Goal: Task Accomplishment & Management: Complete application form

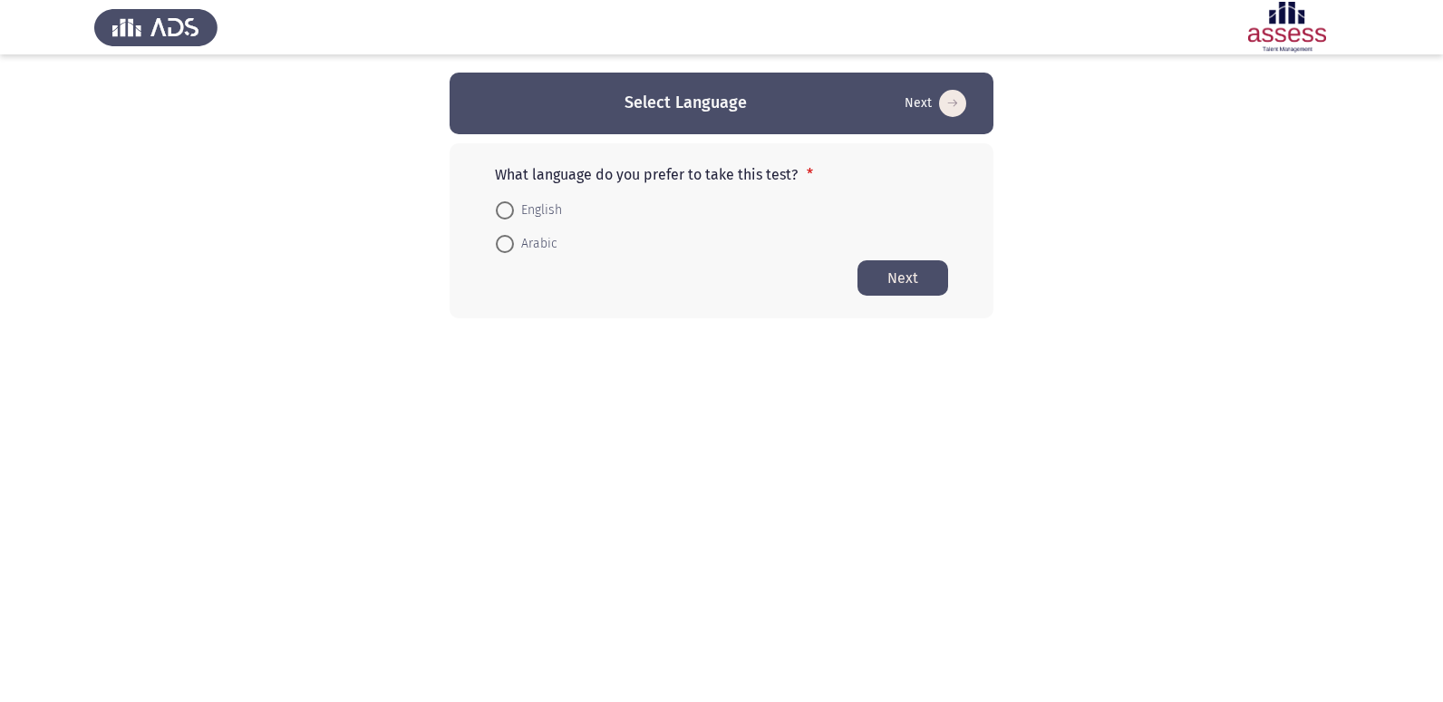
click at [504, 208] on span at bounding box center [505, 210] width 18 height 18
click at [504, 208] on input "English" at bounding box center [505, 210] width 18 height 18
radio input "true"
click at [918, 276] on button "Next" at bounding box center [903, 276] width 91 height 35
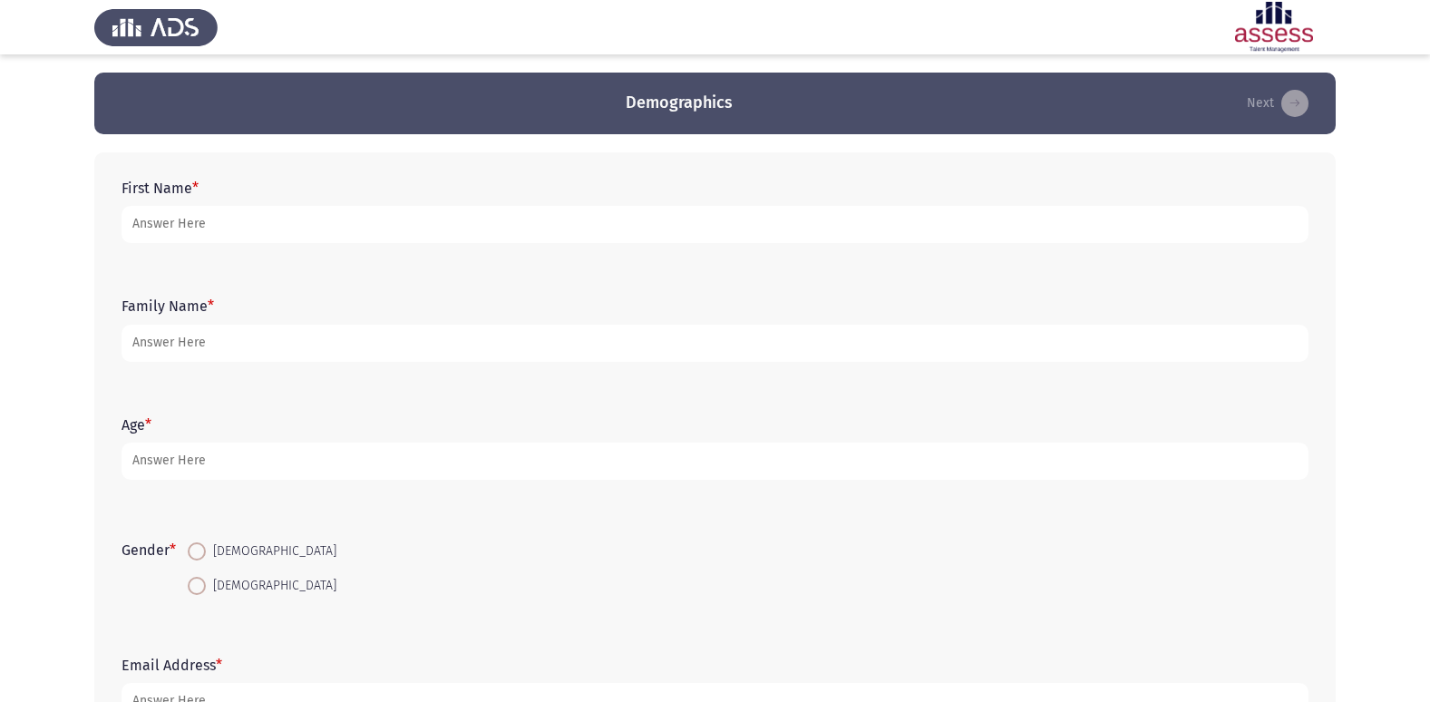
click at [579, 196] on form "First Name *" at bounding box center [714, 210] width 1187 height 63
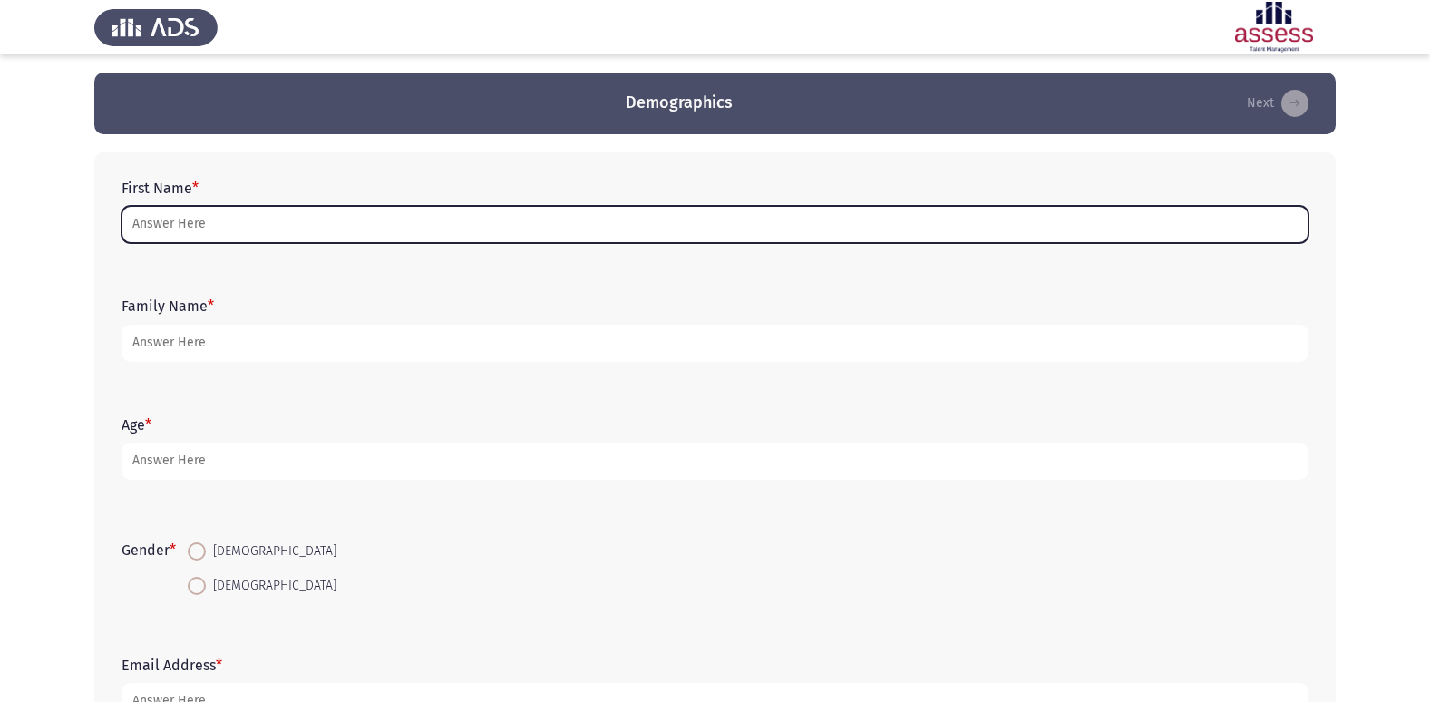
click at [578, 221] on input "First Name *" at bounding box center [714, 224] width 1187 height 37
type input "n"
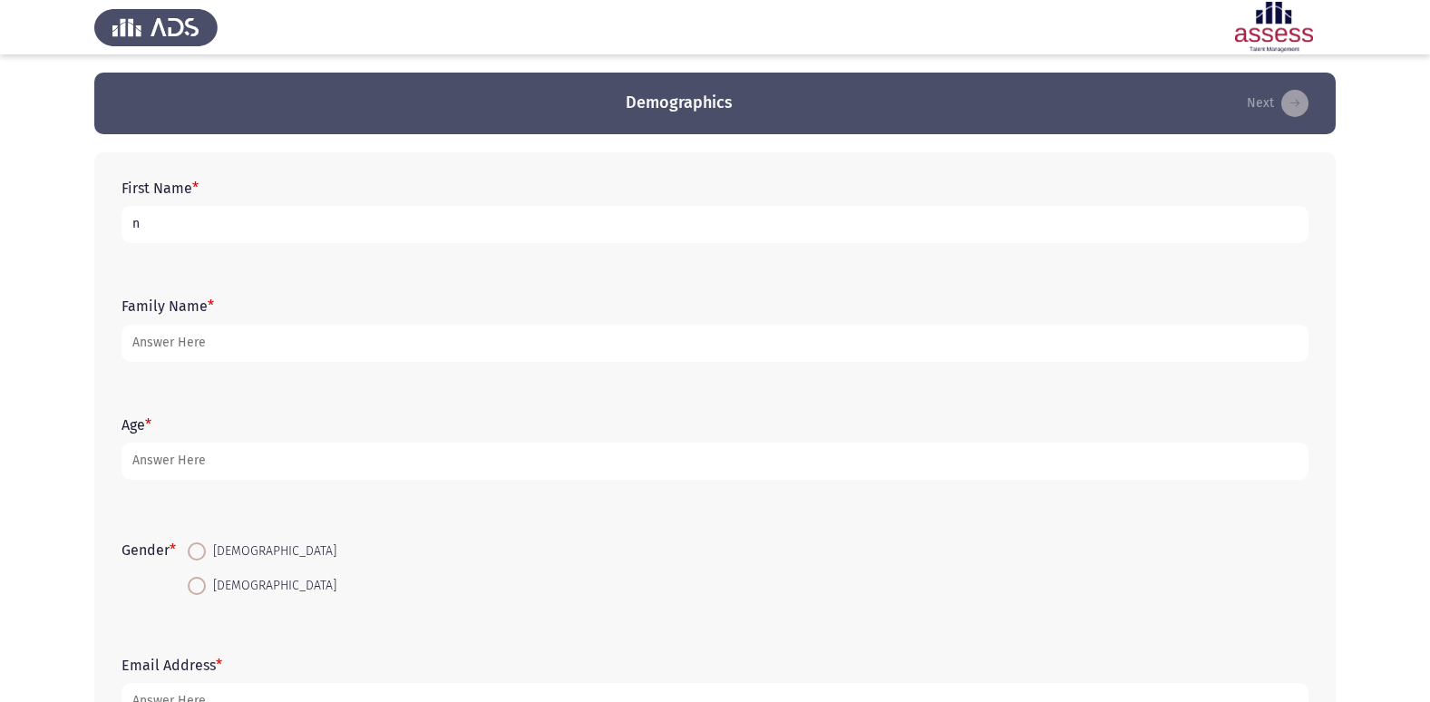
drag, startPoint x: 128, startPoint y: 234, endPoint x: 175, endPoint y: 236, distance: 47.2
click at [175, 236] on input "n" at bounding box center [714, 224] width 1187 height 37
type input "نادين"
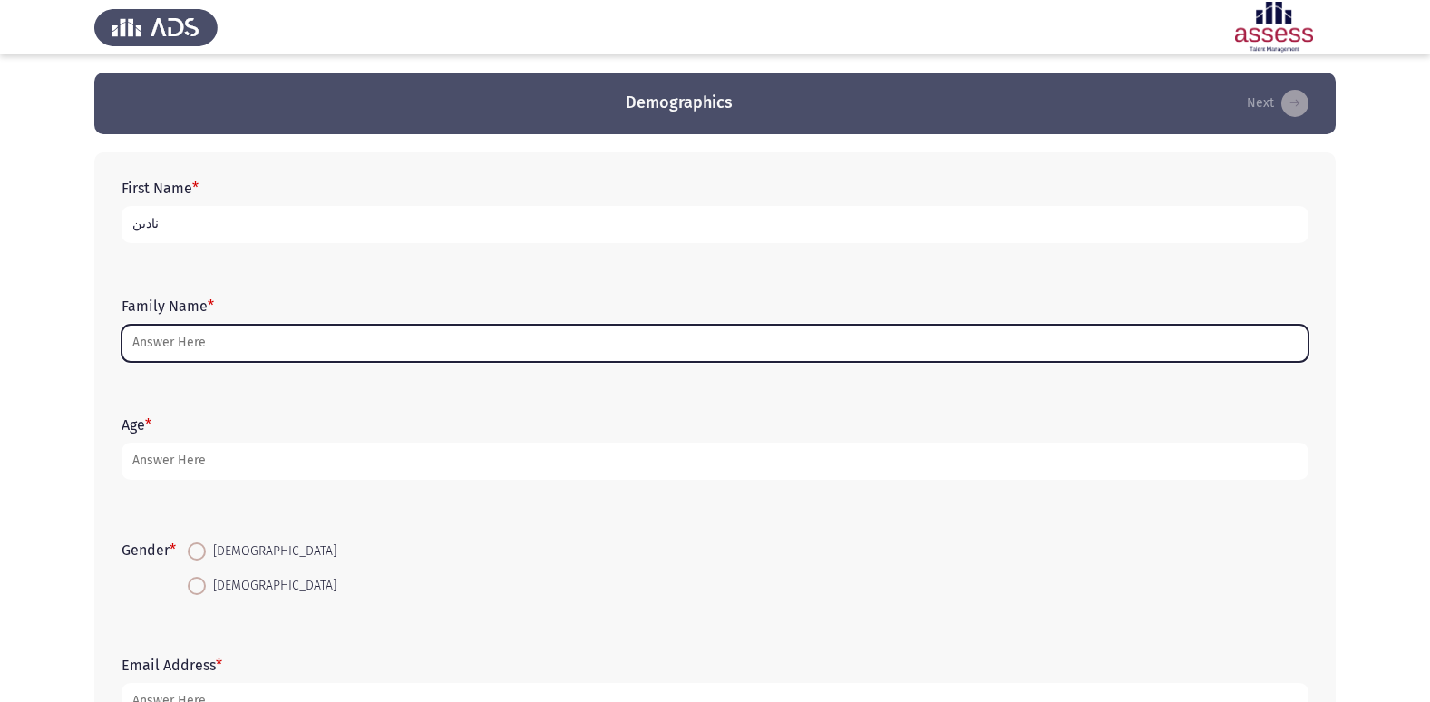
click at [212, 344] on input "Family Name *" at bounding box center [714, 343] width 1187 height 37
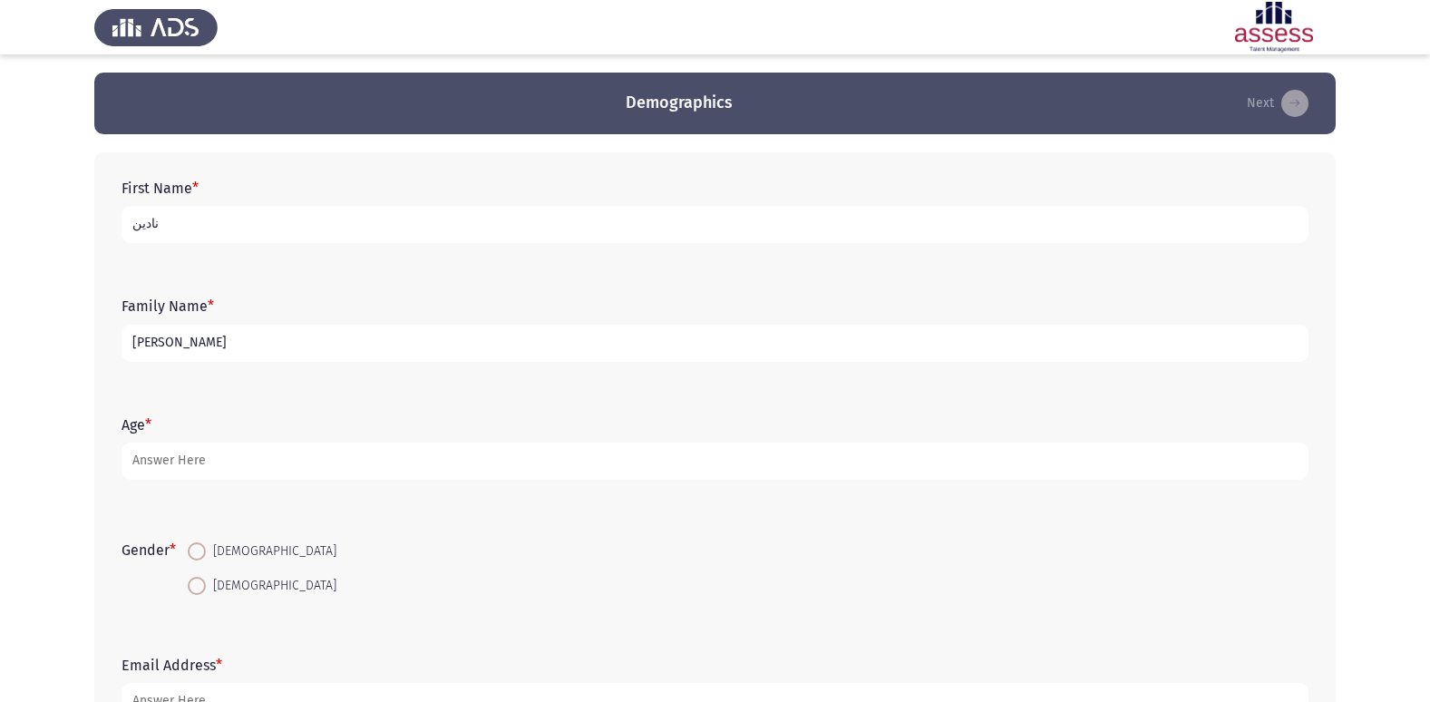
type input "[PERSON_NAME]"
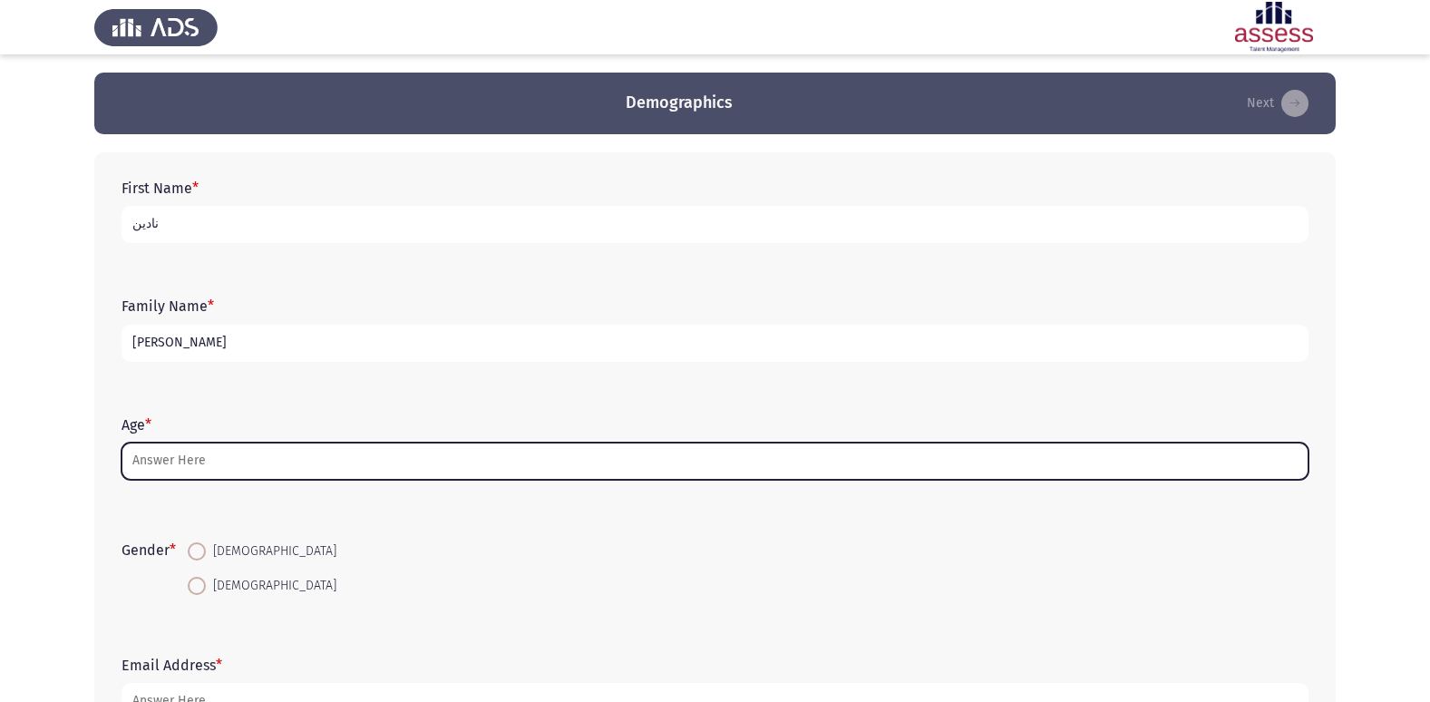
click at [221, 460] on input "Age *" at bounding box center [714, 460] width 1187 height 37
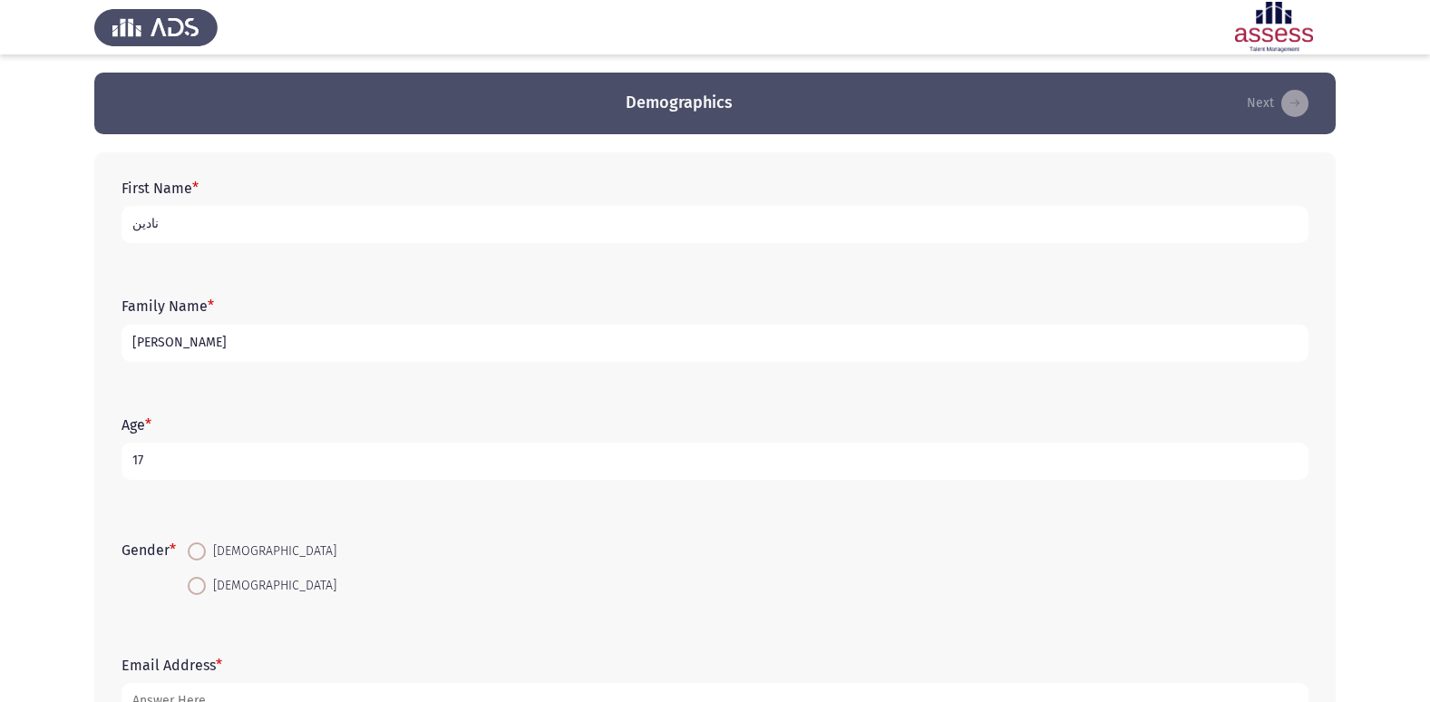
type input "17"
click at [200, 589] on span at bounding box center [197, 586] width 18 height 18
click at [200, 589] on input "[DEMOGRAPHIC_DATA]" at bounding box center [197, 586] width 18 height 18
radio input "true"
click at [264, 225] on input "نادين" at bounding box center [714, 224] width 1187 height 37
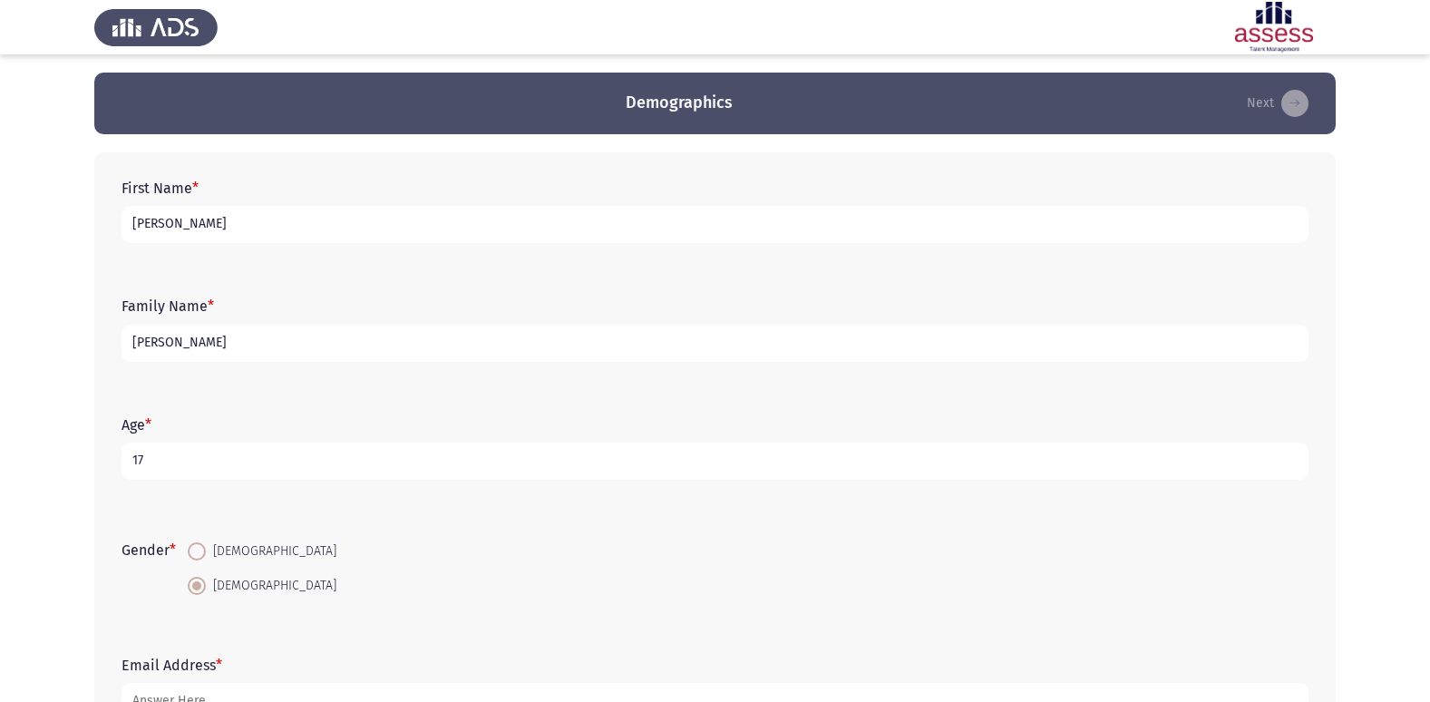
type input "[PERSON_NAME]"
drag, startPoint x: 131, startPoint y: 338, endPoint x: 179, endPoint y: 344, distance: 48.4
click at [179, 344] on input "[PERSON_NAME]" at bounding box center [714, 343] width 1187 height 37
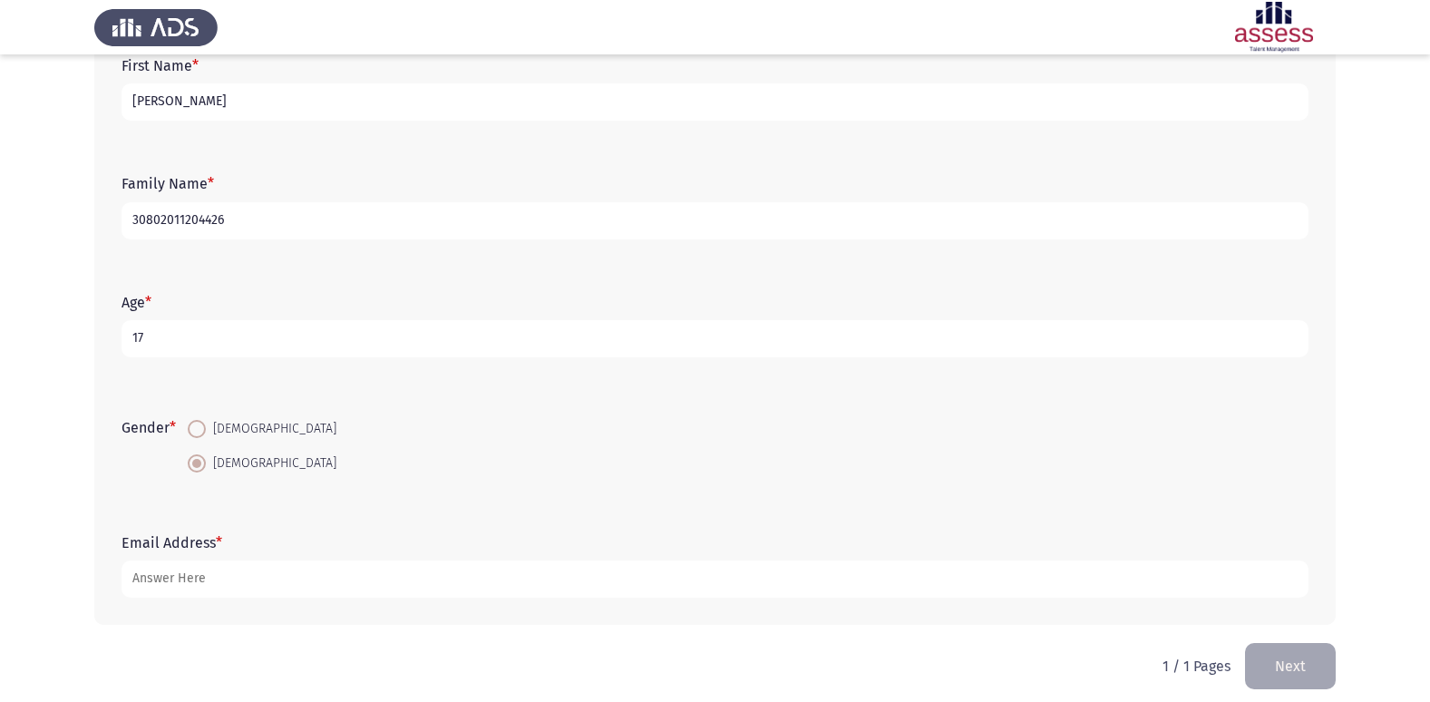
scroll to position [136, 0]
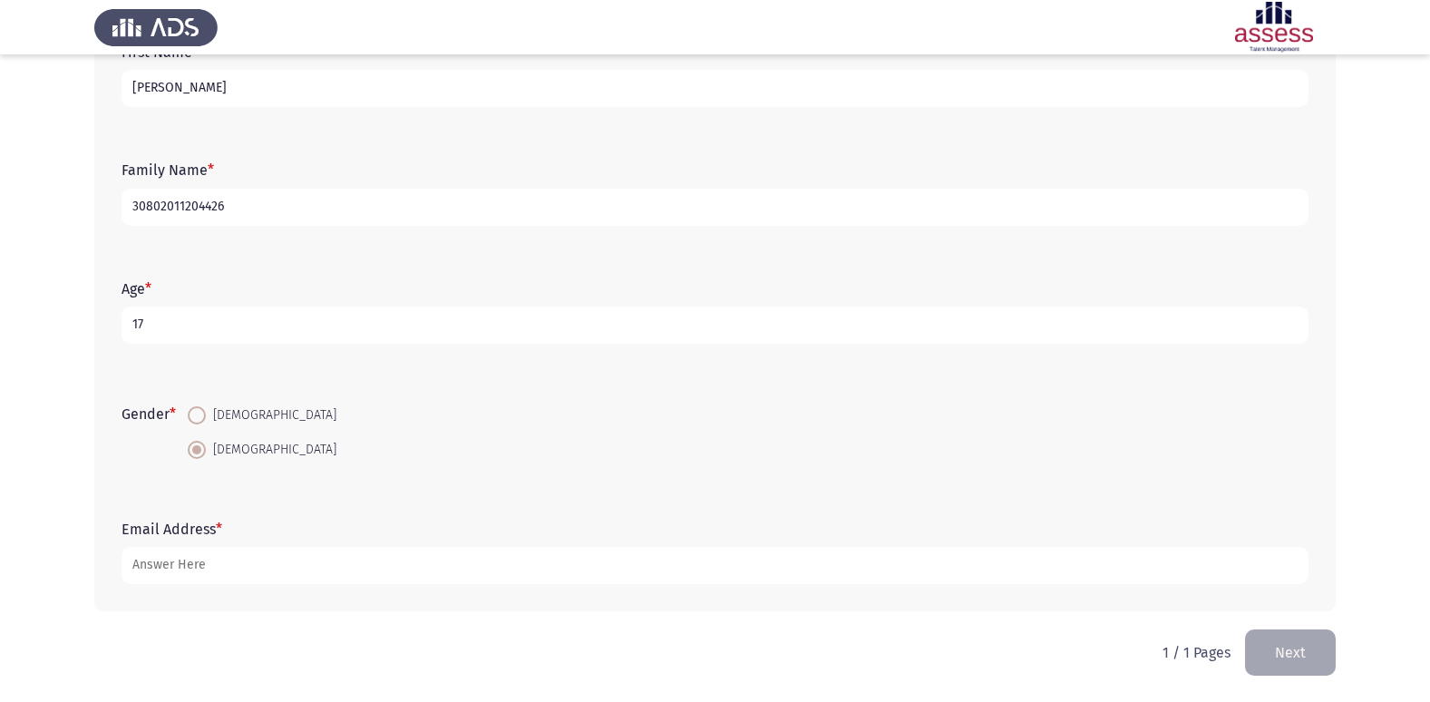
type input "30802011204426"
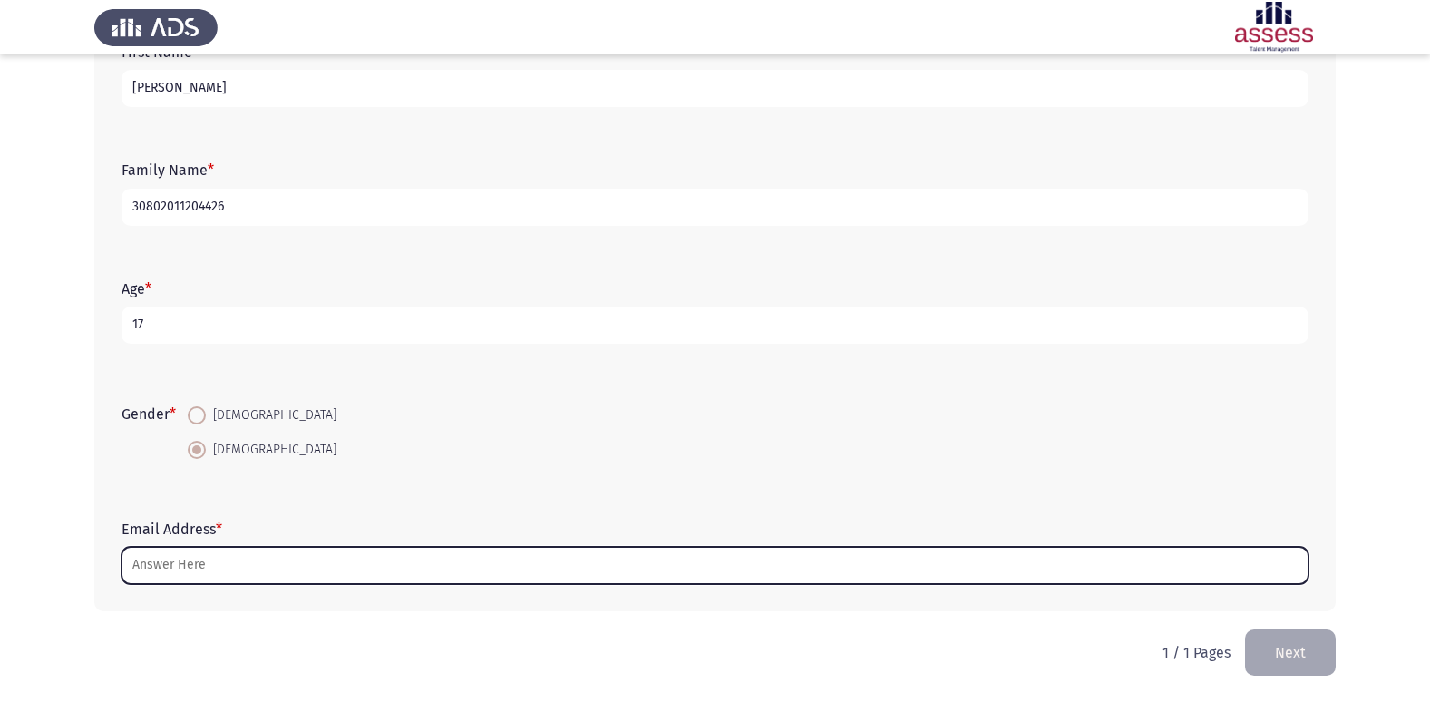
click at [795, 566] on input "Email Address *" at bounding box center [714, 565] width 1187 height 37
click at [437, 567] on input "Email Address *" at bounding box center [714, 565] width 1187 height 37
click at [436, 567] on input "Email Address *" at bounding box center [714, 565] width 1187 height 37
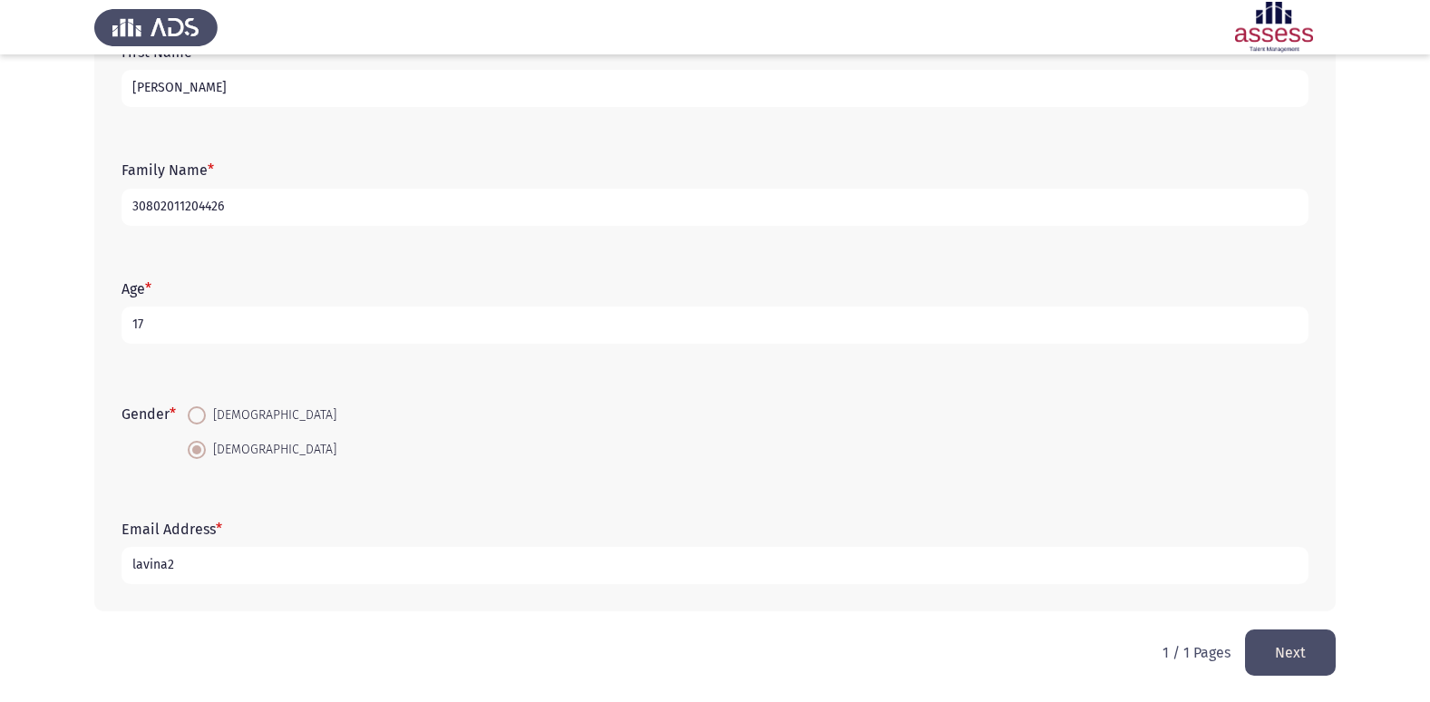
drag, startPoint x: 165, startPoint y: 568, endPoint x: 191, endPoint y: 565, distance: 26.5
click at [191, 565] on input "lavina2" at bounding box center [714, 565] width 1187 height 37
type input "[EMAIL_ADDRESS][DOMAIN_NAME]"
click at [1302, 668] on button "Next" at bounding box center [1290, 652] width 91 height 46
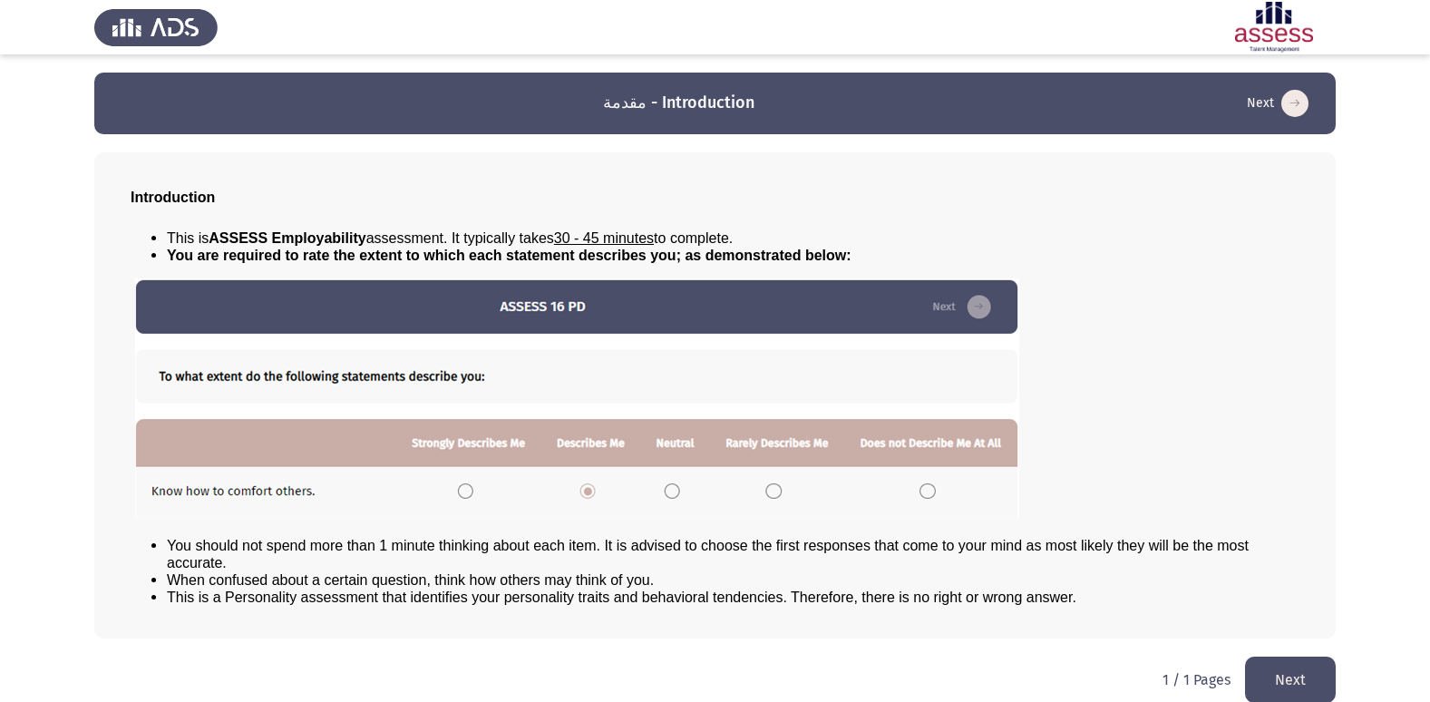
drag, startPoint x: 1428, startPoint y: 335, endPoint x: 1437, endPoint y: 413, distance: 79.4
click at [1430, 413] on html "مقدمة - Introduction Next Introduction This is ASSESS Employability assessment.…" at bounding box center [715, 360] width 1430 height 721
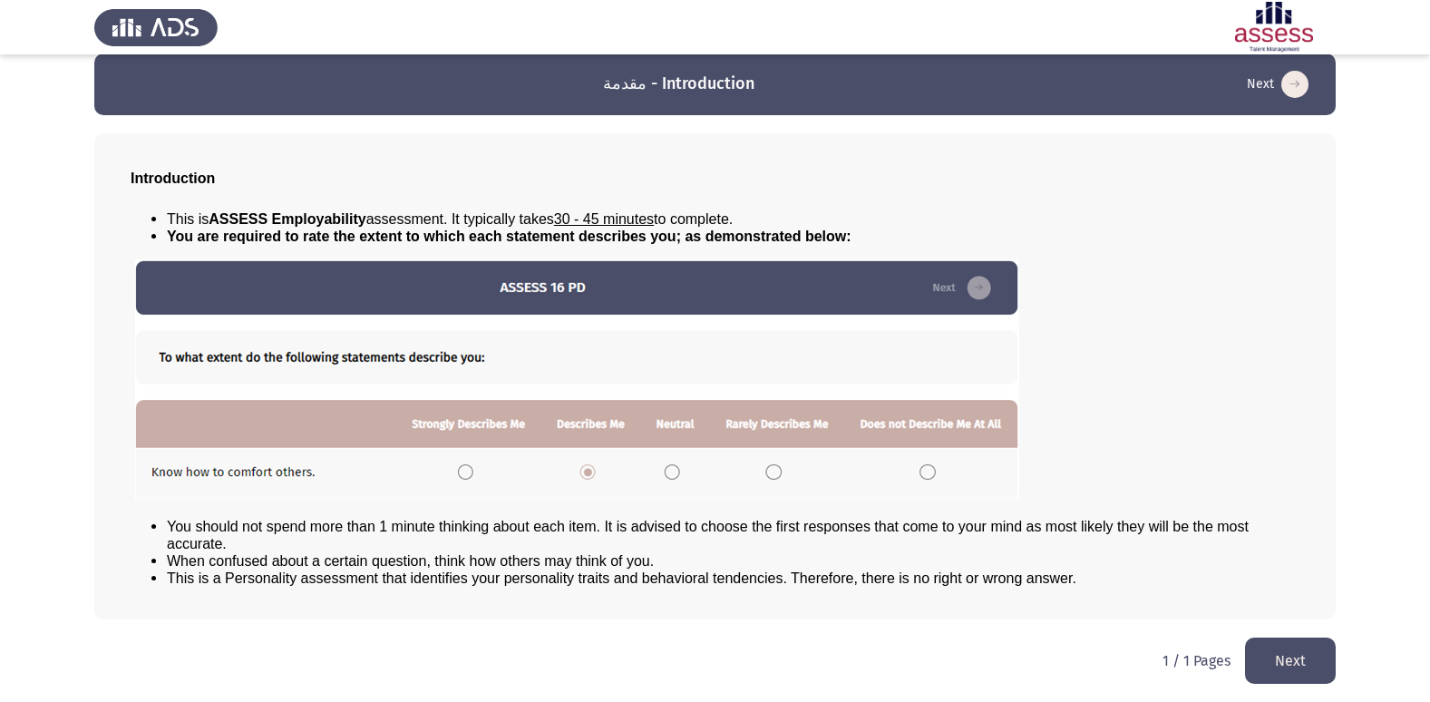
click at [1293, 672] on button "Next" at bounding box center [1290, 660] width 91 height 46
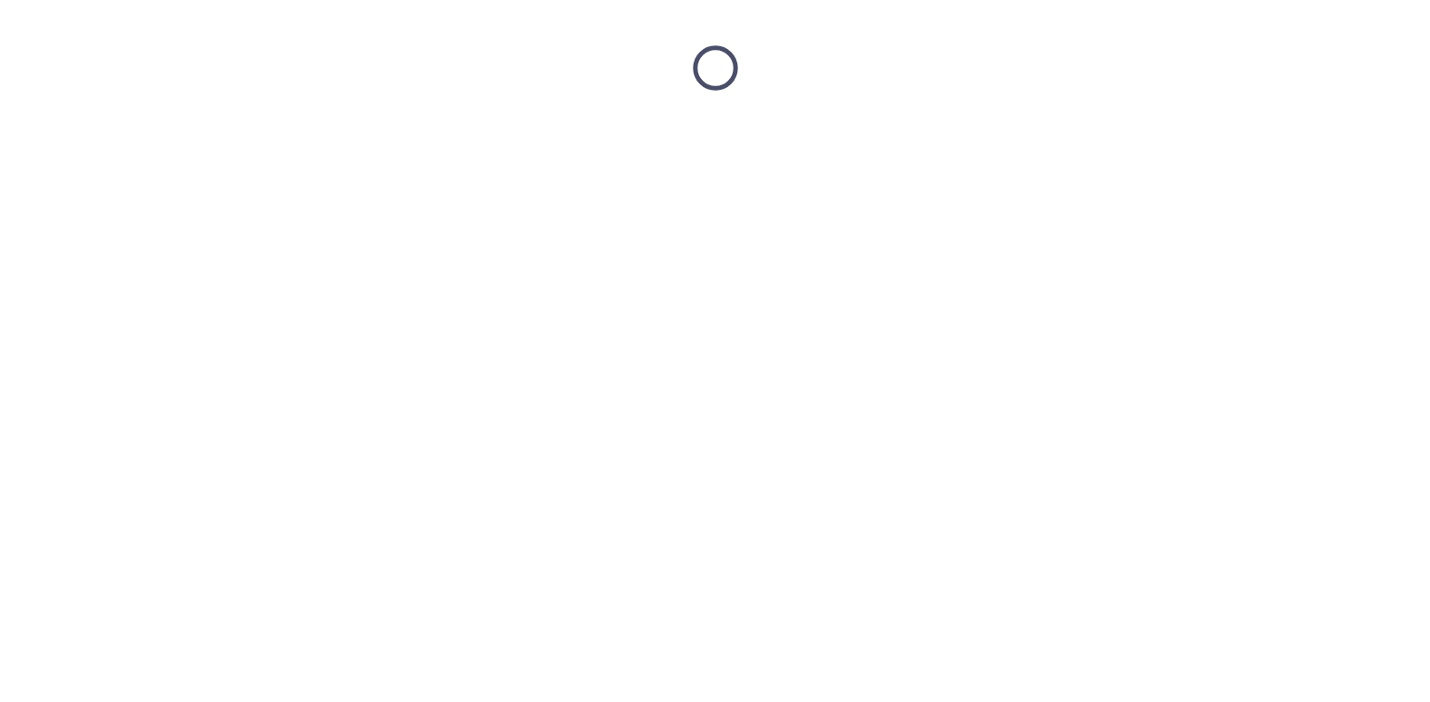
scroll to position [0, 0]
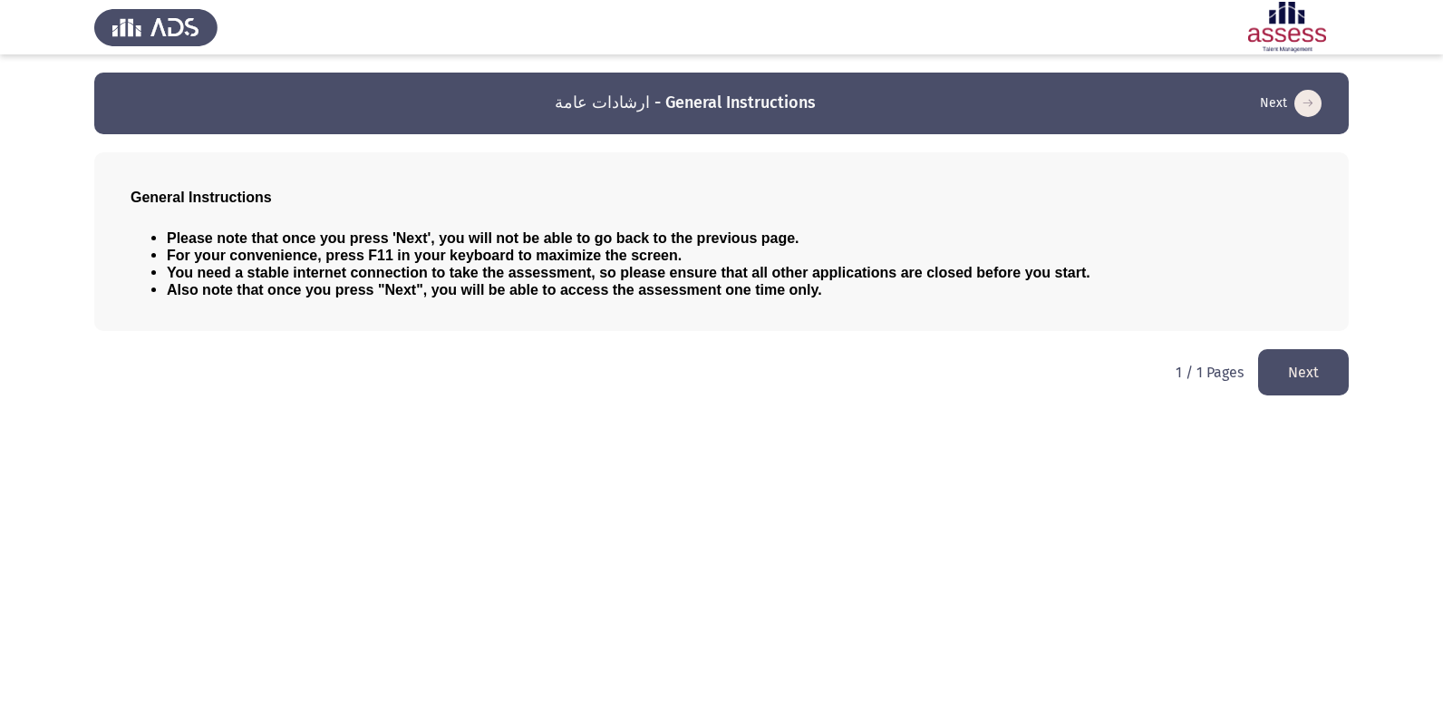
click at [1319, 364] on button "Next" at bounding box center [1303, 372] width 91 height 46
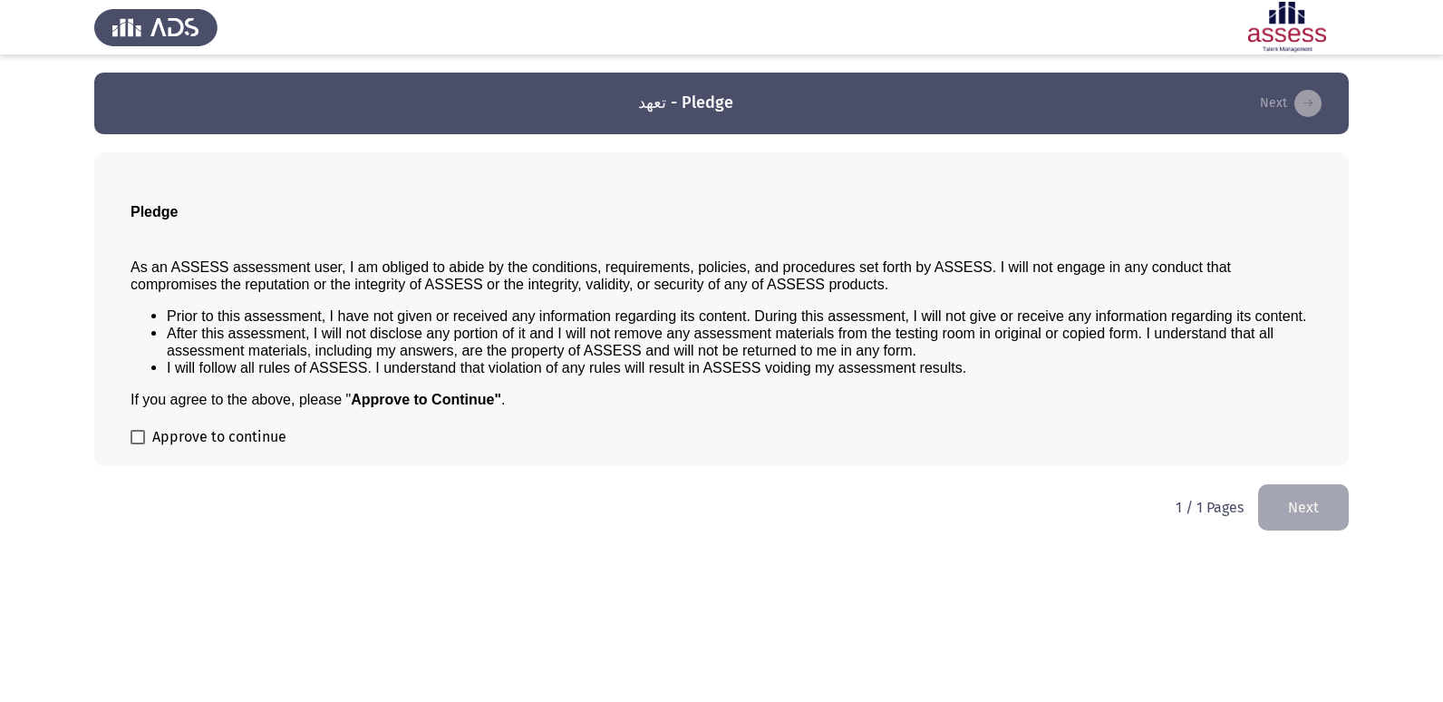
click at [139, 441] on span at bounding box center [138, 437] width 15 height 15
click at [138, 444] on input "Approve to continue" at bounding box center [137, 444] width 1 height 1
checkbox input "true"
click at [1300, 504] on button "Next" at bounding box center [1303, 507] width 91 height 46
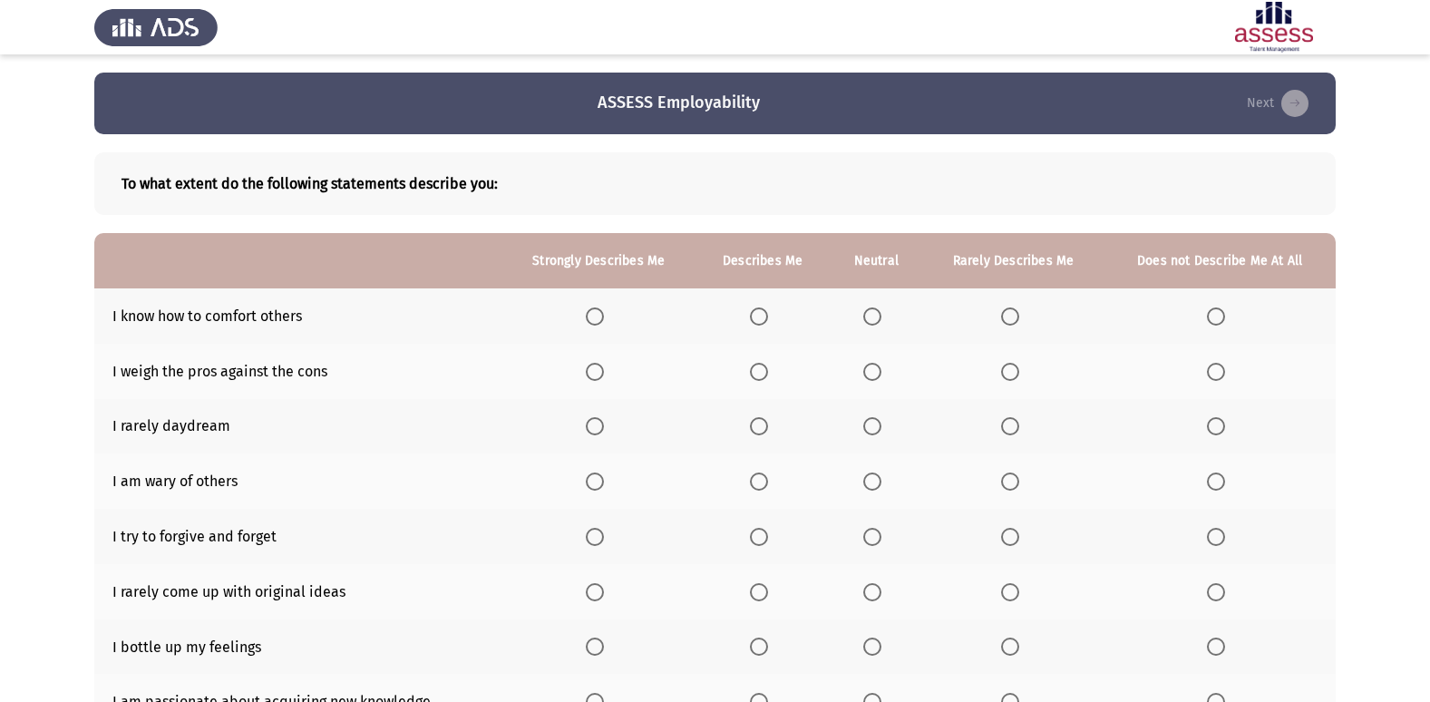
scroll to position [40, 0]
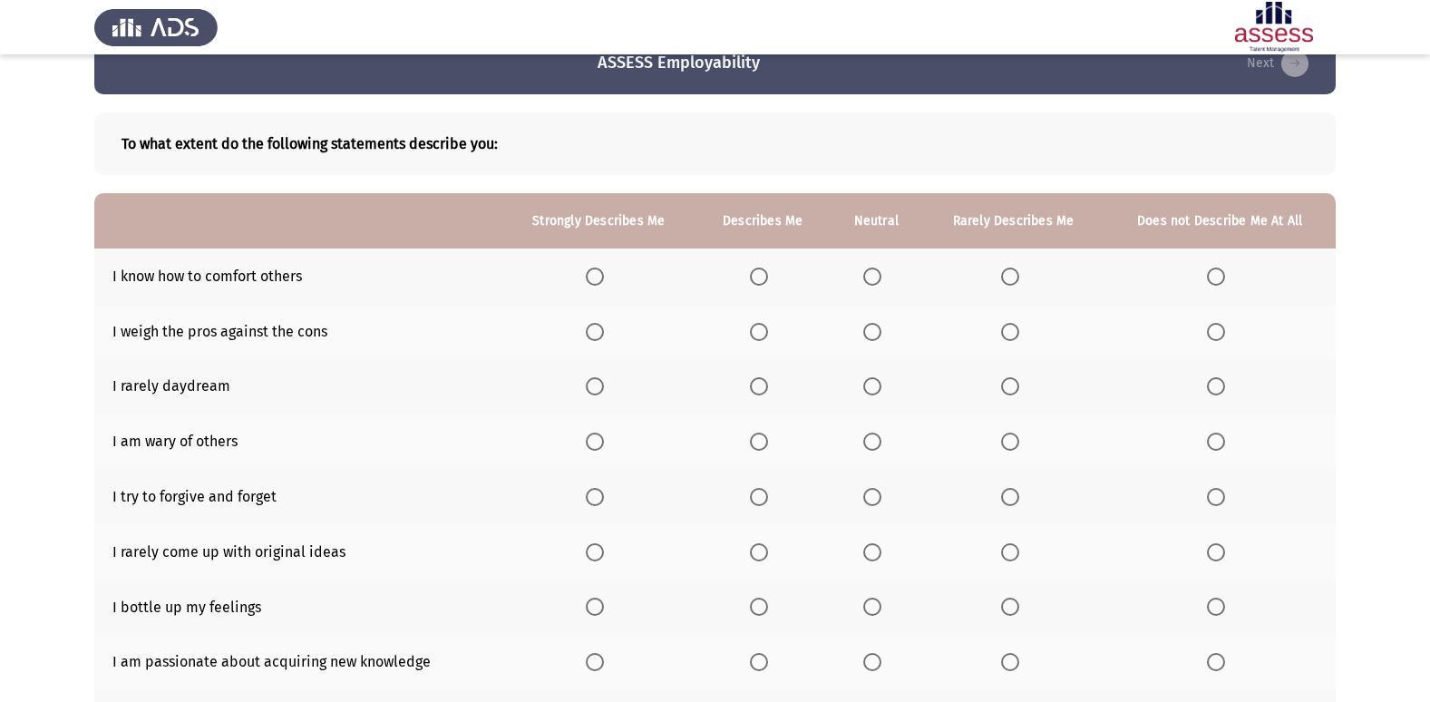
click at [603, 279] on span "Select an option" at bounding box center [595, 276] width 18 height 18
click at [603, 279] on input "Select an option" at bounding box center [595, 276] width 18 height 18
click at [872, 335] on span "Select an option" at bounding box center [872, 332] width 18 height 18
click at [872, 335] on input "Select an option" at bounding box center [872, 332] width 18 height 18
click at [1222, 438] on span "Select an option" at bounding box center [1216, 441] width 18 height 18
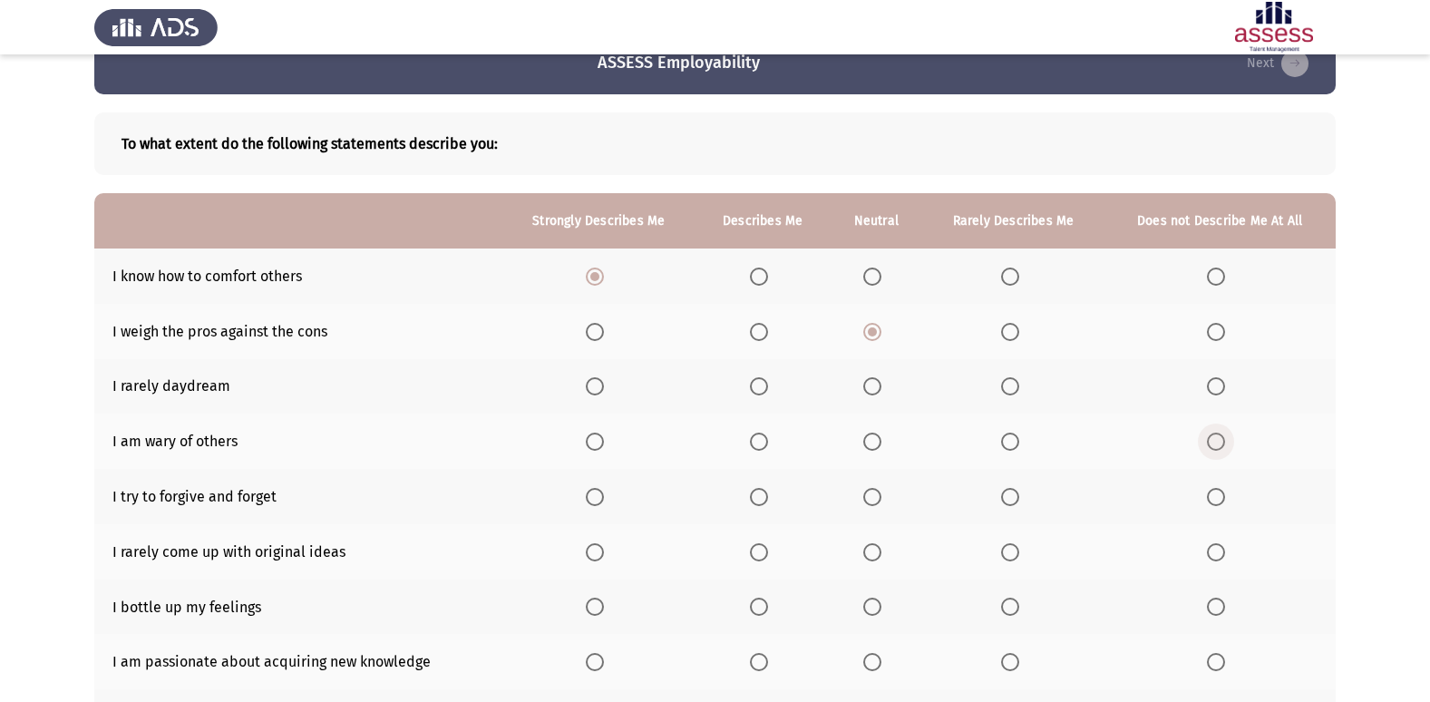
click at [1222, 438] on input "Select an option" at bounding box center [1216, 441] width 18 height 18
click at [1213, 389] on span "Select an option" at bounding box center [1216, 386] width 18 height 18
click at [1213, 389] on input "Select an option" at bounding box center [1216, 386] width 18 height 18
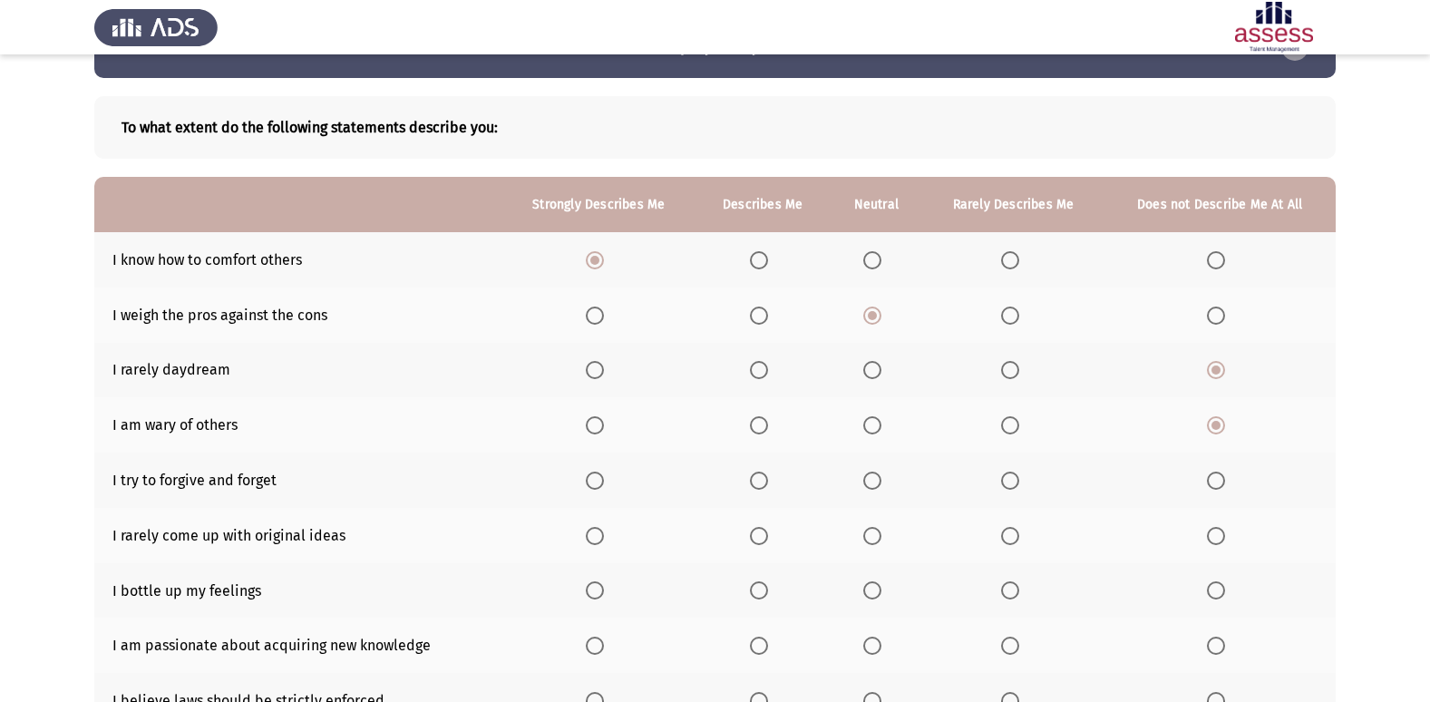
scroll to position [69, 0]
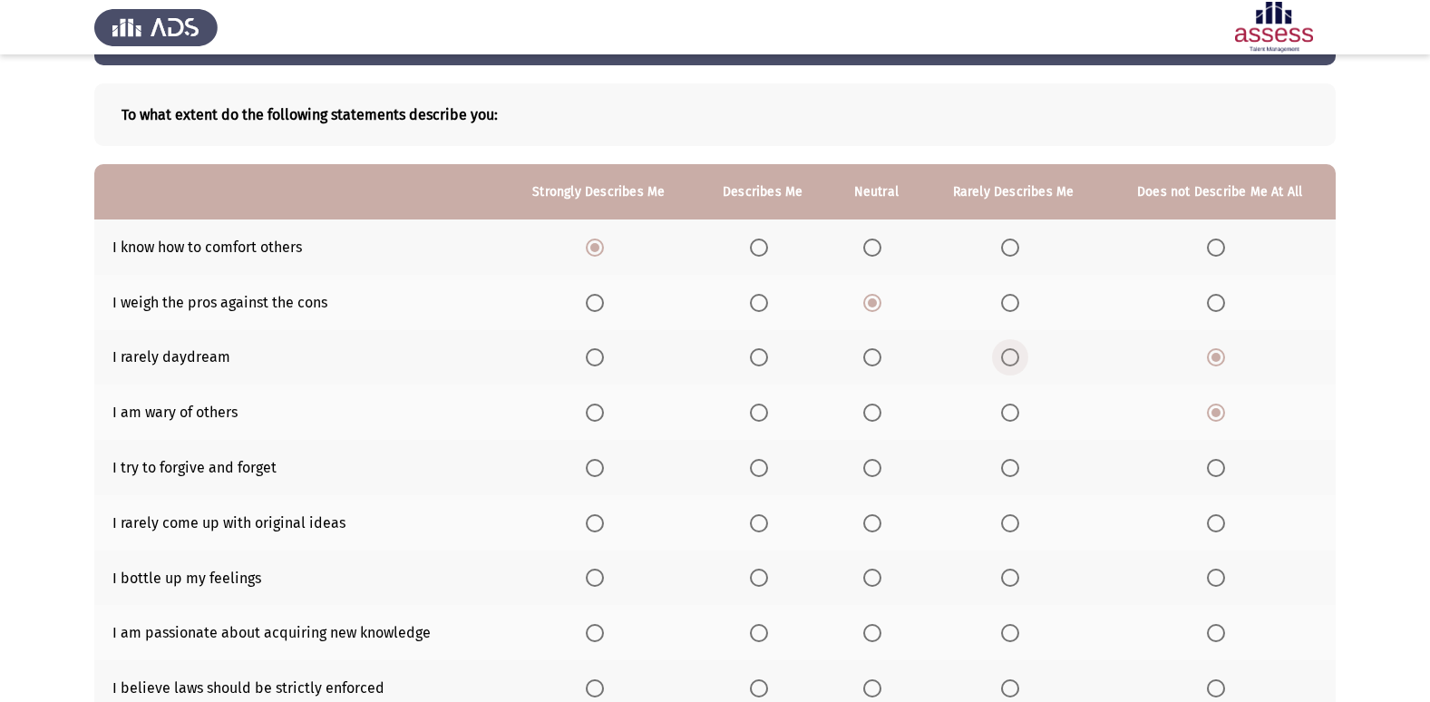
click at [1001, 358] on span "Select an option" at bounding box center [1010, 357] width 18 height 18
click at [1001, 358] on input "Select an option" at bounding box center [1010, 357] width 18 height 18
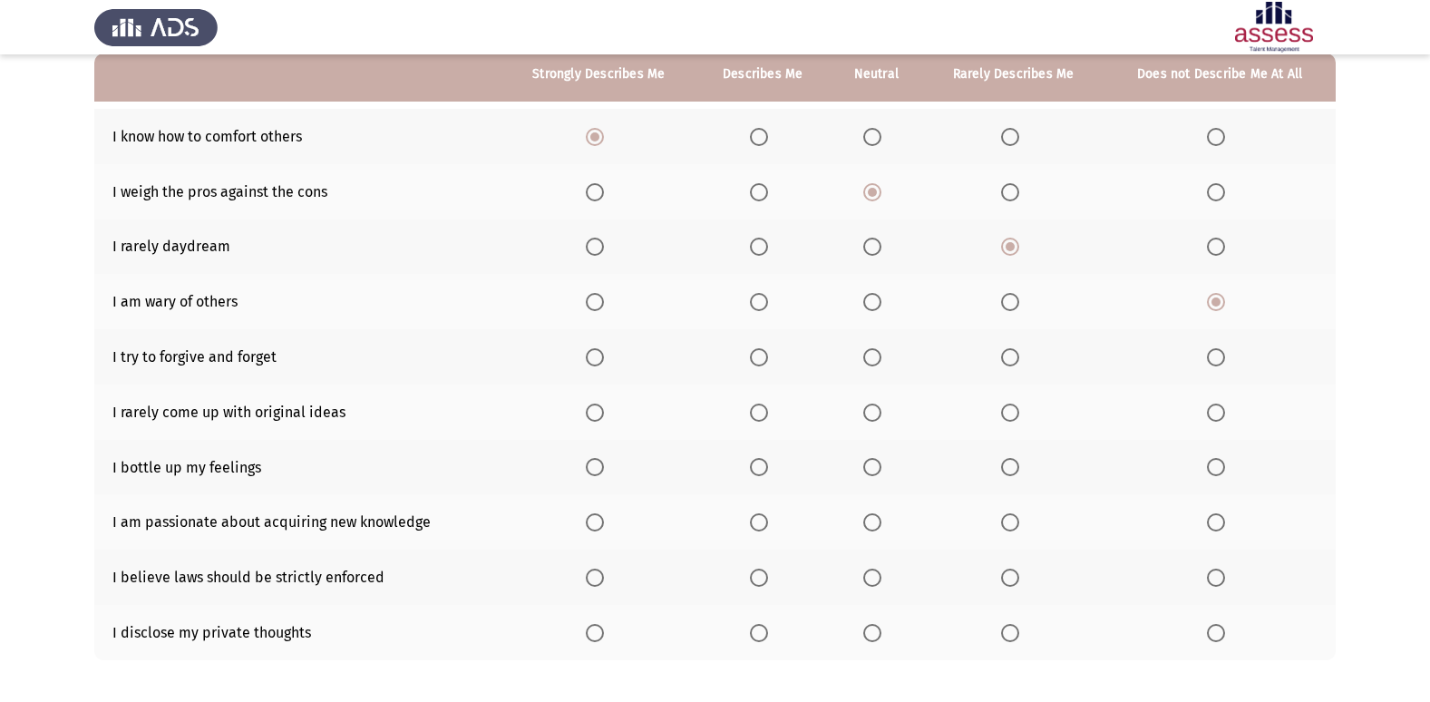
scroll to position [183, 0]
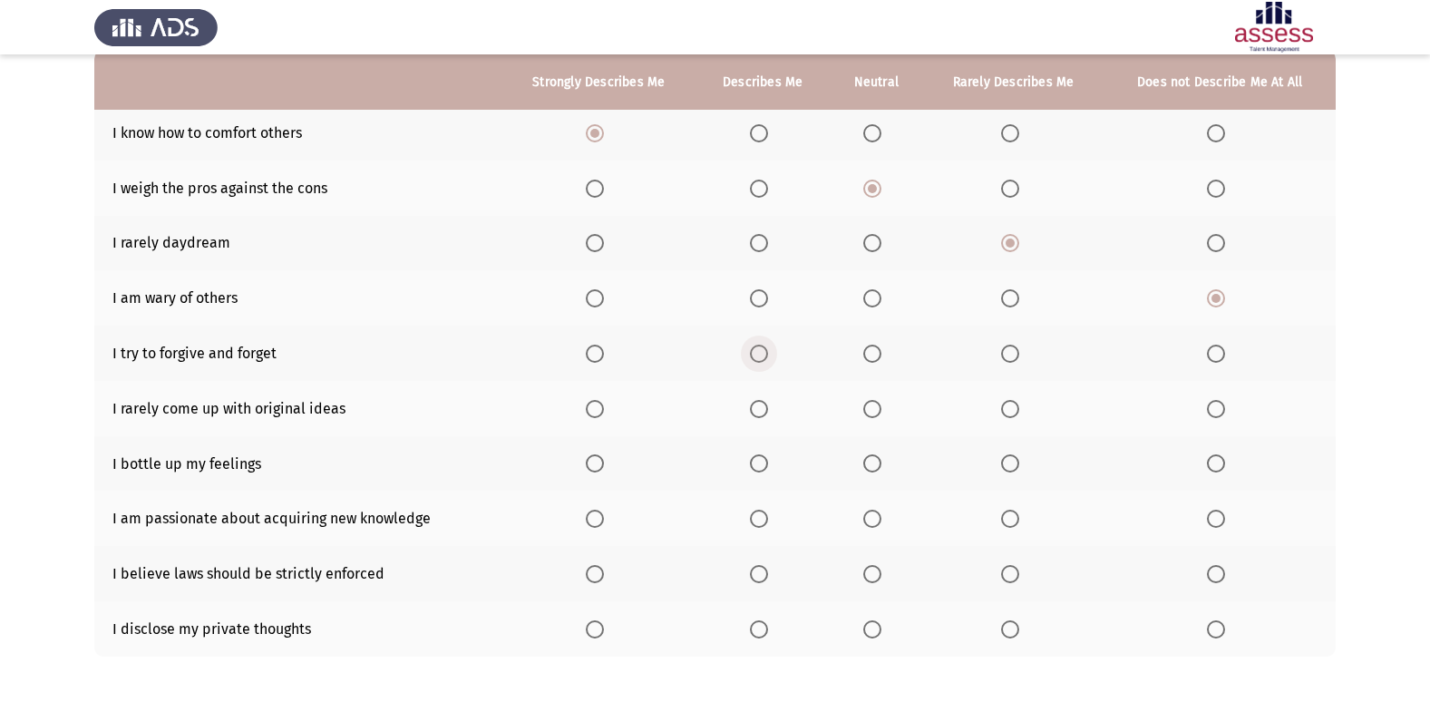
click at [761, 356] on span "Select an option" at bounding box center [759, 353] width 18 height 18
click at [761, 356] on input "Select an option" at bounding box center [759, 353] width 18 height 18
click at [1009, 407] on span "Select an option" at bounding box center [1010, 409] width 18 height 18
click at [1009, 407] on input "Select an option" at bounding box center [1010, 409] width 18 height 18
click at [592, 514] on span "Select an option" at bounding box center [595, 518] width 18 height 18
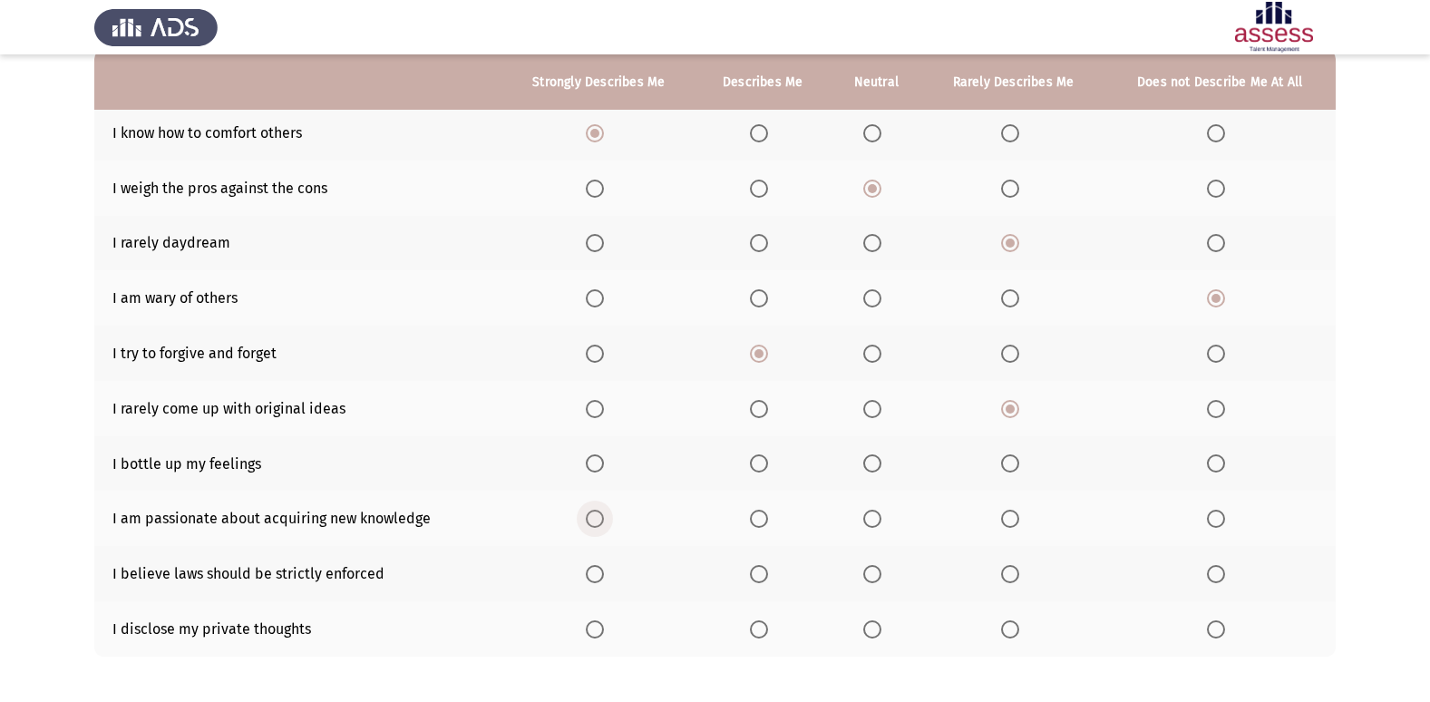
click at [592, 514] on input "Select an option" at bounding box center [595, 518] width 18 height 18
click at [871, 470] on span "Select an option" at bounding box center [872, 463] width 18 height 18
click at [871, 470] on input "Select an option" at bounding box center [872, 463] width 18 height 18
click at [871, 405] on span "Select an option" at bounding box center [872, 409] width 18 height 18
click at [871, 405] on input "Select an option" at bounding box center [872, 409] width 18 height 18
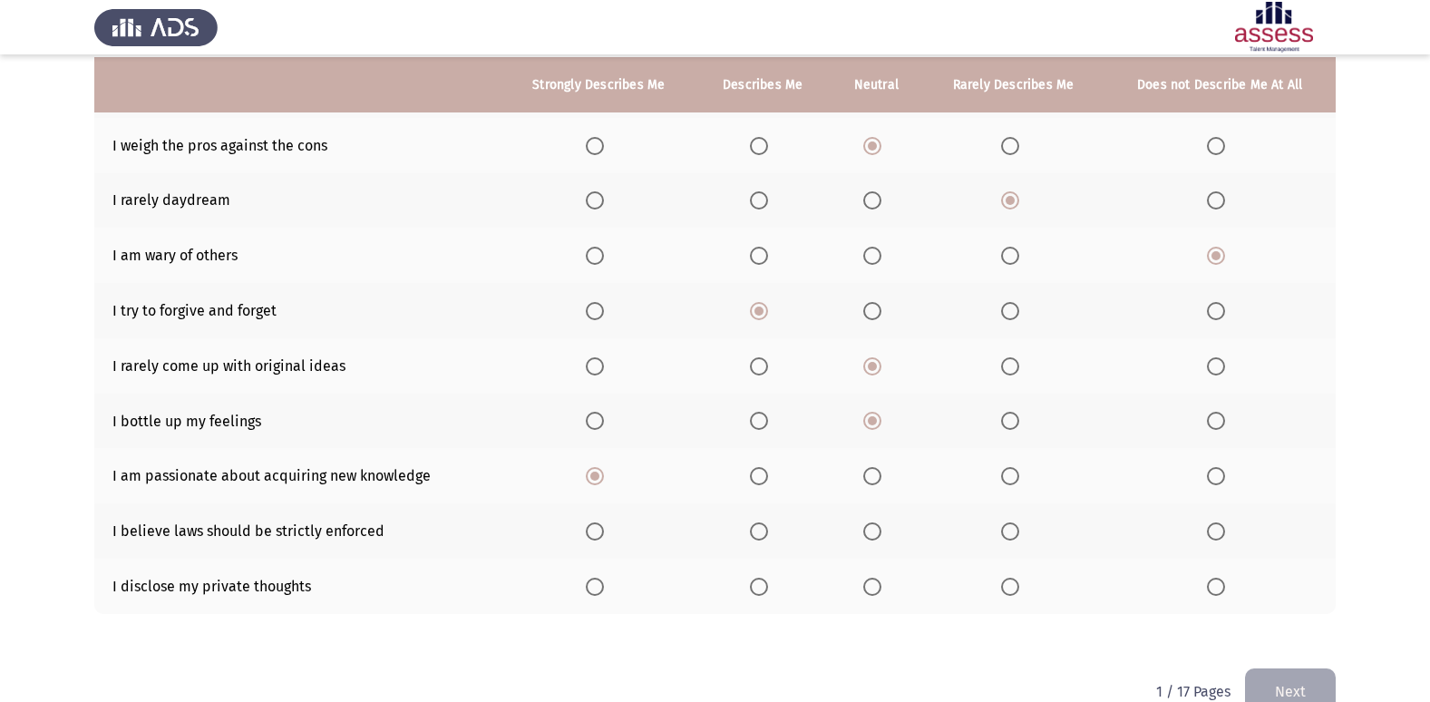
scroll to position [233, 0]
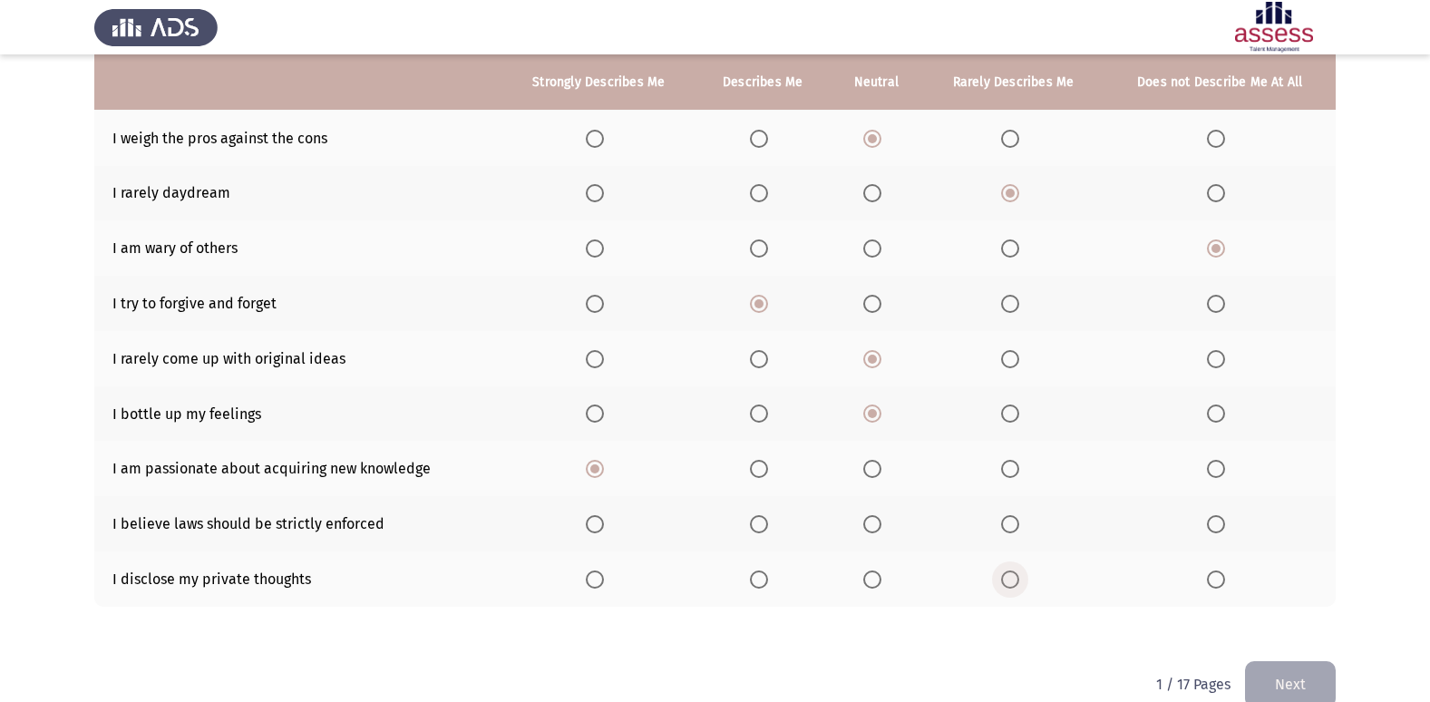
click at [1014, 574] on span "Select an option" at bounding box center [1010, 579] width 18 height 18
click at [1014, 574] on input "Select an option" at bounding box center [1010, 579] width 18 height 18
click at [590, 529] on span "Select an option" at bounding box center [595, 524] width 18 height 18
click at [590, 529] on input "Select an option" at bounding box center [595, 524] width 18 height 18
click at [588, 309] on span "Select an option" at bounding box center [595, 304] width 18 height 18
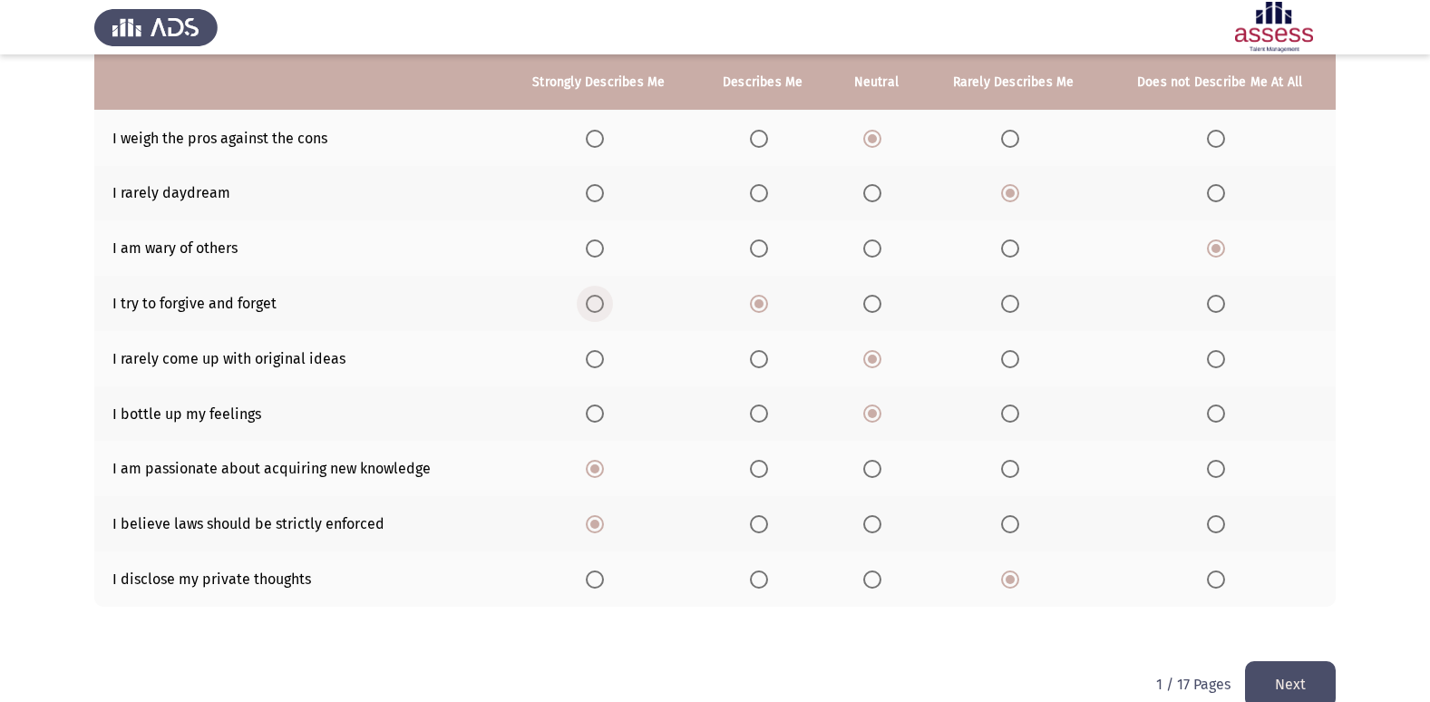
click at [588, 309] on input "Select an option" at bounding box center [595, 304] width 18 height 18
click at [1006, 422] on span "Select an option" at bounding box center [1010, 413] width 18 height 18
click at [1006, 422] on input "Select an option" at bounding box center [1010, 413] width 18 height 18
click at [1300, 684] on button "Next" at bounding box center [1290, 684] width 91 height 46
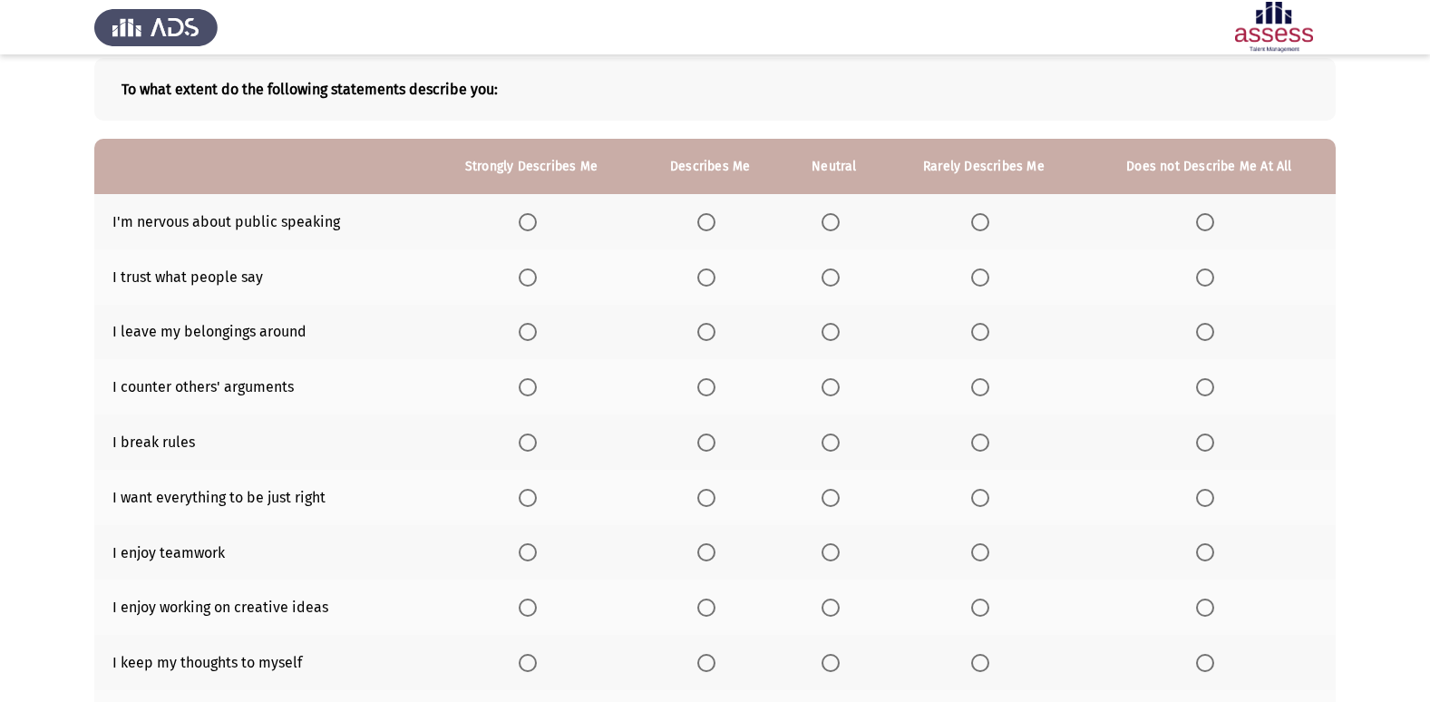
scroll to position [102, 0]
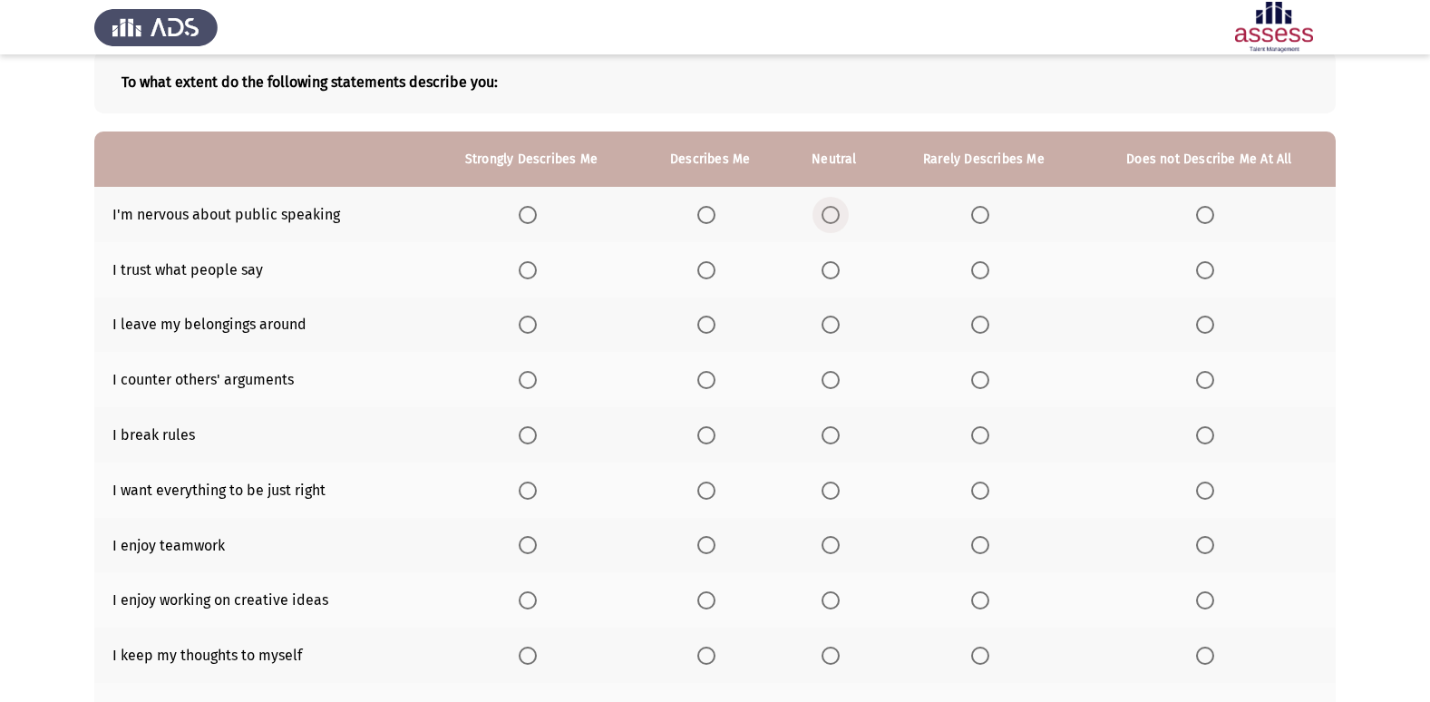
click at [827, 216] on span "Select an option" at bounding box center [830, 215] width 18 height 18
click at [827, 216] on input "Select an option" at bounding box center [830, 215] width 18 height 18
drag, startPoint x: 982, startPoint y: 214, endPoint x: 966, endPoint y: 221, distance: 17.0
click at [968, 221] on th at bounding box center [984, 214] width 198 height 55
drag, startPoint x: 981, startPoint y: 219, endPoint x: 973, endPoint y: 226, distance: 10.3
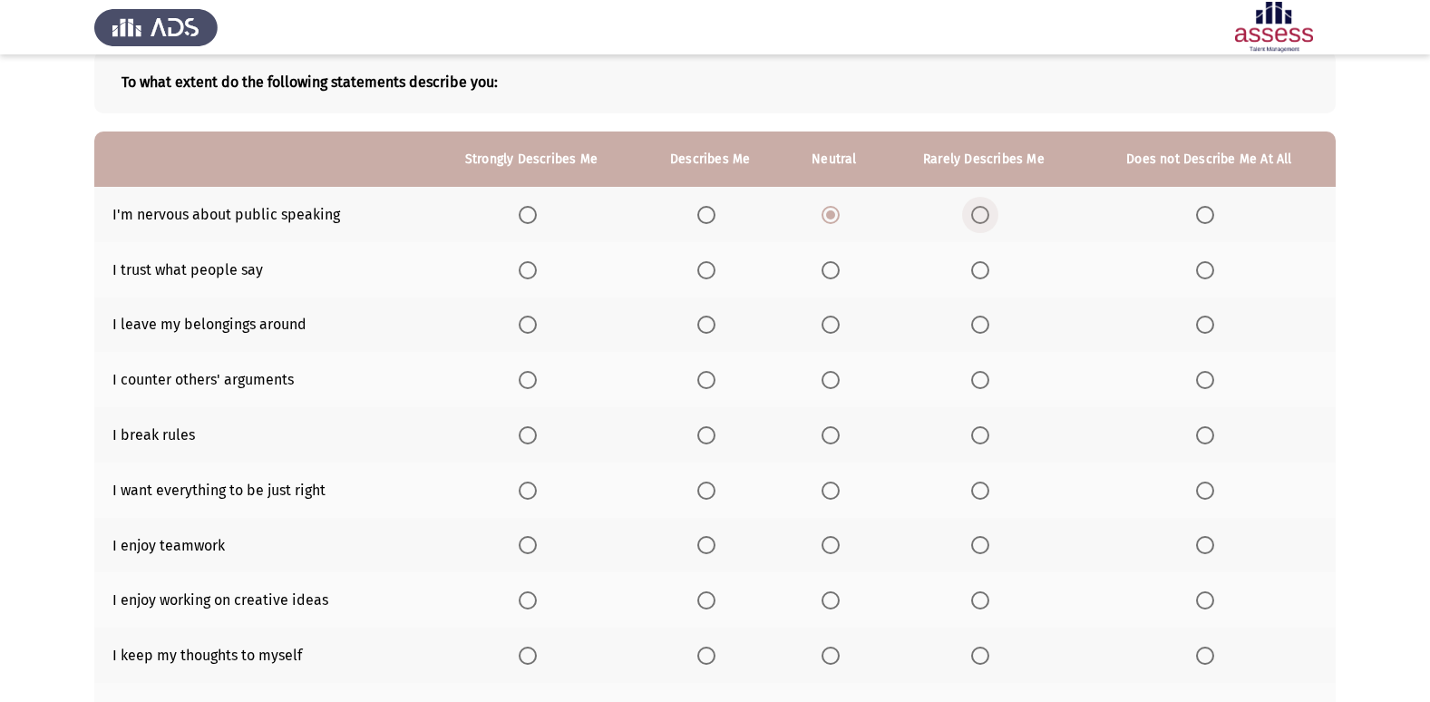
click at [974, 224] on th at bounding box center [984, 214] width 198 height 55
click at [984, 225] on th at bounding box center [984, 214] width 198 height 55
click at [980, 215] on span "Select an option" at bounding box center [980, 215] width 0 height 0
click at [980, 214] on input "Select an option" at bounding box center [980, 215] width 18 height 18
click at [702, 264] on span "Select an option" at bounding box center [706, 270] width 18 height 18
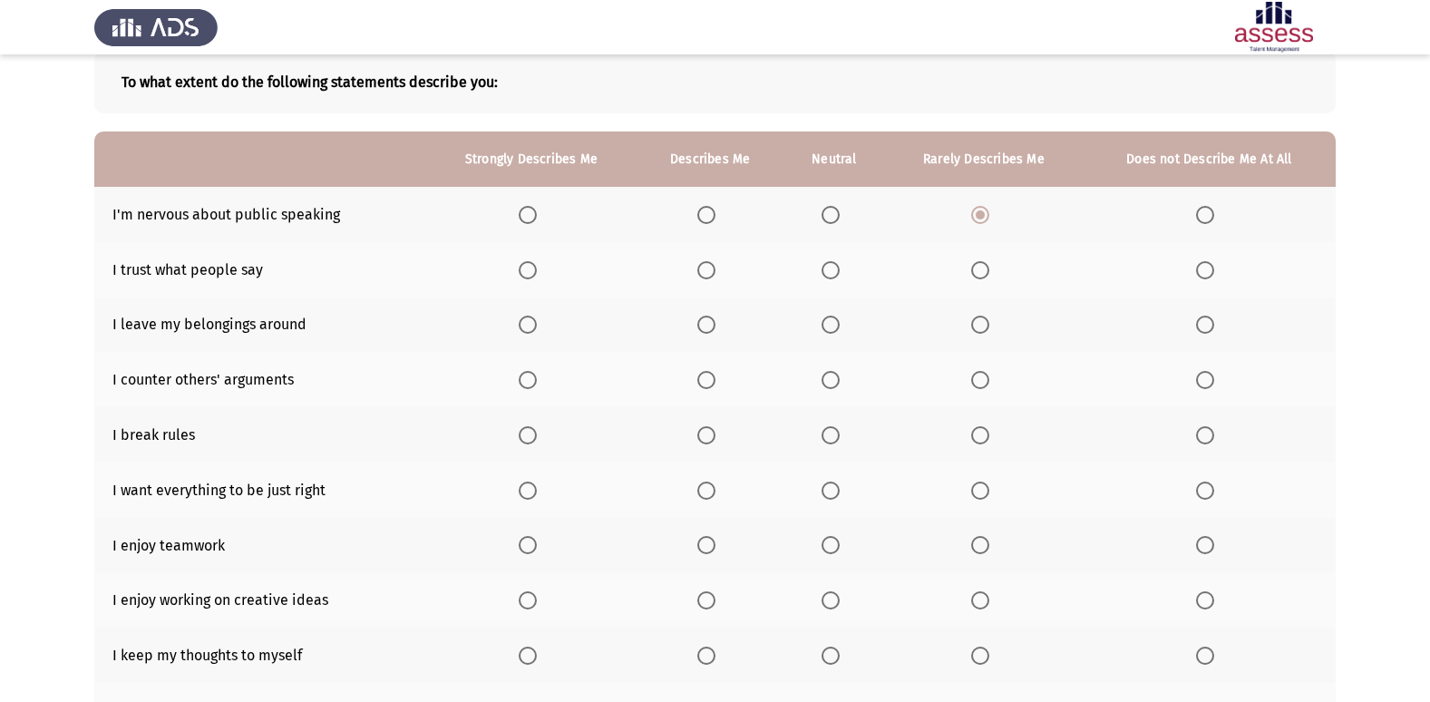
click at [702, 264] on input "Select an option" at bounding box center [706, 270] width 18 height 18
click at [839, 324] on span "Select an option" at bounding box center [830, 324] width 18 height 18
click at [839, 324] on input "Select an option" at bounding box center [830, 324] width 18 height 18
click at [1204, 430] on span "Select an option" at bounding box center [1205, 435] width 18 height 18
click at [1204, 430] on input "Select an option" at bounding box center [1205, 435] width 18 height 18
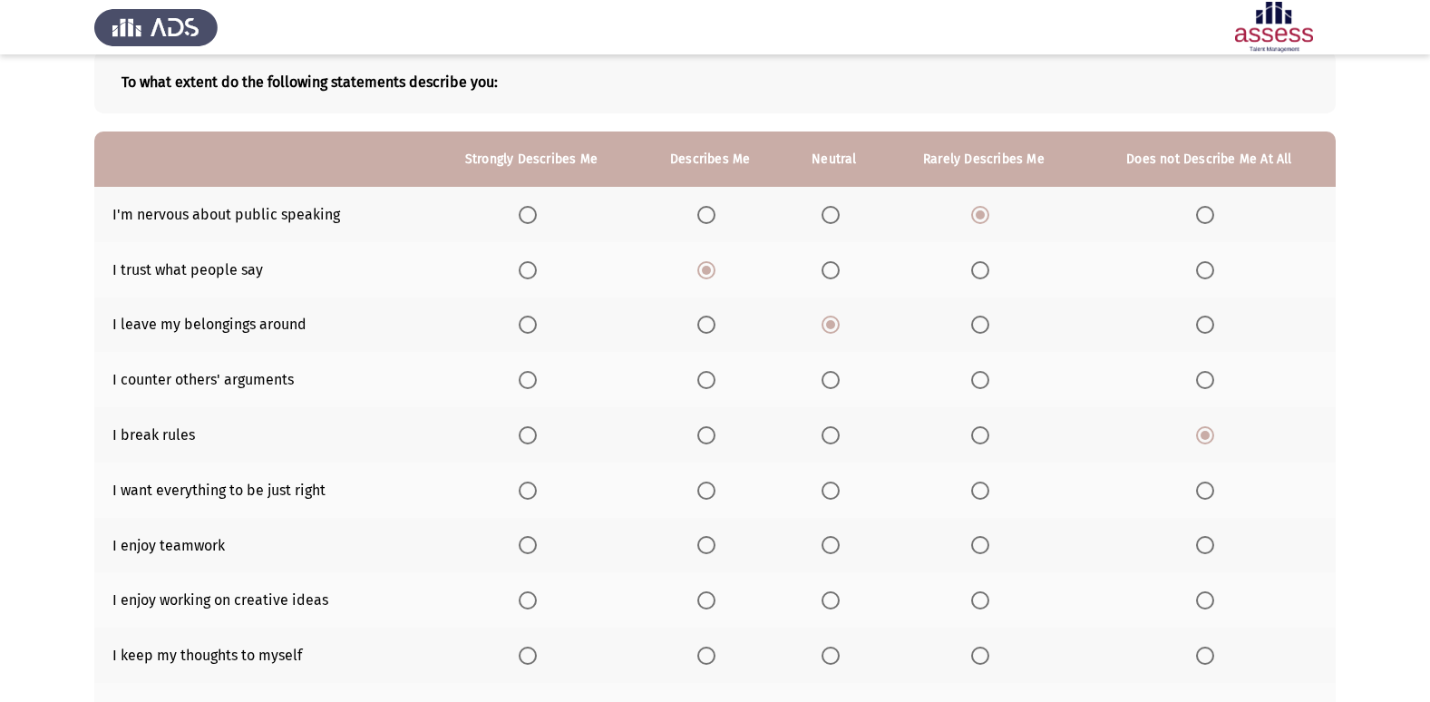
click at [983, 499] on th at bounding box center [984, 489] width 198 height 55
click at [531, 538] on span "Select an option" at bounding box center [528, 545] width 18 height 18
click at [531, 538] on input "Select an option" at bounding box center [528, 545] width 18 height 18
click at [519, 596] on th at bounding box center [531, 599] width 212 height 55
click at [527, 604] on span "Select an option" at bounding box center [528, 600] width 18 height 18
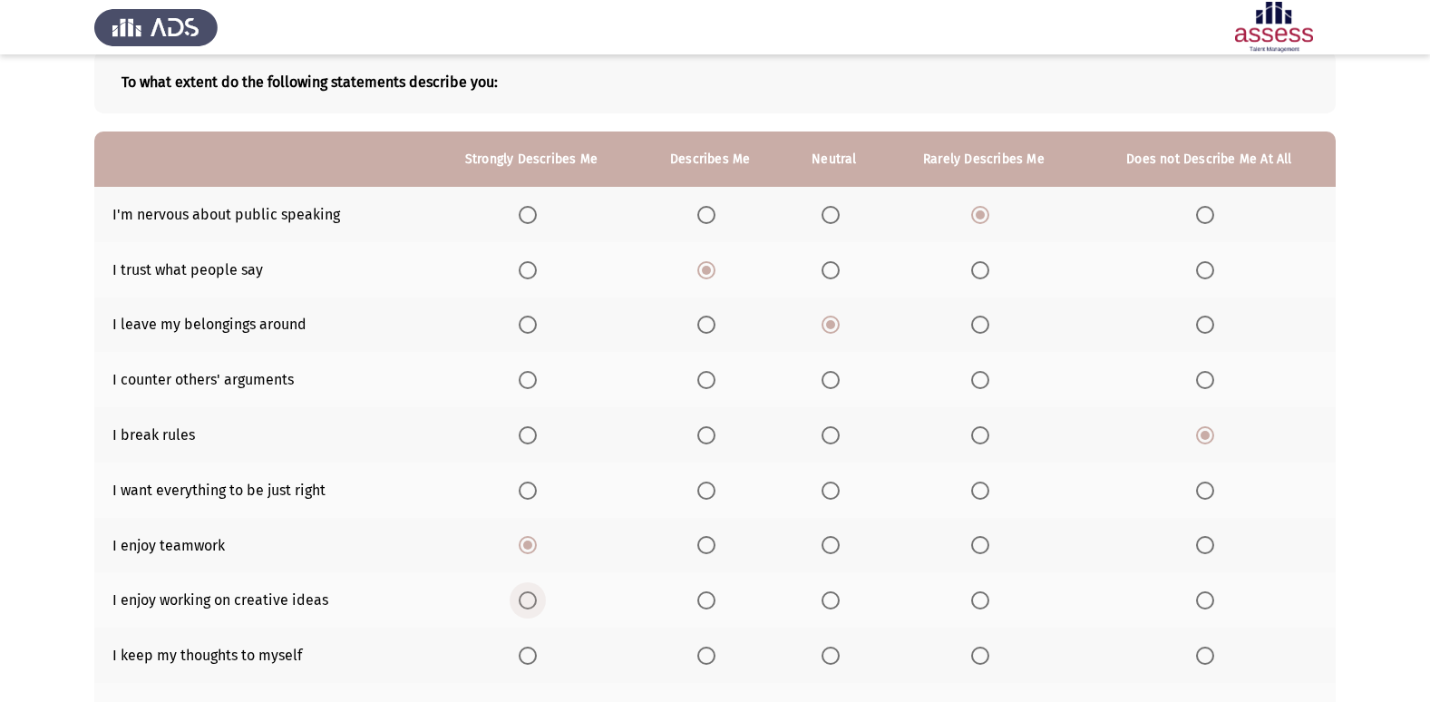
click at [527, 604] on input "Select an option" at bounding box center [528, 600] width 18 height 18
click at [983, 656] on span "Select an option" at bounding box center [980, 655] width 18 height 18
click at [983, 656] on input "Select an option" at bounding box center [980, 655] width 18 height 18
click at [705, 490] on span "Select an option" at bounding box center [706, 490] width 18 height 18
click at [705, 490] on input "Select an option" at bounding box center [706, 490] width 18 height 18
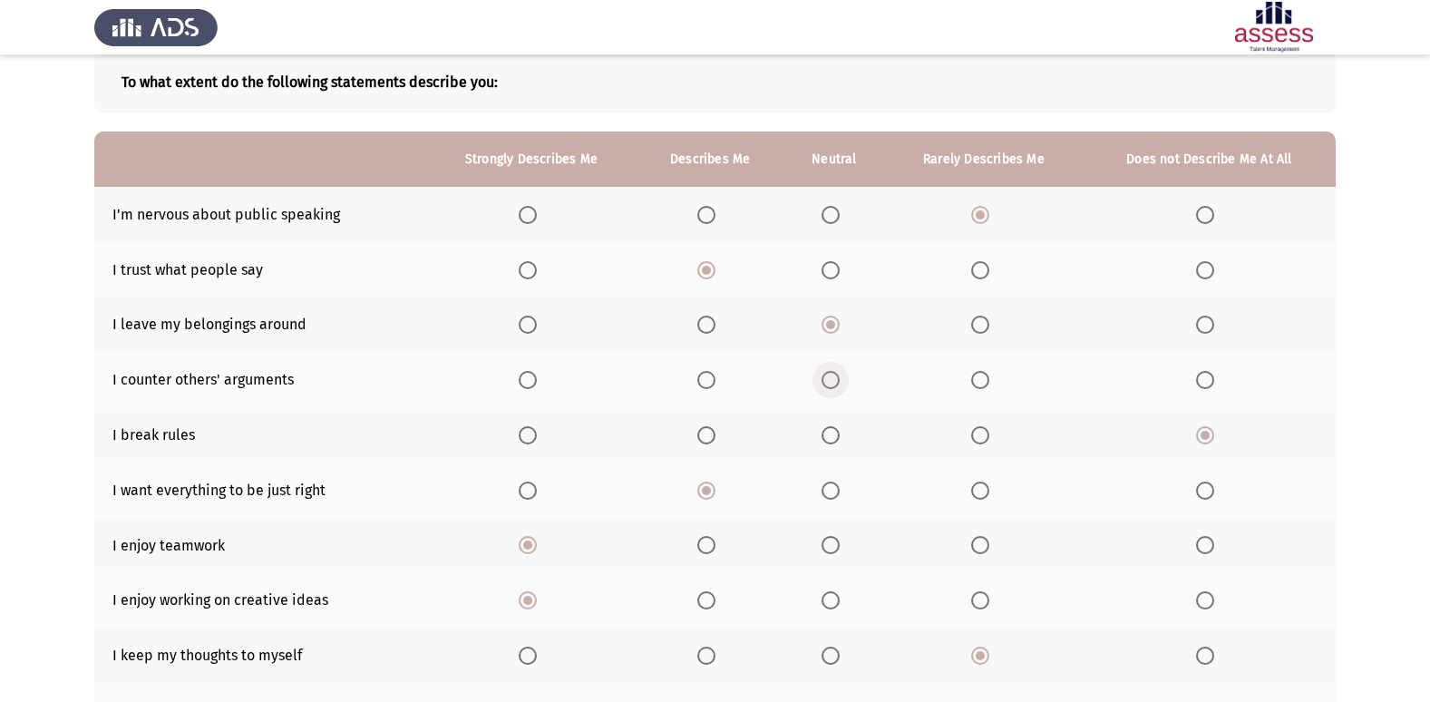
click at [822, 379] on span "Select an option" at bounding box center [830, 380] width 18 height 18
click at [822, 379] on input "Select an option" at bounding box center [830, 380] width 18 height 18
click at [715, 654] on span "Select an option" at bounding box center [706, 655] width 18 height 18
click at [715, 654] on input "Select an option" at bounding box center [706, 655] width 18 height 18
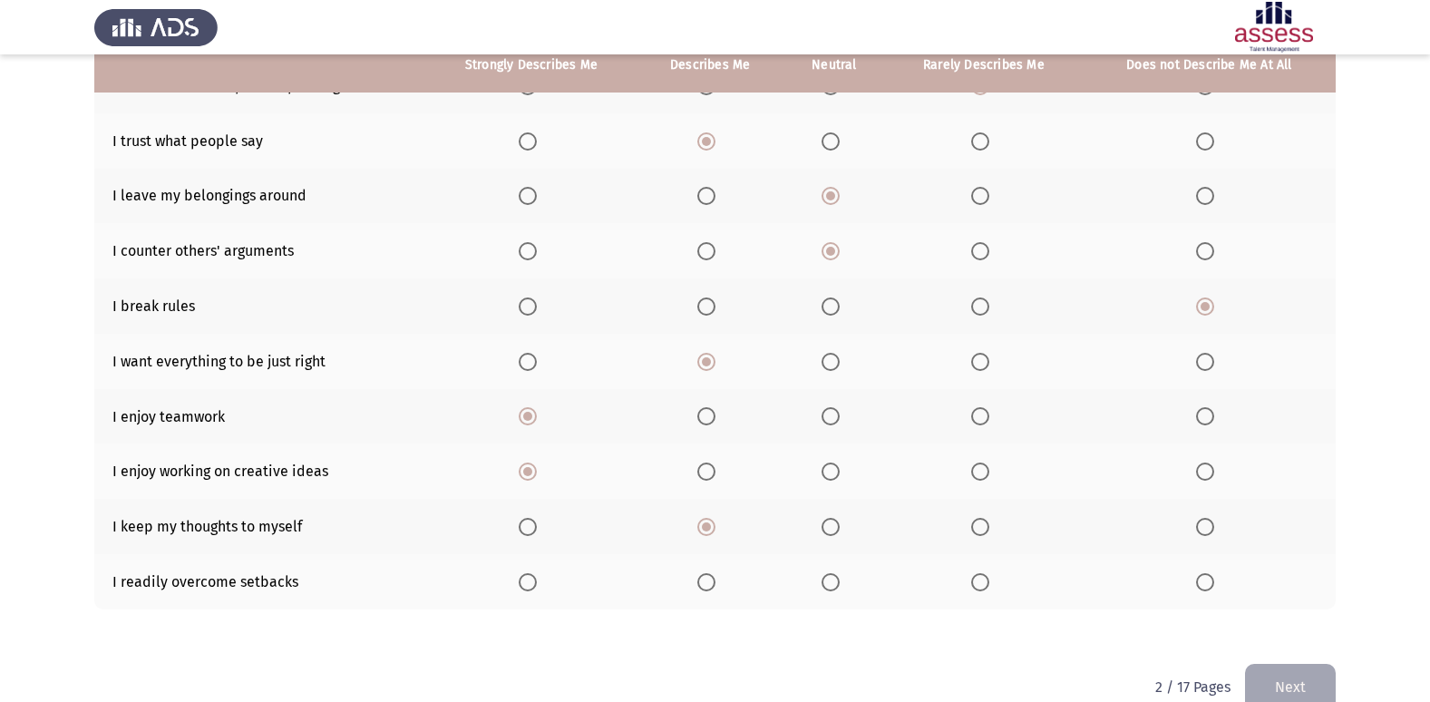
scroll to position [265, 0]
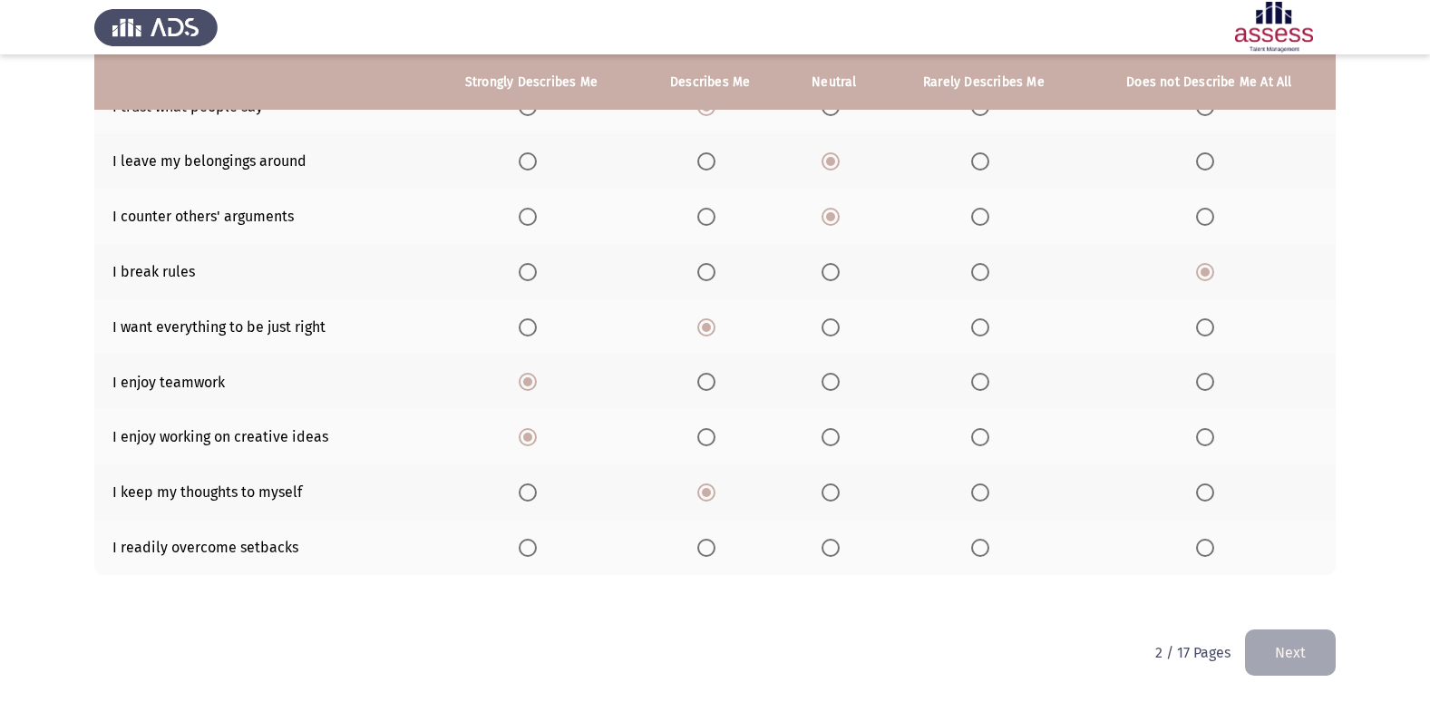
click at [703, 532] on th at bounding box center [710, 546] width 146 height 55
click at [715, 554] on span "Select an option" at bounding box center [706, 547] width 18 height 18
click at [715, 554] on input "Select an option" at bounding box center [706, 547] width 18 height 18
click at [1293, 654] on button "Next" at bounding box center [1290, 652] width 91 height 46
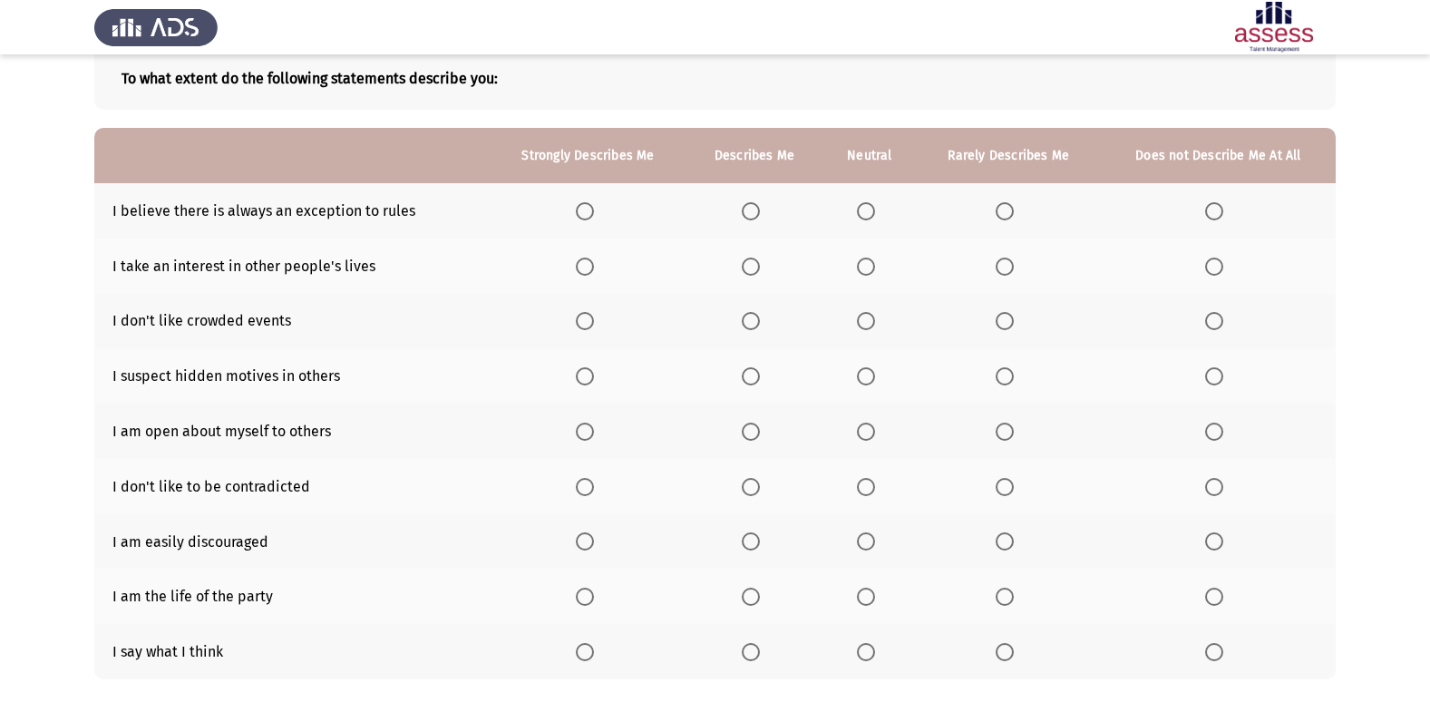
scroll to position [119, 0]
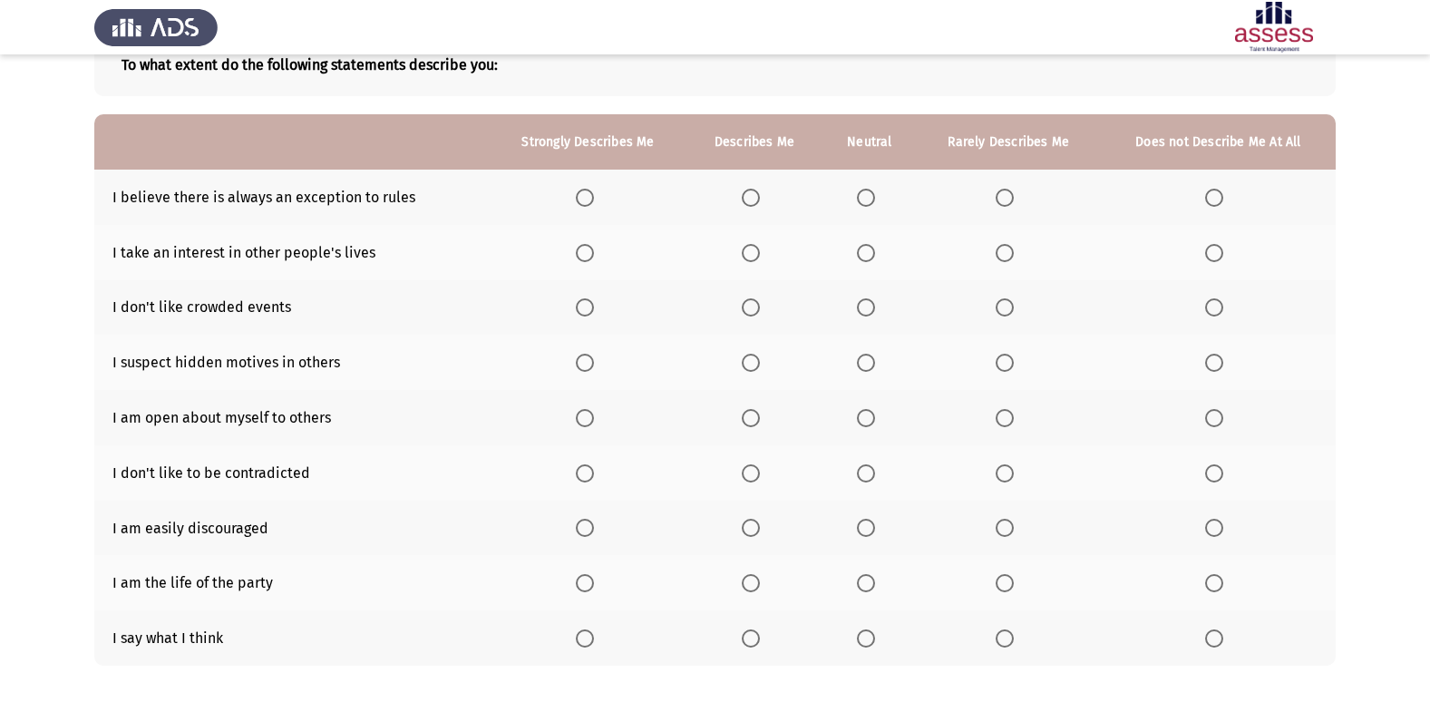
click at [1004, 201] on span "Select an option" at bounding box center [1004, 198] width 18 height 18
click at [1004, 201] on input "Select an option" at bounding box center [1004, 198] width 18 height 18
click at [1216, 254] on span "Select an option" at bounding box center [1214, 253] width 18 height 18
click at [1216, 254] on input "Select an option" at bounding box center [1214, 253] width 18 height 18
click at [1214, 190] on span "Select an option" at bounding box center [1214, 198] width 18 height 18
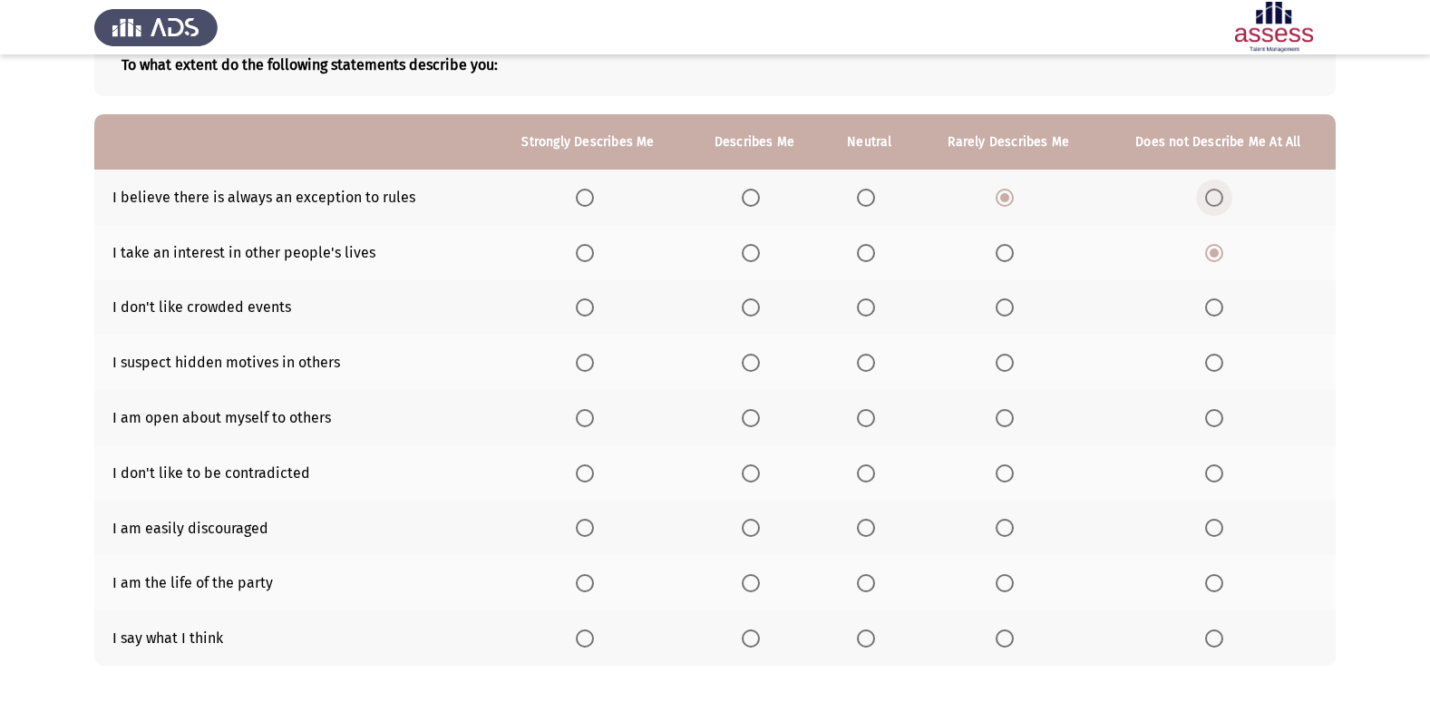
click at [1214, 190] on input "Select an option" at bounding box center [1214, 198] width 18 height 18
click at [1209, 309] on span "Select an option" at bounding box center [1214, 307] width 18 height 18
click at [1209, 309] on input "Select an option" at bounding box center [1214, 307] width 18 height 18
click at [758, 361] on span "Select an option" at bounding box center [751, 363] width 18 height 18
click at [758, 361] on input "Select an option" at bounding box center [751, 363] width 18 height 18
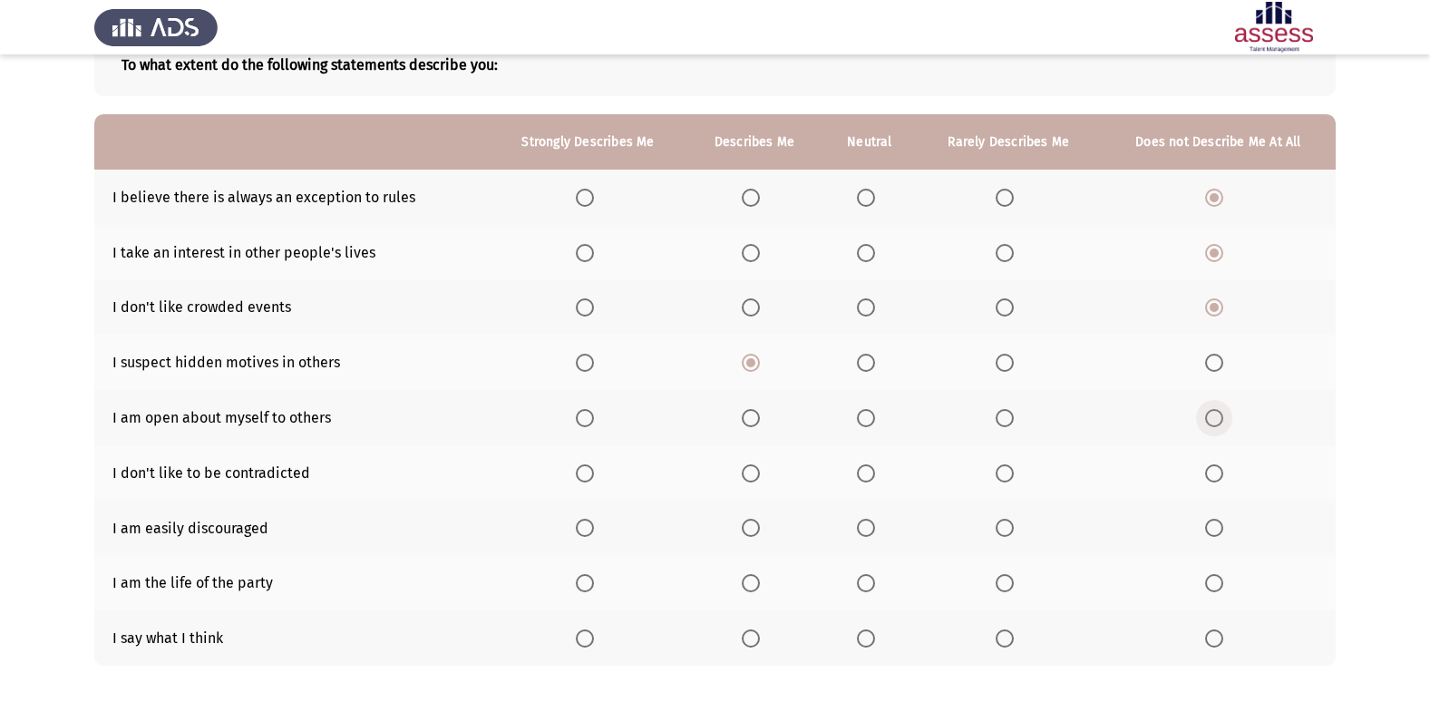
click at [1212, 415] on span "Select an option" at bounding box center [1214, 418] width 18 height 18
click at [1212, 415] on input "Select an option" at bounding box center [1214, 418] width 18 height 18
click at [868, 466] on span "Select an option" at bounding box center [866, 473] width 18 height 18
click at [868, 466] on input "Select an option" at bounding box center [866, 473] width 18 height 18
click at [762, 588] on label "Select an option" at bounding box center [754, 583] width 25 height 18
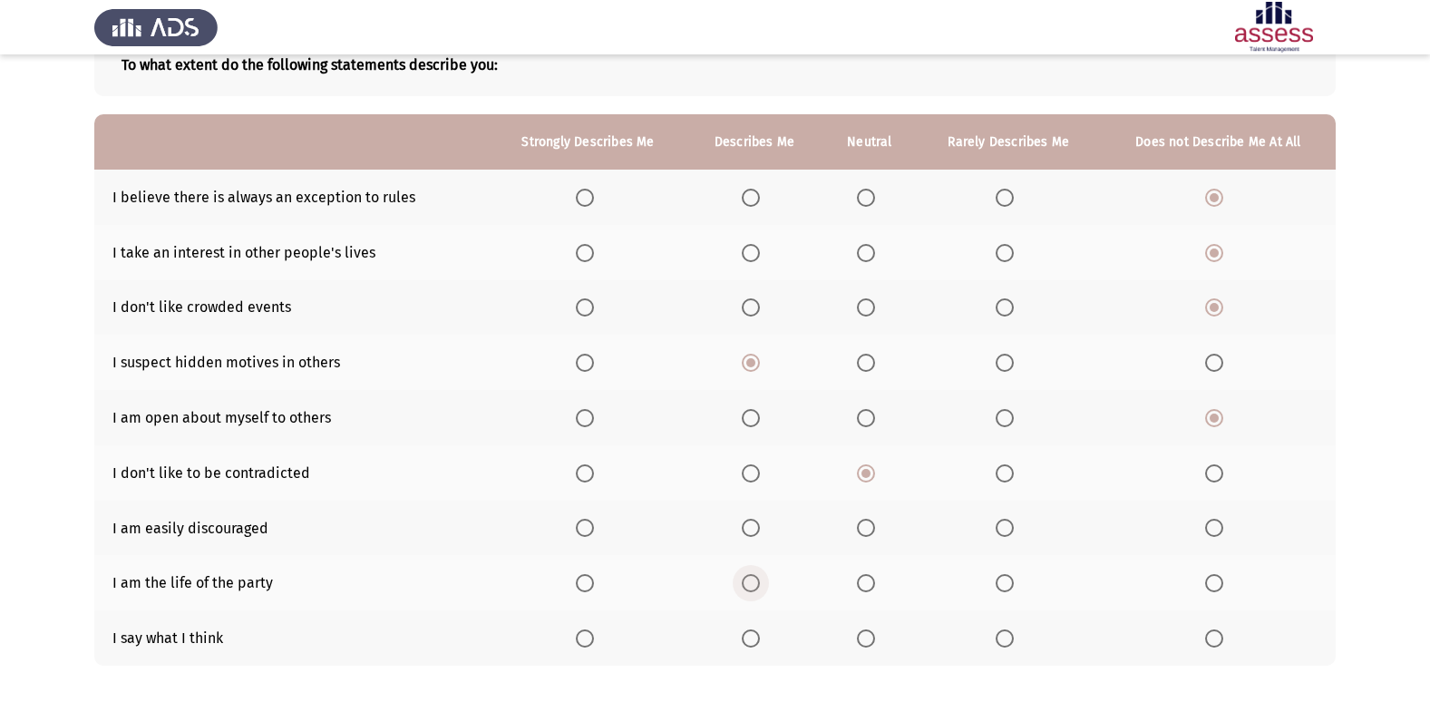
click at [760, 588] on input "Select an option" at bounding box center [751, 583] width 18 height 18
click at [998, 646] on span "Select an option" at bounding box center [1004, 638] width 18 height 18
click at [998, 646] on input "Select an option" at bounding box center [1004, 638] width 18 height 18
click at [1211, 535] on span "Select an option" at bounding box center [1214, 528] width 18 height 18
click at [1211, 535] on input "Select an option" at bounding box center [1214, 528] width 18 height 18
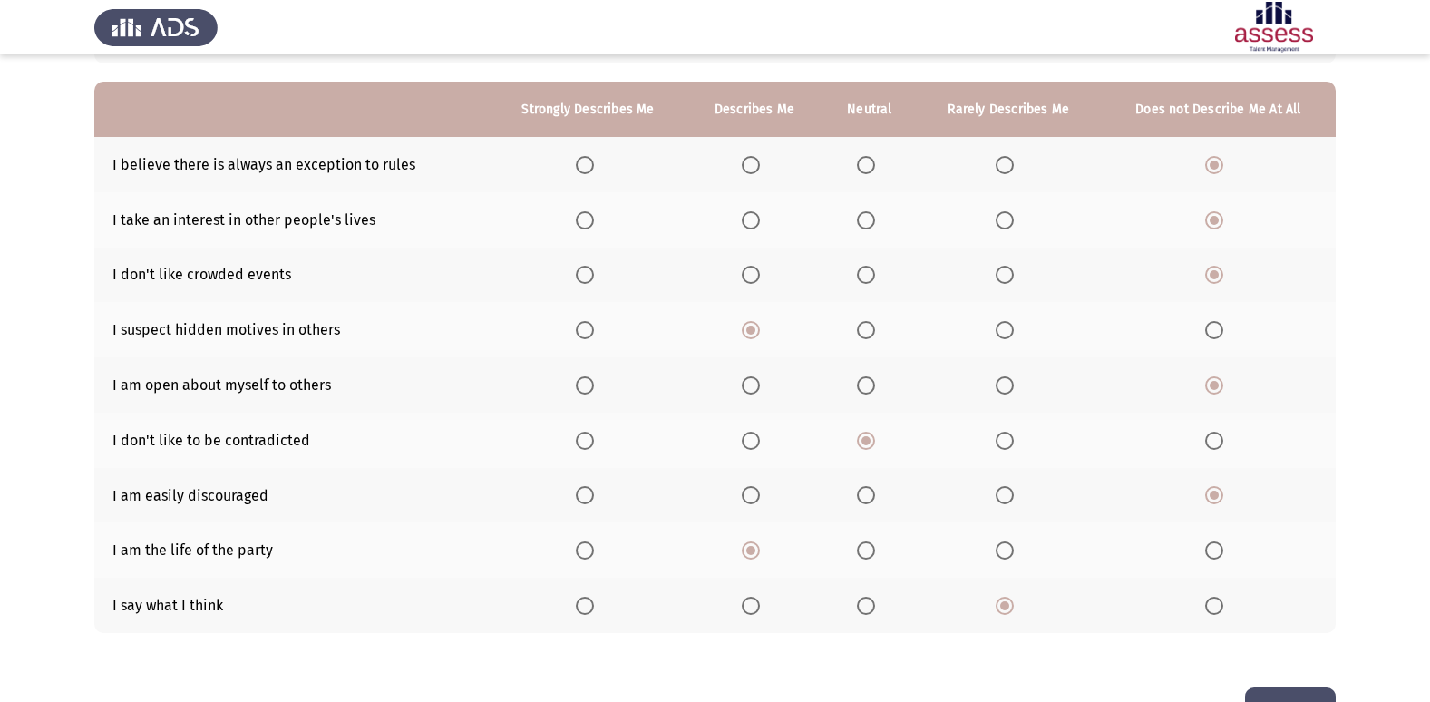
scroll to position [209, 0]
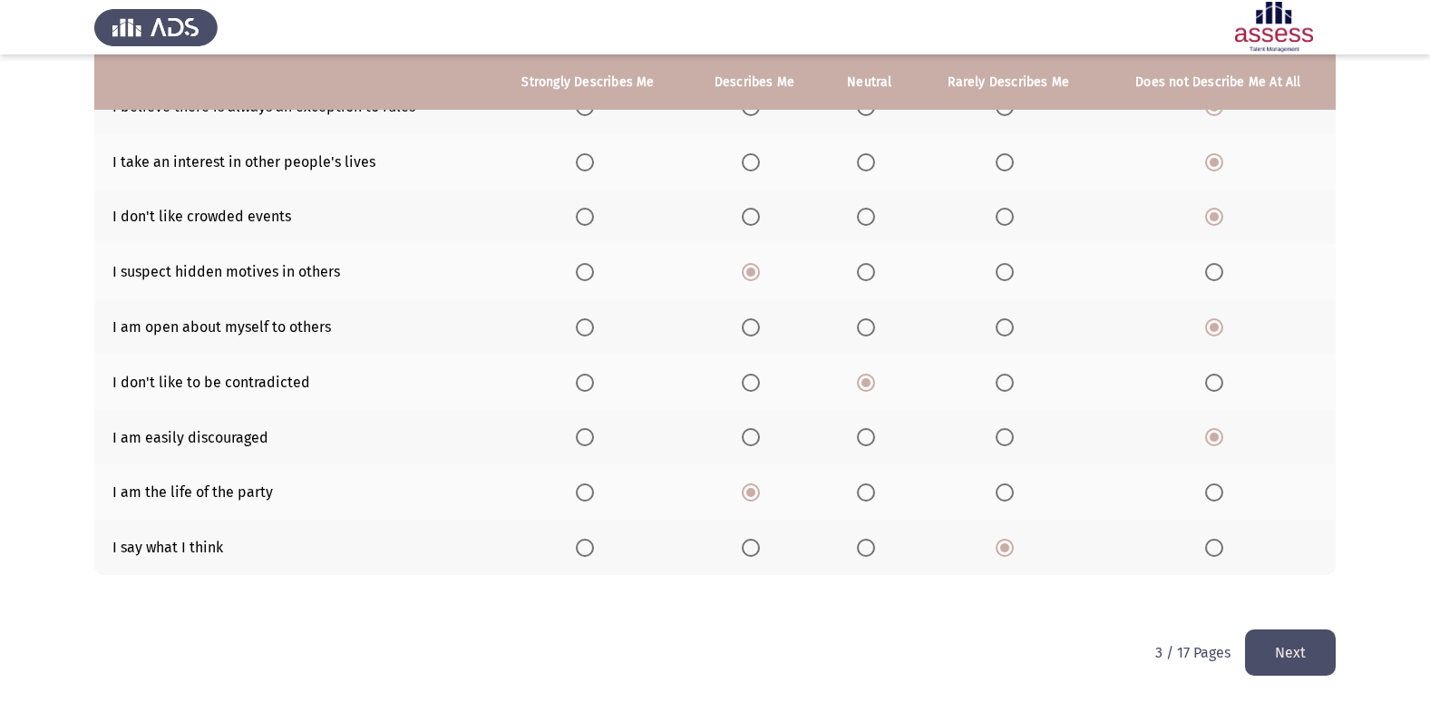
click at [1272, 662] on button "Next" at bounding box center [1290, 652] width 91 height 46
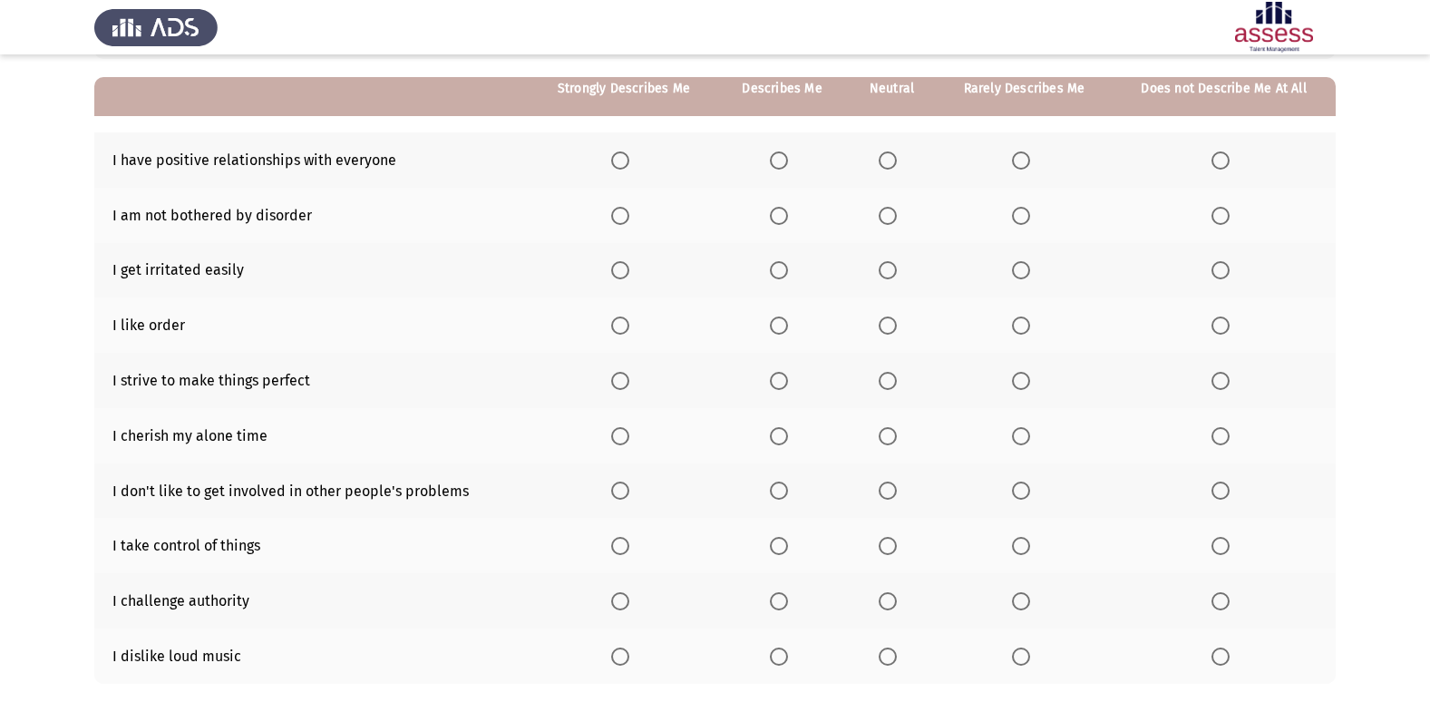
scroll to position [162, 0]
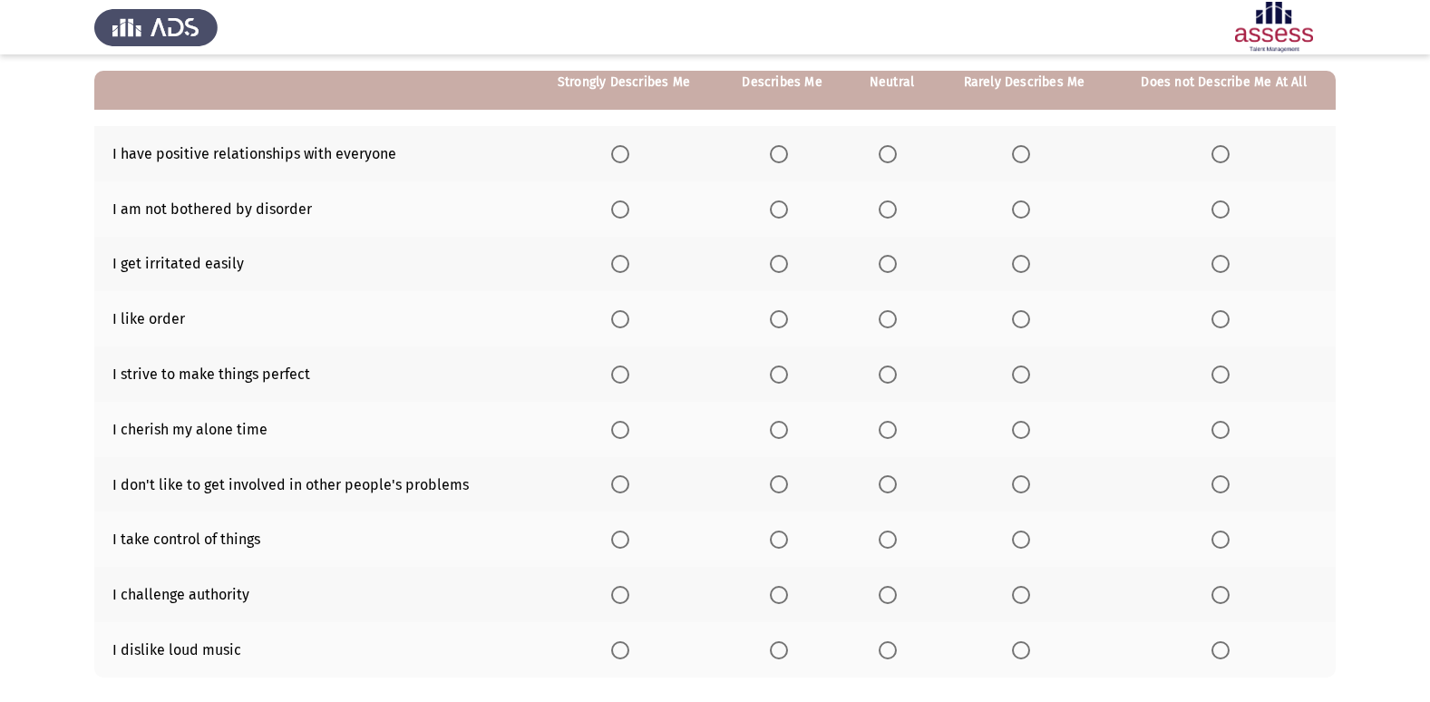
click at [611, 160] on th at bounding box center [624, 153] width 188 height 55
click at [616, 151] on span "Select an option" at bounding box center [620, 154] width 18 height 18
click at [616, 151] on input "Select an option" at bounding box center [620, 154] width 18 height 18
click at [1227, 266] on label "Select an option" at bounding box center [1223, 264] width 25 height 18
click at [1227, 266] on input "Select an option" at bounding box center [1220, 264] width 18 height 18
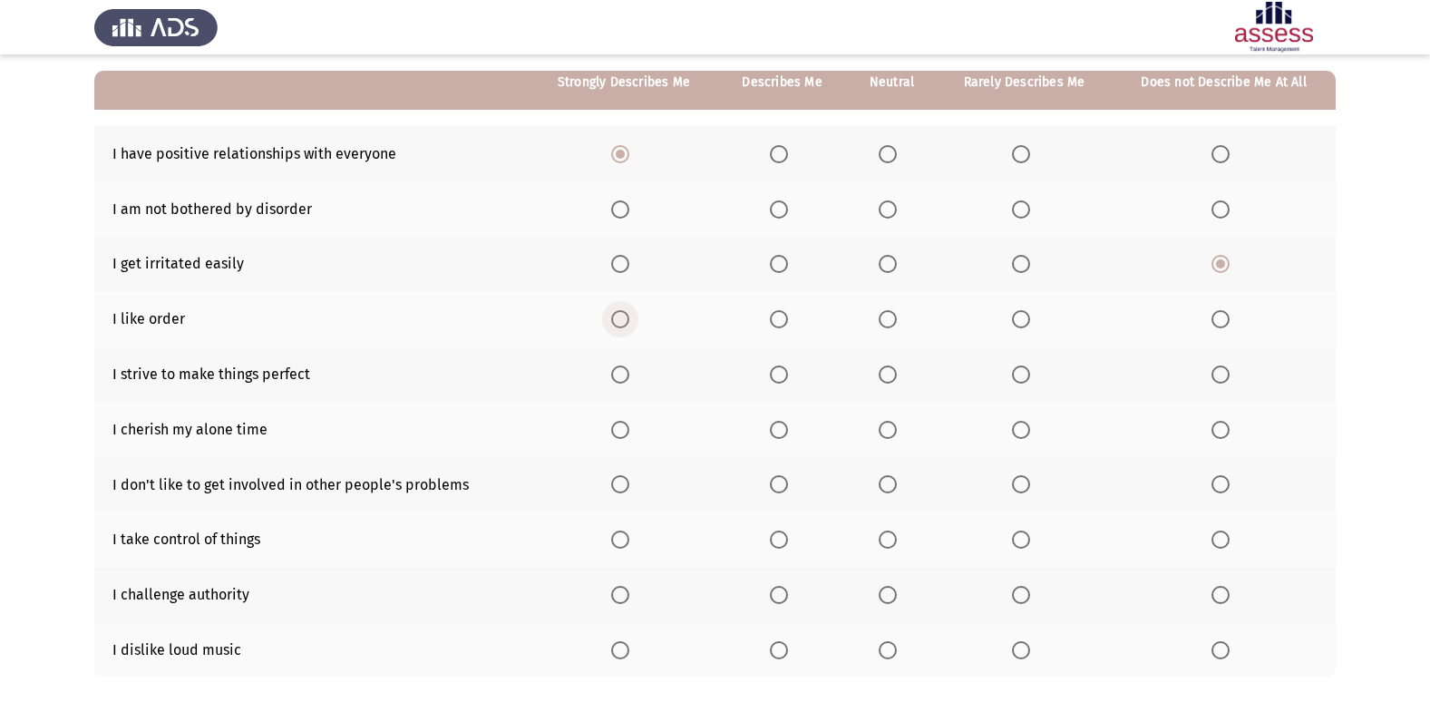
click at [620, 319] on span "Select an option" at bounding box center [620, 319] width 0 height 0
click at [620, 319] on input "Select an option" at bounding box center [620, 319] width 18 height 18
click at [1021, 214] on span "Select an option" at bounding box center [1021, 209] width 18 height 18
click at [1021, 214] on input "Select an option" at bounding box center [1021, 209] width 18 height 18
click at [619, 373] on span "Select an option" at bounding box center [620, 374] width 18 height 18
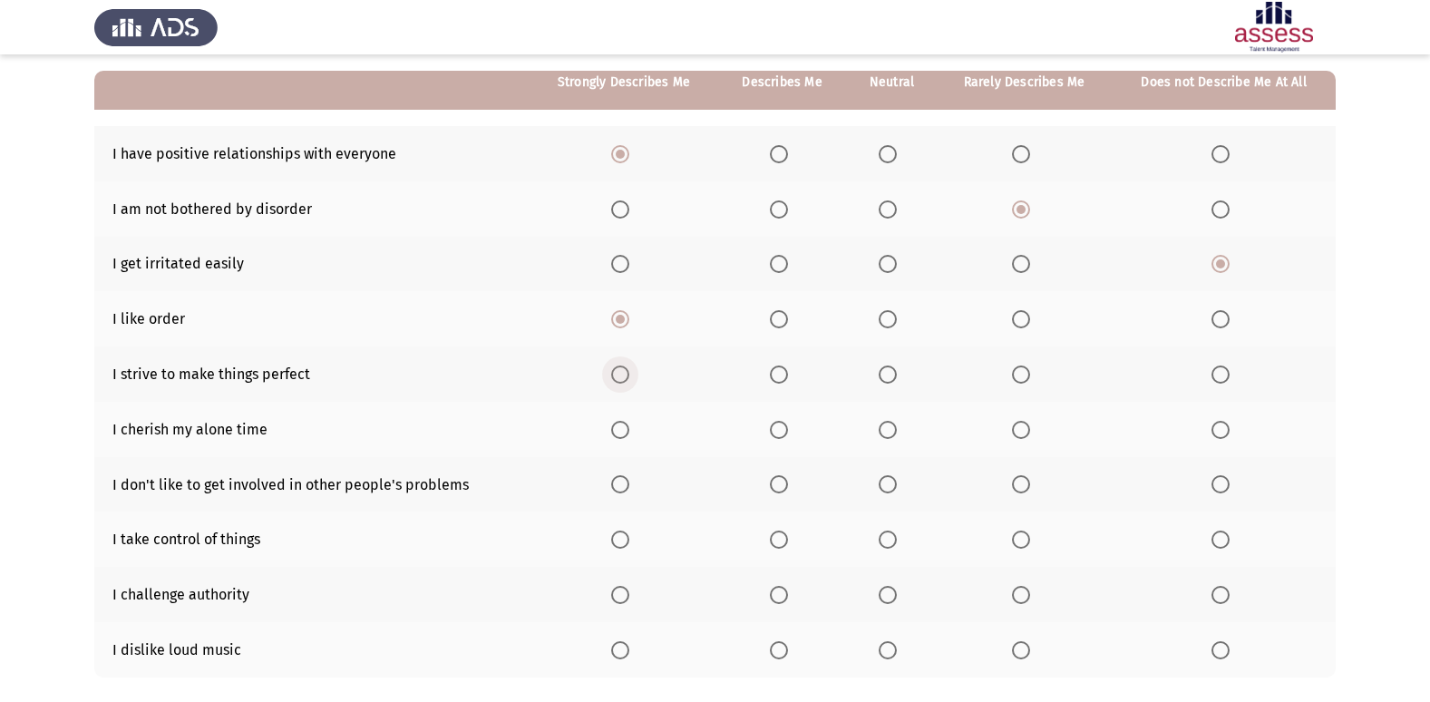
click at [619, 373] on input "Select an option" at bounding box center [620, 374] width 18 height 18
click at [613, 482] on span "Select an option" at bounding box center [620, 484] width 18 height 18
click at [613, 482] on input "Select an option" at bounding box center [620, 484] width 18 height 18
click at [887, 430] on span "Select an option" at bounding box center [887, 430] width 0 height 0
click at [888, 430] on input "Select an option" at bounding box center [887, 430] width 18 height 18
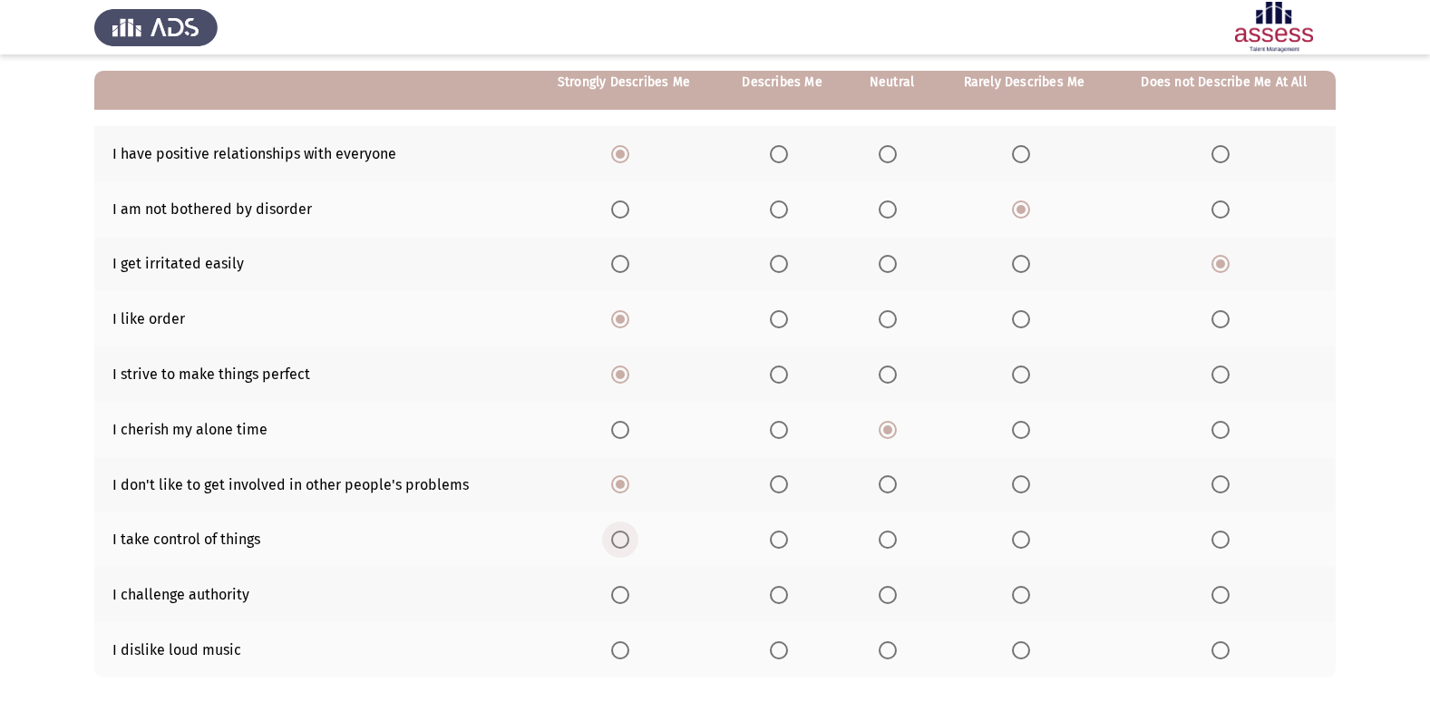
click at [624, 538] on span "Select an option" at bounding box center [620, 539] width 18 height 18
click at [624, 538] on input "Select an option" at bounding box center [620, 539] width 18 height 18
click at [1214, 585] on mat-radio-button "Select an option" at bounding box center [1223, 594] width 25 height 19
click at [1219, 597] on span "Select an option" at bounding box center [1220, 595] width 18 height 18
click at [1219, 597] on input "Select an option" at bounding box center [1220, 595] width 18 height 18
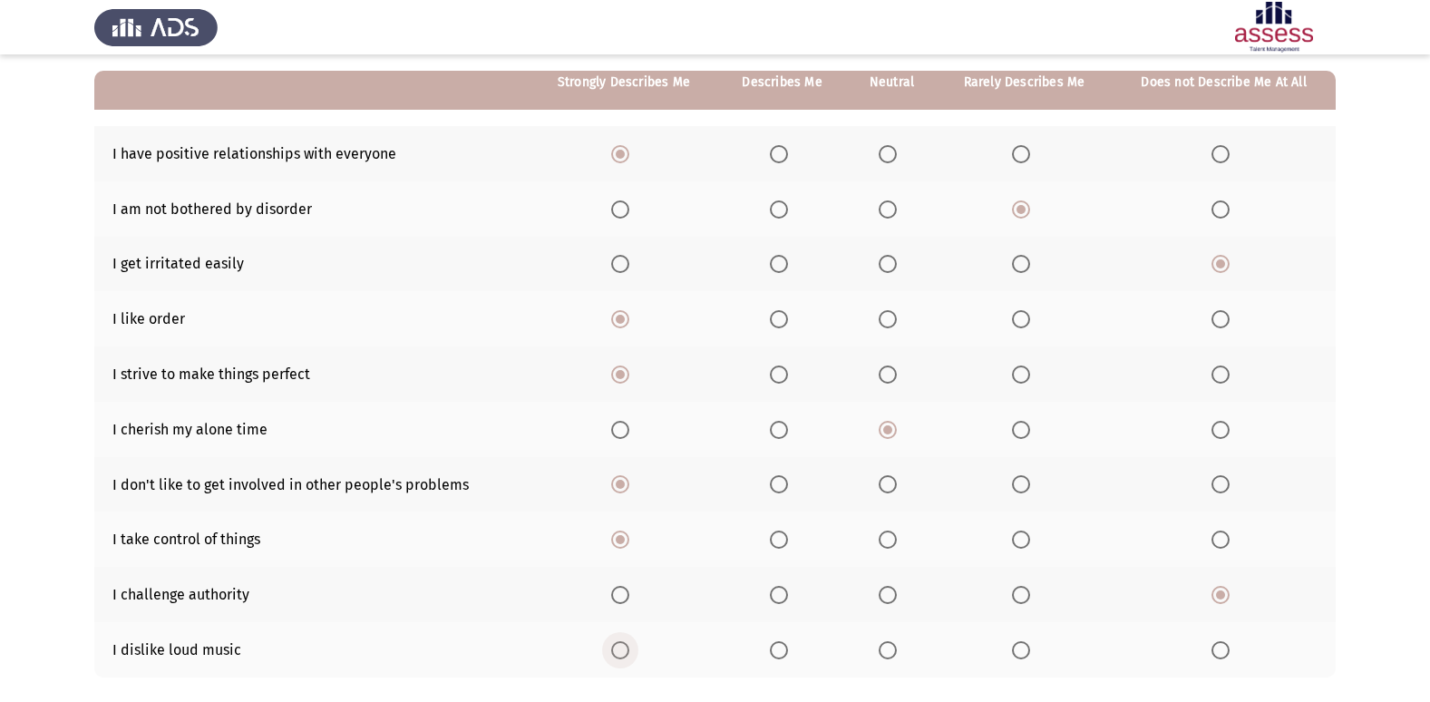
click at [622, 648] on span "Select an option" at bounding box center [620, 650] width 18 height 18
click at [622, 648] on input "Select an option" at bounding box center [620, 650] width 18 height 18
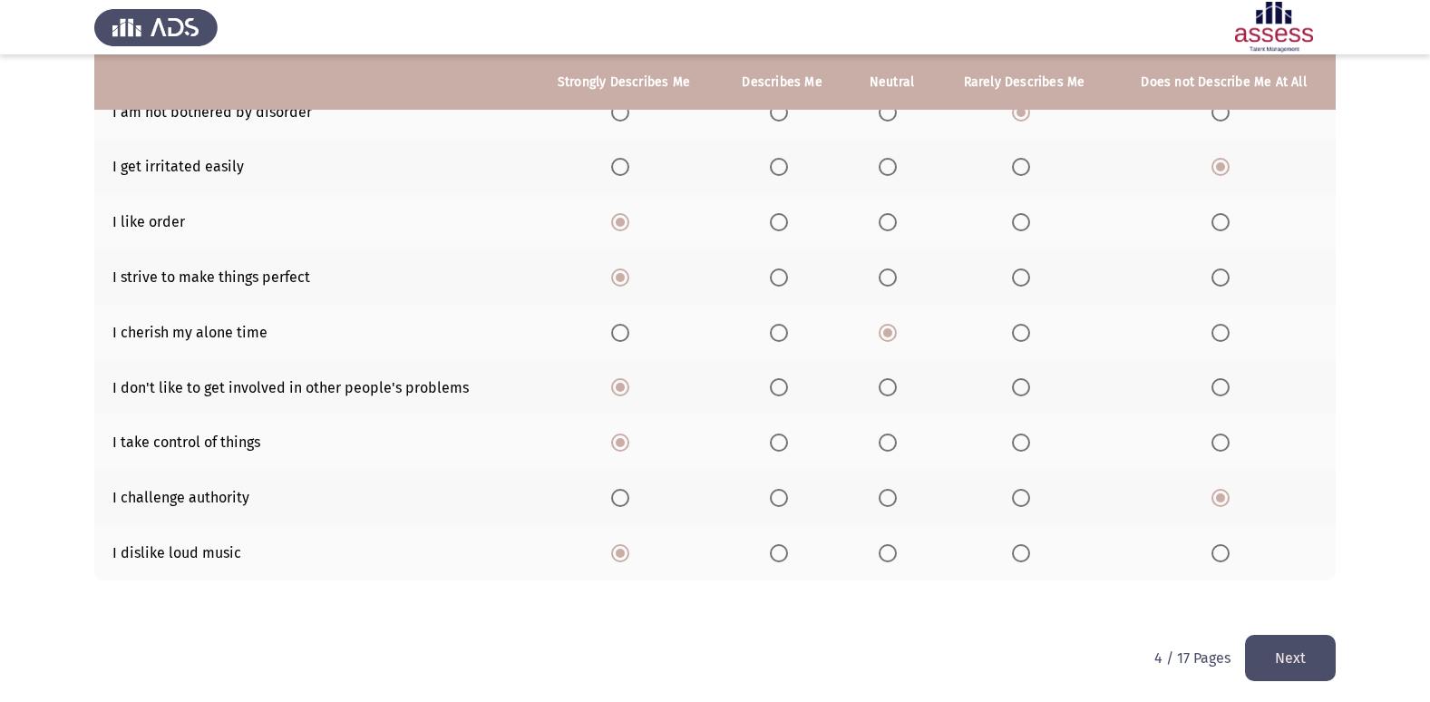
scroll to position [265, 0]
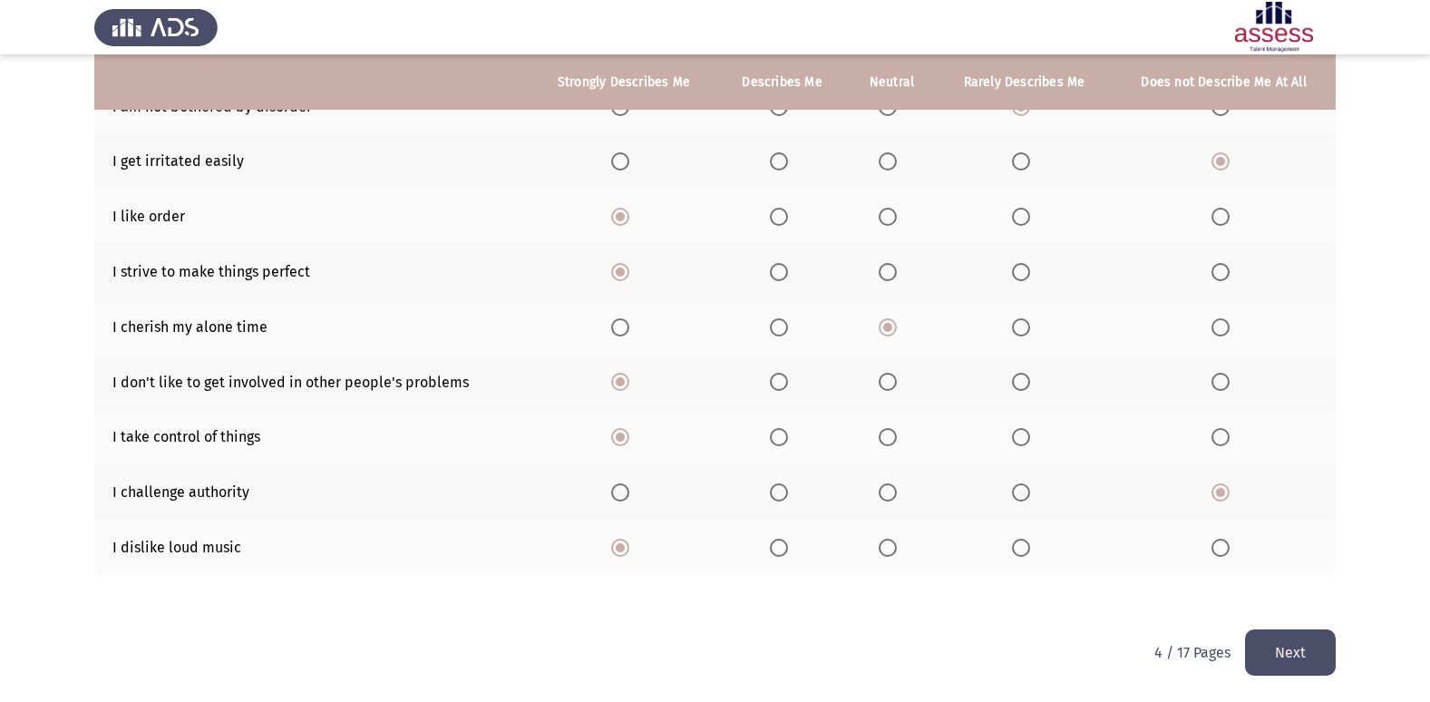
click at [1319, 640] on button "Next" at bounding box center [1290, 652] width 91 height 46
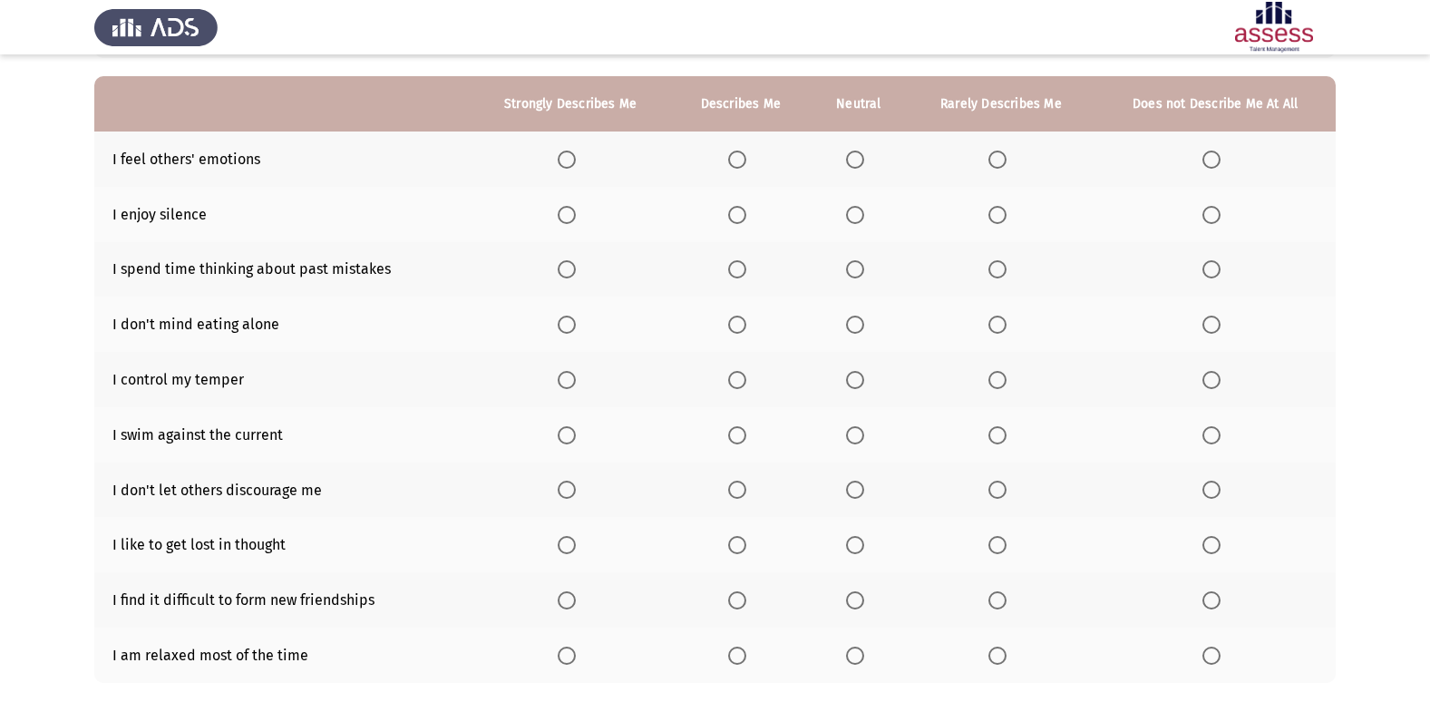
scroll to position [159, 0]
click at [567, 127] on th "Strongly Describes Me" at bounding box center [570, 101] width 201 height 55
click at [576, 160] on span "Select an option" at bounding box center [567, 158] width 18 height 18
click at [576, 160] on input "Select an option" at bounding box center [567, 158] width 18 height 18
click at [563, 208] on span "Select an option" at bounding box center [567, 213] width 18 height 18
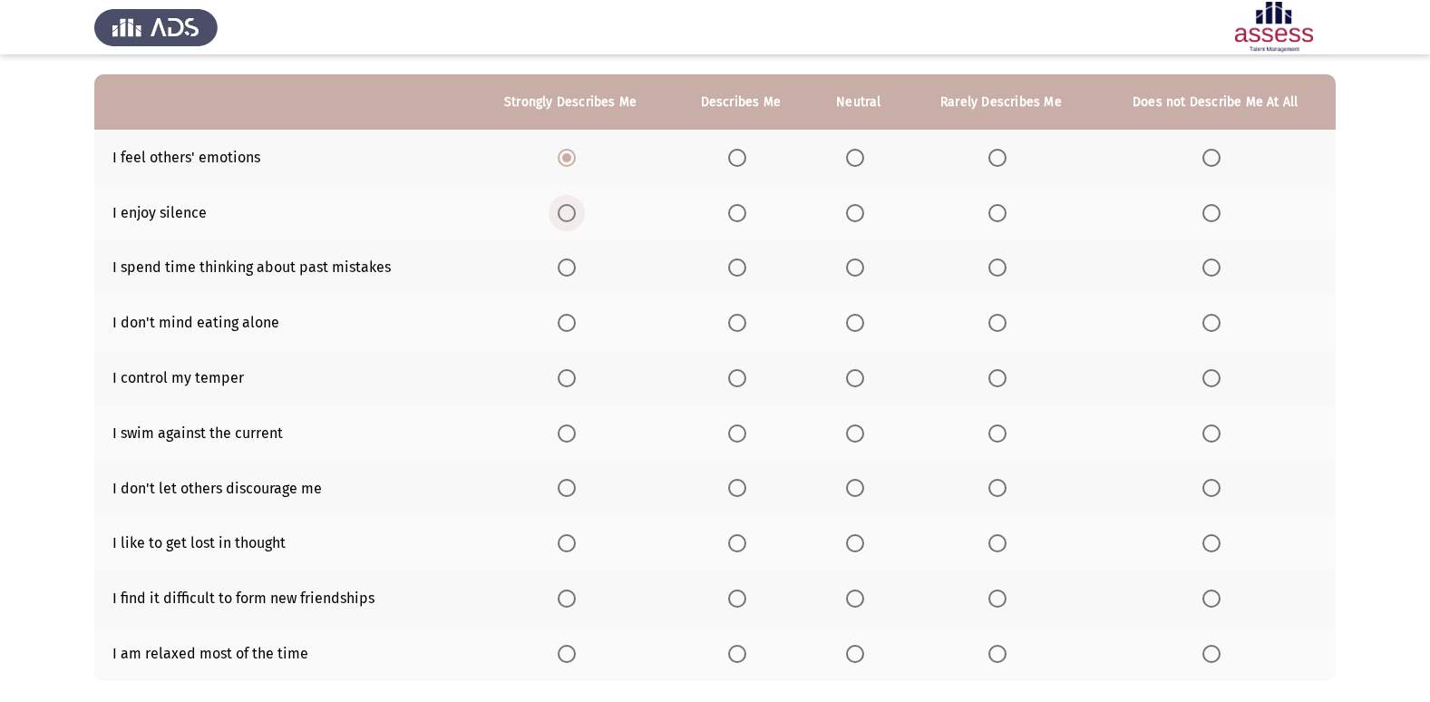
click at [563, 208] on input "Select an option" at bounding box center [567, 213] width 18 height 18
click at [995, 264] on span "Select an option" at bounding box center [997, 267] width 18 height 18
click at [995, 264] on input "Select an option" at bounding box center [997, 267] width 18 height 18
click at [575, 323] on span "Select an option" at bounding box center [567, 323] width 18 height 18
click at [575, 323] on input "Select an option" at bounding box center [567, 323] width 18 height 18
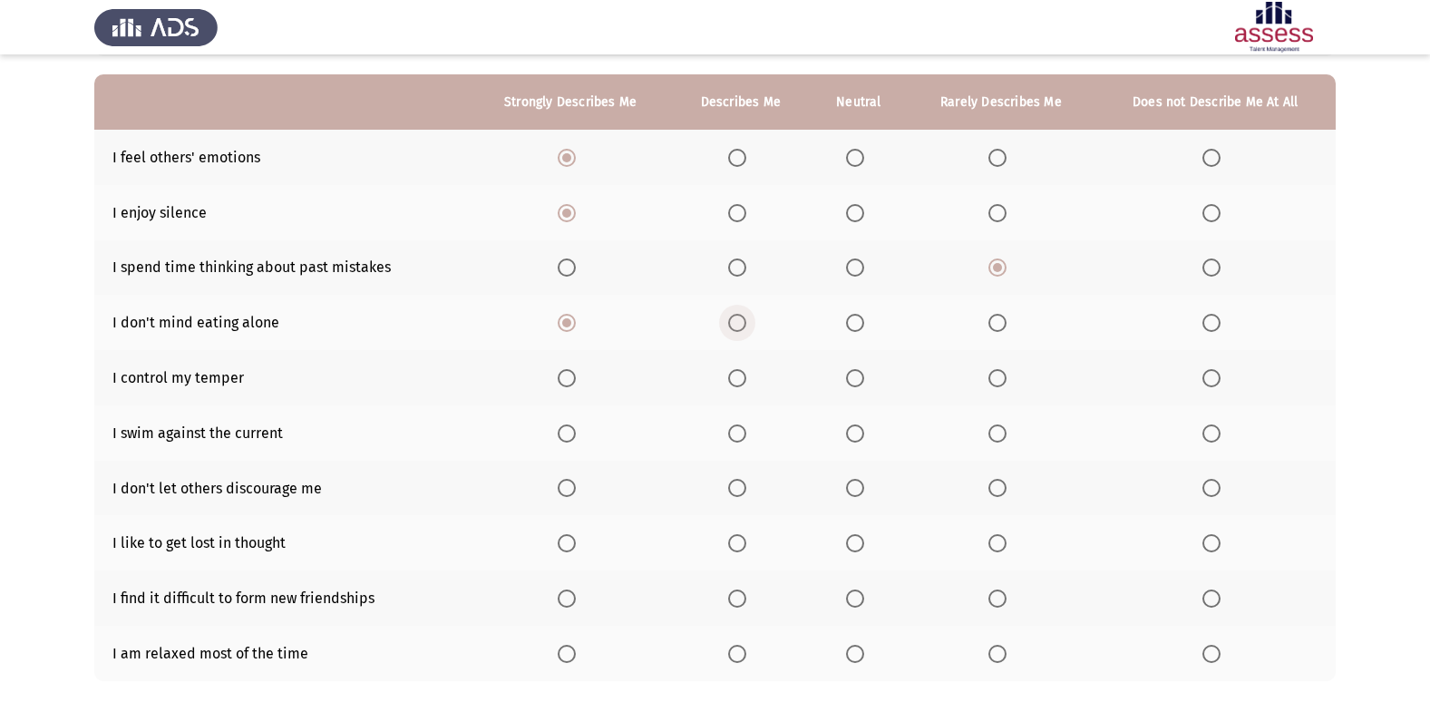
click at [742, 331] on span "Select an option" at bounding box center [737, 323] width 18 height 18
click at [742, 331] on input "Select an option" at bounding box center [737, 323] width 18 height 18
click at [565, 381] on span "Select an option" at bounding box center [567, 378] width 18 height 18
click at [565, 381] on input "Select an option" at bounding box center [567, 378] width 18 height 18
drag, startPoint x: 733, startPoint y: 432, endPoint x: 724, endPoint y: 436, distance: 9.8
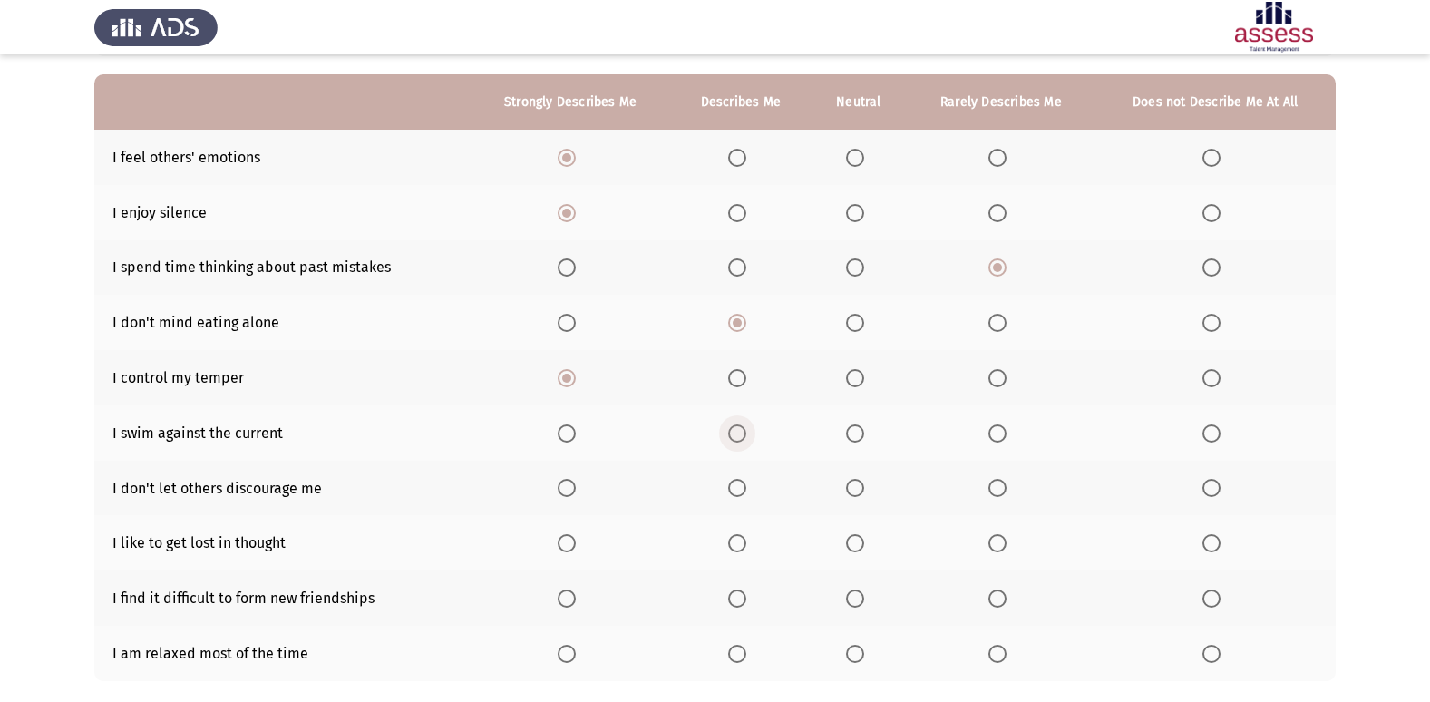
click at [724, 436] on th at bounding box center [740, 432] width 139 height 55
click at [859, 431] on span "Select an option" at bounding box center [855, 433] width 18 height 18
click at [859, 431] on input "Select an option" at bounding box center [855, 433] width 18 height 18
click at [561, 492] on span "Select an option" at bounding box center [567, 488] width 18 height 18
click at [561, 492] on input "Select an option" at bounding box center [567, 488] width 18 height 18
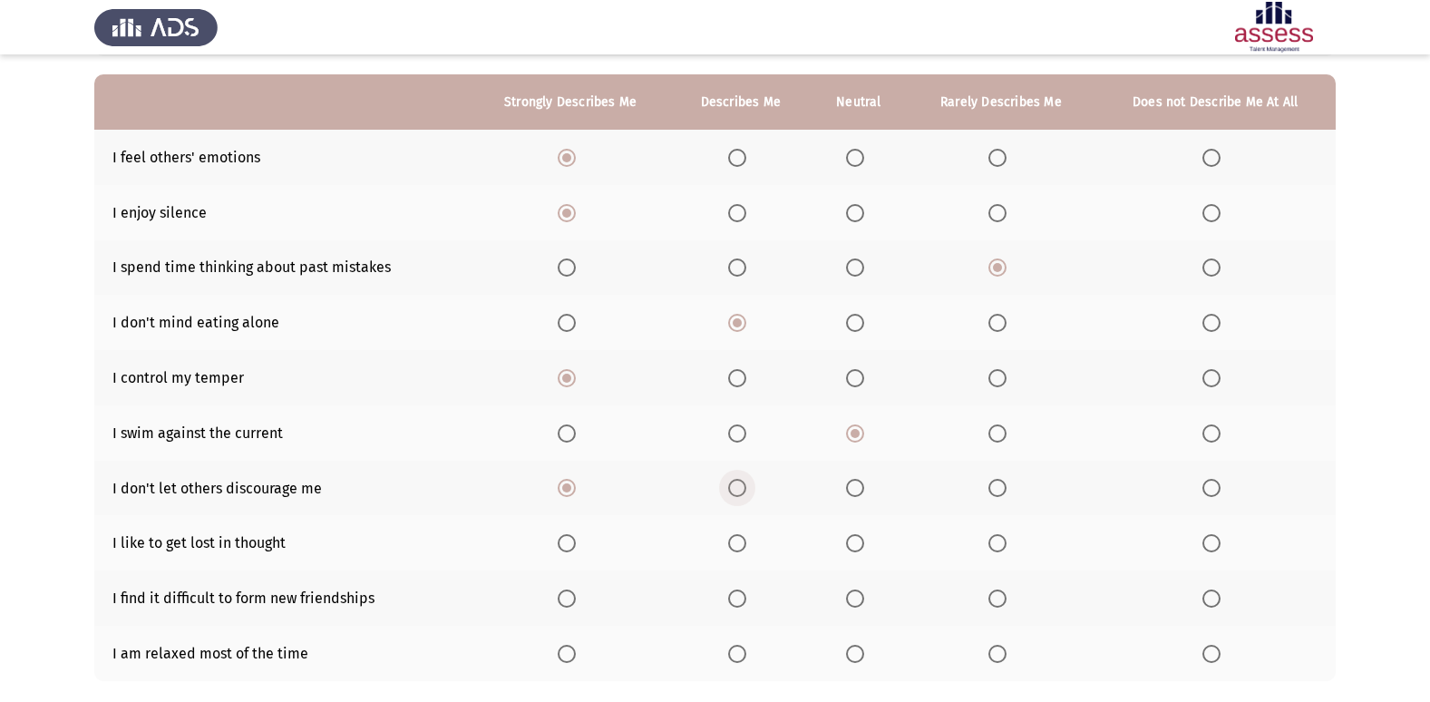
click at [733, 492] on span "Select an option" at bounding box center [737, 488] width 18 height 18
click at [733, 492] on input "Select an option" at bounding box center [737, 488] width 18 height 18
click at [859, 499] on th at bounding box center [858, 488] width 97 height 55
click at [859, 489] on span "Select an option" at bounding box center [855, 488] width 18 height 18
click at [859, 489] on input "Select an option" at bounding box center [855, 488] width 18 height 18
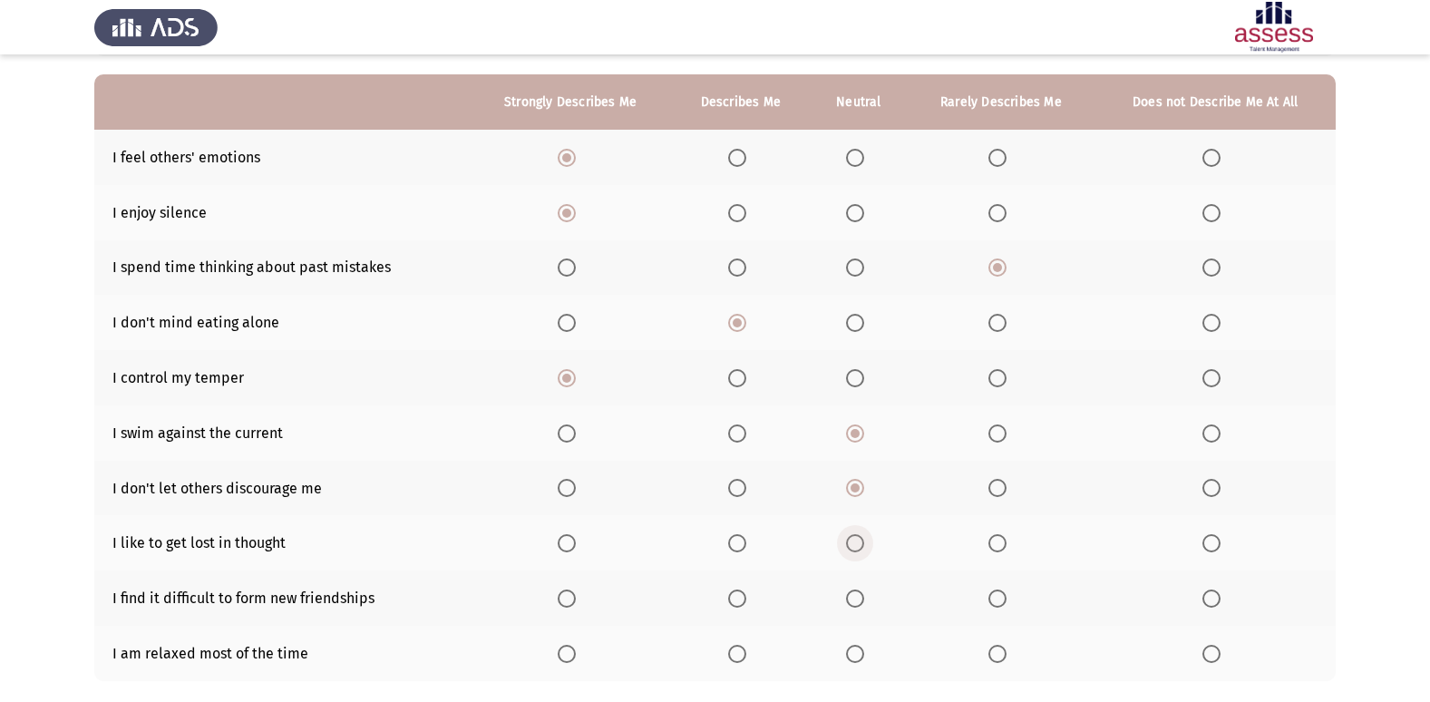
click at [847, 548] on span "Select an option" at bounding box center [855, 543] width 18 height 18
click at [847, 548] on input "Select an option" at bounding box center [855, 543] width 18 height 18
click at [1004, 539] on span "Select an option" at bounding box center [997, 543] width 18 height 18
click at [1004, 539] on input "Select an option" at bounding box center [997, 543] width 18 height 18
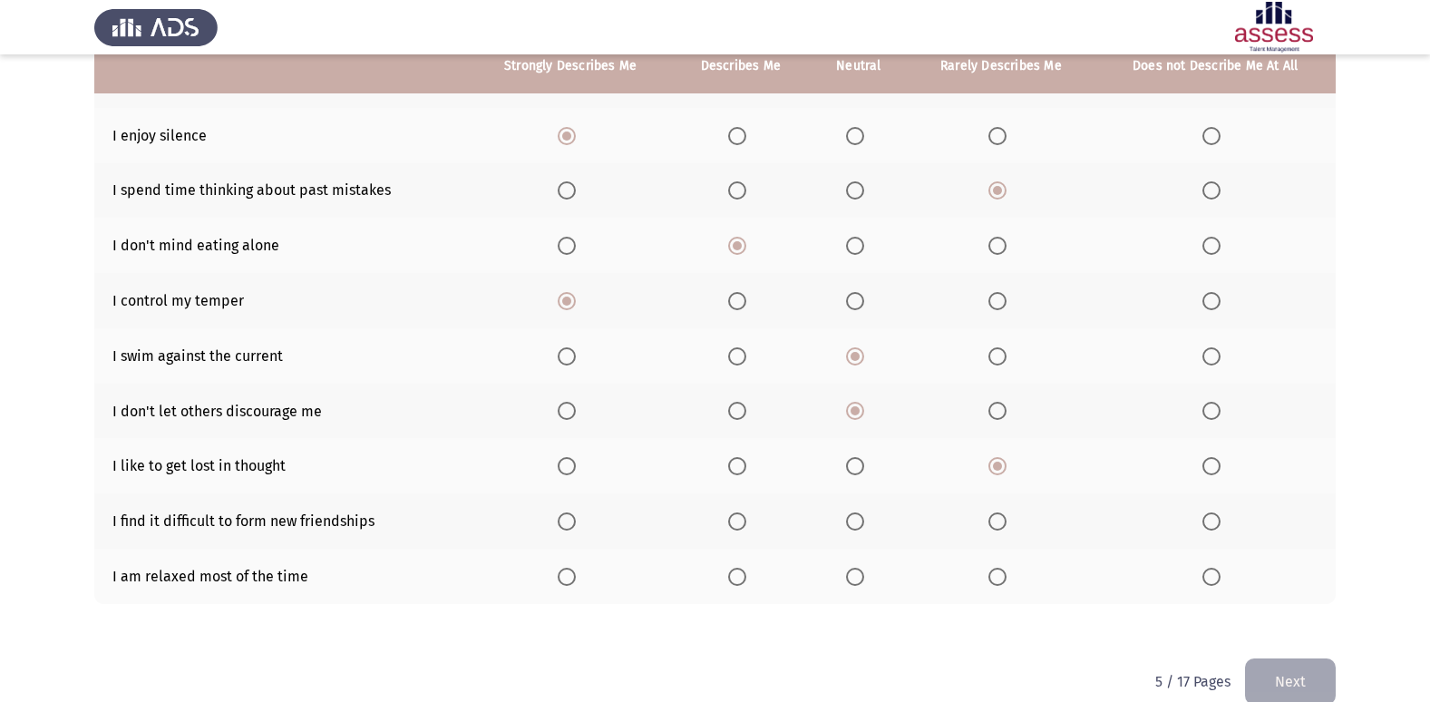
scroll to position [237, 0]
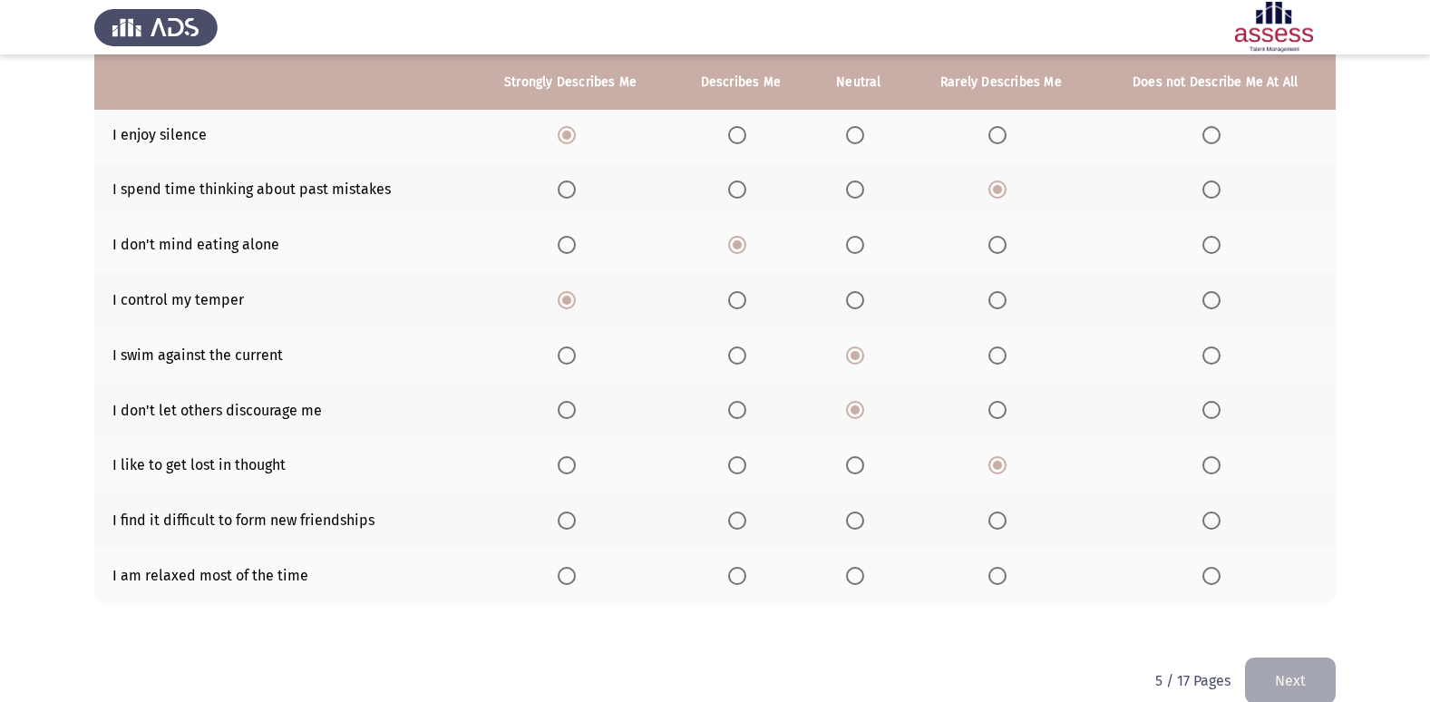
click at [1204, 501] on th at bounding box center [1215, 519] width 240 height 55
click at [1212, 528] on span "Select an option" at bounding box center [1211, 520] width 18 height 18
click at [1212, 528] on input "Select an option" at bounding box center [1211, 520] width 18 height 18
click at [740, 577] on span "Select an option" at bounding box center [737, 576] width 18 height 18
click at [740, 577] on input "Select an option" at bounding box center [737, 576] width 18 height 18
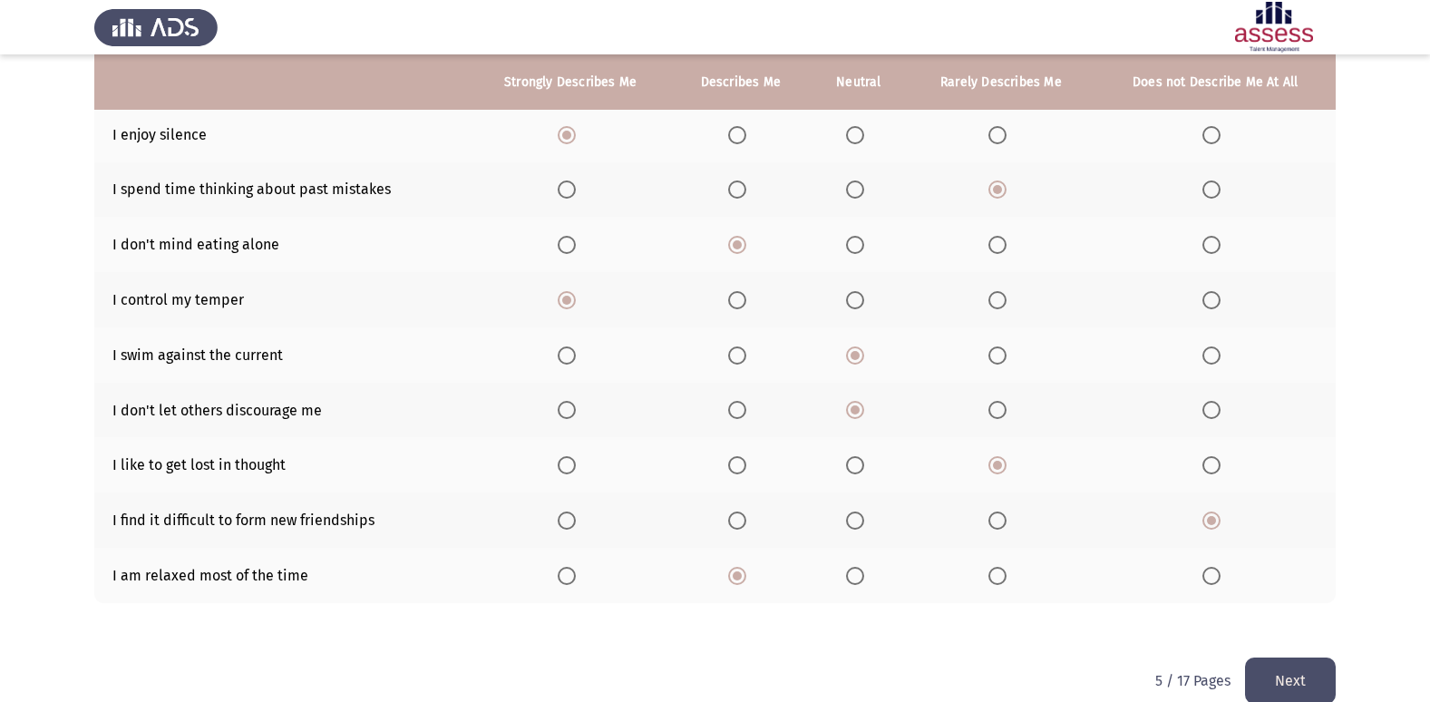
click at [1255, 691] on button "Next" at bounding box center [1290, 680] width 91 height 46
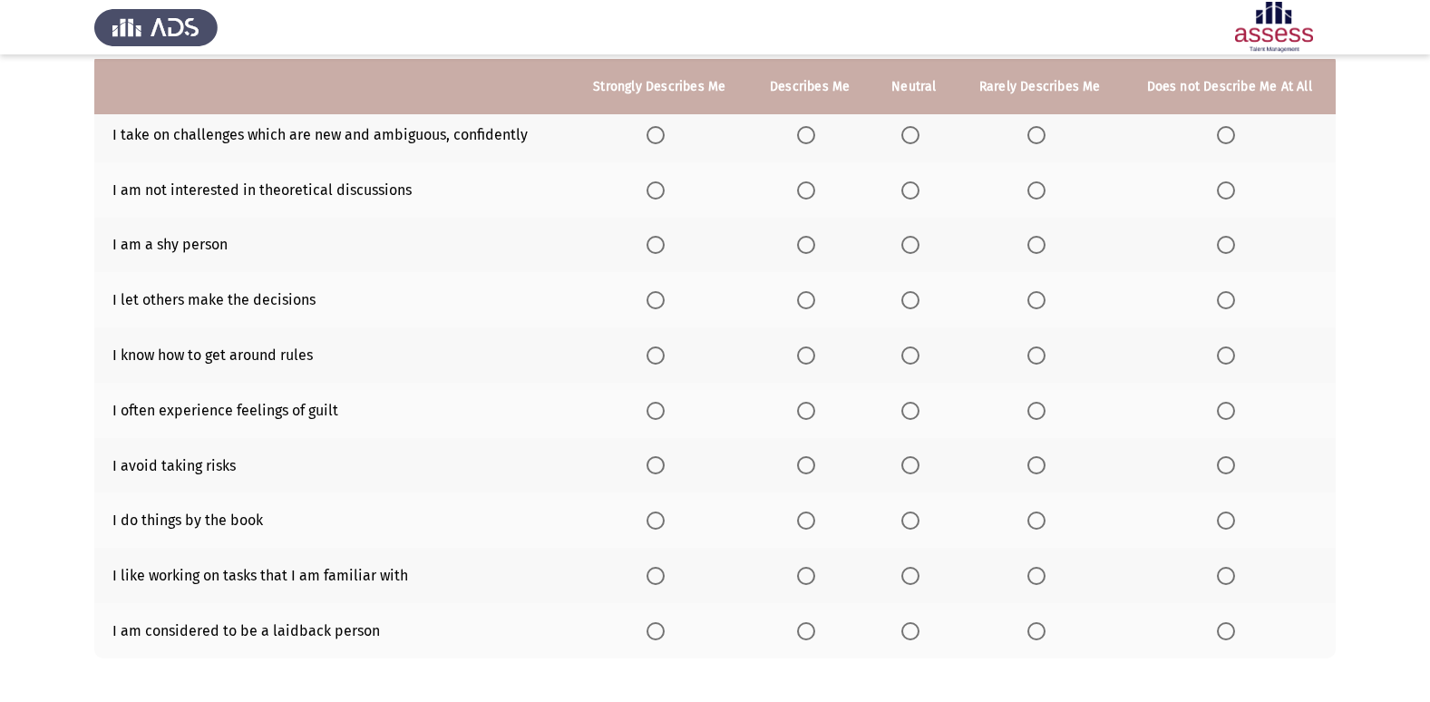
scroll to position [171, 0]
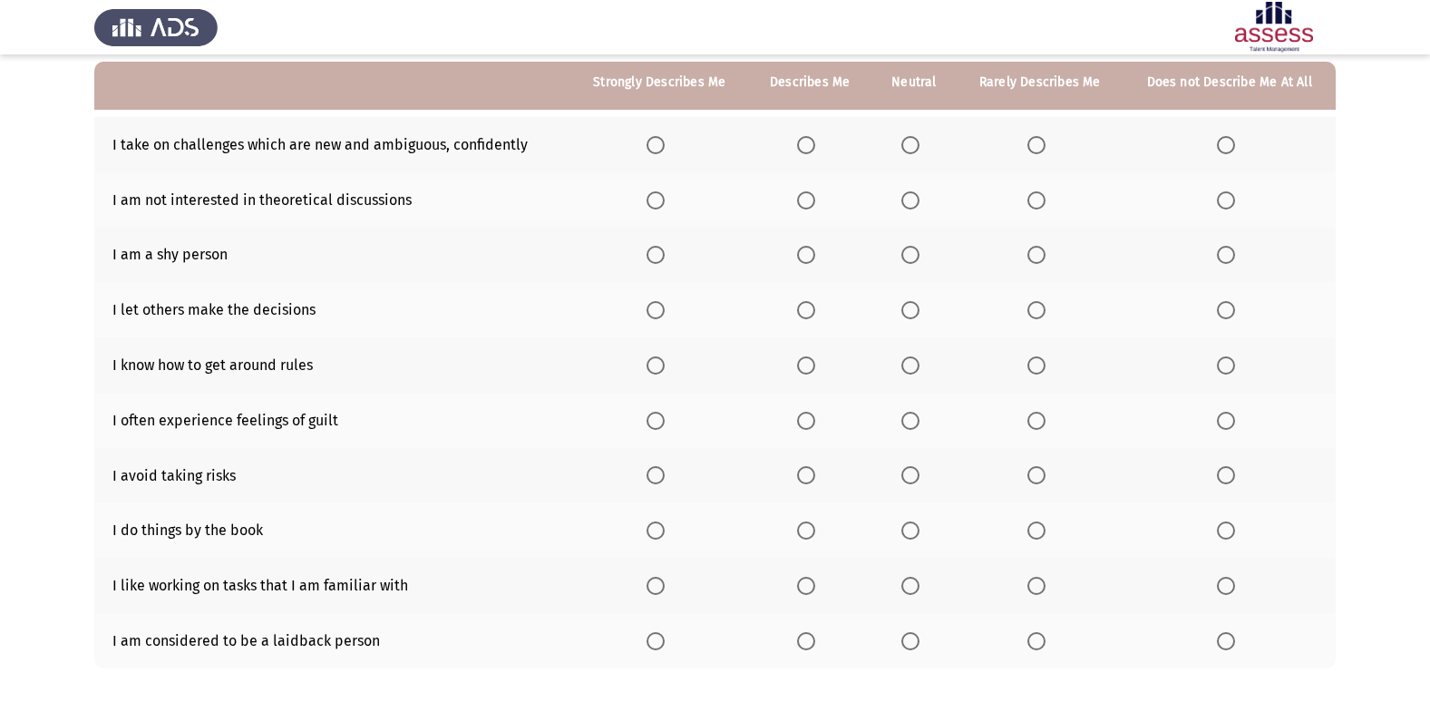
click at [651, 152] on span "Select an option" at bounding box center [655, 145] width 18 height 18
click at [651, 152] on input "Select an option" at bounding box center [655, 145] width 18 height 18
click at [1218, 202] on span "Select an option" at bounding box center [1226, 200] width 18 height 18
click at [1218, 202] on input "Select an option" at bounding box center [1226, 200] width 18 height 18
click at [1233, 261] on span "Select an option" at bounding box center [1226, 255] width 18 height 18
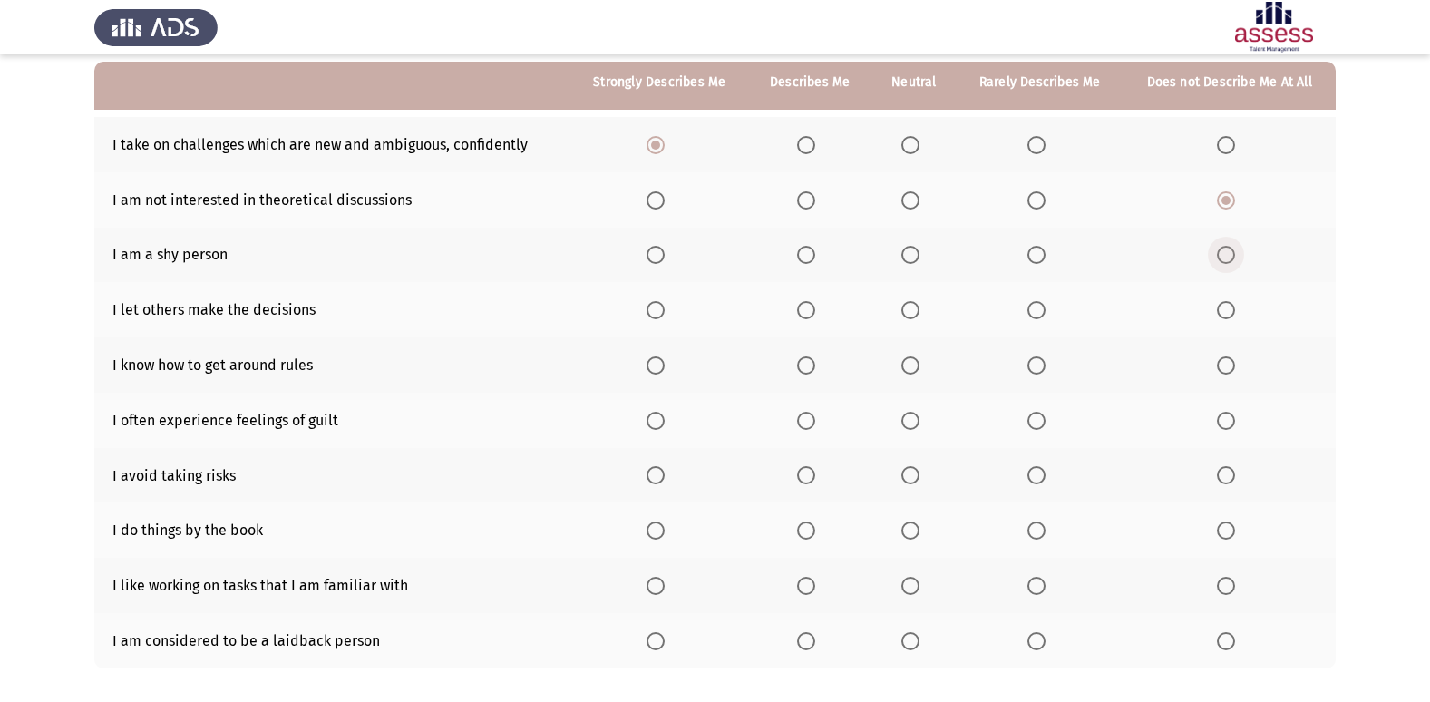
click at [1233, 261] on input "Select an option" at bounding box center [1226, 255] width 18 height 18
click at [1221, 308] on span "Select an option" at bounding box center [1226, 310] width 18 height 18
click at [1221, 308] on input "Select an option" at bounding box center [1226, 310] width 18 height 18
click at [809, 370] on span "Select an option" at bounding box center [806, 365] width 18 height 18
click at [809, 370] on input "Select an option" at bounding box center [806, 365] width 18 height 18
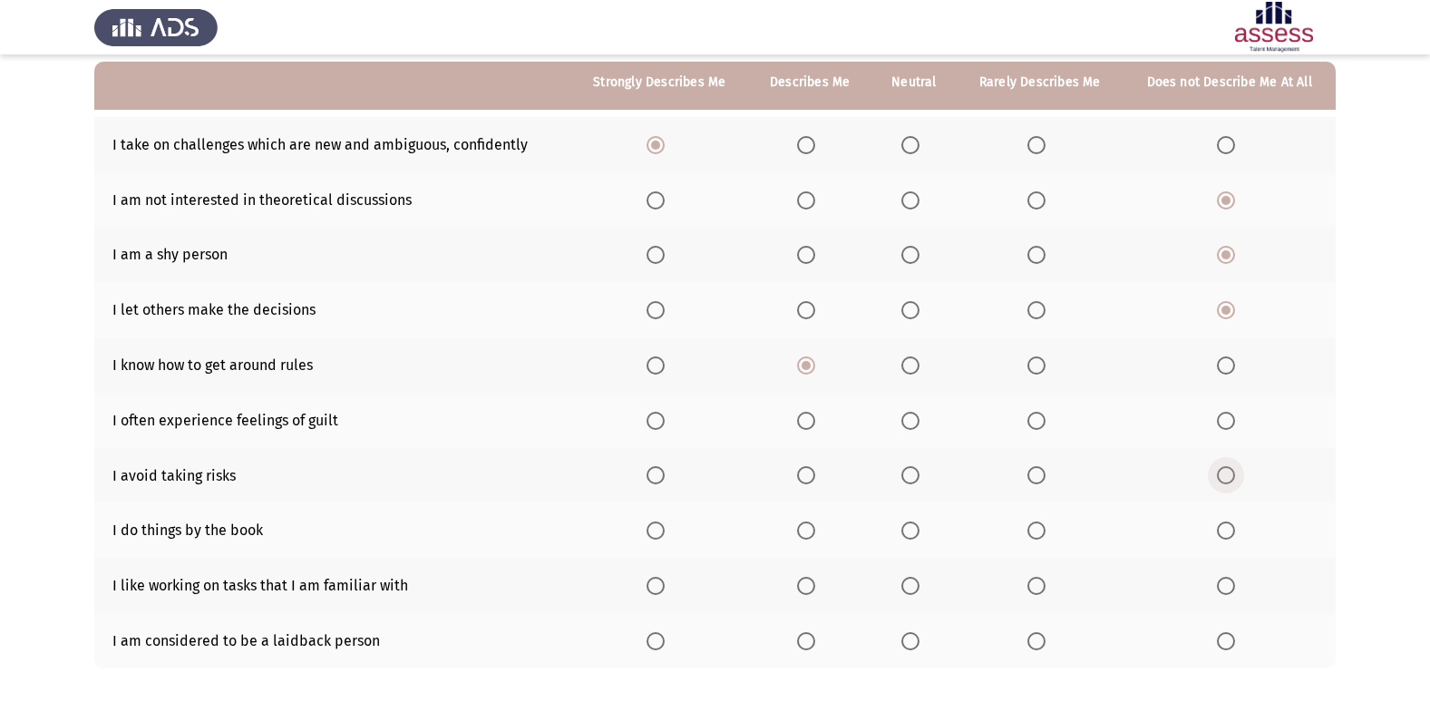
click at [1232, 477] on span "Select an option" at bounding box center [1226, 475] width 18 height 18
click at [1232, 477] on input "Select an option" at bounding box center [1226, 475] width 18 height 18
click at [906, 523] on span "Select an option" at bounding box center [910, 530] width 18 height 18
click at [906, 523] on input "Select an option" at bounding box center [910, 530] width 18 height 18
click at [1030, 419] on span "Select an option" at bounding box center [1036, 421] width 18 height 18
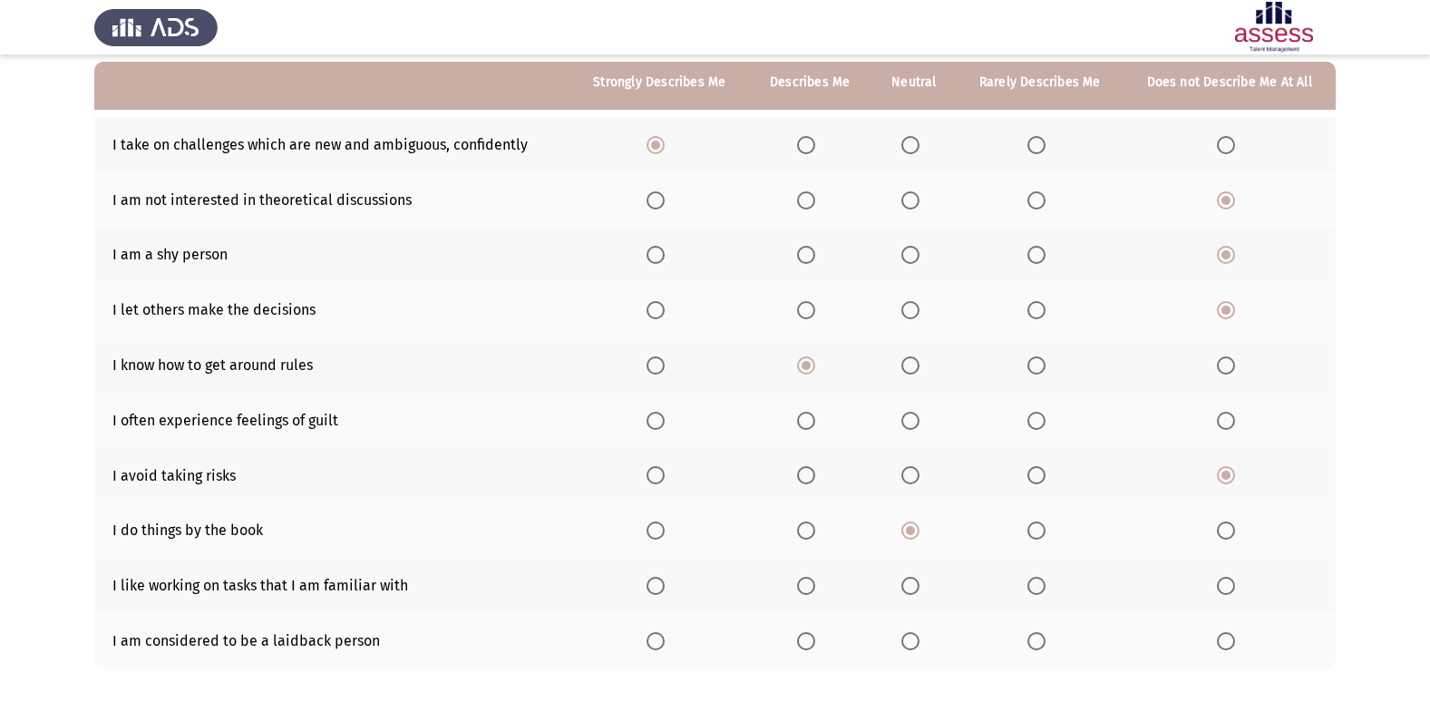
click at [1030, 419] on input "Select an option" at bounding box center [1036, 421] width 18 height 18
click at [663, 581] on span "Select an option" at bounding box center [655, 586] width 18 height 18
click at [663, 581] on input "Select an option" at bounding box center [655, 586] width 18 height 18
click at [1041, 659] on th at bounding box center [1039, 640] width 166 height 55
click at [1041, 647] on span "Select an option" at bounding box center [1036, 641] width 18 height 18
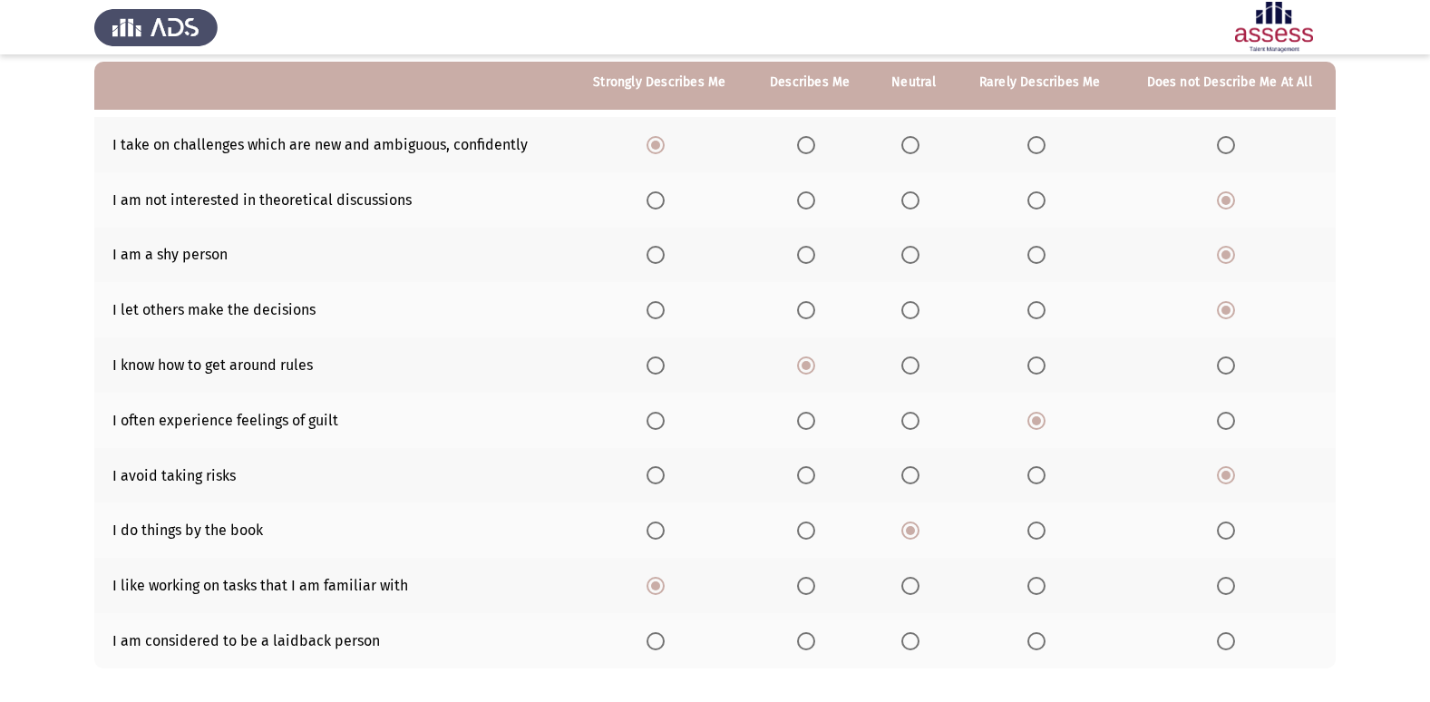
click at [1041, 647] on input "Select an option" at bounding box center [1036, 641] width 18 height 18
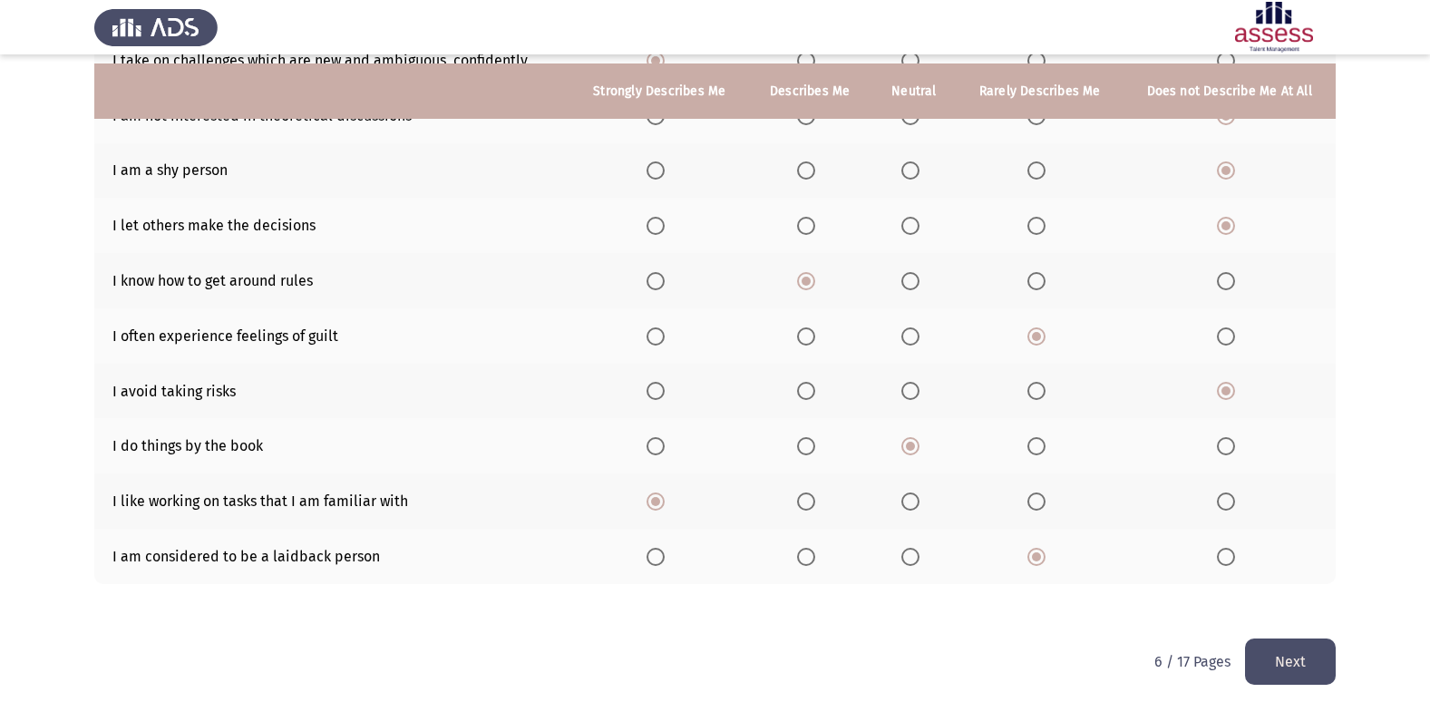
scroll to position [265, 0]
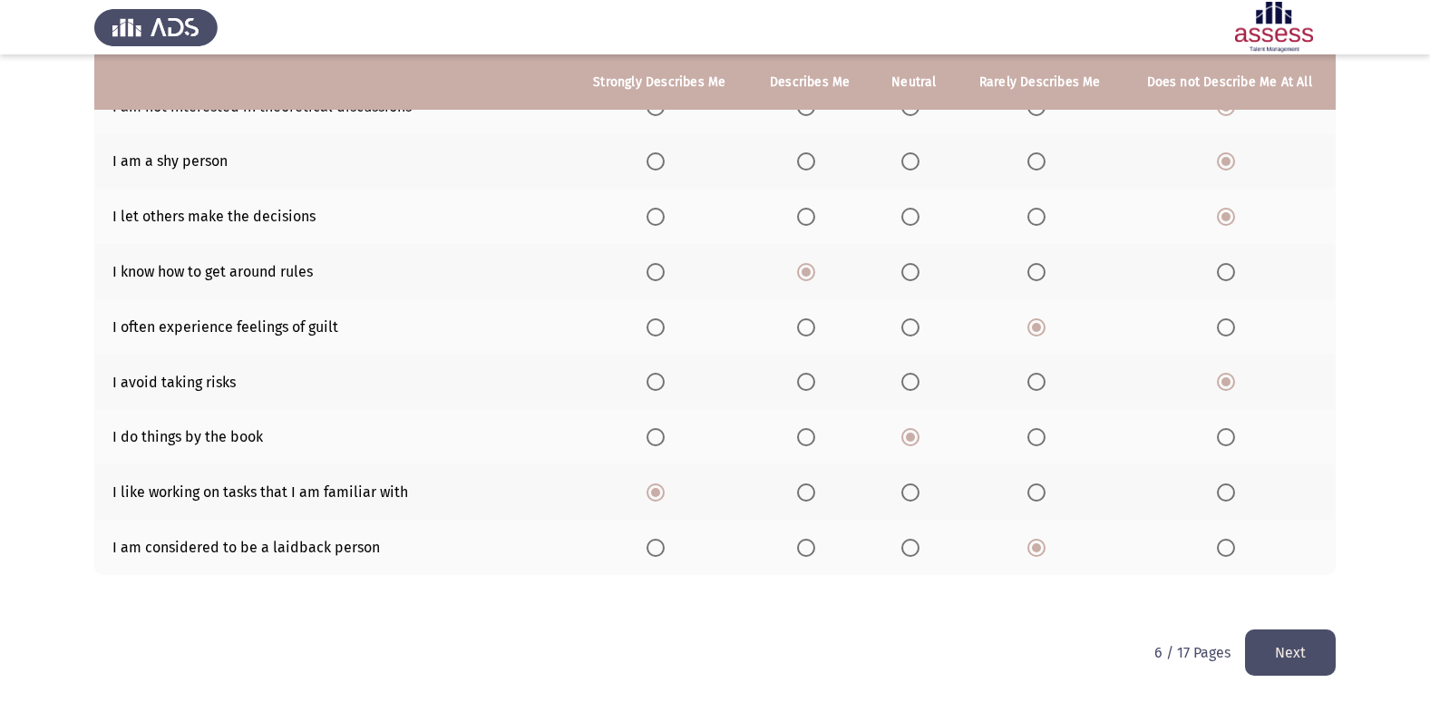
click at [1268, 645] on button "Next" at bounding box center [1290, 652] width 91 height 46
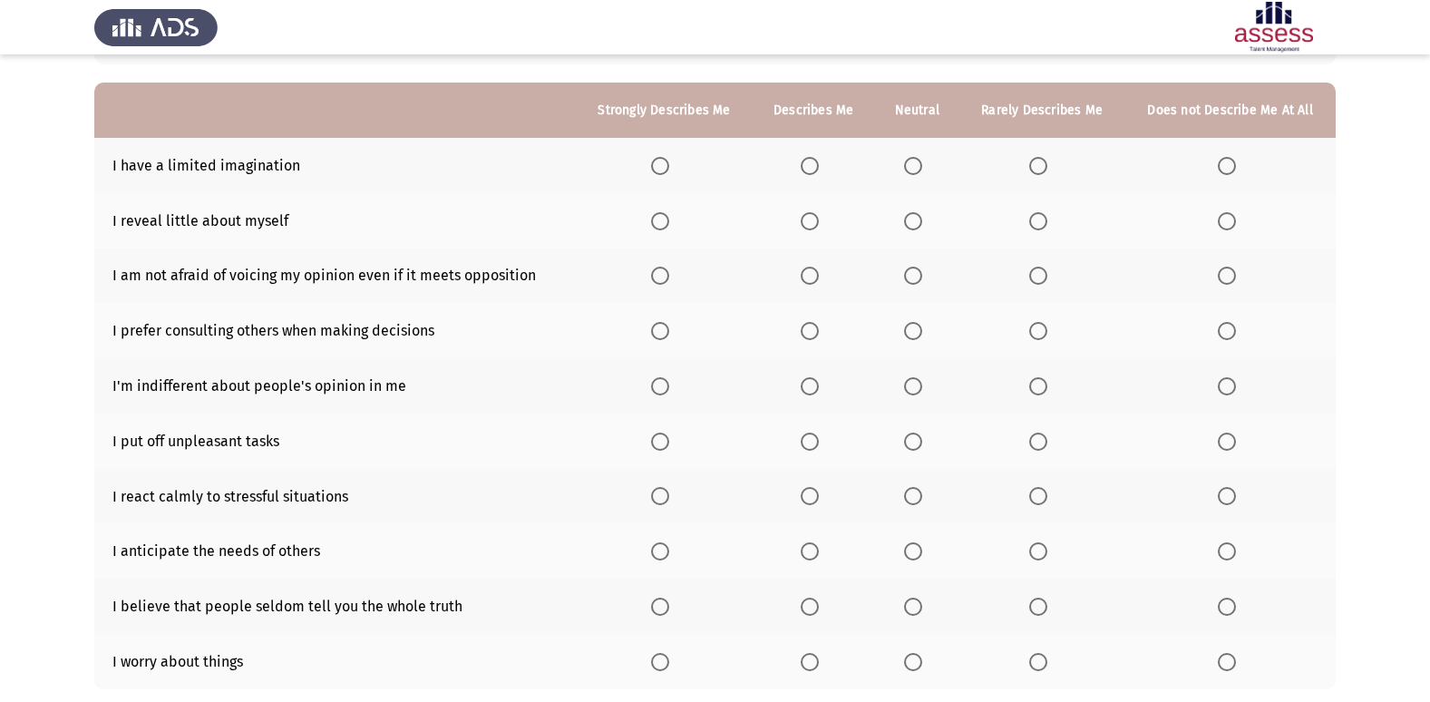
scroll to position [151, 0]
click at [1217, 163] on span "Select an option" at bounding box center [1226, 165] width 18 height 18
click at [1217, 163] on input "Select an option" at bounding box center [1226, 165] width 18 height 18
click at [815, 221] on span "Select an option" at bounding box center [809, 220] width 18 height 18
click at [815, 221] on input "Select an option" at bounding box center [809, 220] width 18 height 18
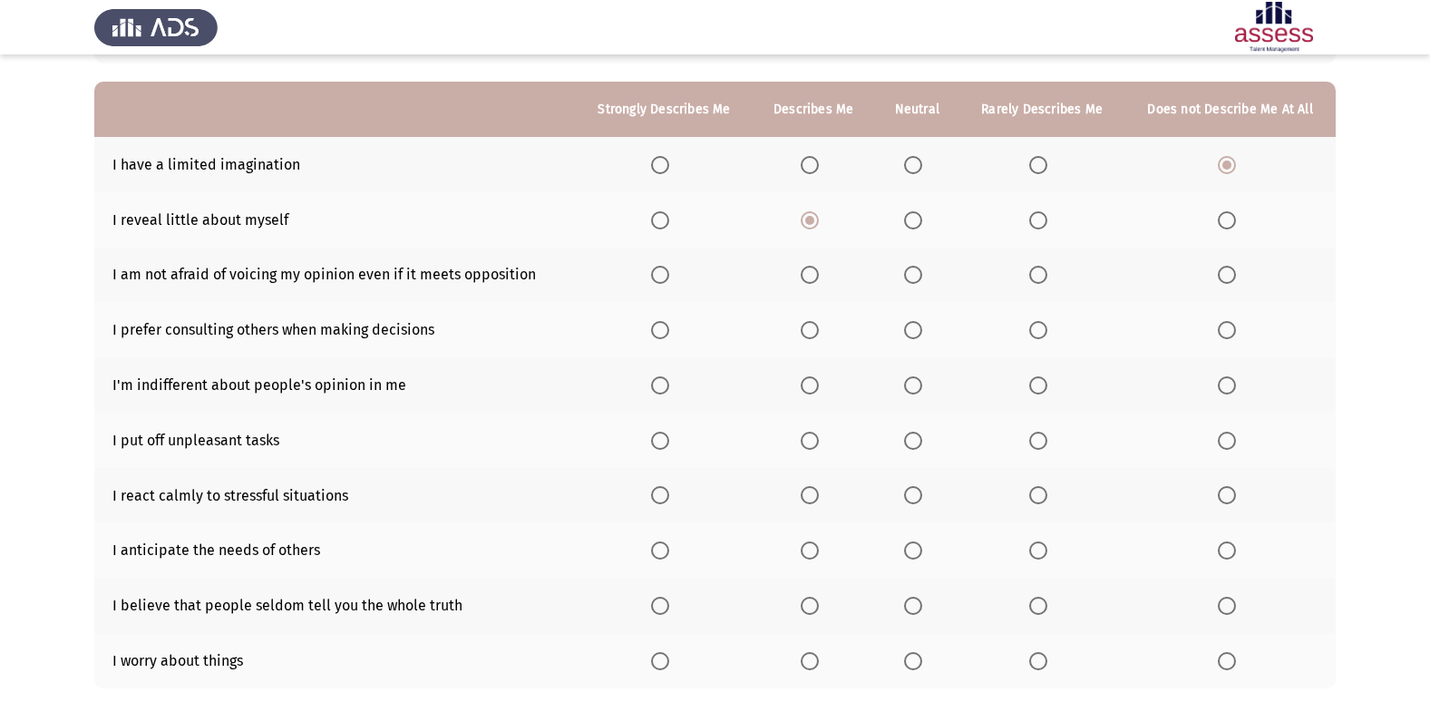
click at [816, 273] on span "Select an option" at bounding box center [809, 275] width 18 height 18
click at [816, 273] on input "Select an option" at bounding box center [809, 275] width 18 height 18
click at [1033, 329] on span "Select an option" at bounding box center [1038, 330] width 18 height 18
click at [1033, 329] on input "Select an option" at bounding box center [1038, 330] width 18 height 18
click at [913, 328] on span "Select an option" at bounding box center [913, 330] width 18 height 18
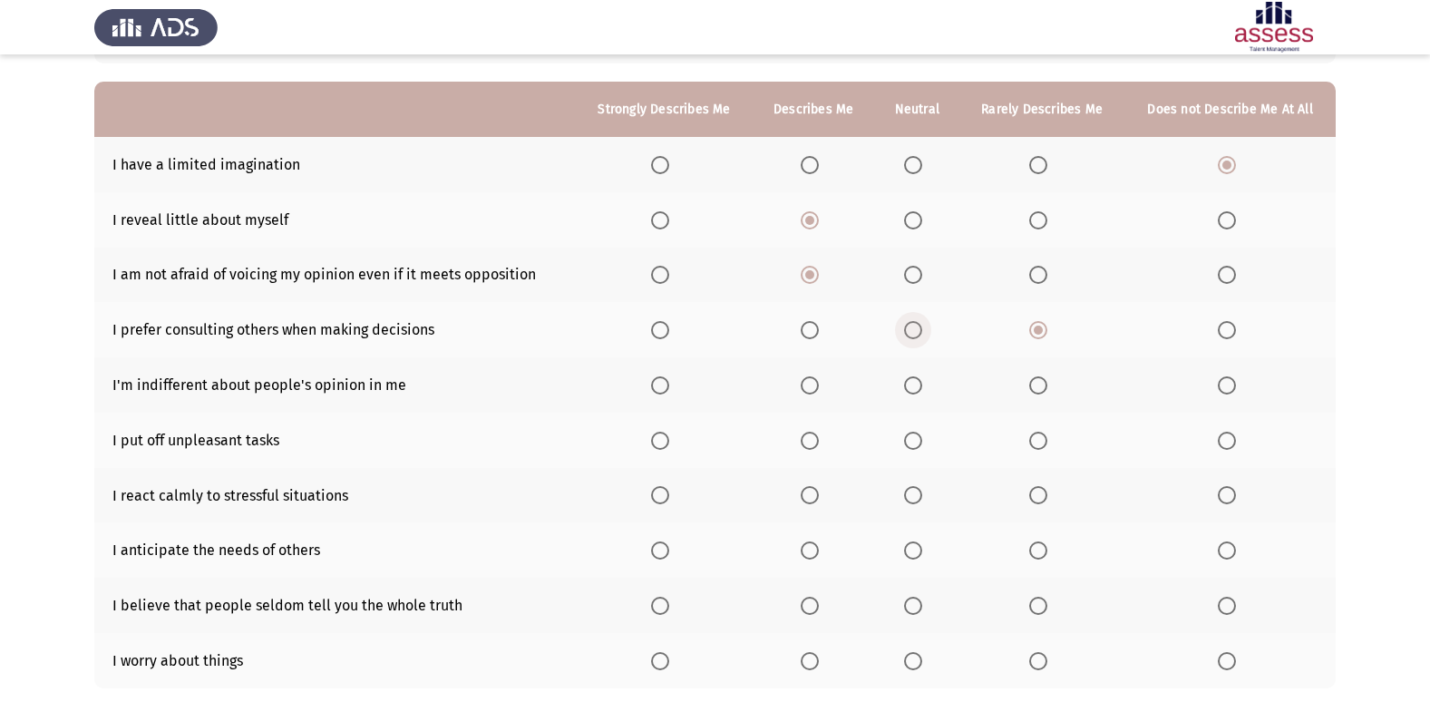
click at [913, 328] on input "Select an option" at bounding box center [913, 330] width 18 height 18
click at [918, 446] on span "Select an option" at bounding box center [913, 440] width 18 height 18
click at [918, 446] on input "Select an option" at bounding box center [913, 440] width 18 height 18
click at [897, 378] on th at bounding box center [916, 384] width 85 height 55
click at [908, 390] on span "Select an option" at bounding box center [913, 385] width 18 height 18
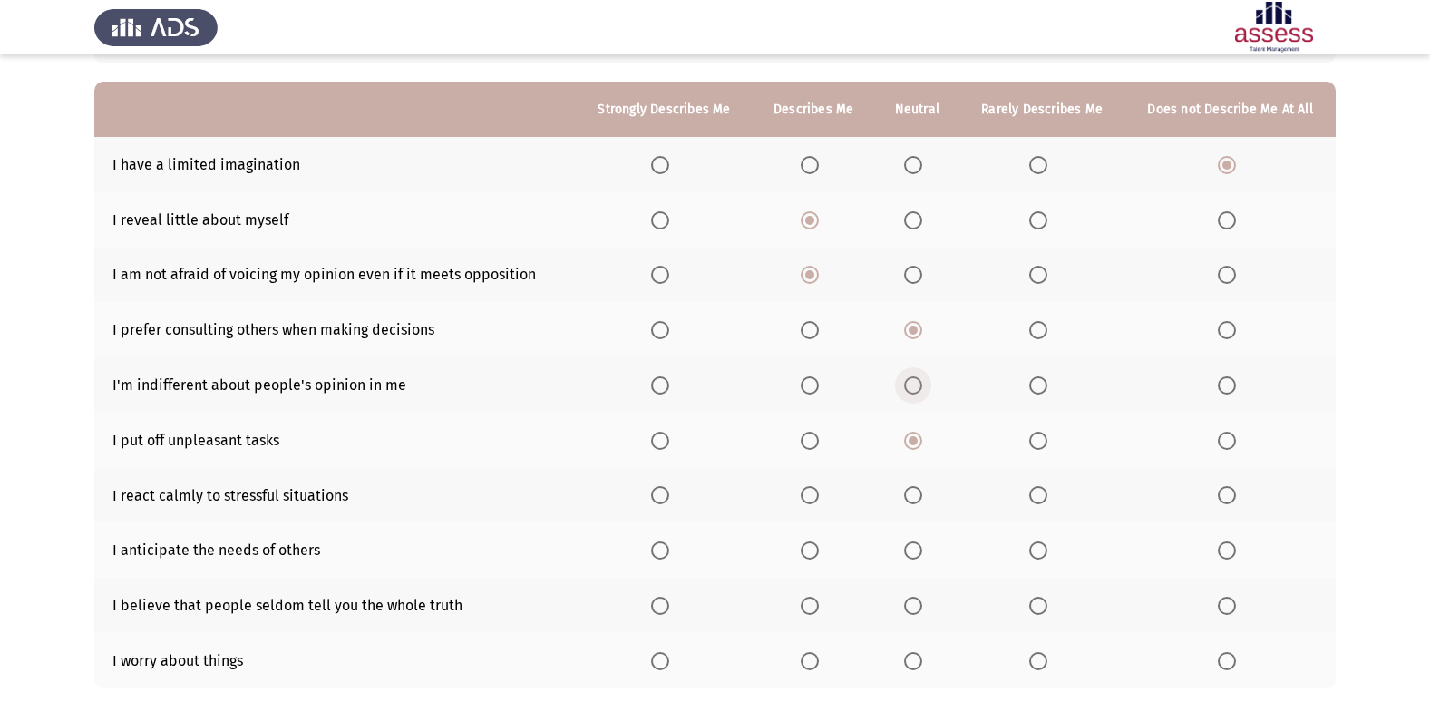
click at [908, 390] on input "Select an option" at bounding box center [913, 385] width 18 height 18
click at [667, 498] on span "Select an option" at bounding box center [660, 495] width 18 height 18
click at [667, 498] on input "Select an option" at bounding box center [660, 495] width 18 height 18
click at [663, 390] on span "Select an option" at bounding box center [660, 385] width 18 height 18
click at [663, 390] on input "Select an option" at bounding box center [660, 385] width 18 height 18
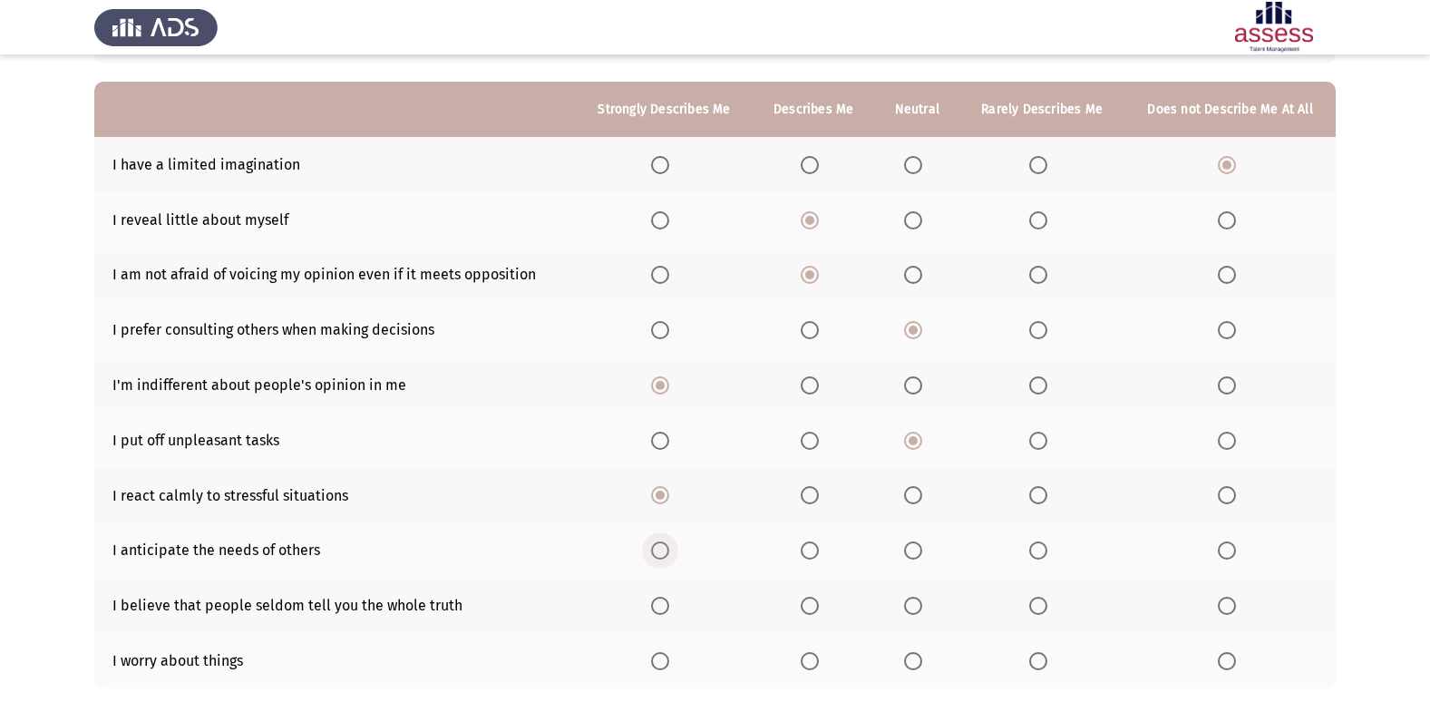
click at [657, 553] on span "Select an option" at bounding box center [660, 550] width 18 height 18
click at [657, 553] on input "Select an option" at bounding box center [660, 550] width 18 height 18
click at [818, 556] on span "Select an option" at bounding box center [809, 550] width 18 height 18
click at [818, 556] on input "Select an option" at bounding box center [809, 550] width 18 height 18
click at [917, 597] on span "Select an option" at bounding box center [913, 605] width 18 height 18
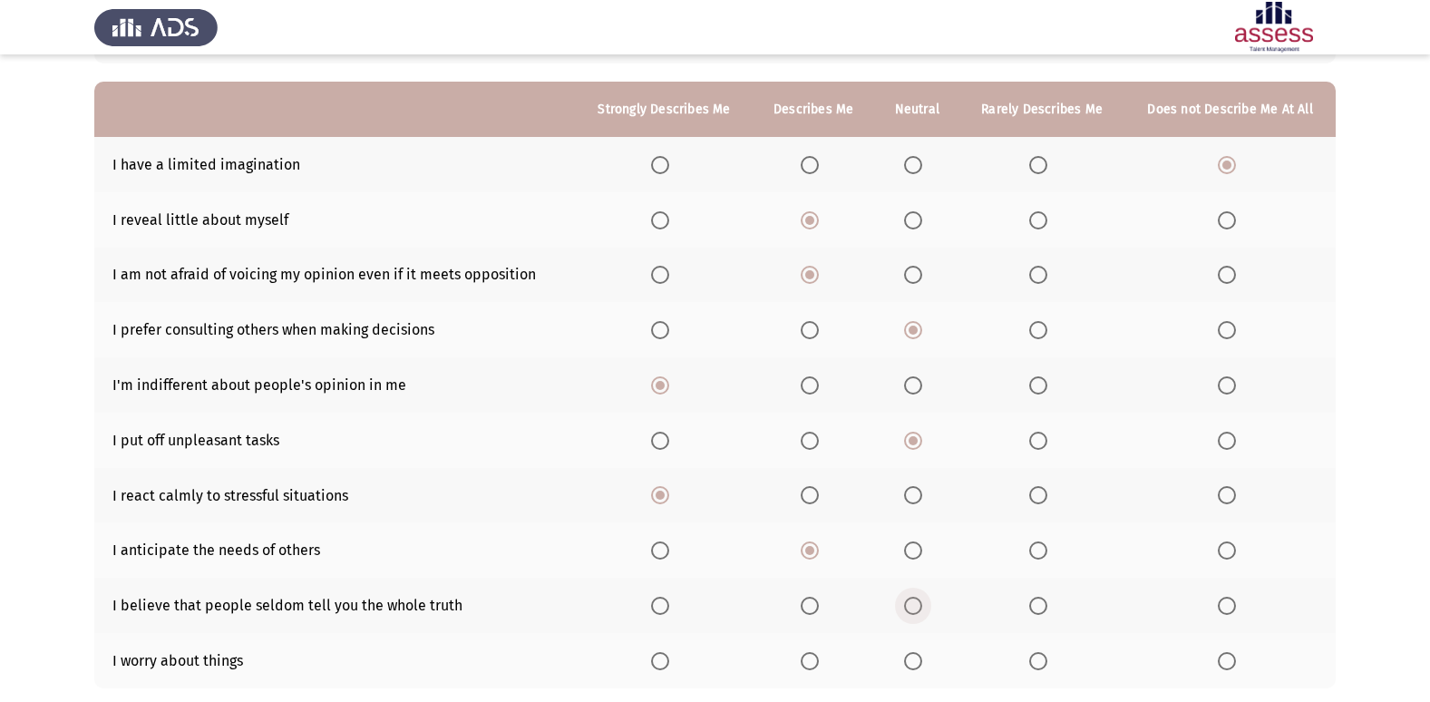
click at [917, 597] on input "Select an option" at bounding box center [913, 605] width 18 height 18
click at [818, 664] on span "Select an option" at bounding box center [809, 661] width 18 height 18
click at [818, 664] on input "Select an option" at bounding box center [809, 661] width 18 height 18
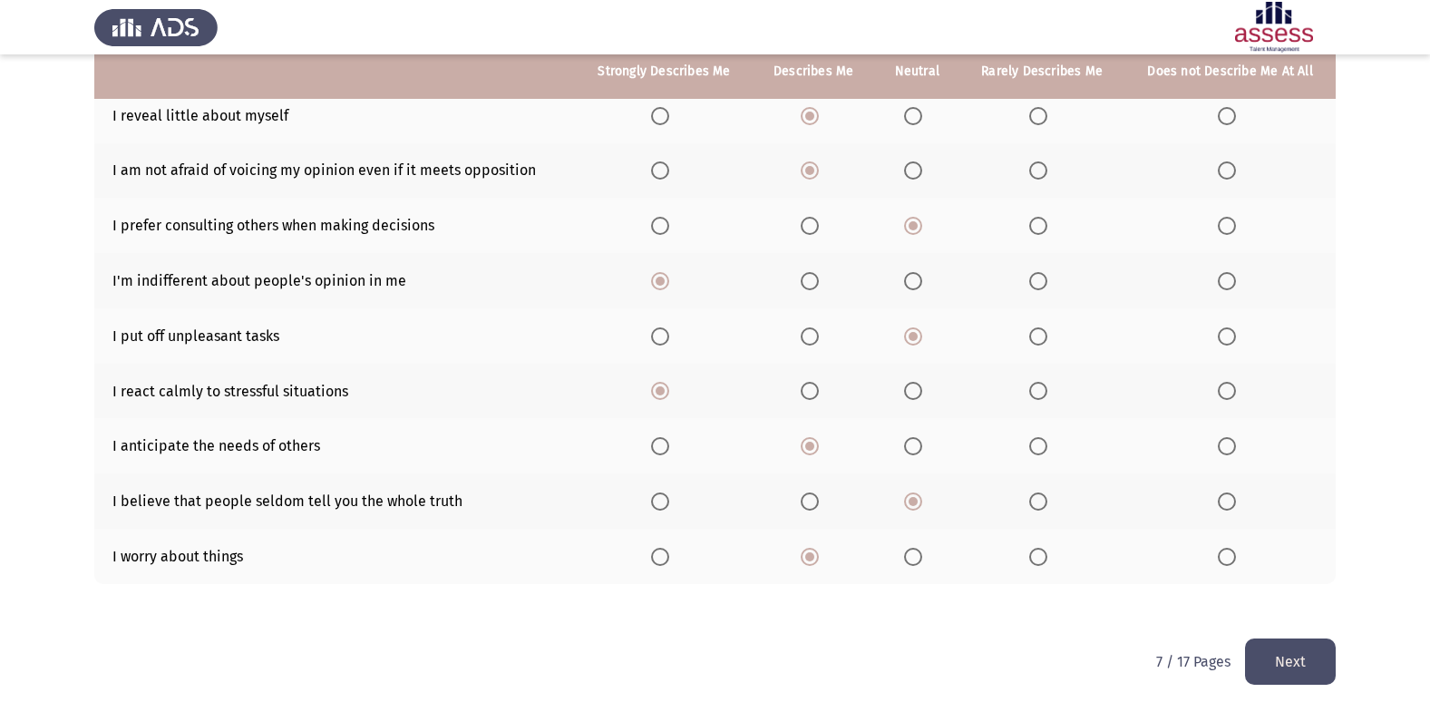
scroll to position [265, 0]
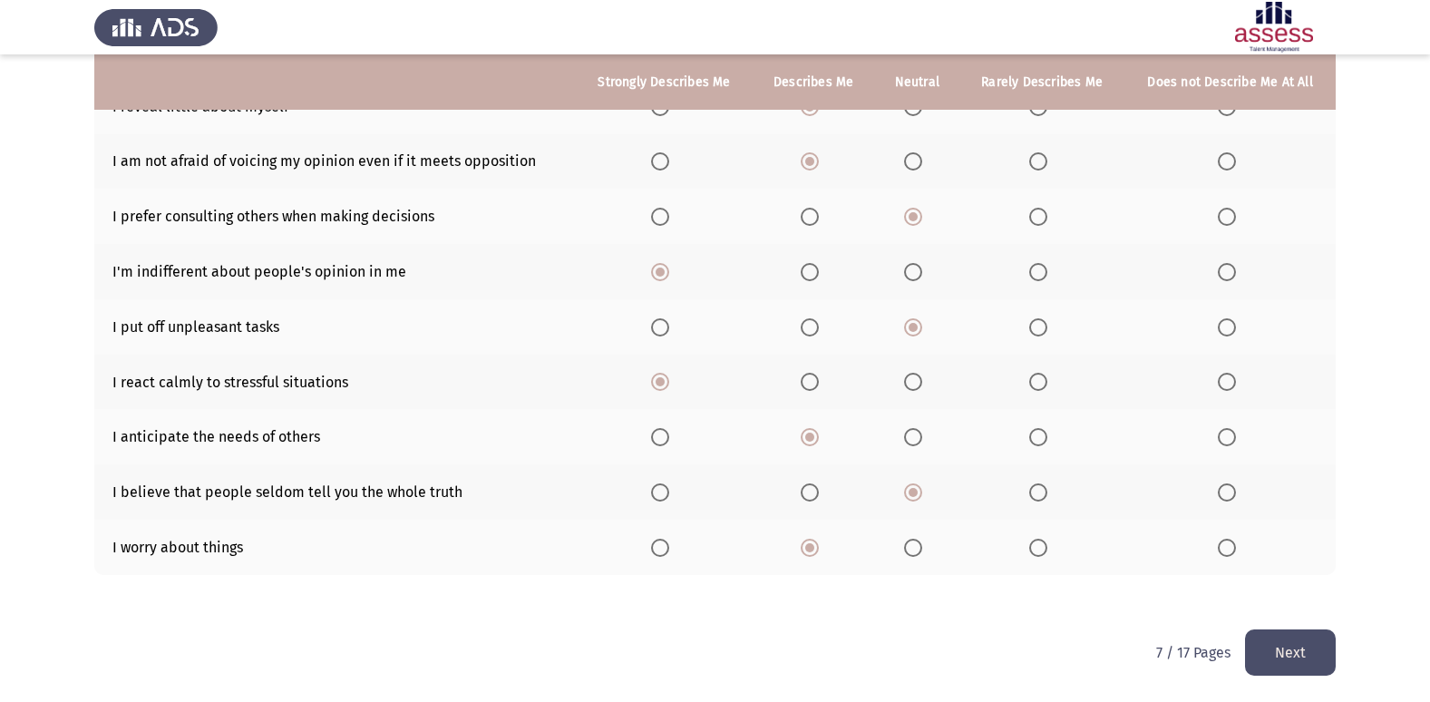
click at [1310, 635] on button "Next" at bounding box center [1290, 652] width 91 height 46
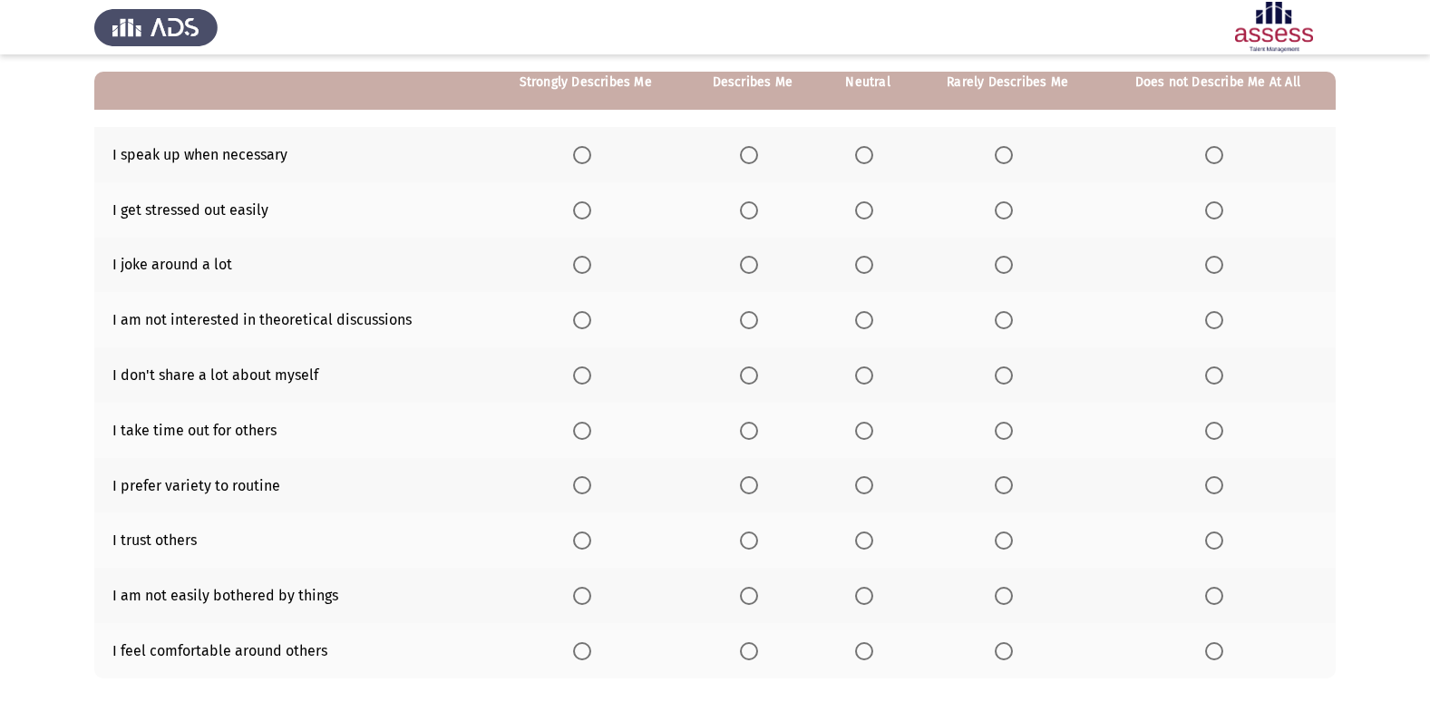
scroll to position [162, 0]
click at [858, 157] on span "Select an option" at bounding box center [864, 154] width 18 height 18
click at [858, 157] on input "Select an option" at bounding box center [864, 154] width 18 height 18
click at [753, 159] on span "Select an option" at bounding box center [749, 154] width 18 height 18
click at [753, 159] on input "Select an option" at bounding box center [749, 154] width 18 height 18
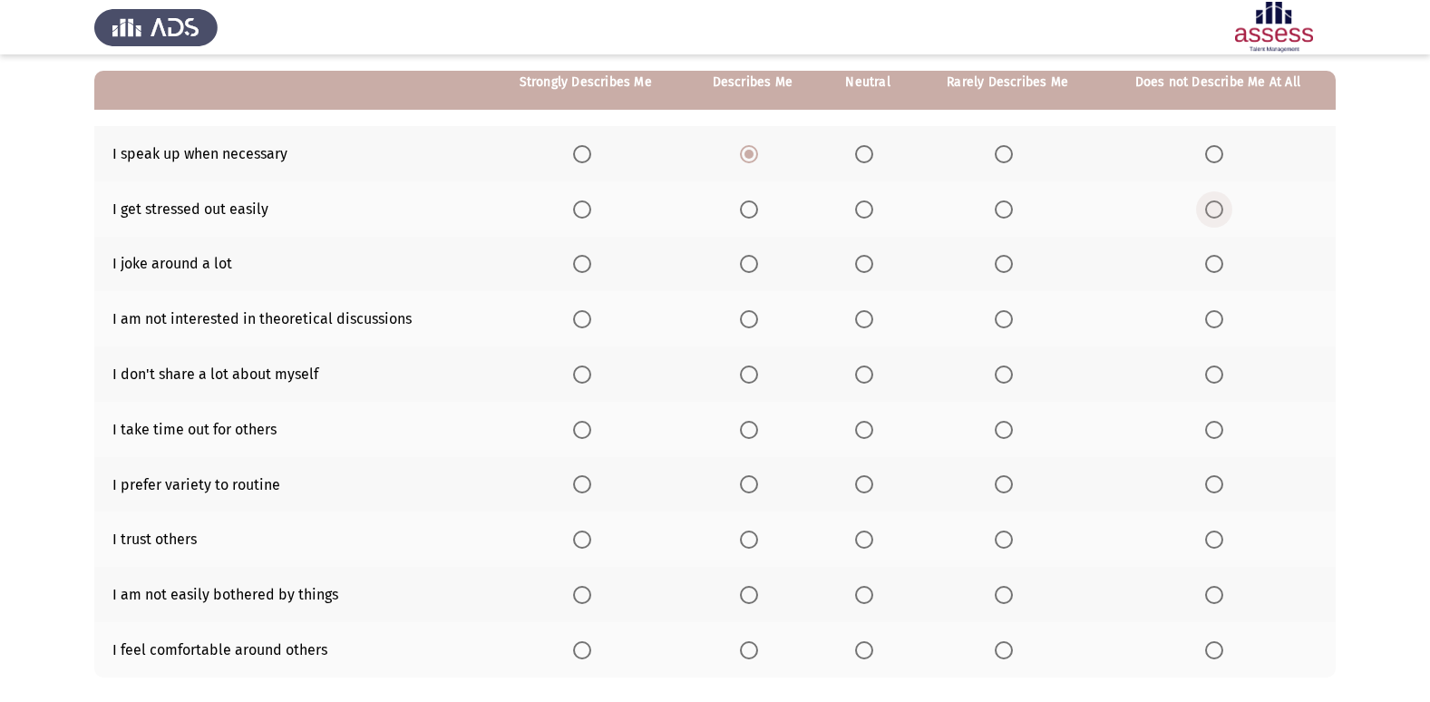
click at [1219, 215] on span "Select an option" at bounding box center [1214, 209] width 18 height 18
click at [1219, 215] on input "Select an option" at bounding box center [1214, 209] width 18 height 18
click at [1213, 262] on span "Select an option" at bounding box center [1214, 264] width 18 height 18
click at [1213, 262] on input "Select an option" at bounding box center [1214, 264] width 18 height 18
click at [1214, 321] on span "Select an option" at bounding box center [1214, 319] width 18 height 18
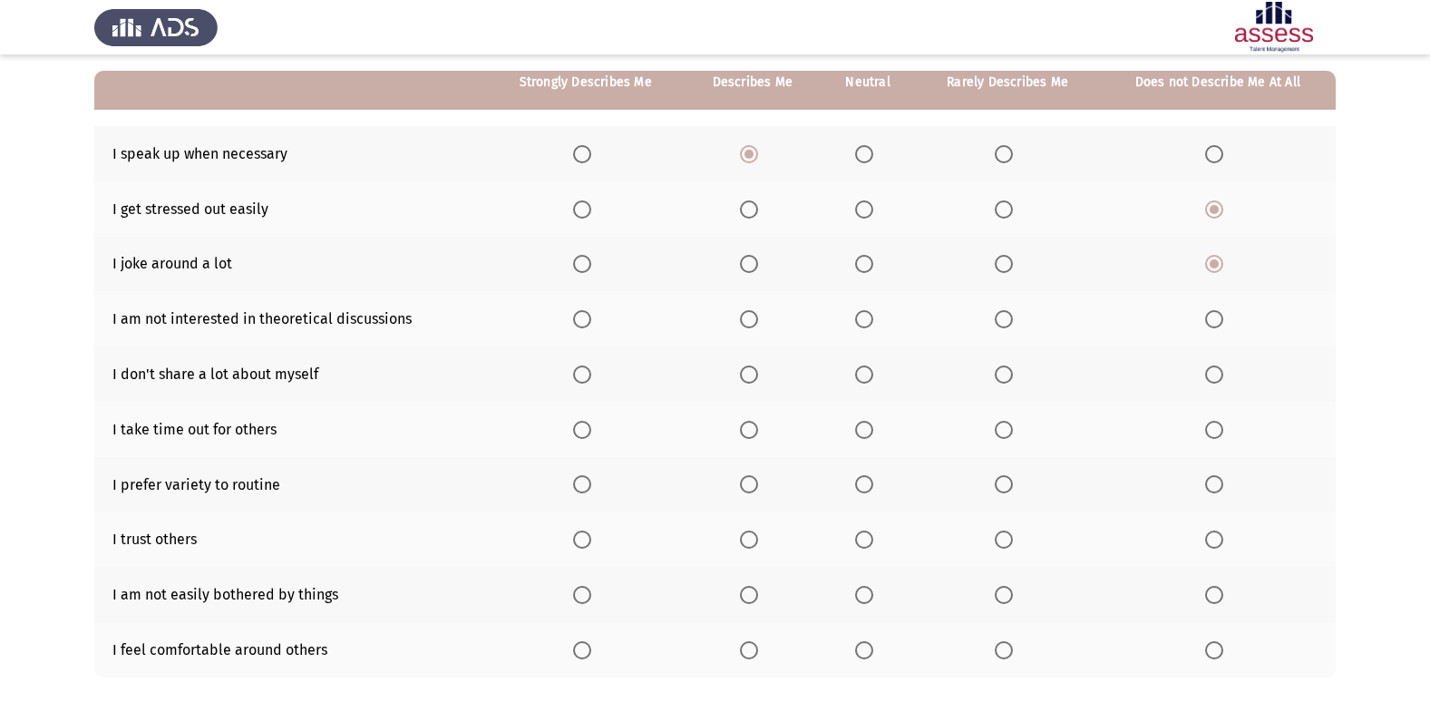
click at [1214, 321] on input "Select an option" at bounding box center [1214, 319] width 18 height 18
click at [753, 374] on span "Select an option" at bounding box center [749, 374] width 18 height 18
click at [753, 374] on input "Select an option" at bounding box center [749, 374] width 18 height 18
click at [850, 427] on th at bounding box center [867, 429] width 95 height 55
click at [858, 431] on span "Select an option" at bounding box center [864, 430] width 18 height 18
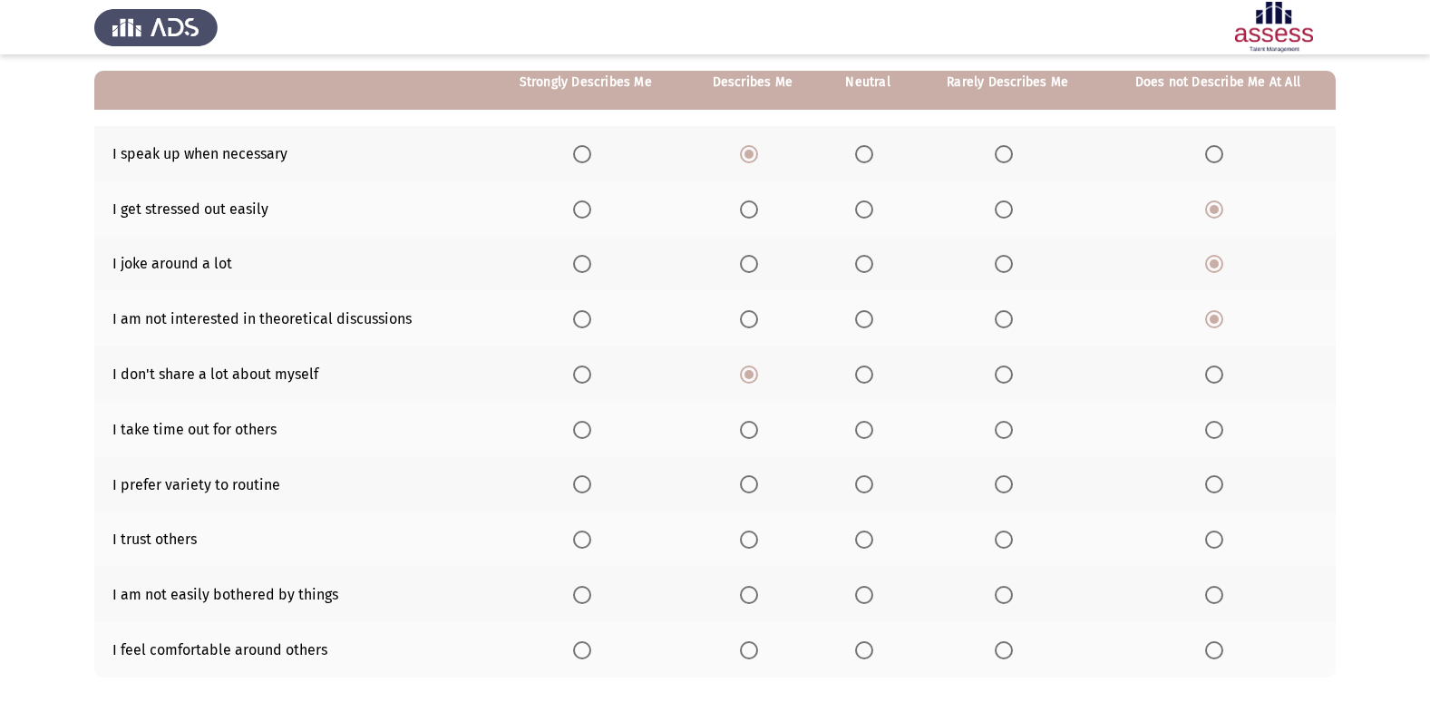
click at [858, 431] on input "Select an option" at bounding box center [864, 430] width 18 height 18
click at [583, 492] on span "Select an option" at bounding box center [582, 484] width 18 height 18
click at [583, 492] on input "Select an option" at bounding box center [582, 484] width 18 height 18
click at [750, 540] on span "Select an option" at bounding box center [749, 539] width 18 height 18
click at [750, 540] on input "Select an option" at bounding box center [749, 539] width 18 height 18
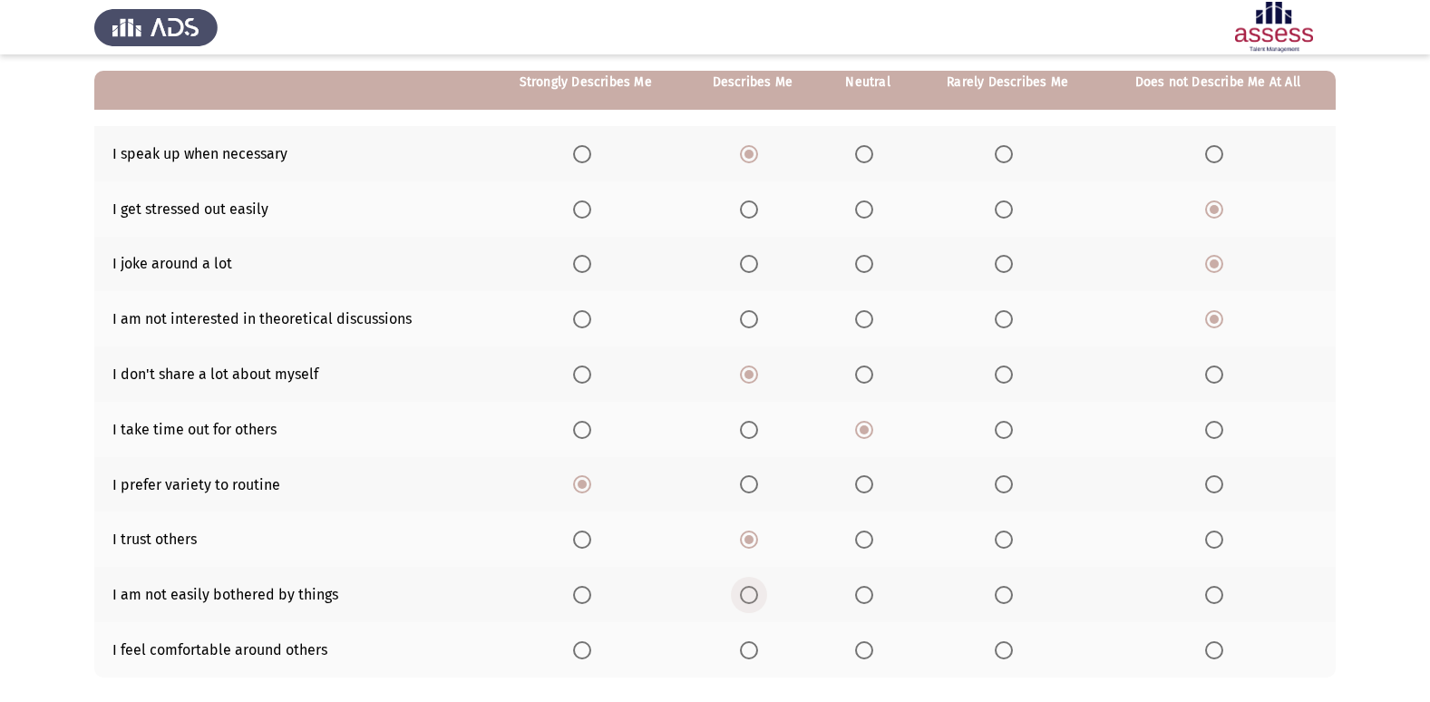
click at [741, 599] on span "Select an option" at bounding box center [749, 595] width 18 height 18
click at [741, 599] on input "Select an option" at bounding box center [749, 595] width 18 height 18
click at [751, 654] on span "Select an option" at bounding box center [749, 650] width 18 height 18
click at [751, 654] on input "Select an option" at bounding box center [749, 650] width 18 height 18
click at [587, 645] on span "Select an option" at bounding box center [582, 650] width 18 height 18
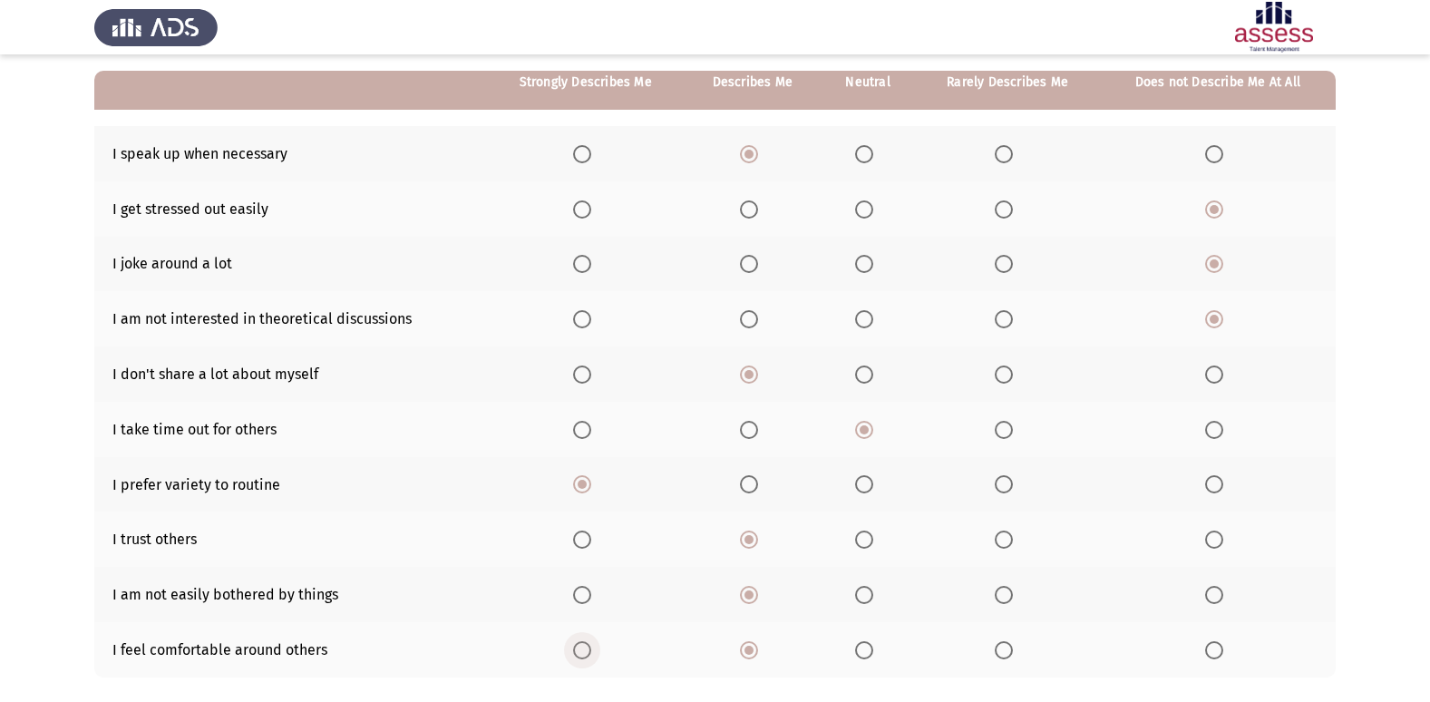
click at [587, 645] on input "Select an option" at bounding box center [582, 650] width 18 height 18
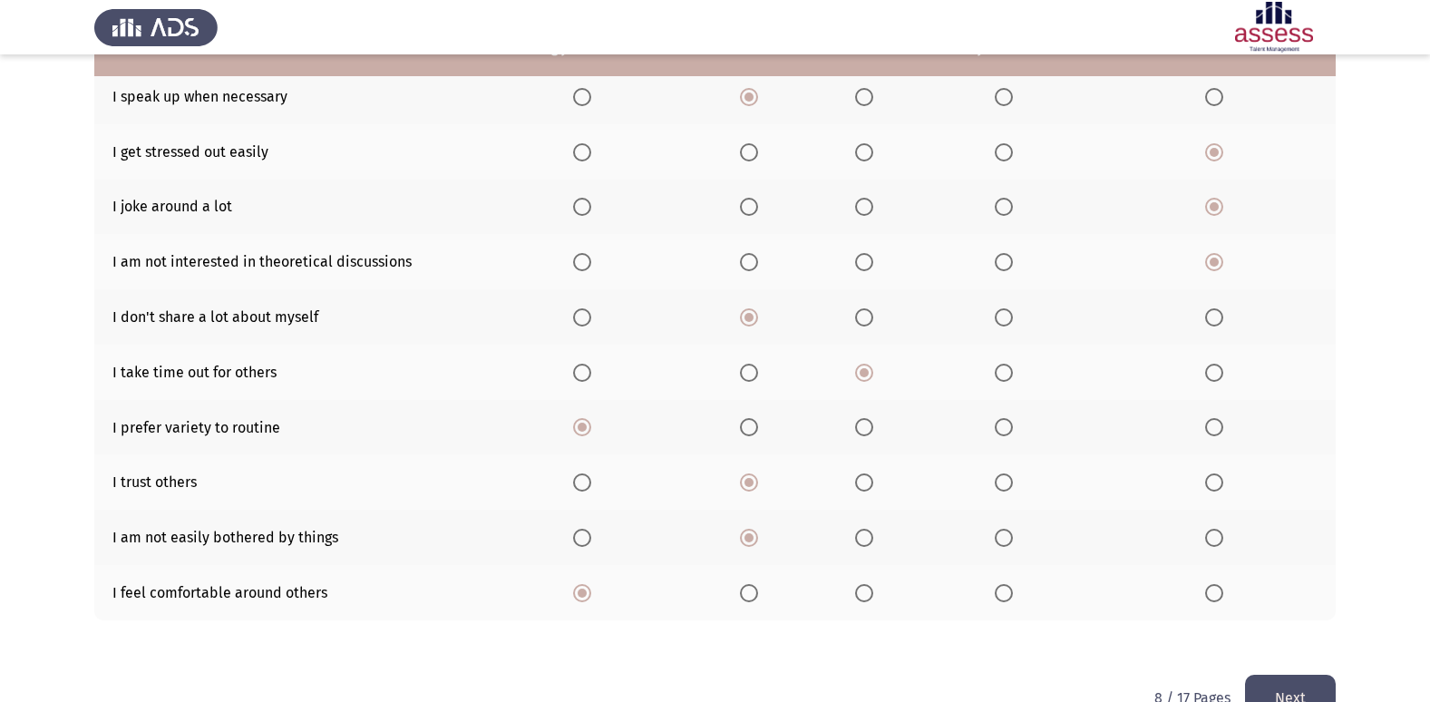
scroll to position [265, 0]
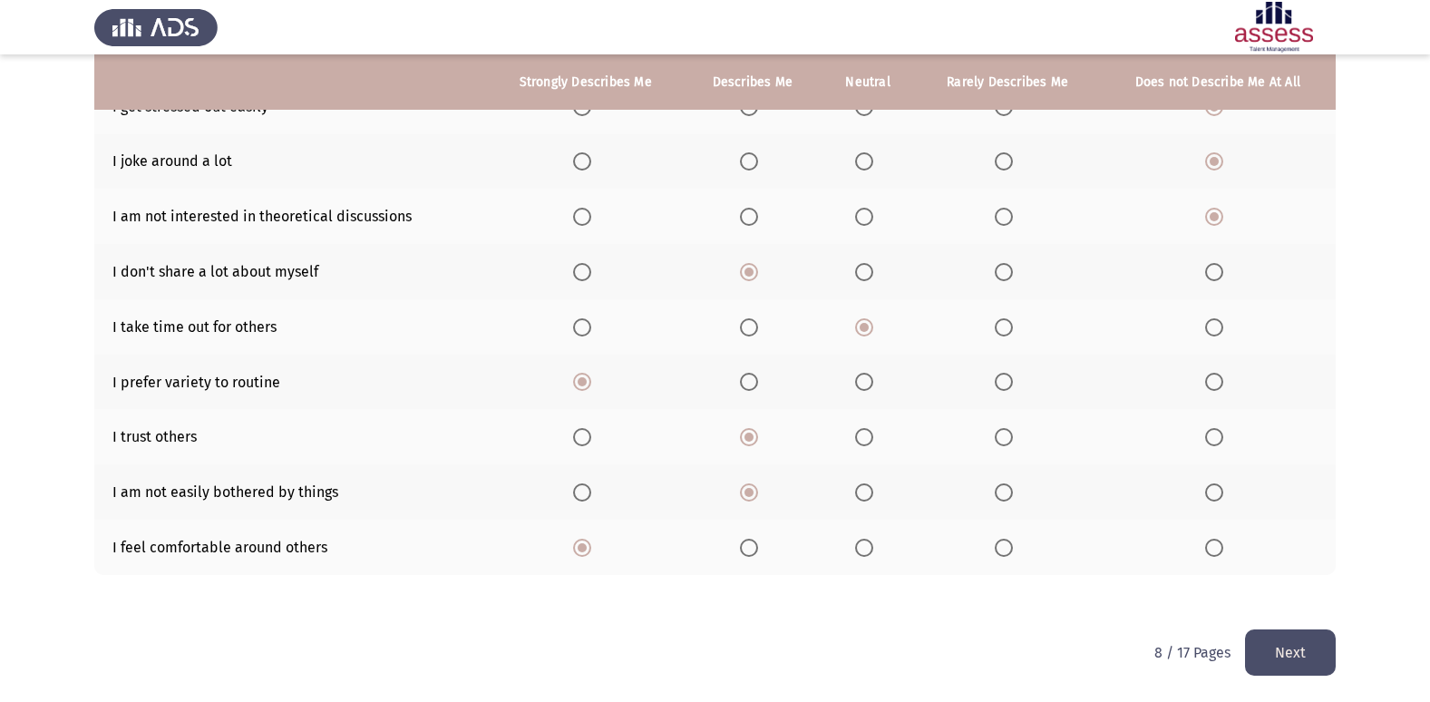
click at [1326, 645] on button "Next" at bounding box center [1290, 652] width 91 height 46
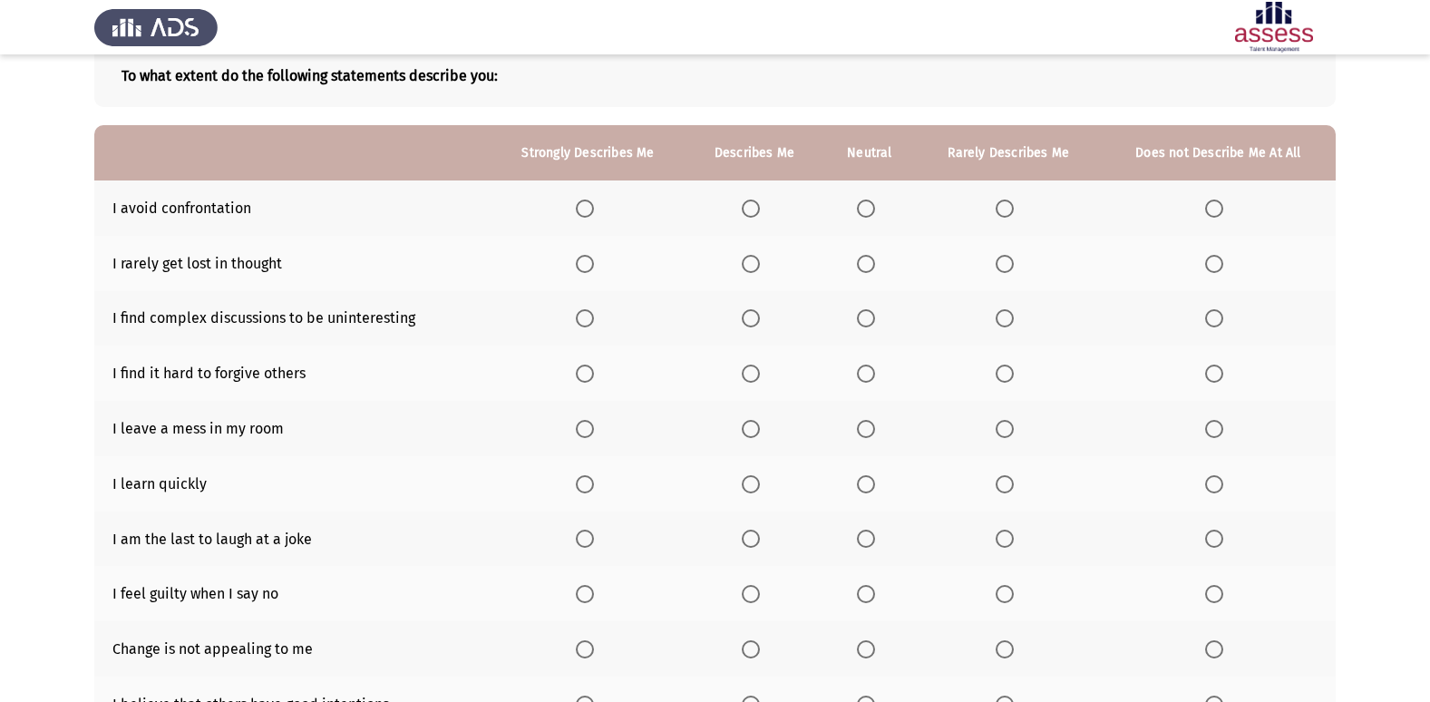
scroll to position [116, 0]
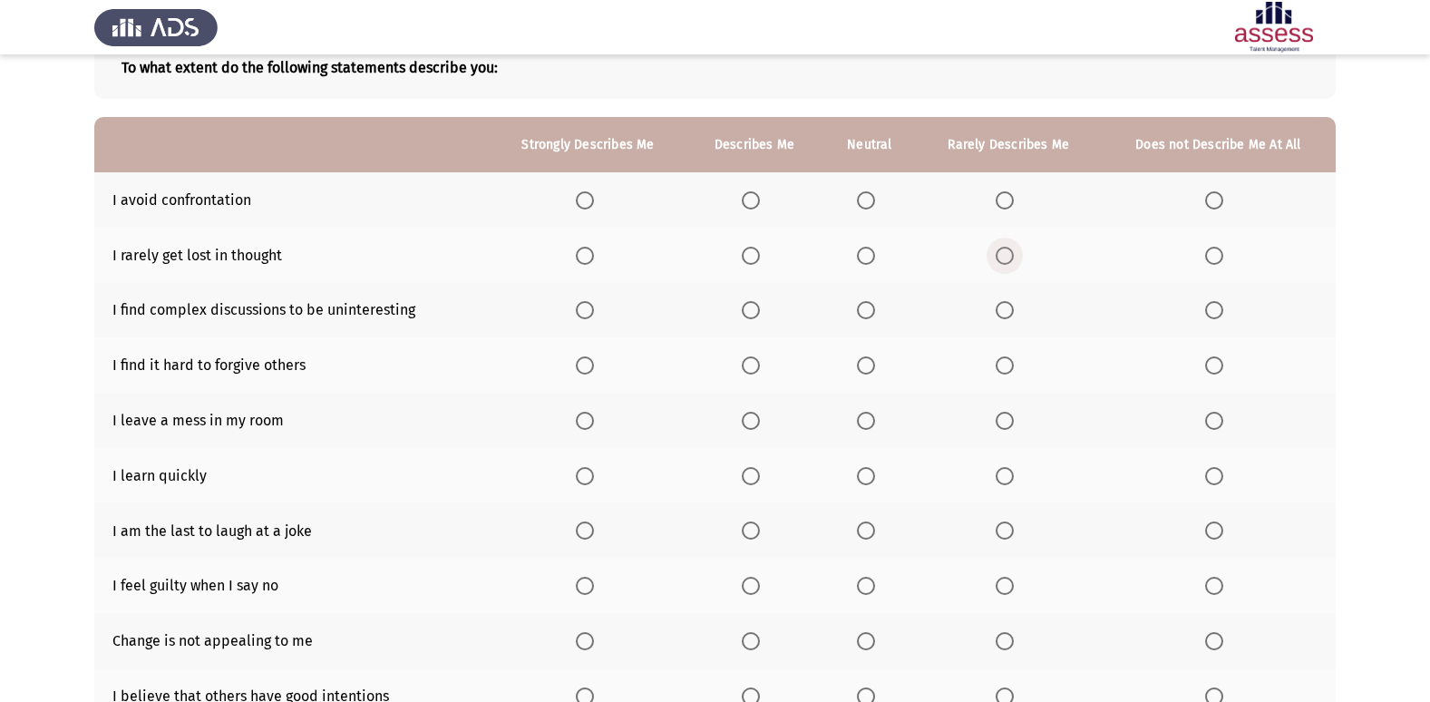
click at [1003, 258] on span "Select an option" at bounding box center [1004, 256] width 18 height 18
click at [1003, 258] on input "Select an option" at bounding box center [1004, 256] width 18 height 18
click at [863, 260] on span "Select an option" at bounding box center [866, 256] width 18 height 18
click at [863, 260] on input "Select an option" at bounding box center [866, 256] width 18 height 18
click at [874, 197] on span "Select an option" at bounding box center [866, 200] width 18 height 18
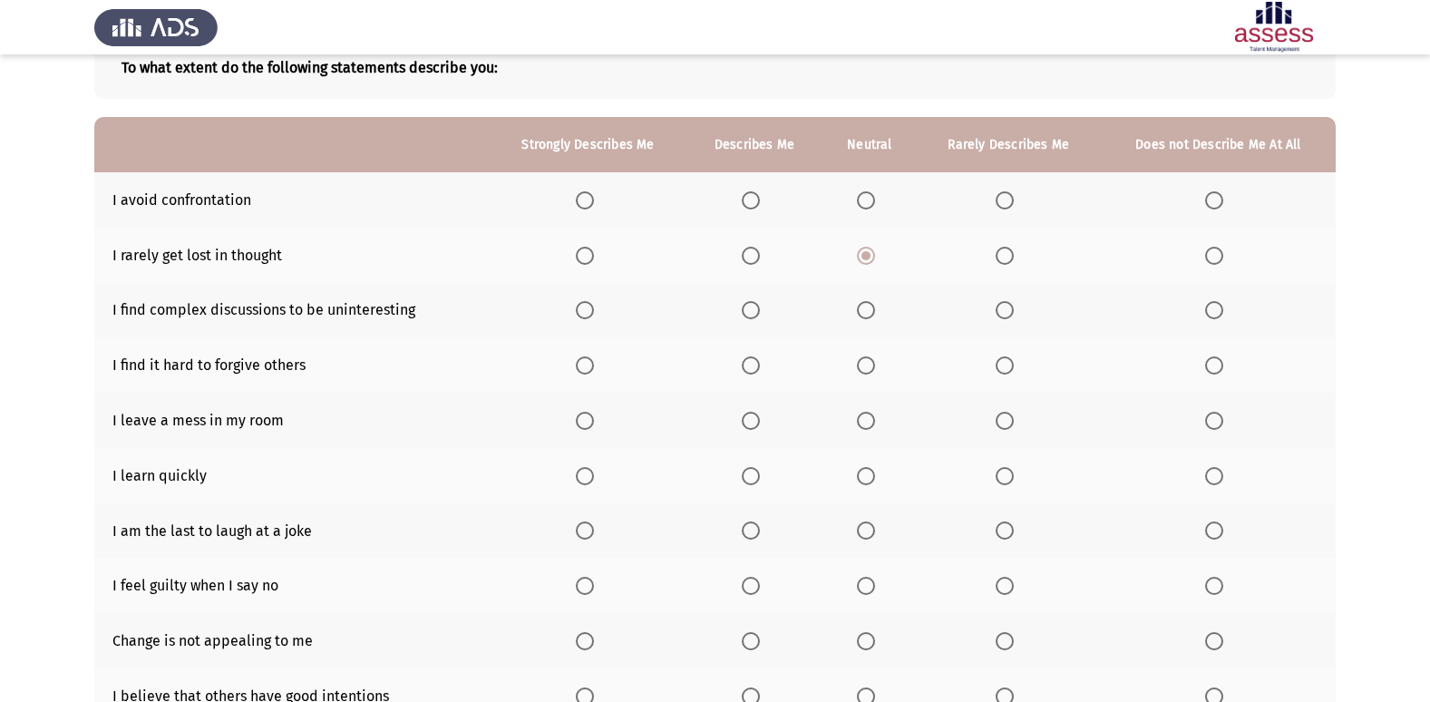
click at [874, 197] on input "Select an option" at bounding box center [866, 200] width 18 height 18
click at [1211, 314] on span "Select an option" at bounding box center [1214, 310] width 18 height 18
click at [1211, 314] on input "Select an option" at bounding box center [1214, 310] width 18 height 18
click at [1012, 367] on span "Select an option" at bounding box center [1004, 365] width 18 height 18
click at [1012, 367] on input "Select an option" at bounding box center [1004, 365] width 18 height 18
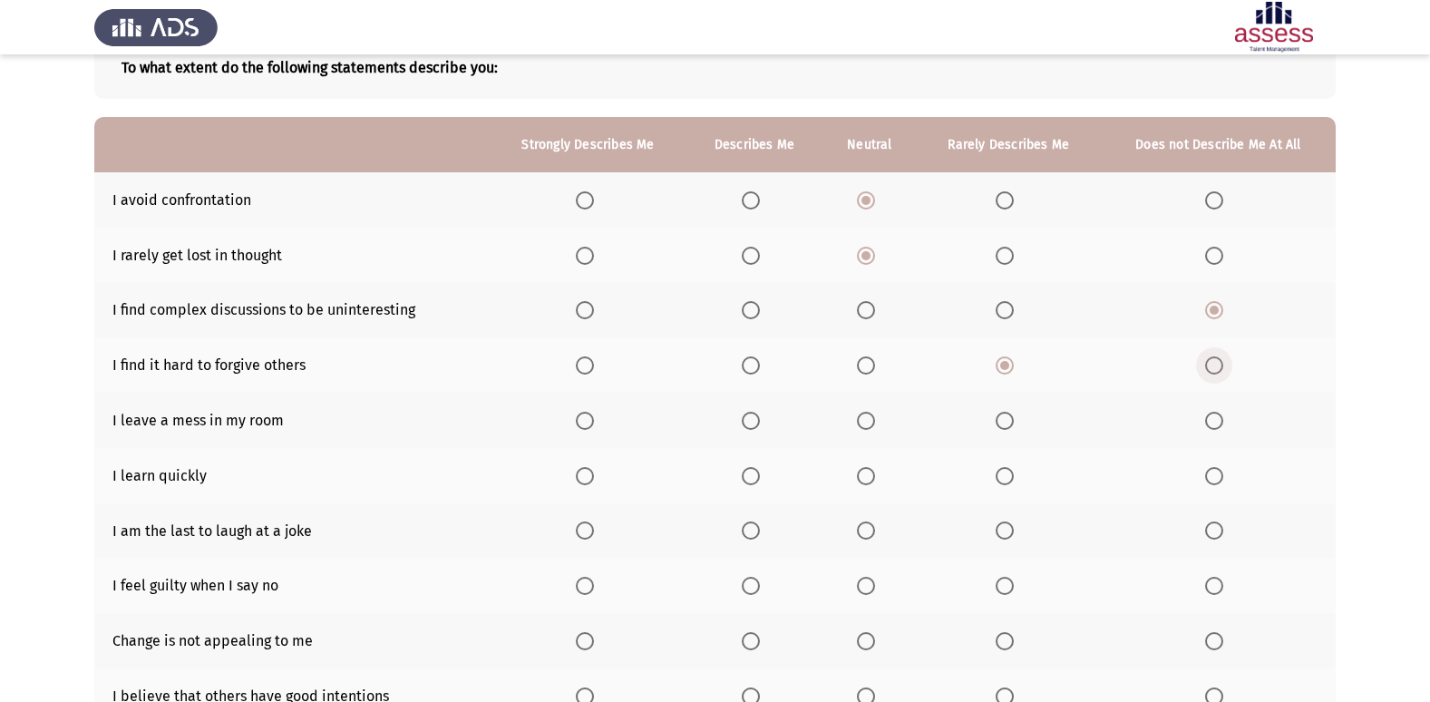
click at [1215, 368] on span "Select an option" at bounding box center [1214, 365] width 18 height 18
click at [1215, 368] on input "Select an option" at bounding box center [1214, 365] width 18 height 18
click at [1222, 422] on span "Select an option" at bounding box center [1214, 421] width 18 height 18
click at [1222, 422] on input "Select an option" at bounding box center [1214, 421] width 18 height 18
click at [584, 471] on span "Select an option" at bounding box center [585, 476] width 18 height 18
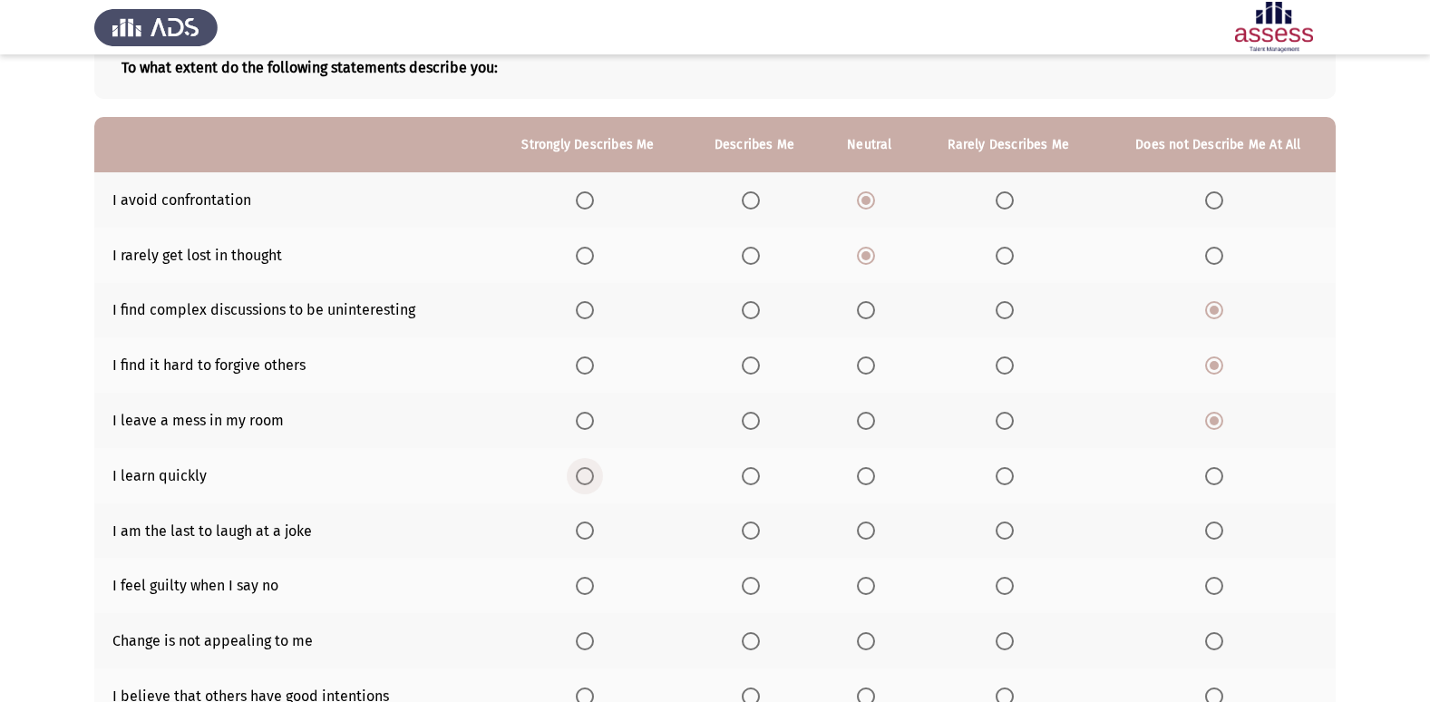
click at [584, 471] on input "Select an option" at bounding box center [585, 476] width 18 height 18
click at [742, 525] on th at bounding box center [754, 530] width 136 height 55
click at [751, 530] on span "Select an option" at bounding box center [751, 530] width 18 height 18
click at [751, 530] on input "Select an option" at bounding box center [751, 530] width 18 height 18
click at [1213, 581] on span "Select an option" at bounding box center [1214, 586] width 18 height 18
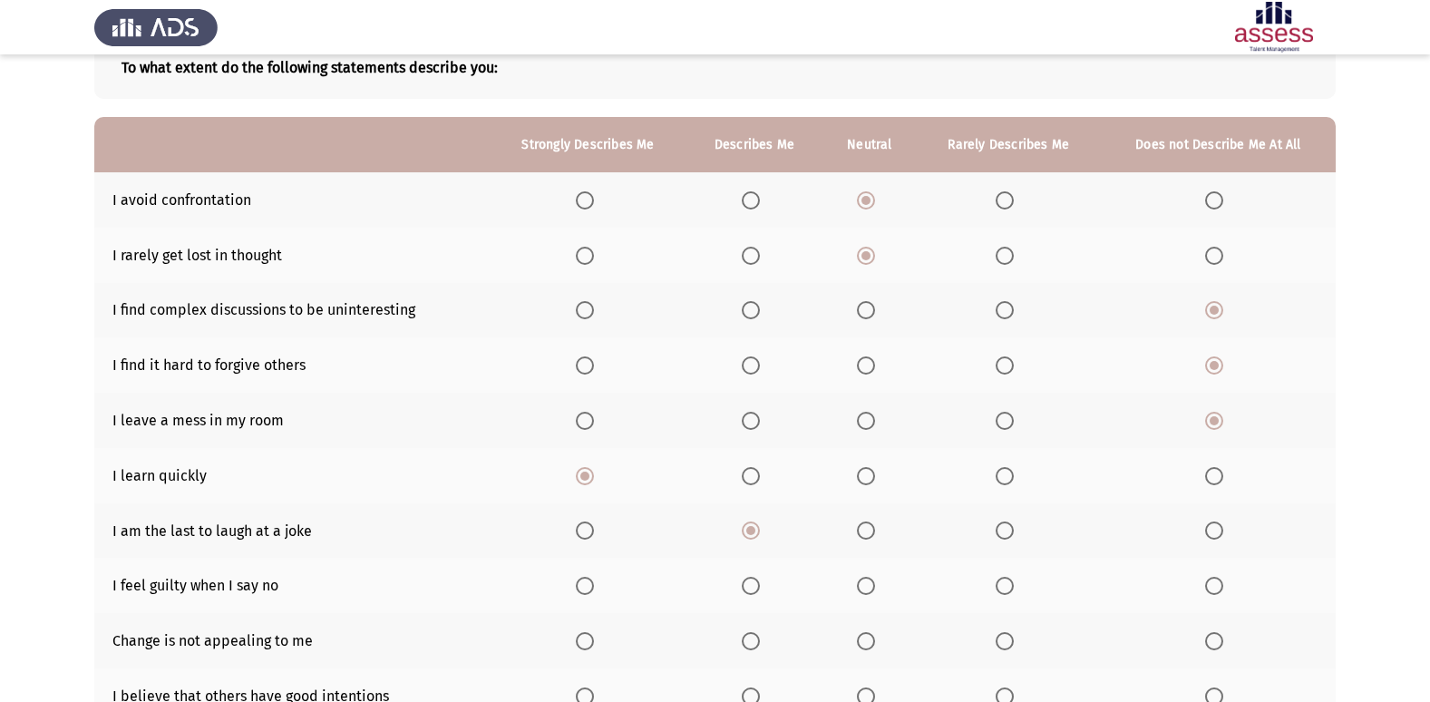
click at [1213, 581] on input "Select an option" at bounding box center [1214, 586] width 18 height 18
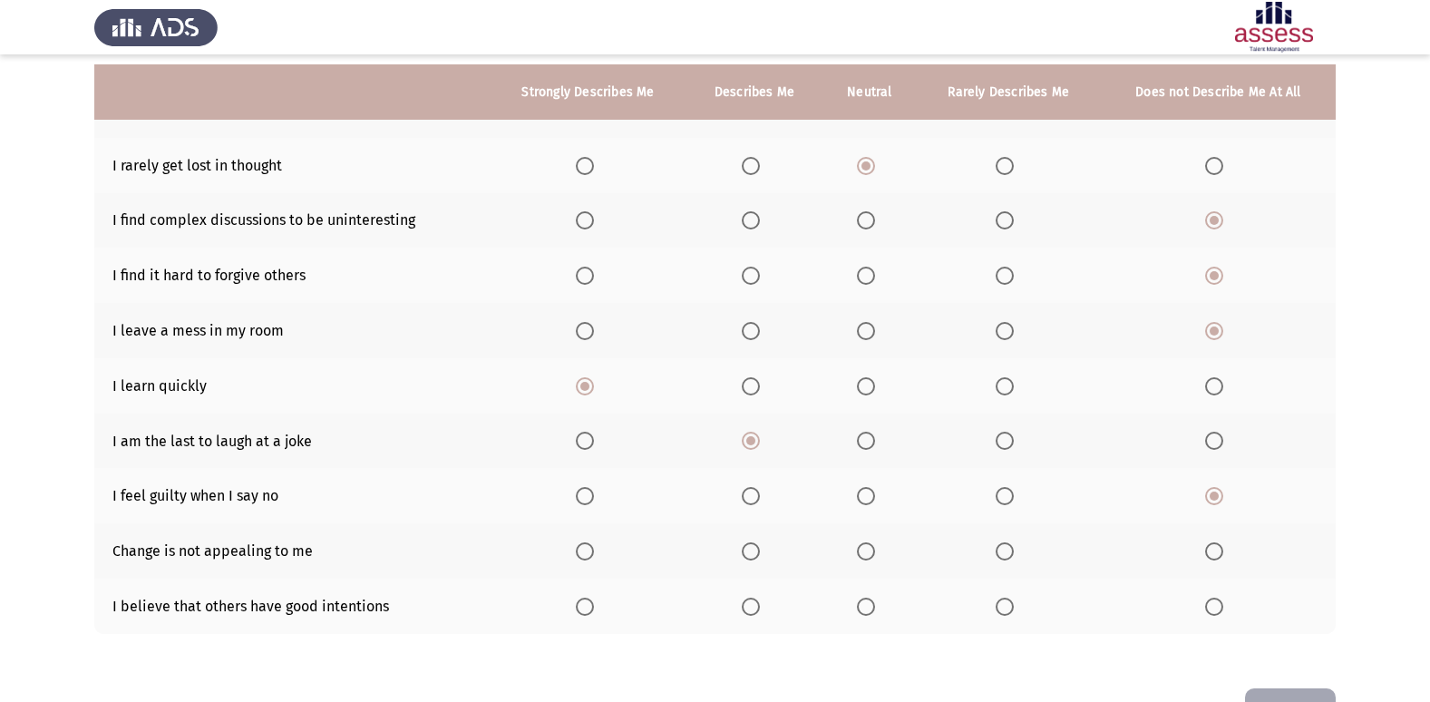
scroll to position [228, 0]
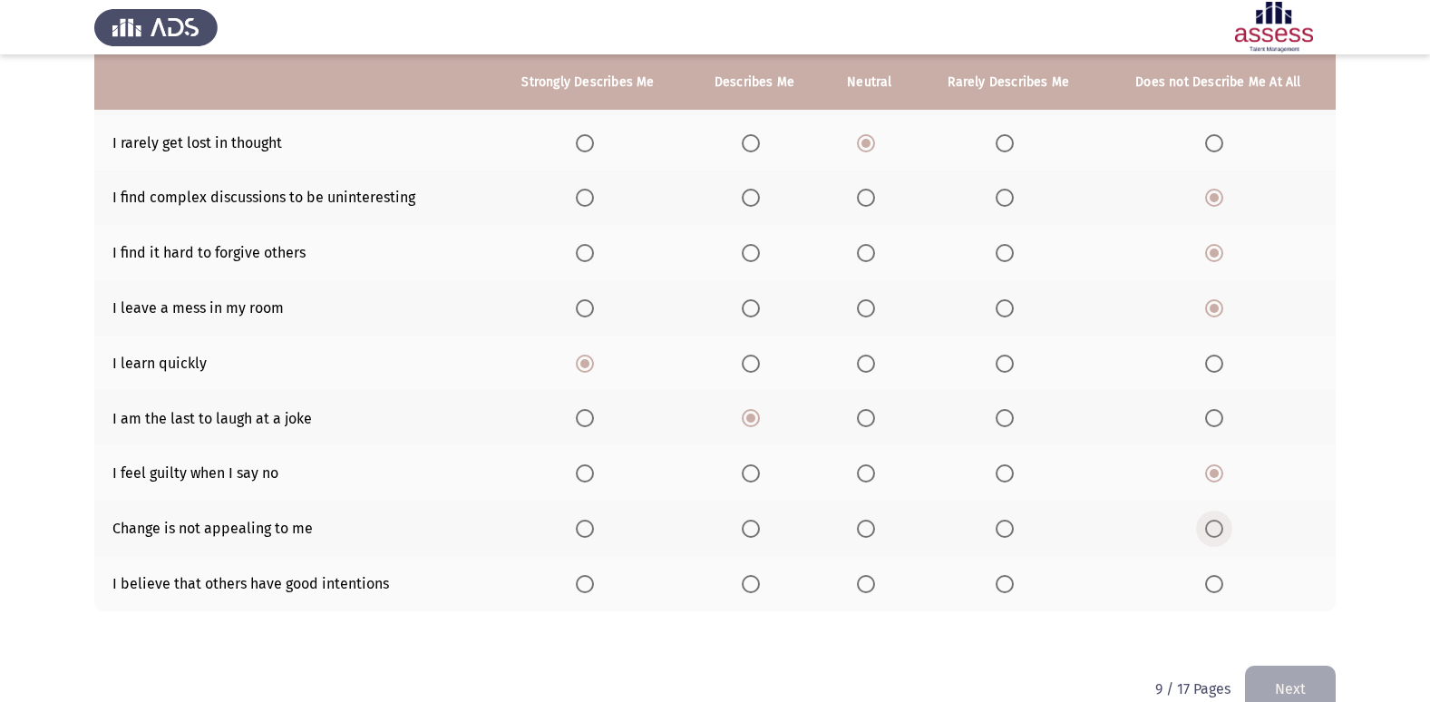
click at [1209, 532] on span "Select an option" at bounding box center [1214, 528] width 18 height 18
click at [1209, 532] on input "Select an option" at bounding box center [1214, 528] width 18 height 18
click at [858, 580] on span "Select an option" at bounding box center [866, 584] width 18 height 18
click at [858, 580] on input "Select an option" at bounding box center [866, 584] width 18 height 18
click at [1258, 674] on button "Next" at bounding box center [1290, 688] width 91 height 46
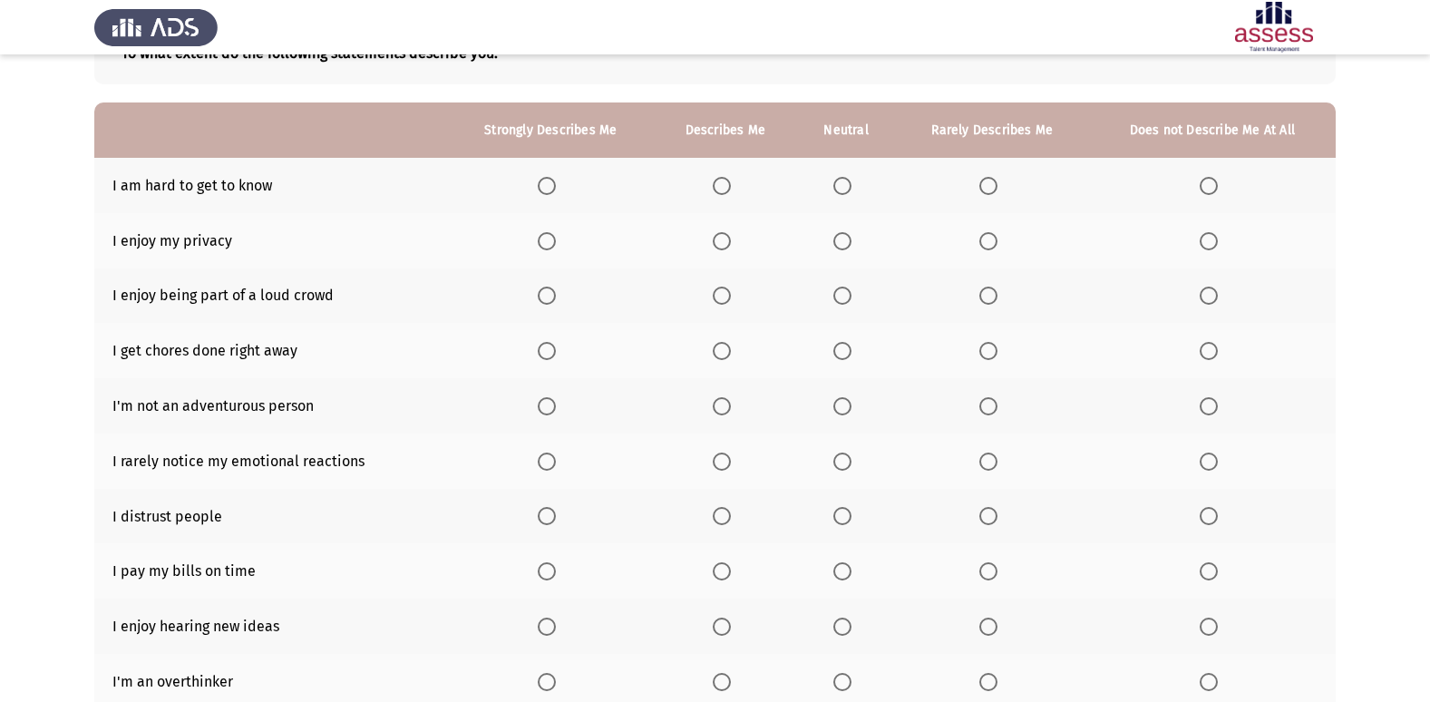
scroll to position [131, 0]
click at [1215, 185] on span "Select an option" at bounding box center [1208, 185] width 18 height 18
click at [1215, 185] on input "Select an option" at bounding box center [1208, 185] width 18 height 18
click at [547, 246] on span "Select an option" at bounding box center [547, 240] width 18 height 18
click at [547, 246] on input "Select an option" at bounding box center [547, 240] width 18 height 18
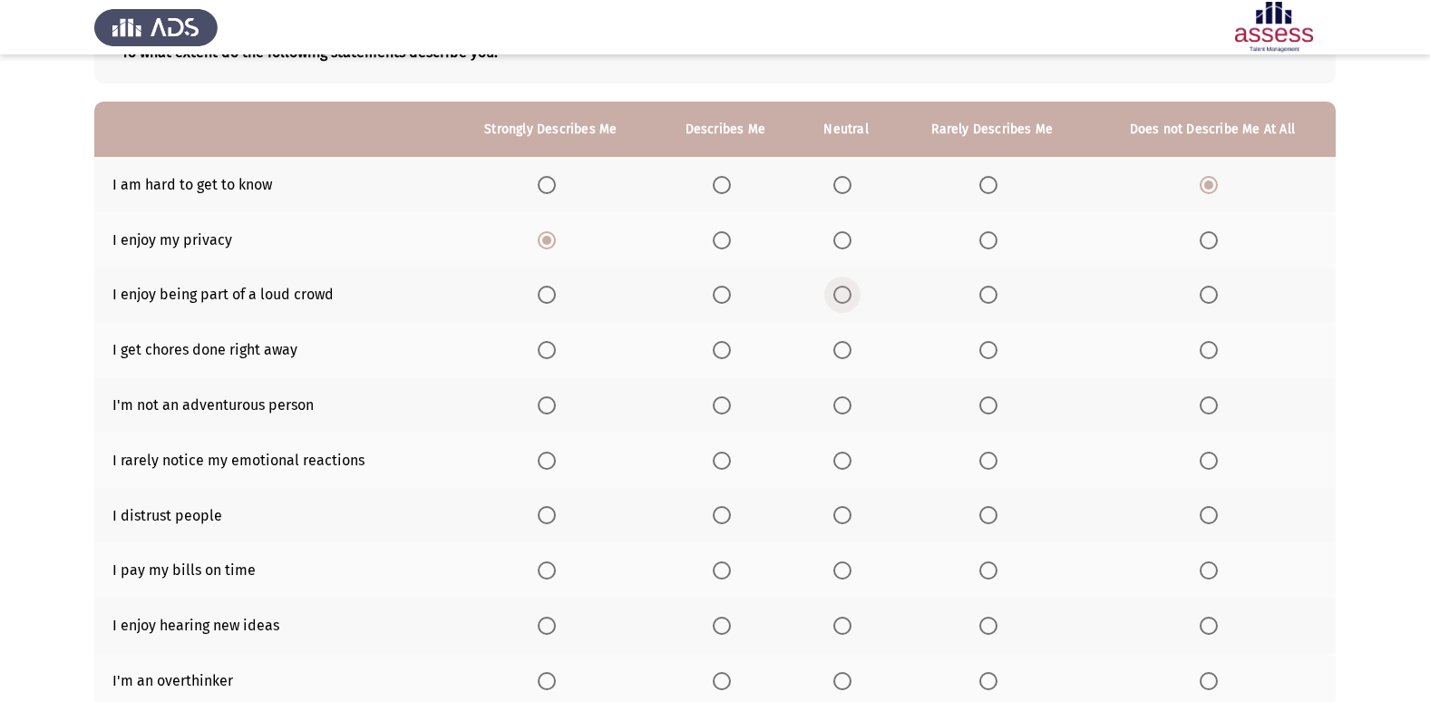
click at [840, 296] on span "Select an option" at bounding box center [842, 295] width 18 height 18
click at [840, 296] on input "Select an option" at bounding box center [842, 295] width 18 height 18
click at [1203, 406] on span "Select an option" at bounding box center [1208, 405] width 18 height 18
click at [1203, 406] on input "Select an option" at bounding box center [1208, 405] width 18 height 18
click at [839, 346] on span "Select an option" at bounding box center [842, 350] width 18 height 18
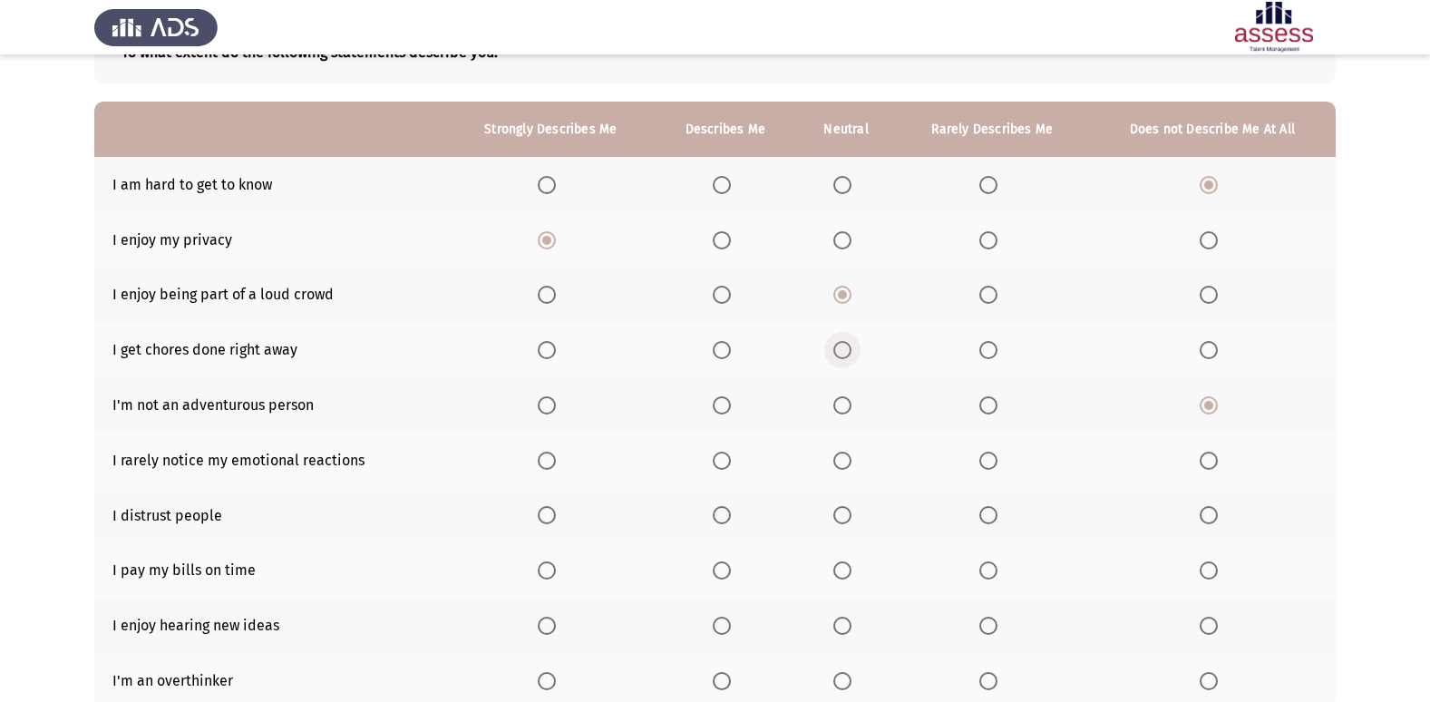
click at [839, 346] on input "Select an option" at bounding box center [842, 350] width 18 height 18
click at [993, 454] on span "Select an option" at bounding box center [988, 460] width 18 height 18
click at [993, 454] on input "Select an option" at bounding box center [988, 460] width 18 height 18
click at [1213, 516] on span "Select an option" at bounding box center [1208, 515] width 18 height 18
click at [1213, 516] on input "Select an option" at bounding box center [1208, 515] width 18 height 18
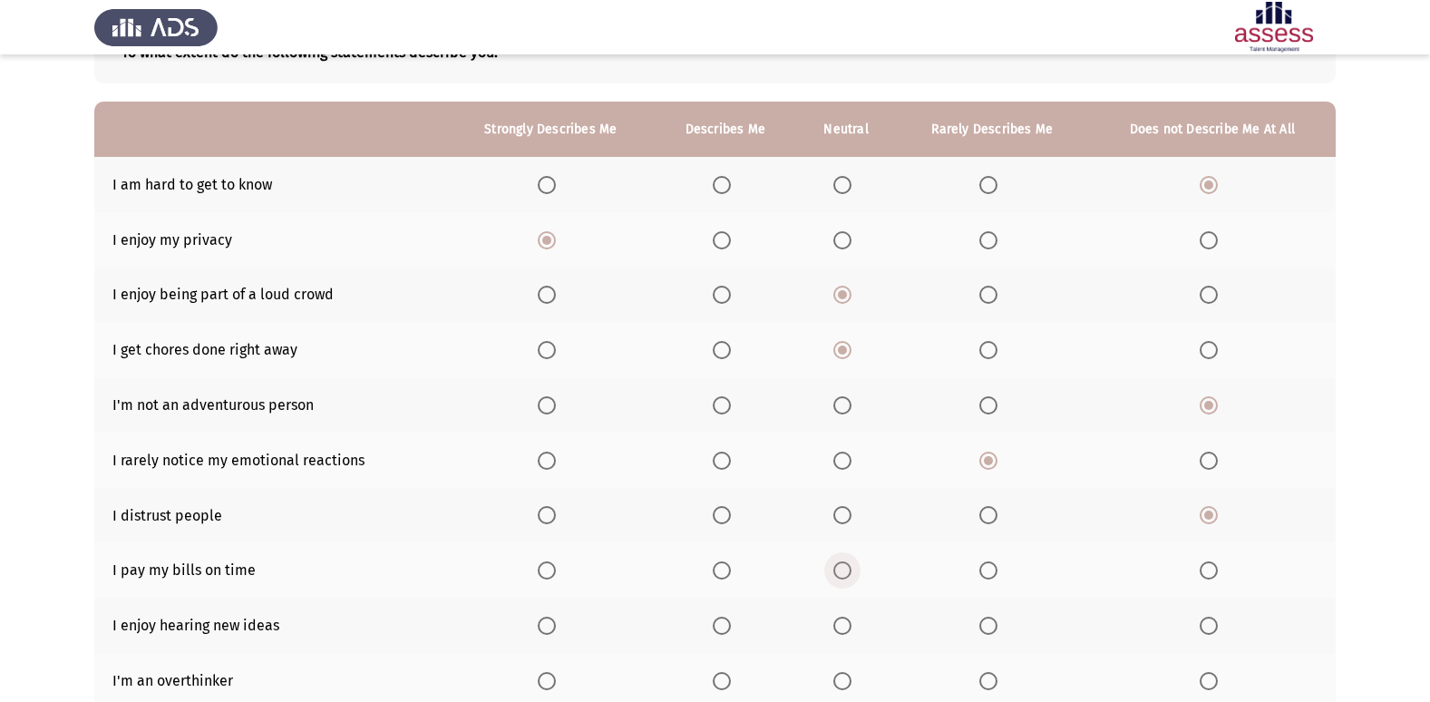
click at [838, 568] on span "Select an option" at bounding box center [842, 570] width 18 height 18
click at [838, 568] on input "Select an option" at bounding box center [842, 570] width 18 height 18
click at [538, 621] on span "Select an option" at bounding box center [547, 625] width 18 height 18
click at [538, 621] on input "Select an option" at bounding box center [547, 625] width 18 height 18
click at [558, 677] on label "Select an option" at bounding box center [550, 681] width 25 height 18
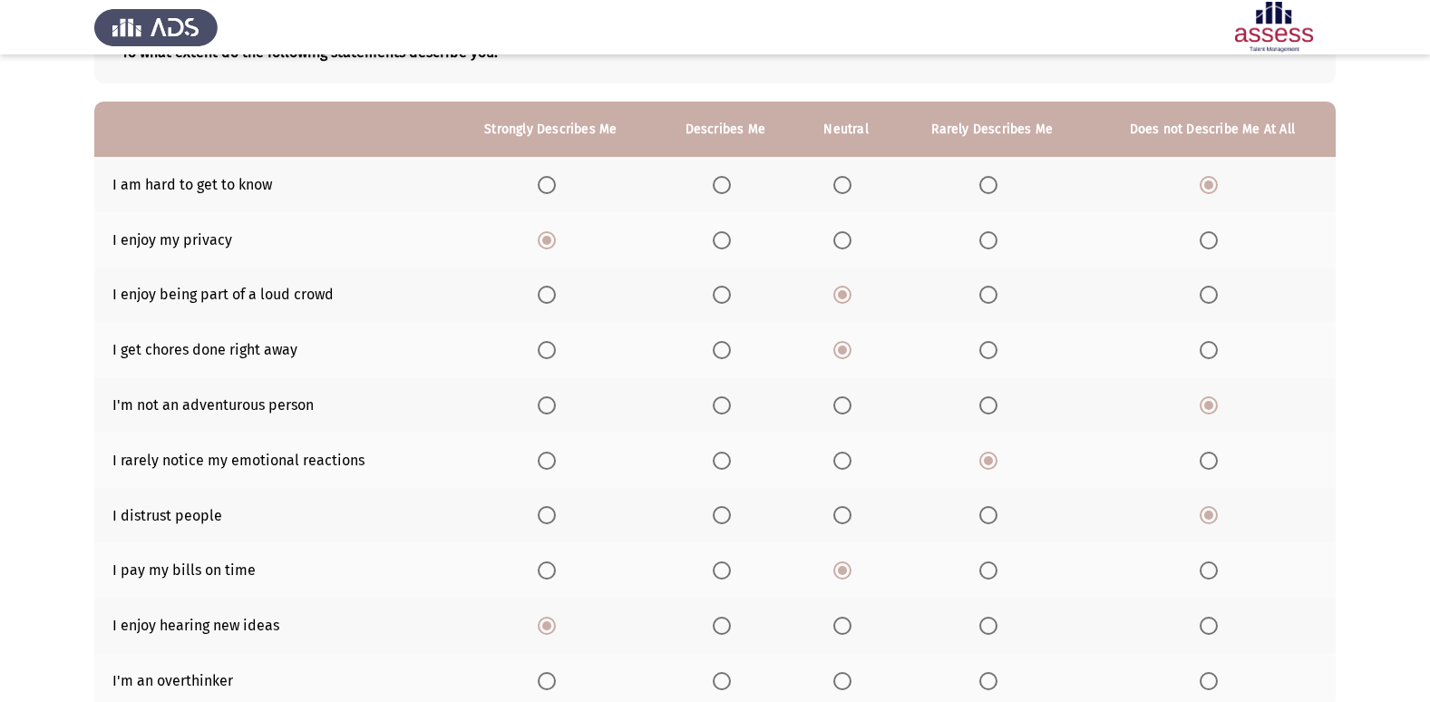
click at [556, 677] on input "Select an option" at bounding box center [547, 681] width 18 height 18
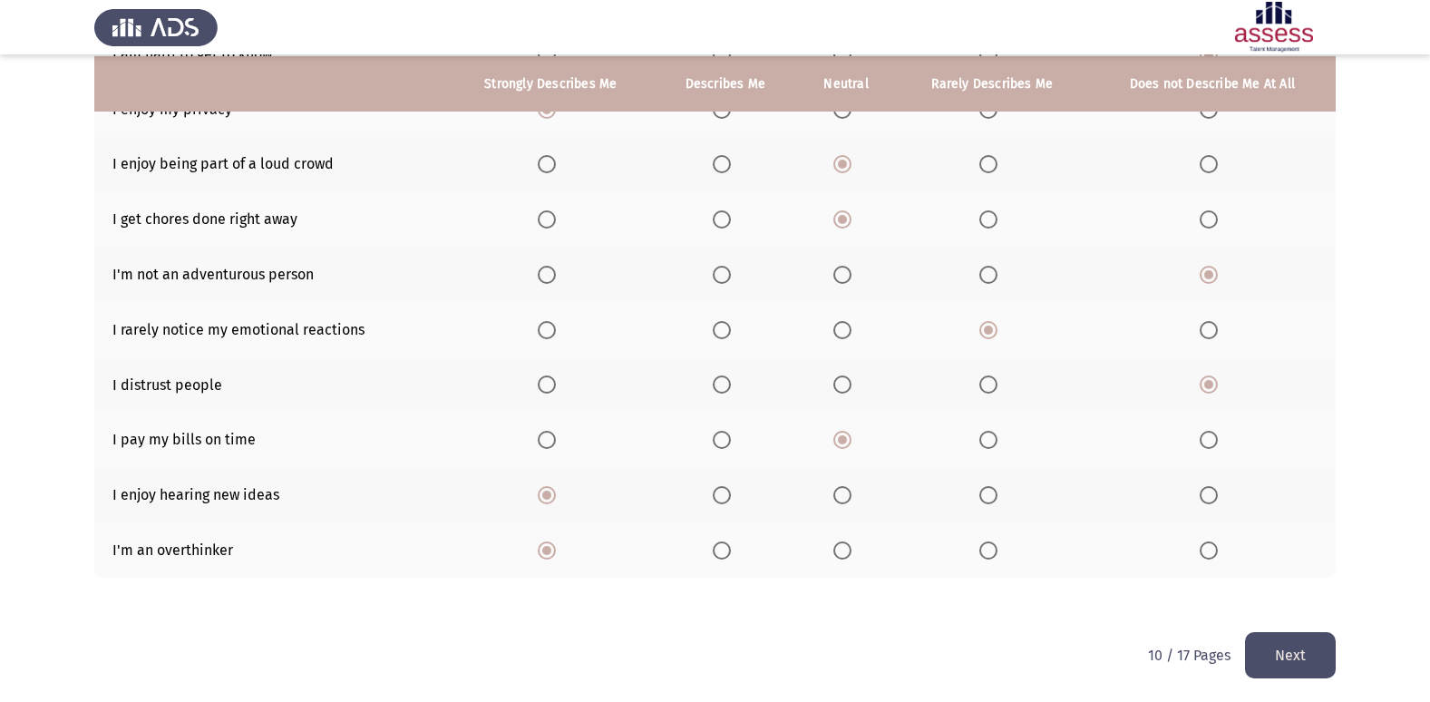
scroll to position [265, 0]
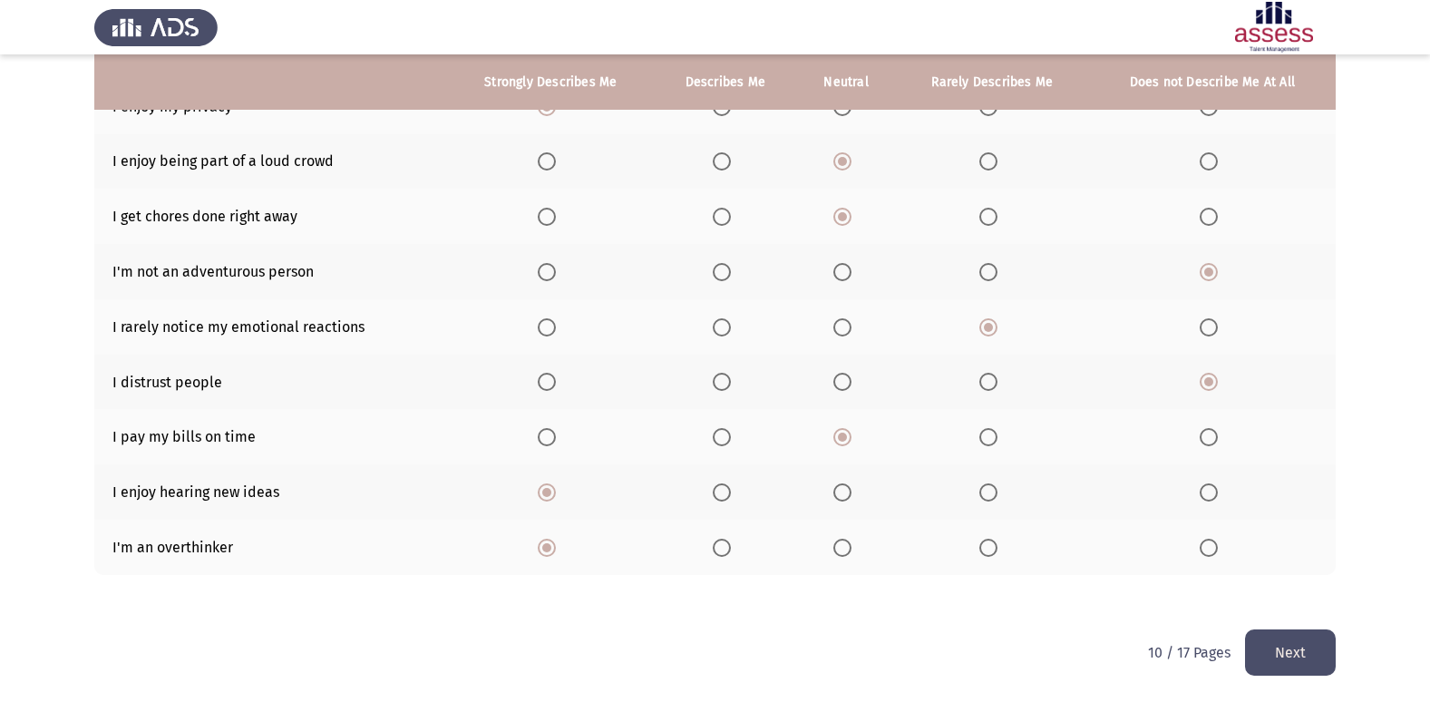
click at [1293, 631] on button "Next" at bounding box center [1290, 652] width 91 height 46
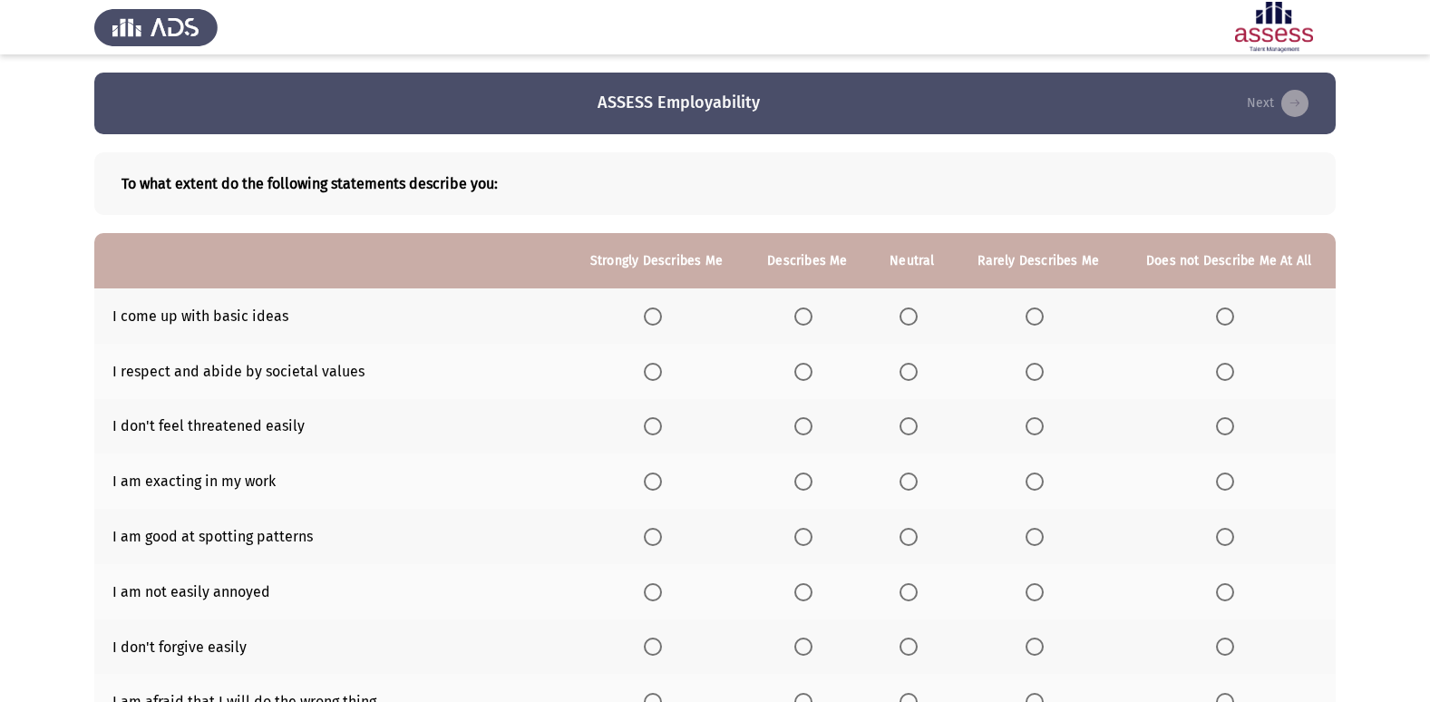
drag, startPoint x: 1427, startPoint y: 237, endPoint x: 1446, endPoint y: 288, distance: 55.1
click at [1430, 288] on html "ASSESS Employability Next To what extent do the following statements describe y…" at bounding box center [715, 483] width 1430 height 966
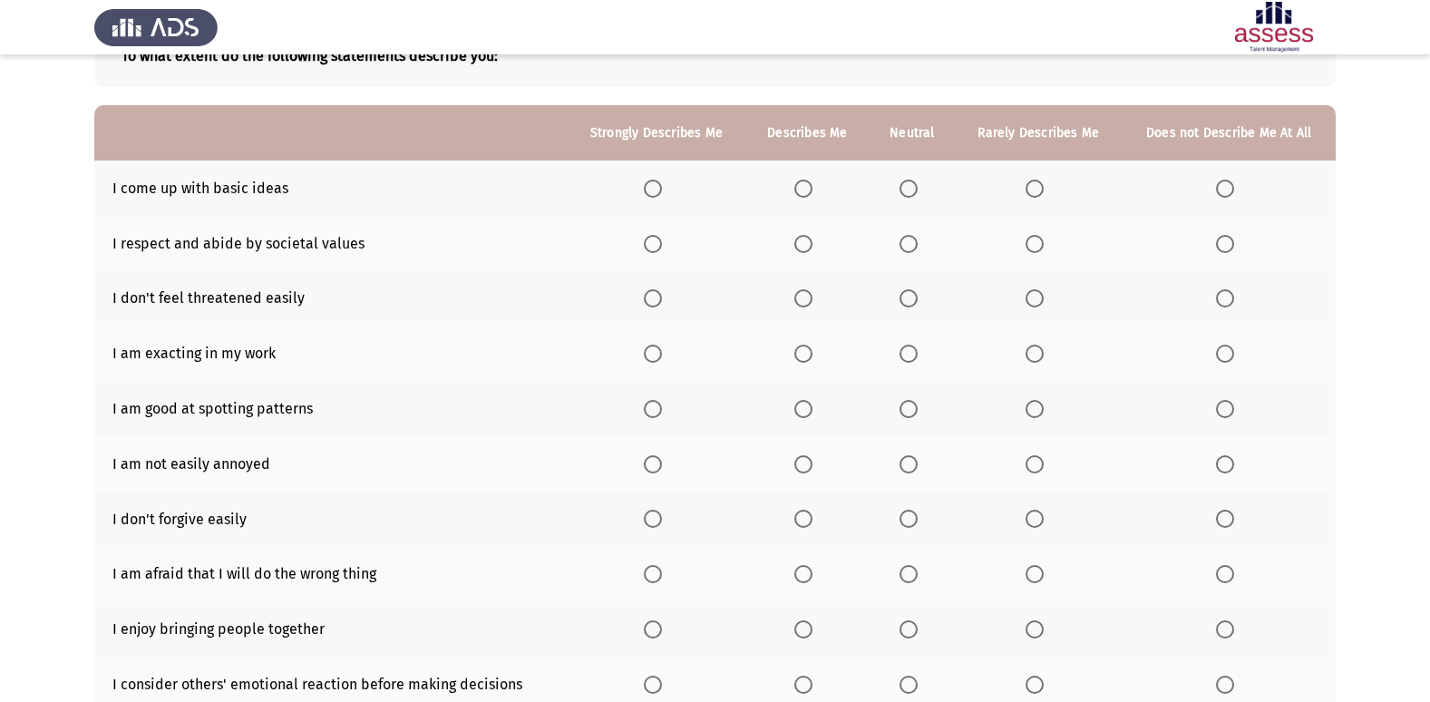
scroll to position [131, 0]
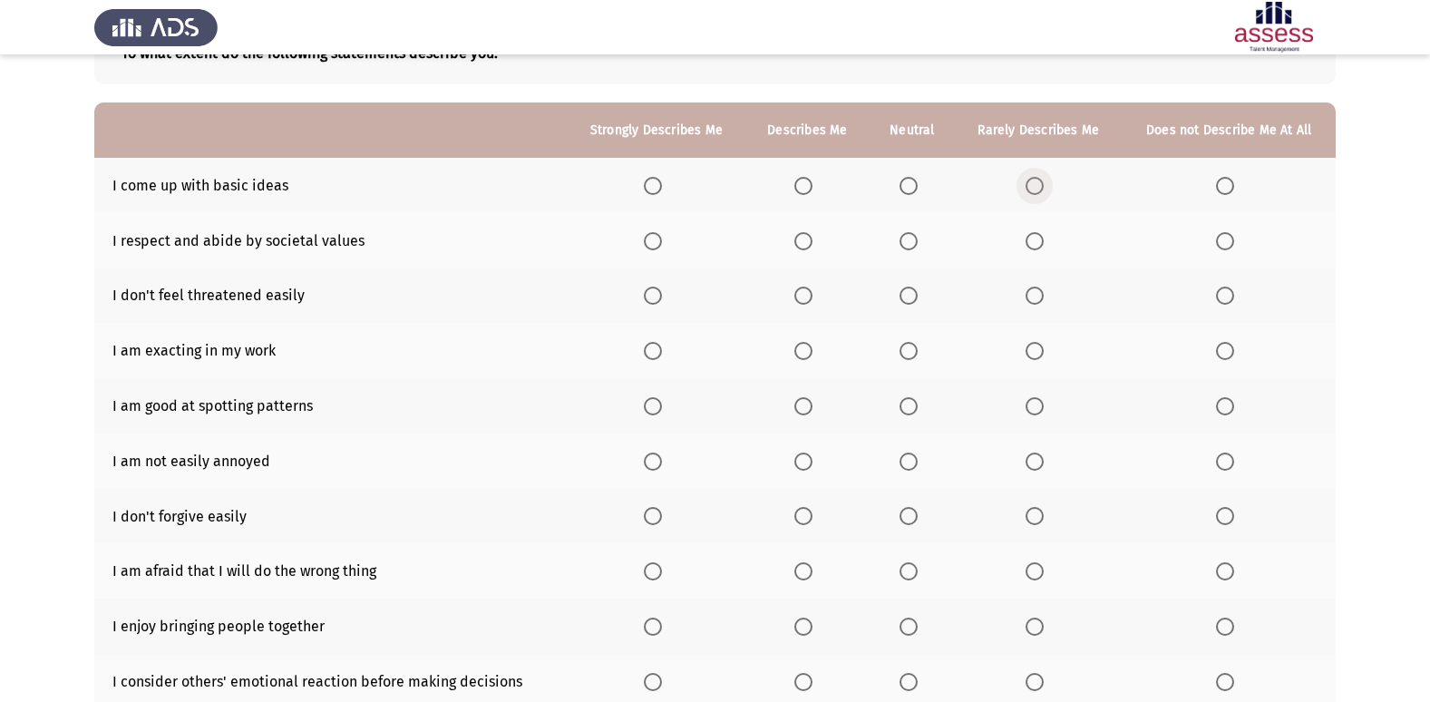
click at [1029, 183] on span "Select an option" at bounding box center [1034, 186] width 18 height 18
click at [1029, 183] on input "Select an option" at bounding box center [1034, 186] width 18 height 18
click at [647, 236] on span "Select an option" at bounding box center [653, 241] width 18 height 18
click at [647, 236] on input "Select an option" at bounding box center [653, 241] width 18 height 18
click at [819, 238] on label "Select an option" at bounding box center [806, 241] width 25 height 18
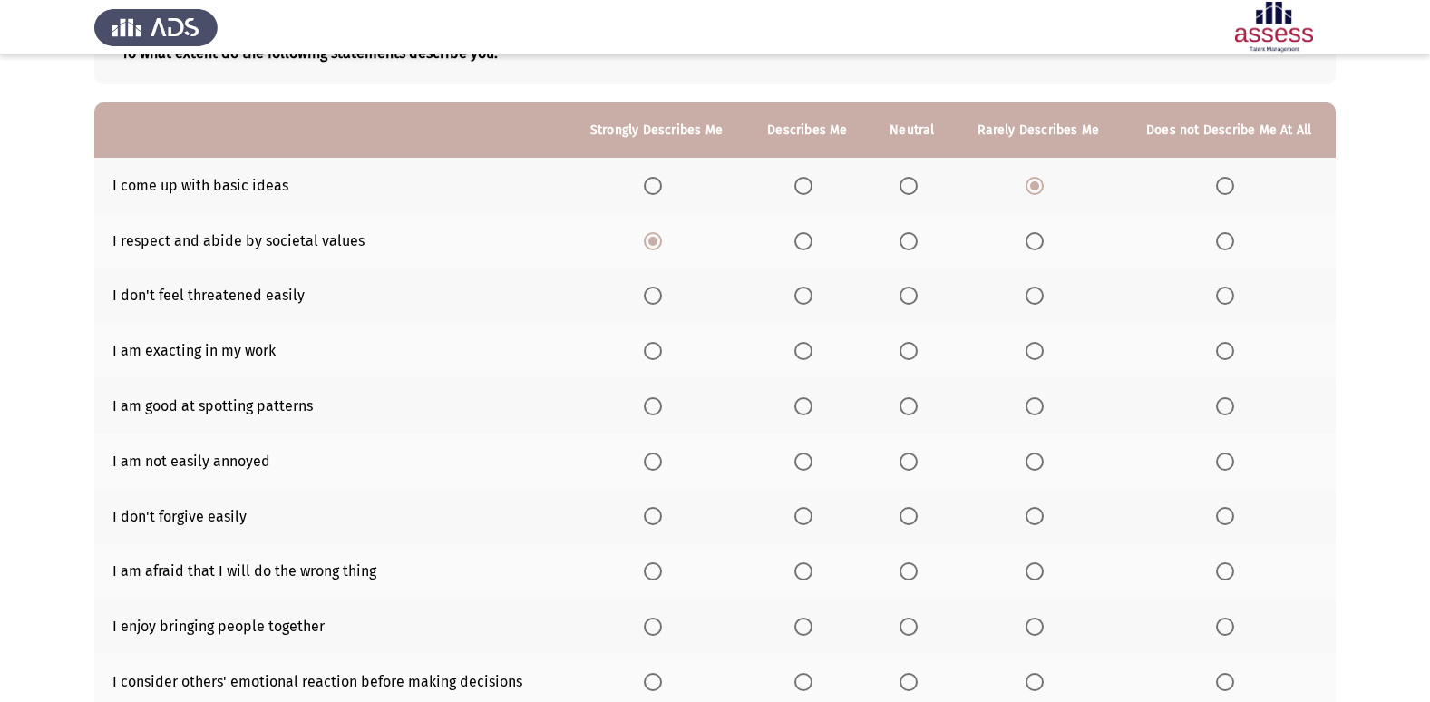
click at [812, 238] on input "Select an option" at bounding box center [803, 241] width 18 height 18
click at [796, 296] on span "Select an option" at bounding box center [803, 295] width 18 height 18
click at [796, 296] on input "Select an option" at bounding box center [803, 295] width 18 height 18
click at [655, 351] on span "Select an option" at bounding box center [653, 351] width 18 height 18
click at [655, 351] on input "Select an option" at bounding box center [653, 351] width 18 height 18
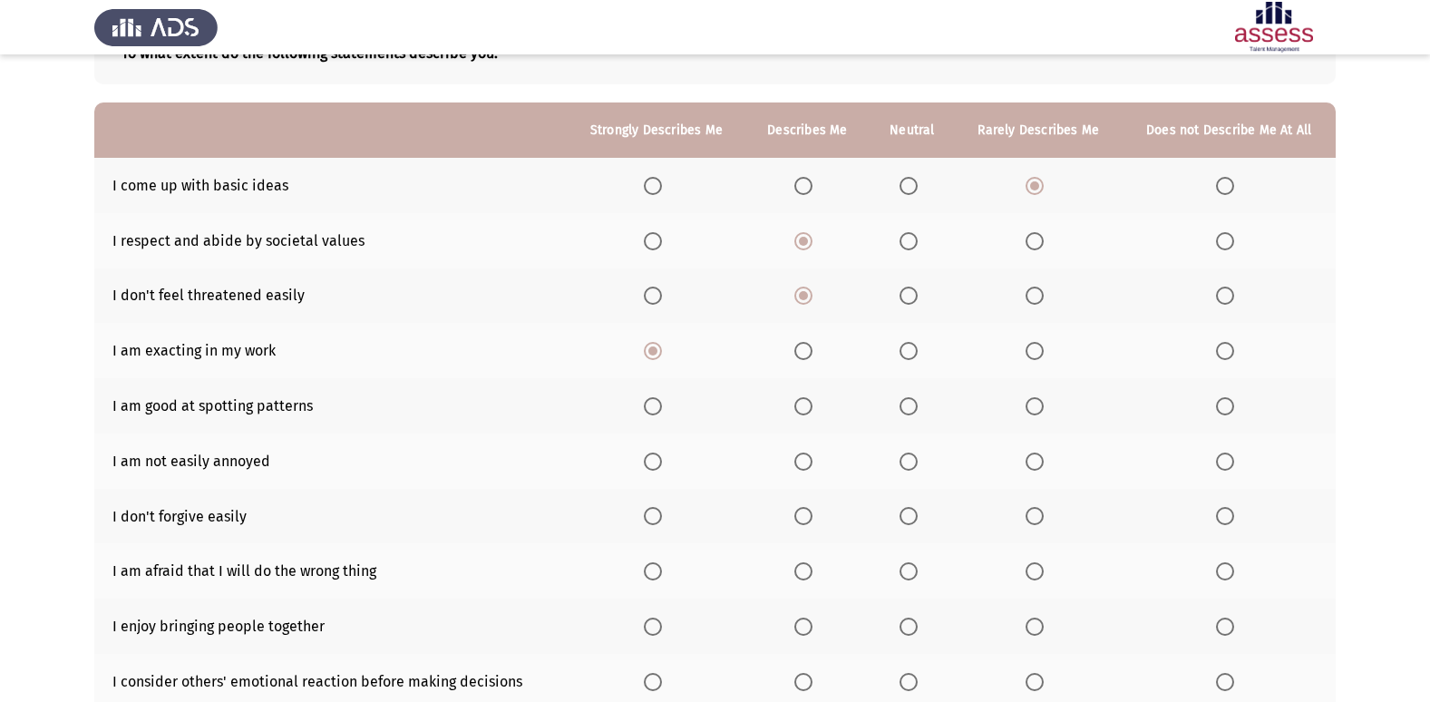
click at [654, 395] on th at bounding box center [656, 405] width 179 height 55
click at [654, 408] on span "Select an option" at bounding box center [653, 406] width 18 height 18
click at [654, 408] on input "Select an option" at bounding box center [653, 406] width 18 height 18
click at [655, 466] on span "Select an option" at bounding box center [653, 461] width 18 height 18
click at [655, 466] on input "Select an option" at bounding box center [653, 461] width 18 height 18
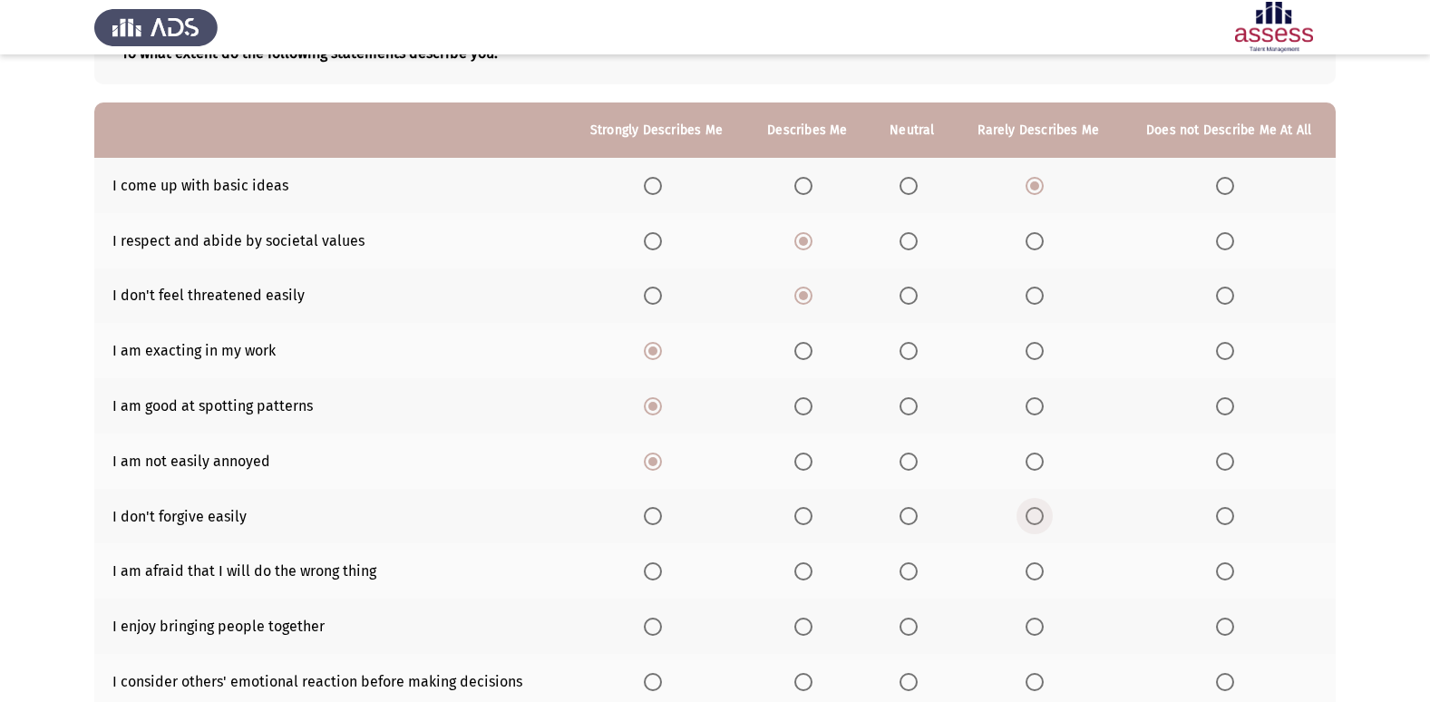
click at [1030, 511] on span "Select an option" at bounding box center [1034, 516] width 18 height 18
click at [1030, 511] on input "Select an option" at bounding box center [1034, 516] width 18 height 18
click at [1165, 530] on th at bounding box center [1228, 516] width 214 height 55
click at [1221, 516] on span "Select an option" at bounding box center [1225, 516] width 18 height 18
click at [1221, 516] on input "Select an option" at bounding box center [1225, 516] width 18 height 18
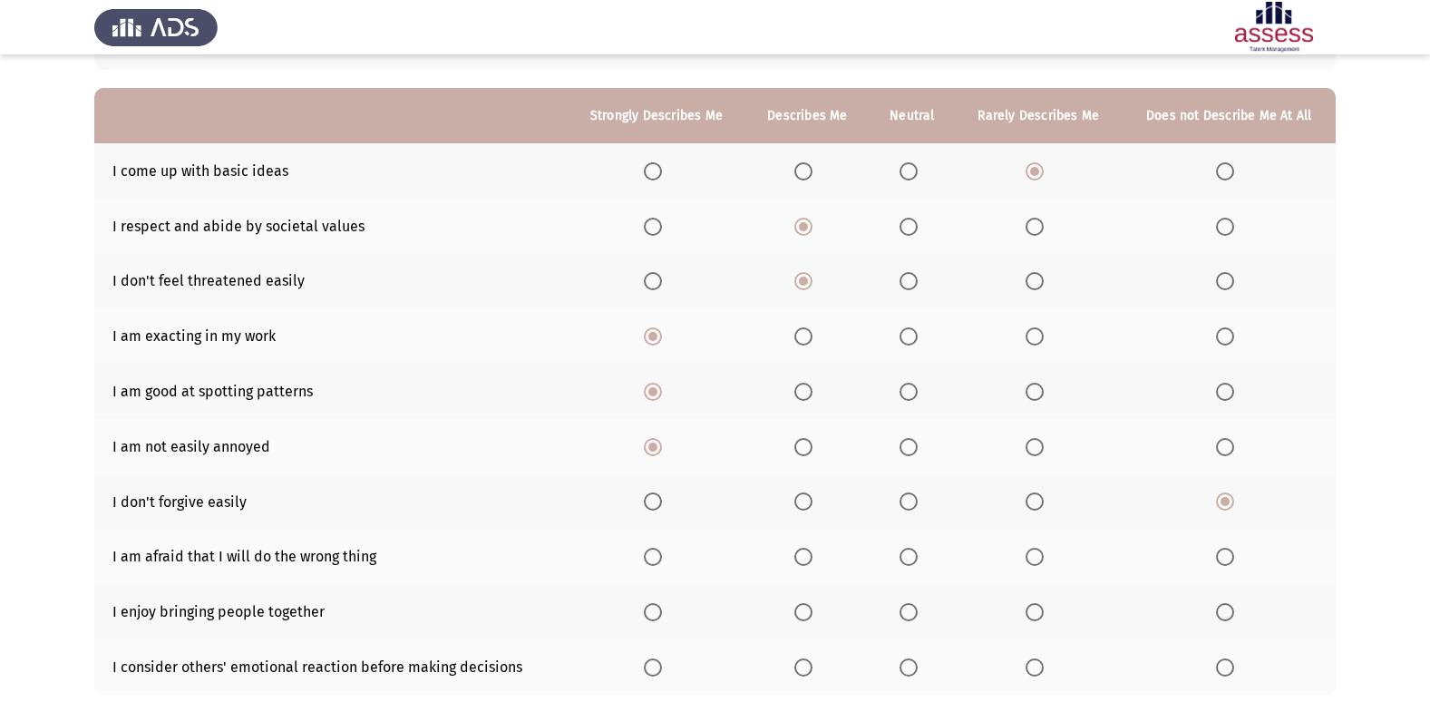
scroll to position [156, 0]
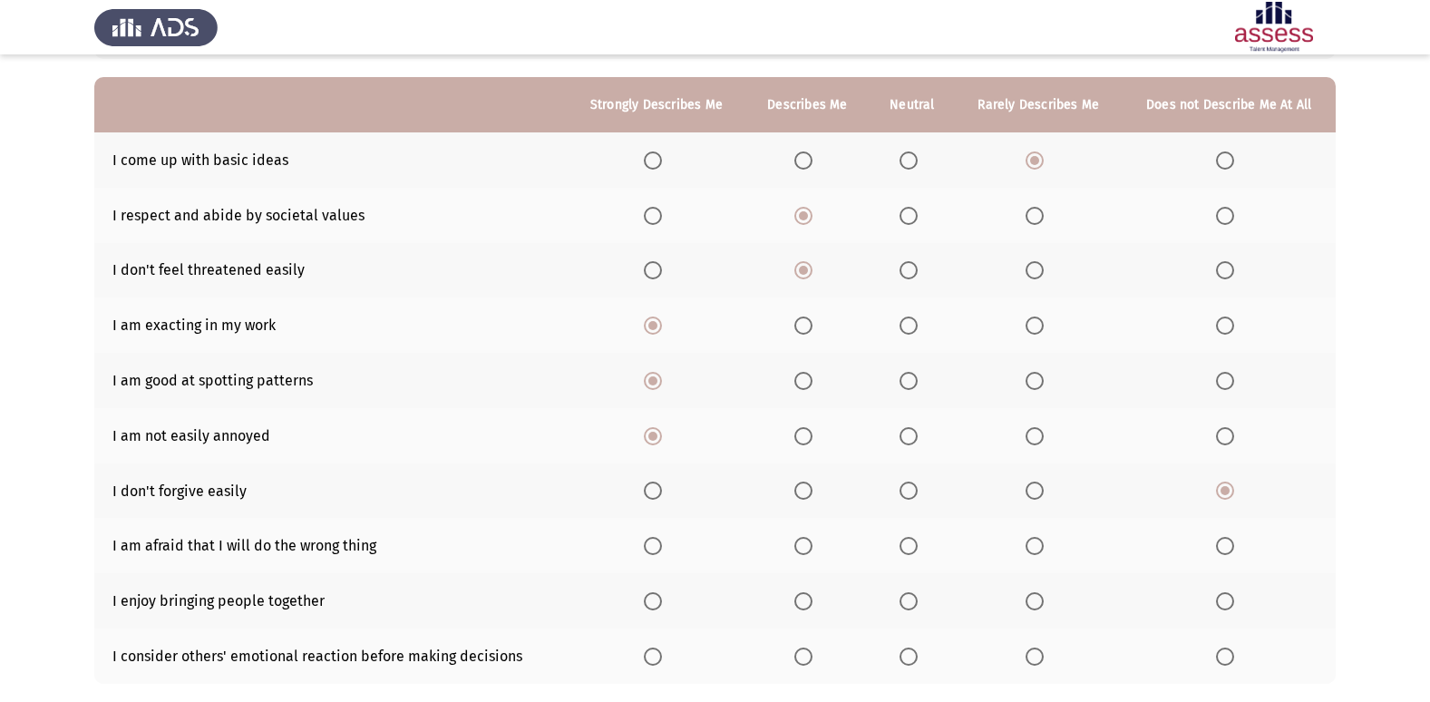
click at [1224, 541] on span "Select an option" at bounding box center [1225, 546] width 18 height 18
click at [1224, 541] on input "Select an option" at bounding box center [1225, 546] width 18 height 18
click at [1038, 594] on span "Select an option" at bounding box center [1034, 601] width 18 height 18
click at [1038, 594] on input "Select an option" at bounding box center [1034, 601] width 18 height 18
click at [907, 594] on span "Select an option" at bounding box center [908, 601] width 18 height 18
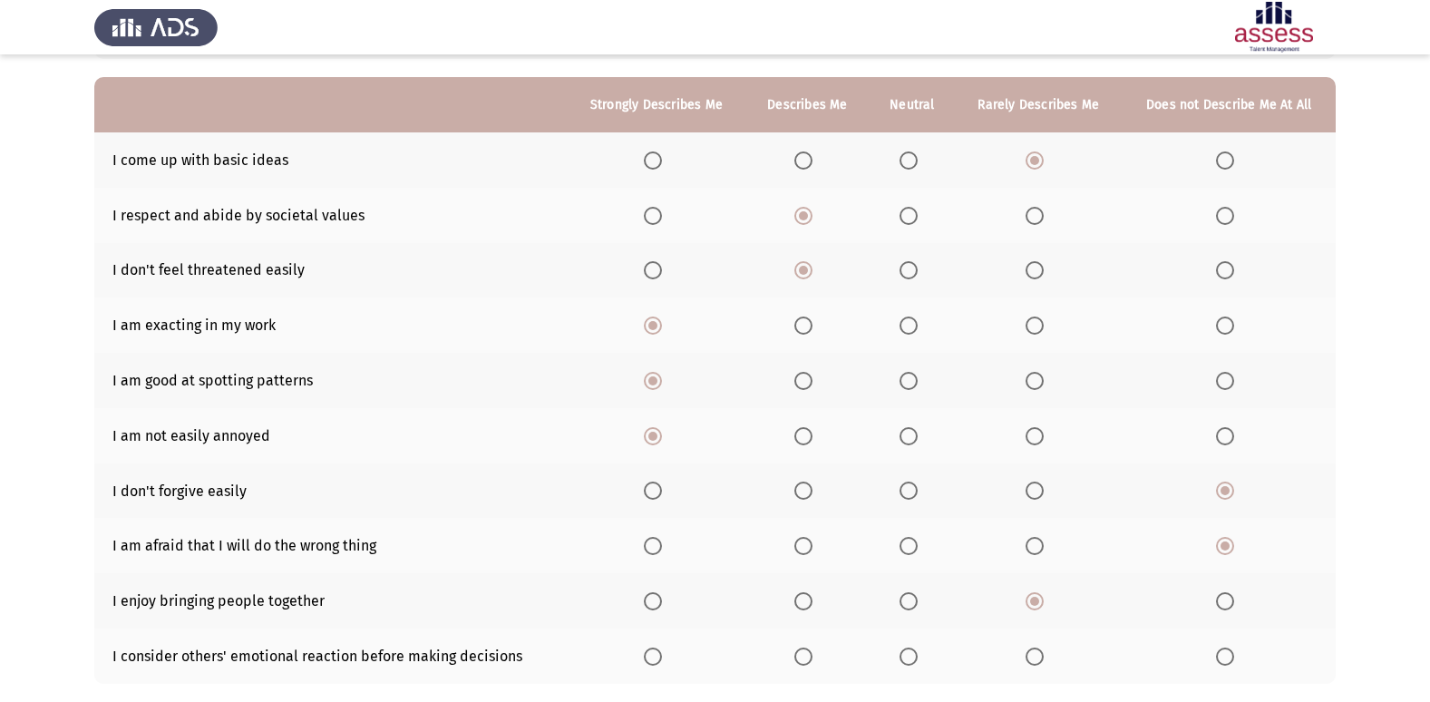
click at [907, 594] on input "Select an option" at bounding box center [908, 601] width 18 height 18
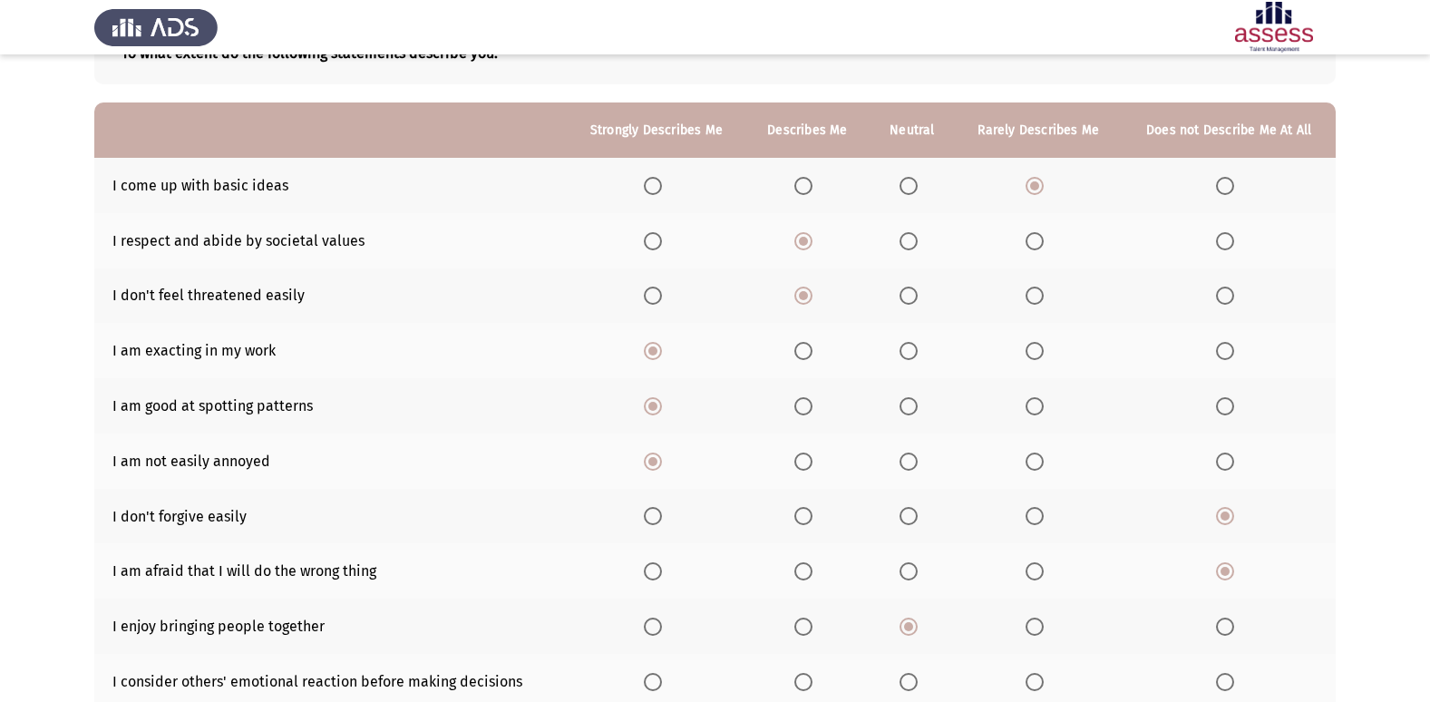
scroll to position [137, 0]
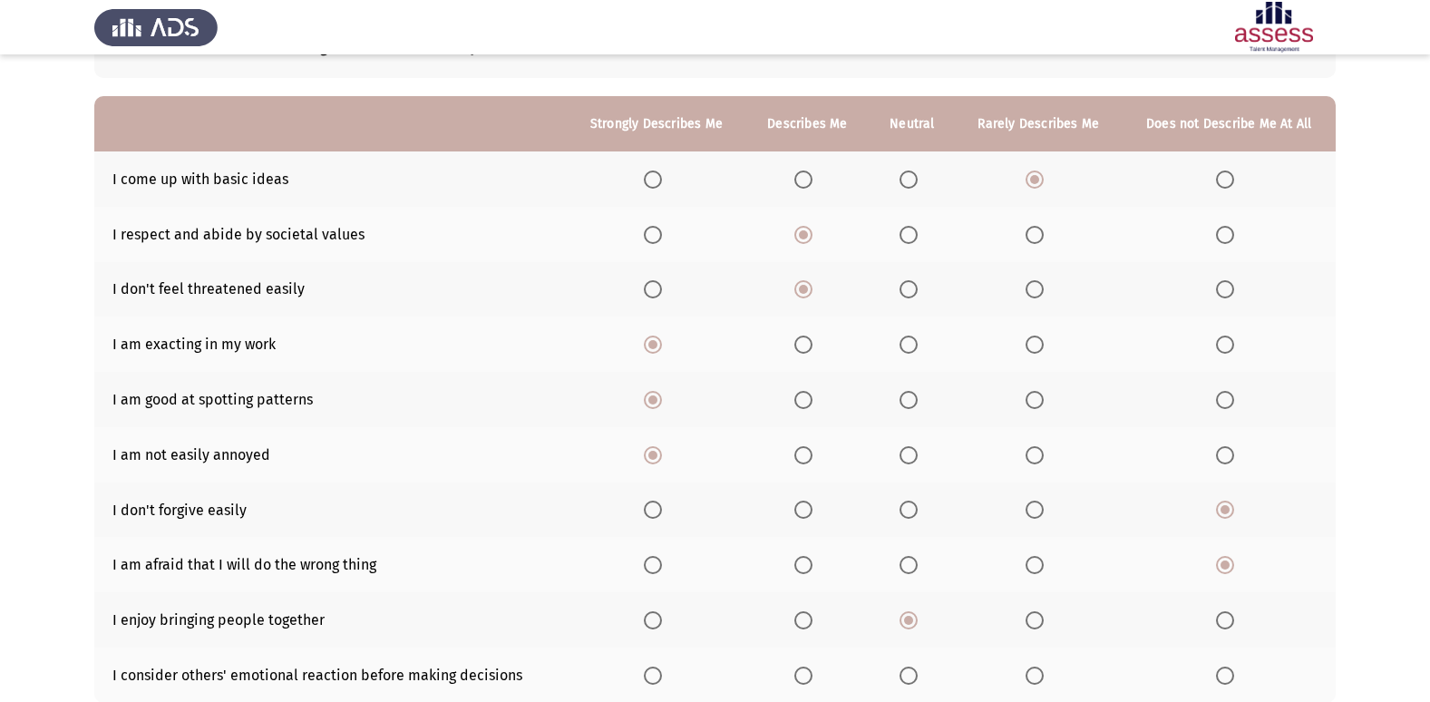
click at [1223, 672] on span "Select an option" at bounding box center [1225, 675] width 18 height 18
click at [1223, 672] on input "Select an option" at bounding box center [1225, 675] width 18 height 18
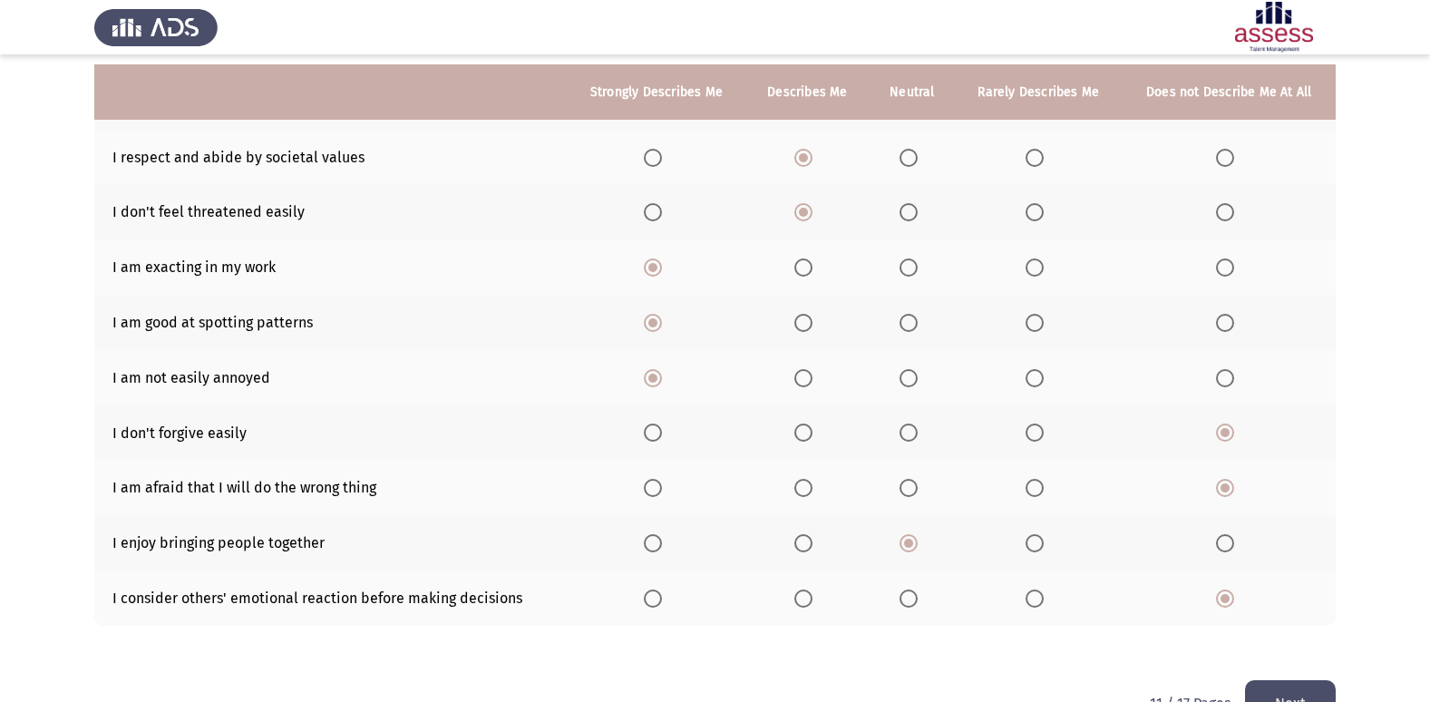
scroll to position [265, 0]
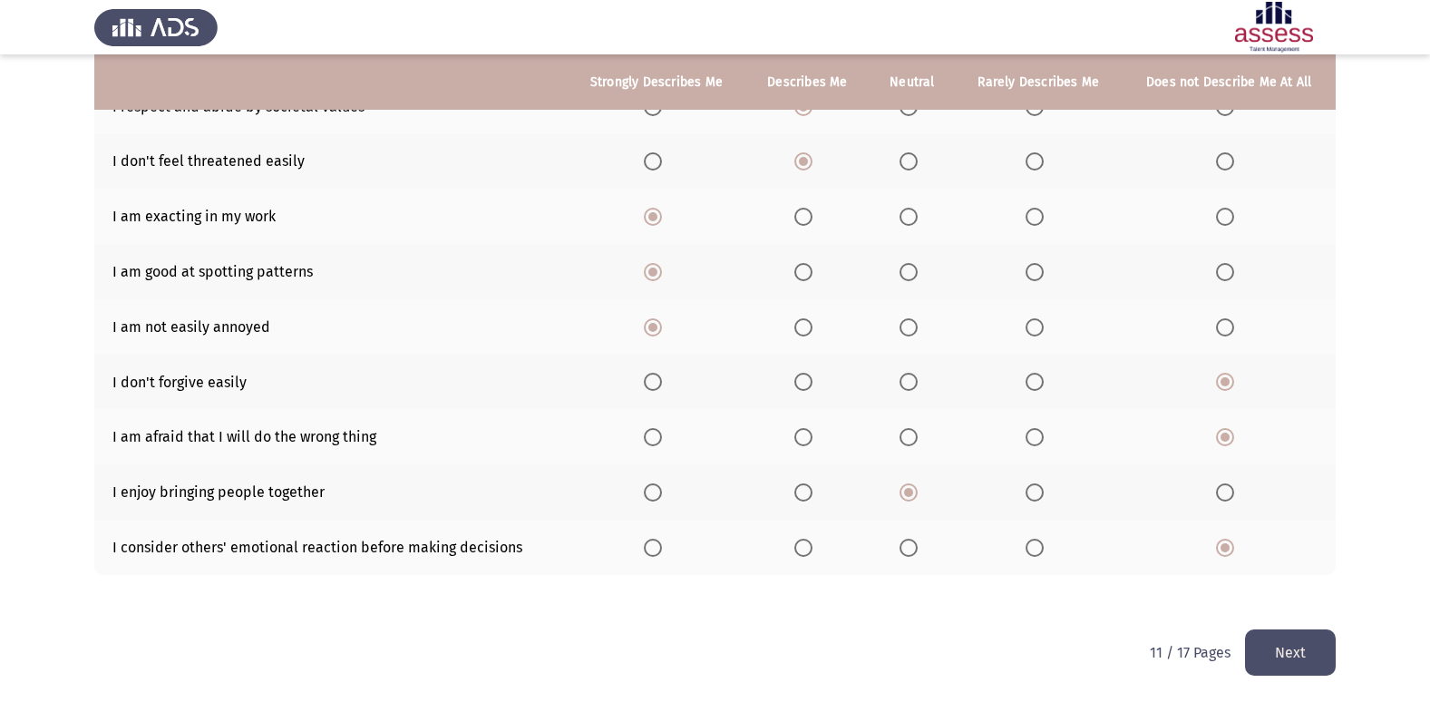
click at [1295, 622] on div "To what extent do the following statements describe you: Strongly Describes Me …" at bounding box center [714, 249] width 1241 height 760
click at [1295, 638] on button "Next" at bounding box center [1290, 652] width 91 height 46
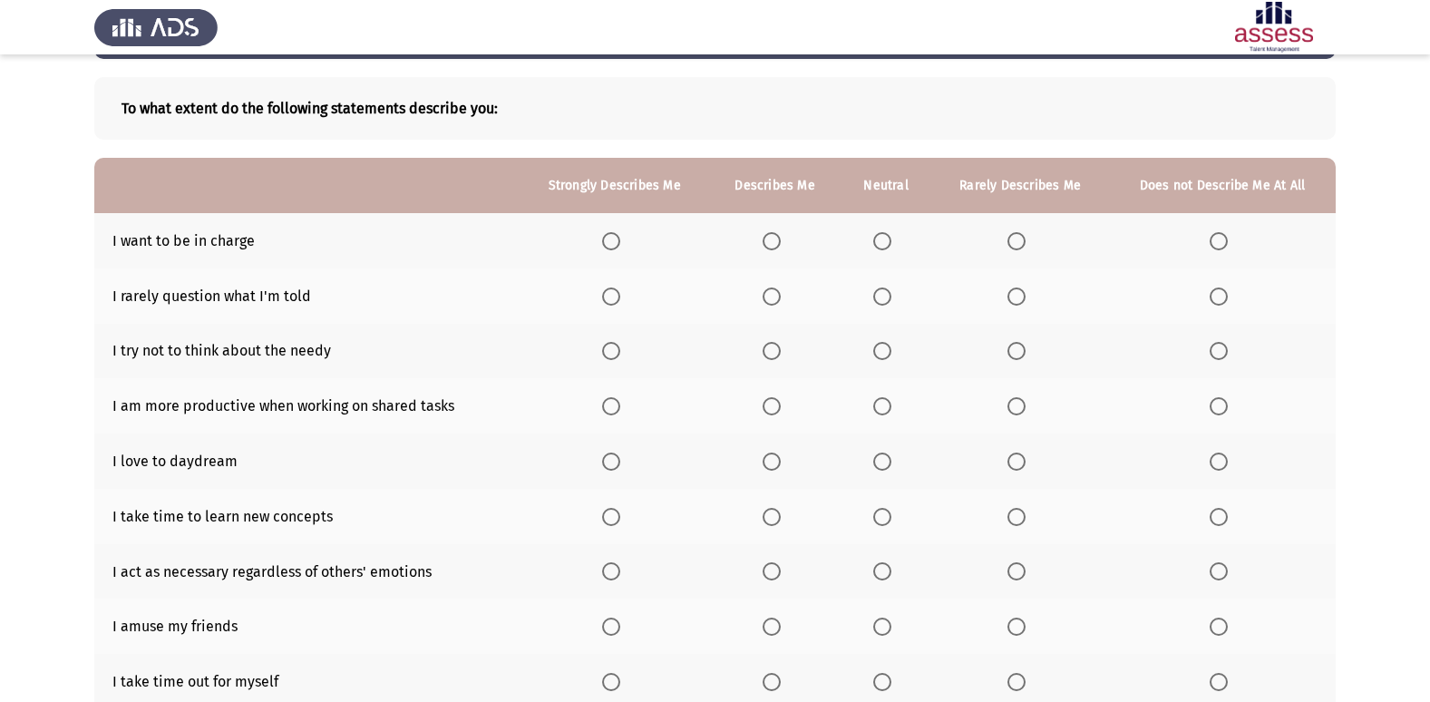
scroll to position [102, 0]
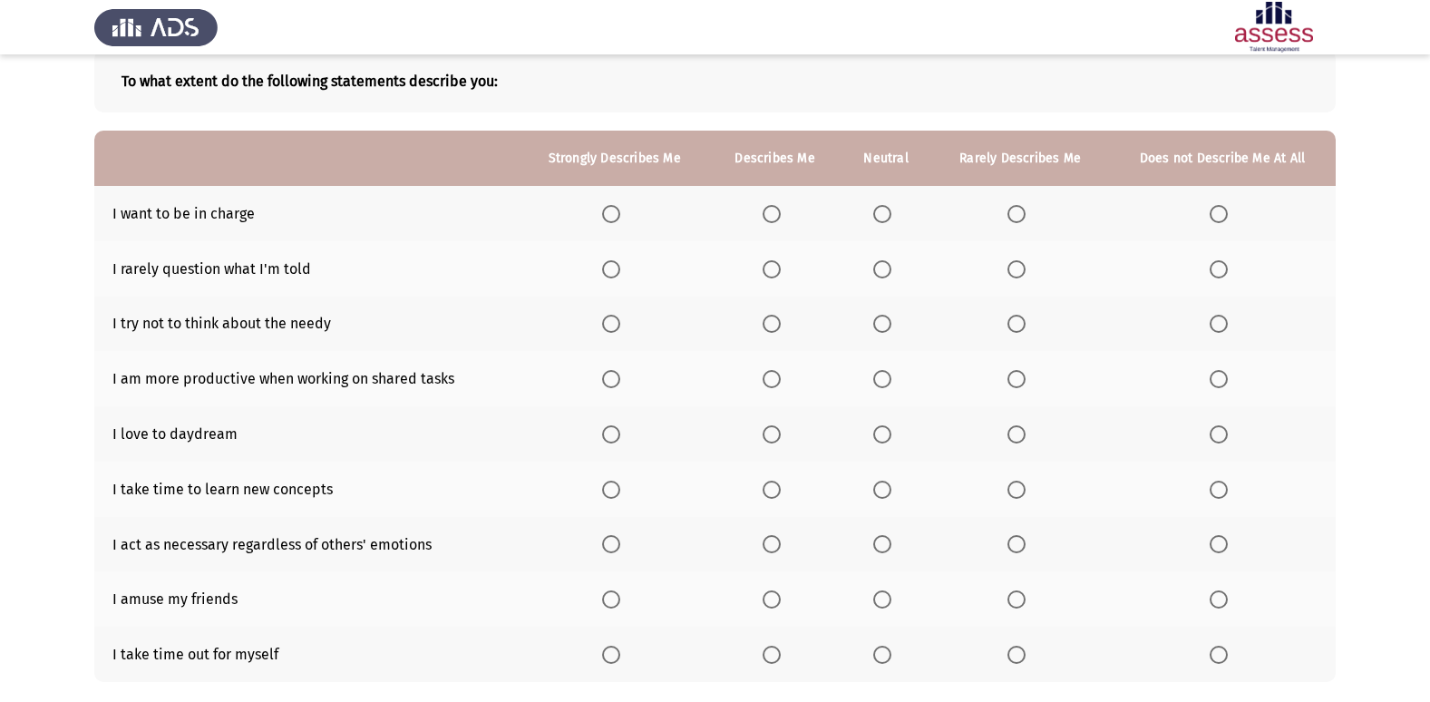
click at [603, 213] on th at bounding box center [613, 213] width 189 height 55
click at [609, 214] on span "Select an option" at bounding box center [611, 214] width 18 height 18
click at [609, 214] on input "Select an option" at bounding box center [611, 214] width 18 height 18
click at [768, 273] on span "Select an option" at bounding box center [771, 269] width 18 height 18
click at [768, 273] on input "Select an option" at bounding box center [771, 269] width 18 height 18
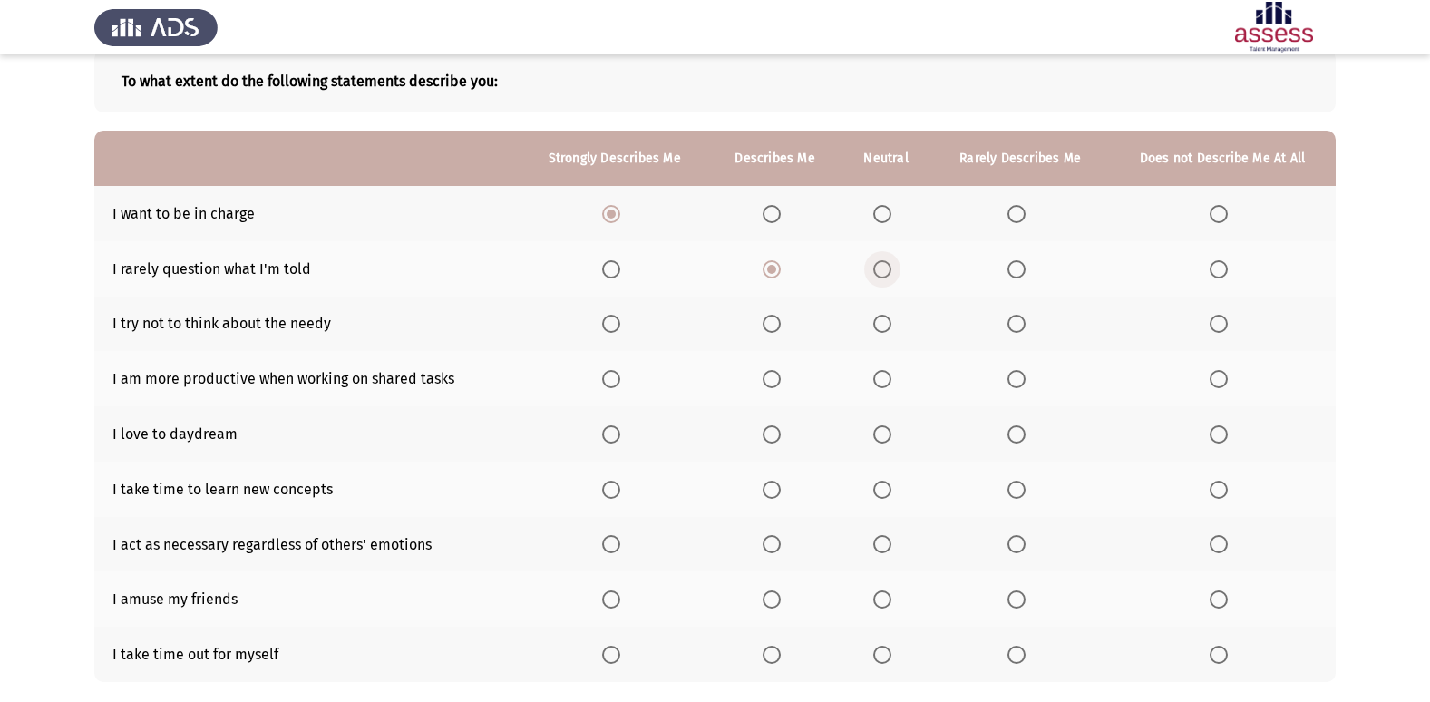
click at [883, 276] on span "Select an option" at bounding box center [882, 269] width 18 height 18
click at [883, 276] on input "Select an option" at bounding box center [882, 269] width 18 height 18
click at [1019, 323] on span "Select an option" at bounding box center [1016, 324] width 18 height 18
click at [1019, 323] on input "Select an option" at bounding box center [1016, 324] width 18 height 18
click at [1216, 377] on span "Select an option" at bounding box center [1218, 379] width 18 height 18
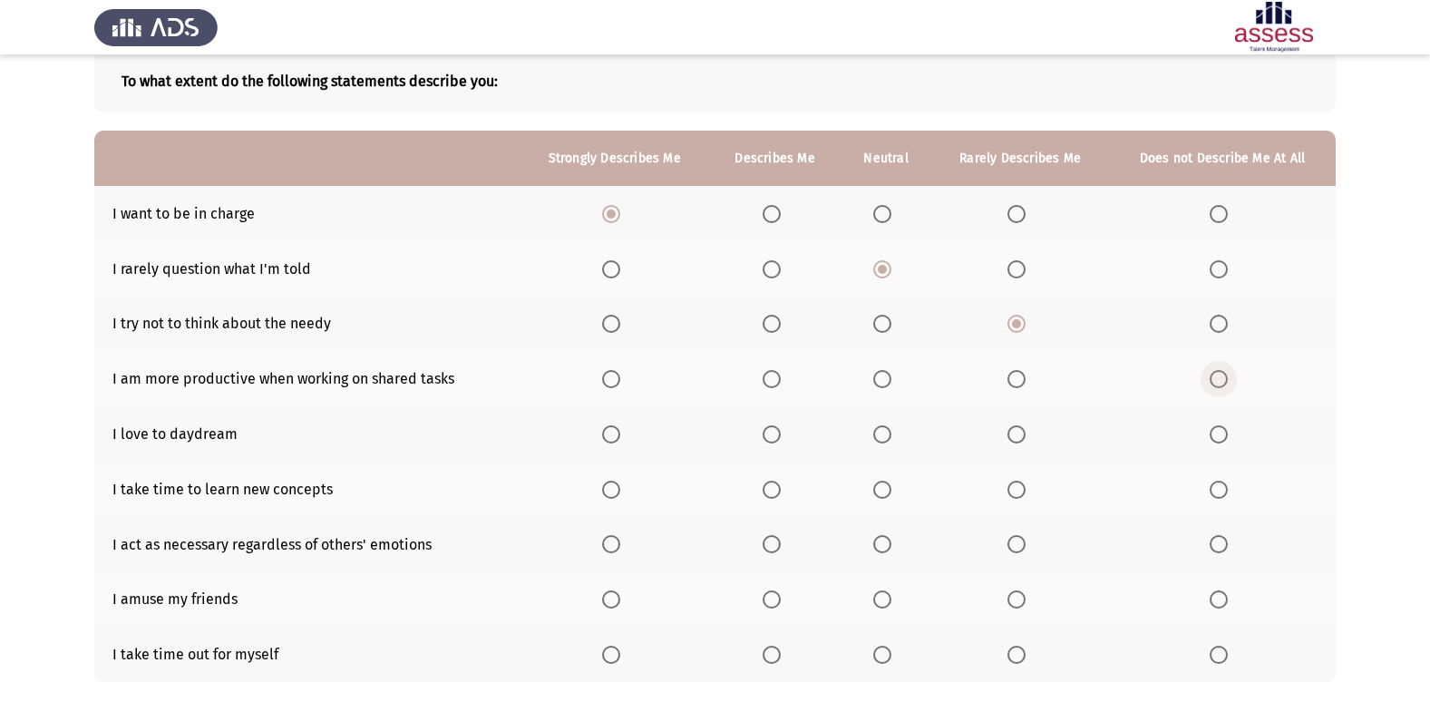
click at [1216, 377] on input "Select an option" at bounding box center [1218, 379] width 18 height 18
click at [888, 431] on span "Select an option" at bounding box center [882, 434] width 18 height 18
click at [888, 431] on input "Select an option" at bounding box center [882, 434] width 18 height 18
click at [612, 487] on span "Select an option" at bounding box center [611, 489] width 18 height 18
click at [612, 487] on input "Select an option" at bounding box center [611, 489] width 18 height 18
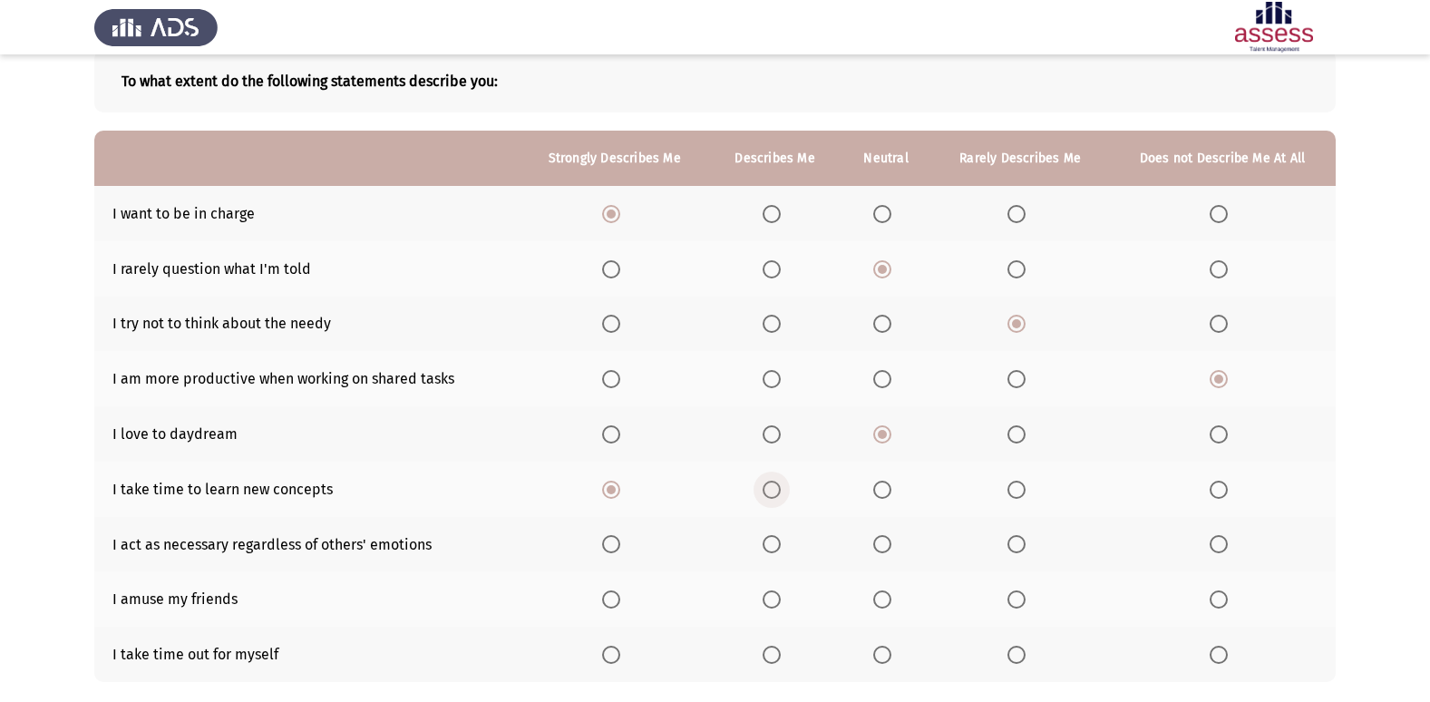
click at [781, 488] on span "Select an option" at bounding box center [771, 489] width 18 height 18
click at [781, 488] on input "Select an option" at bounding box center [771, 489] width 18 height 18
click at [776, 544] on span "Select an option" at bounding box center [771, 544] width 18 height 18
click at [776, 544] on input "Select an option" at bounding box center [771, 544] width 18 height 18
click at [610, 657] on span "Select an option" at bounding box center [611, 654] width 18 height 18
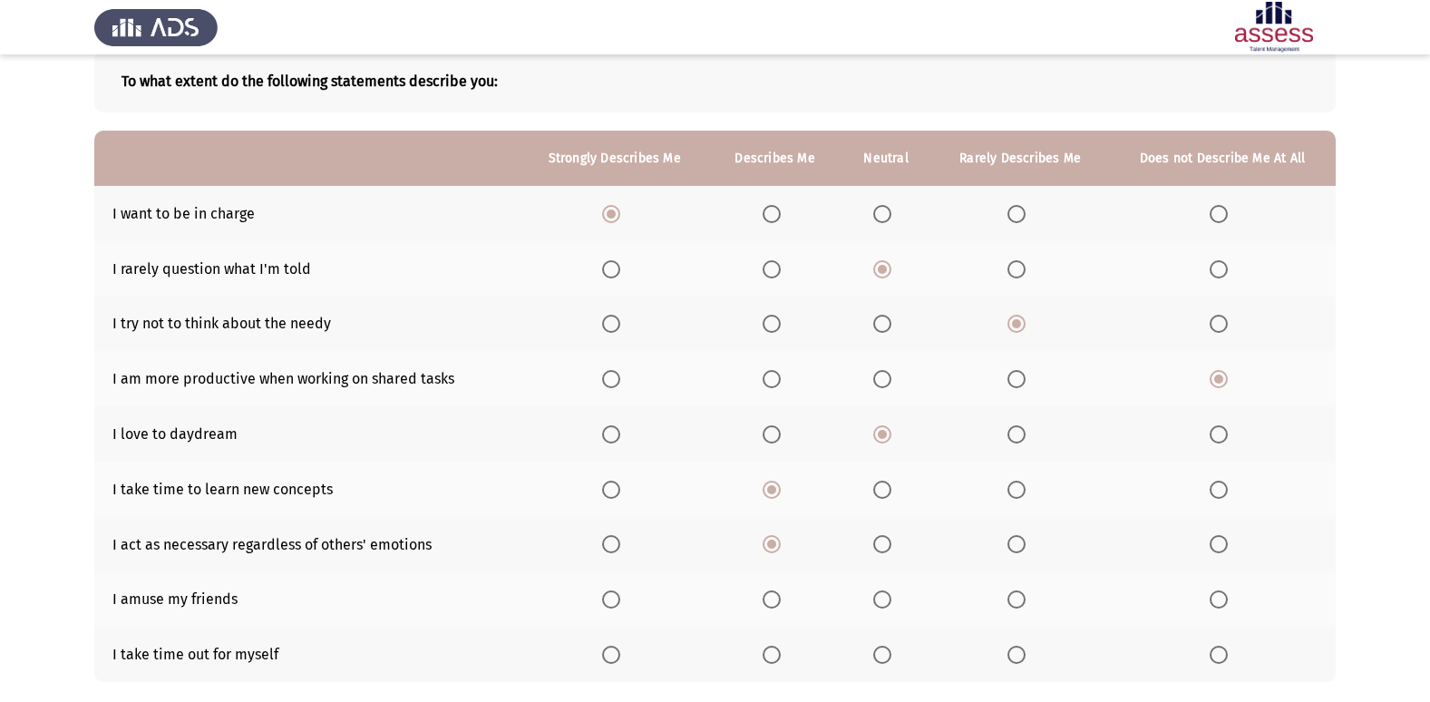
click at [610, 657] on input "Select an option" at bounding box center [611, 654] width 18 height 18
click at [612, 594] on span "Select an option" at bounding box center [611, 599] width 18 height 18
click at [612, 594] on input "Select an option" at bounding box center [611, 599] width 18 height 18
click at [771, 589] on mat-radio-button "Select an option" at bounding box center [774, 598] width 25 height 19
click at [767, 606] on span "Select an option" at bounding box center [771, 599] width 18 height 18
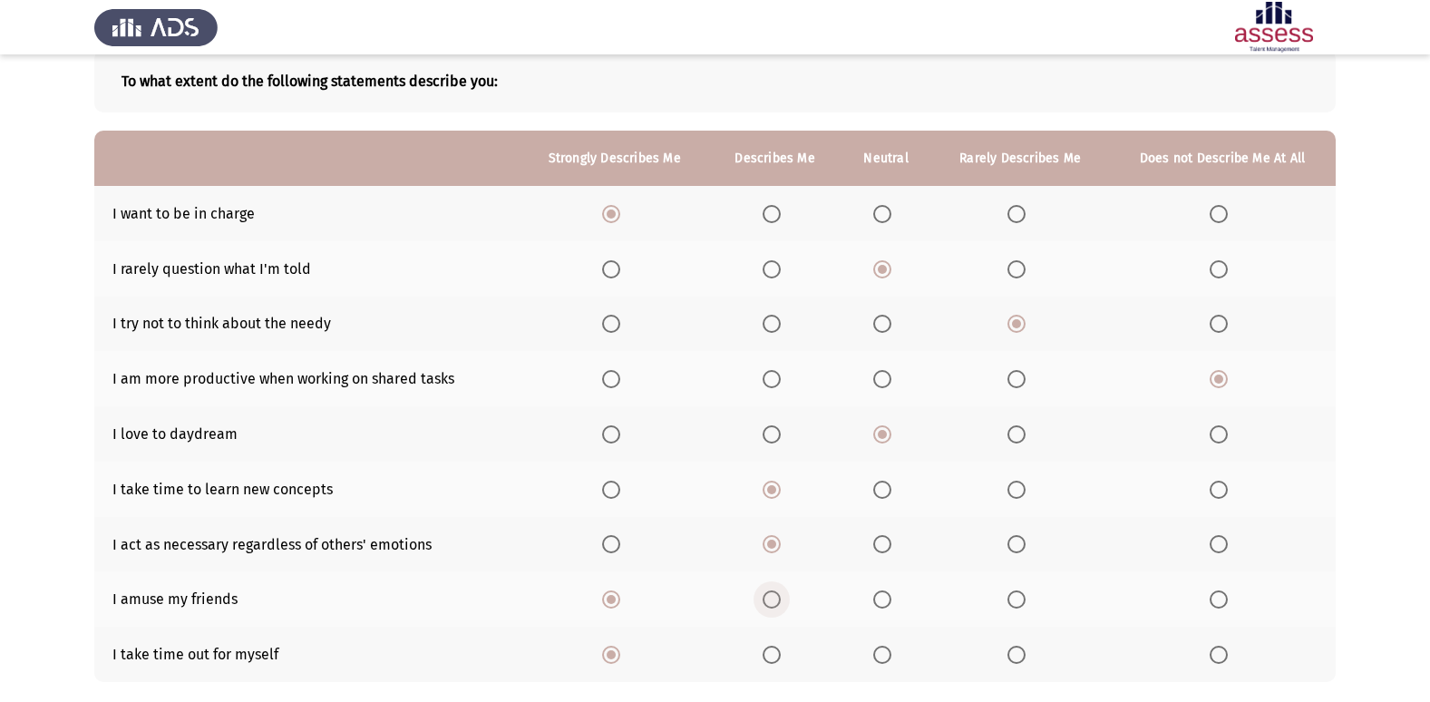
click at [767, 606] on input "Select an option" at bounding box center [771, 599] width 18 height 18
click at [897, 606] on label "Select an option" at bounding box center [885, 599] width 25 height 18
click at [891, 606] on input "Select an option" at bounding box center [882, 599] width 18 height 18
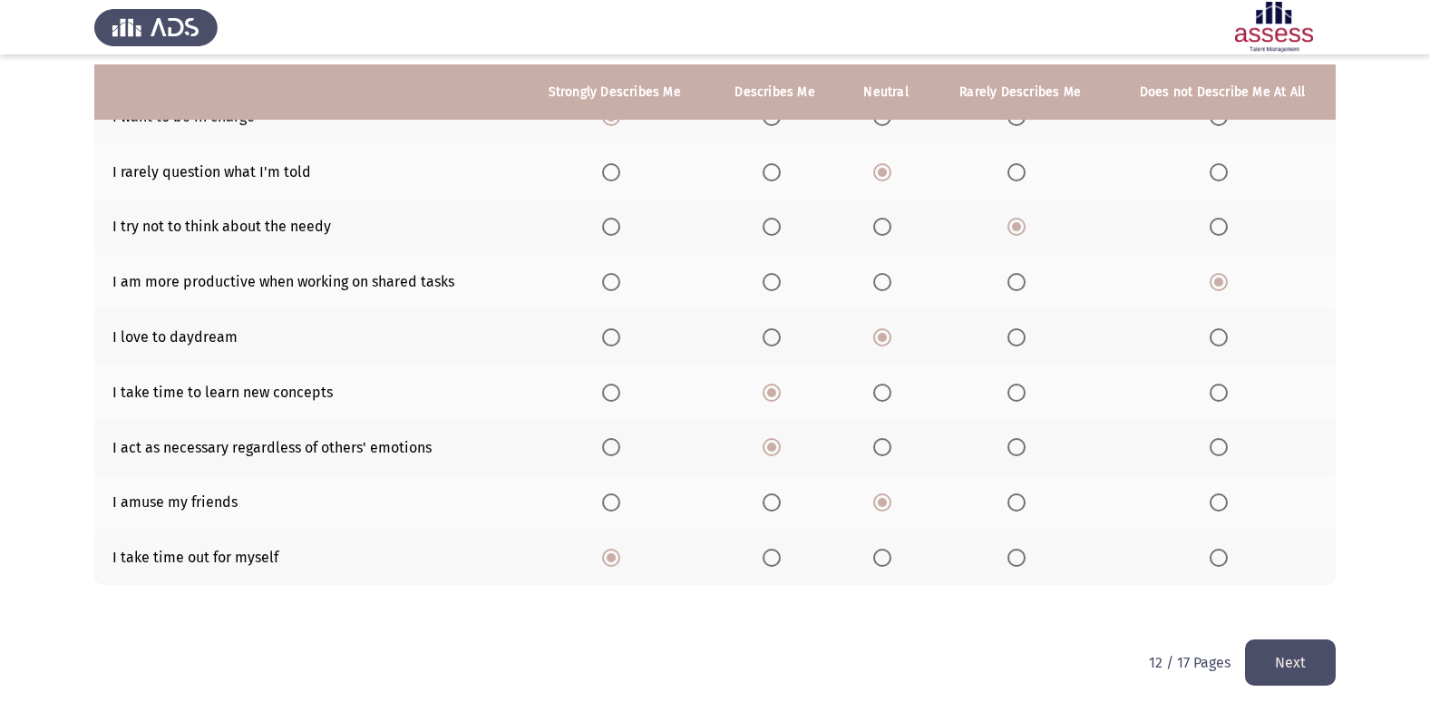
scroll to position [209, 0]
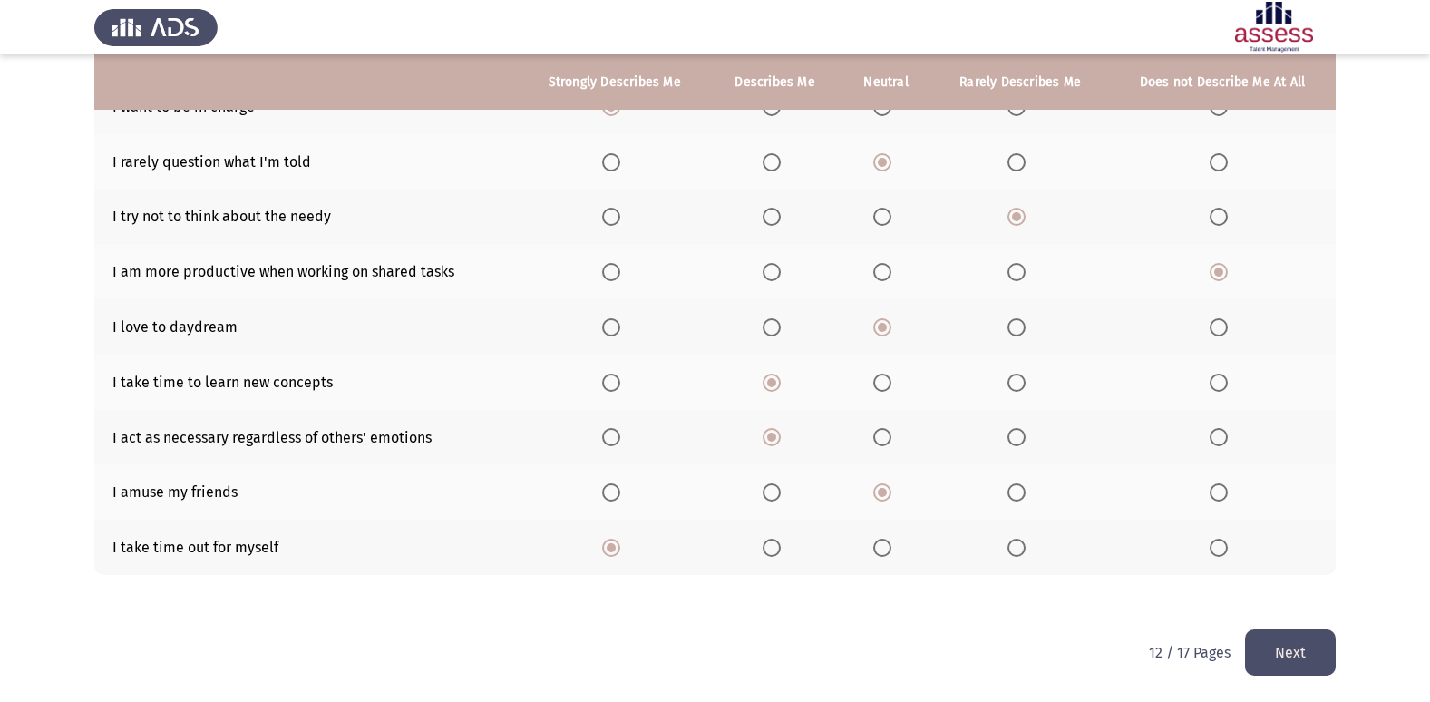
click at [1299, 628] on div "To what extent do the following statements describe you: Strongly Describes Me …" at bounding box center [714, 277] width 1241 height 704
click at [1326, 659] on button "Next" at bounding box center [1290, 652] width 91 height 46
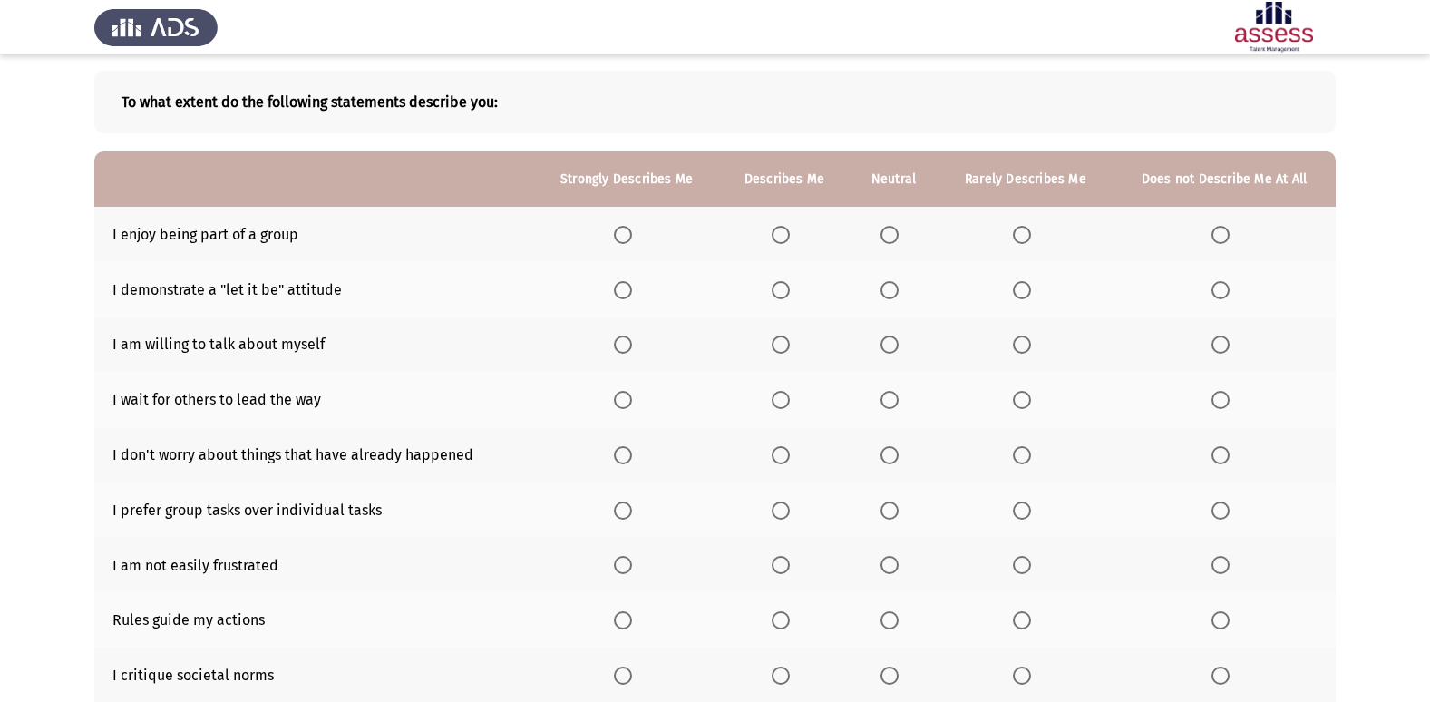
scroll to position [85, 0]
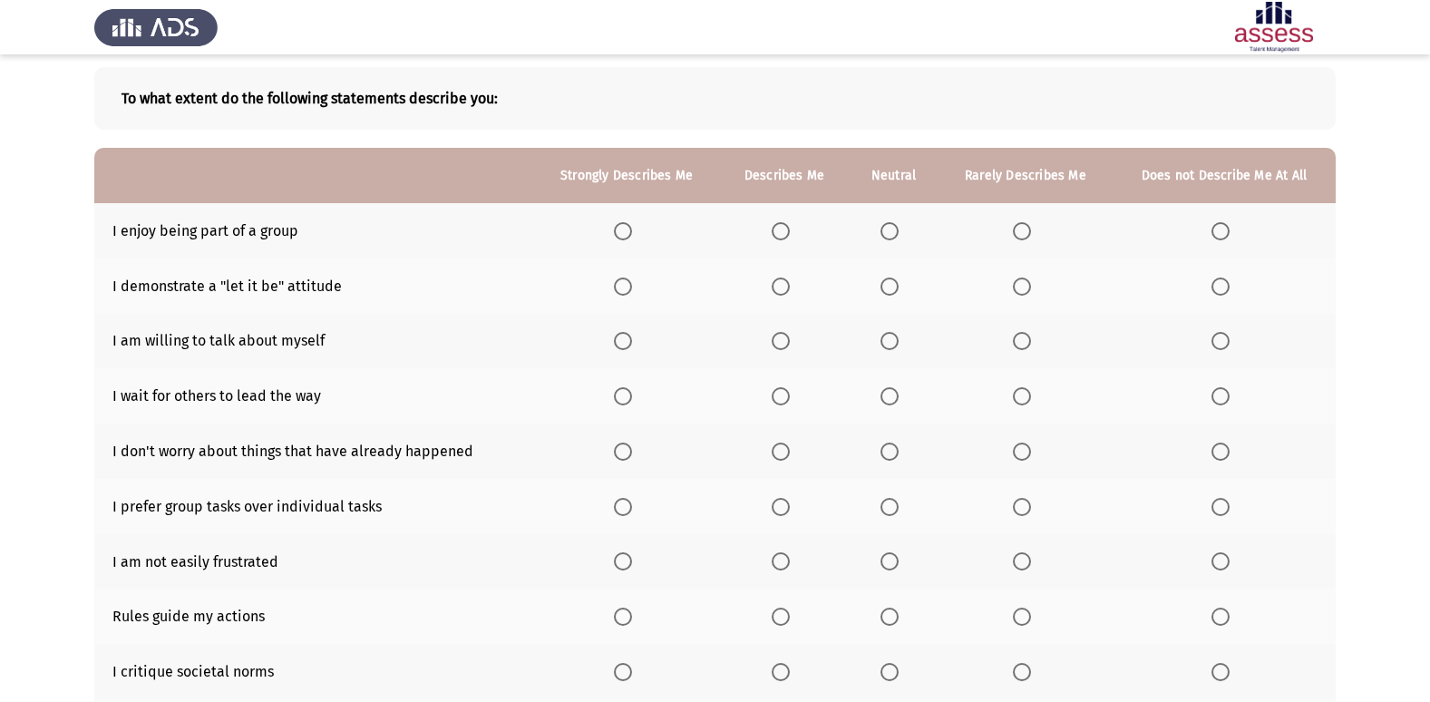
click at [625, 220] on th at bounding box center [626, 230] width 187 height 55
click at [624, 283] on span "Select an option" at bounding box center [623, 286] width 18 height 18
click at [624, 283] on input "Select an option" at bounding box center [623, 286] width 18 height 18
click at [623, 235] on span "Select an option" at bounding box center [623, 231] width 18 height 18
click at [623, 235] on input "Select an option" at bounding box center [623, 231] width 18 height 18
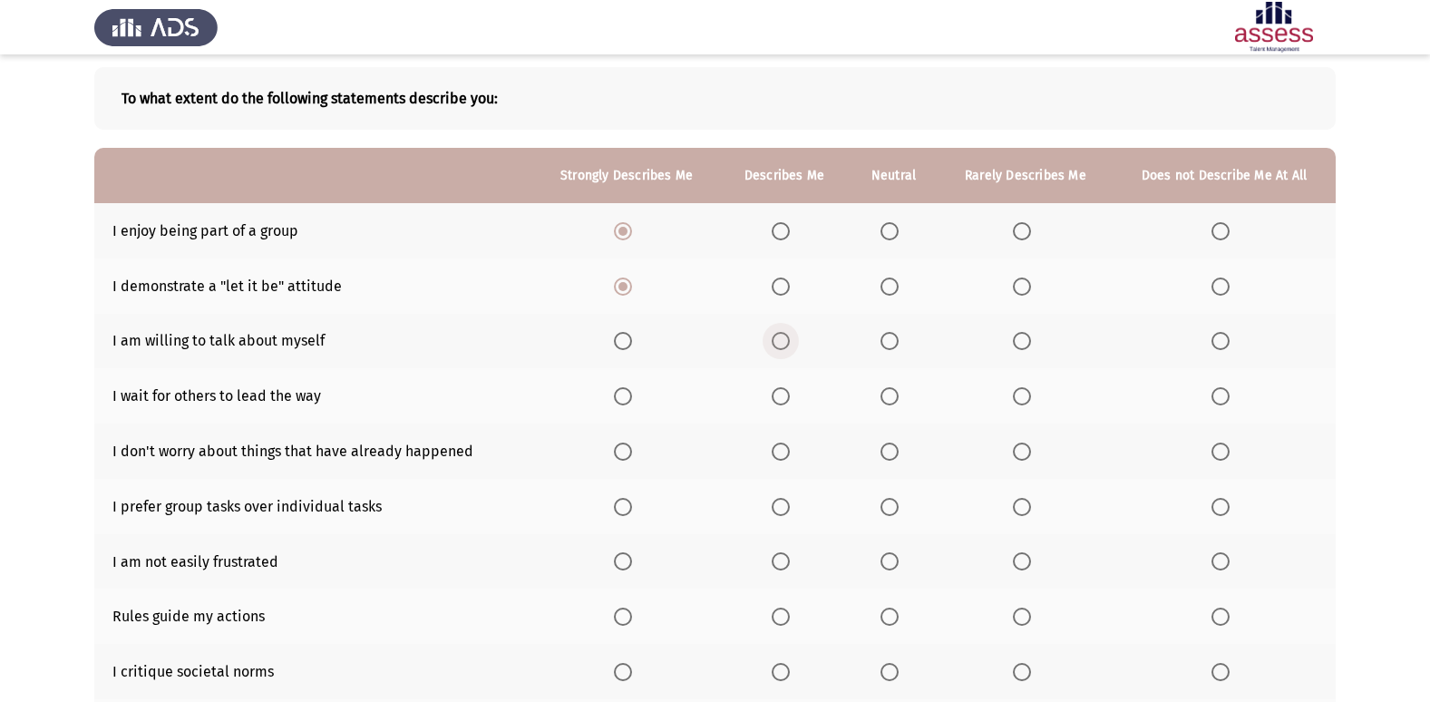
click at [786, 348] on span "Select an option" at bounding box center [780, 341] width 18 height 18
click at [786, 348] on input "Select an option" at bounding box center [780, 341] width 18 height 18
click at [1228, 393] on label "Select an option" at bounding box center [1223, 396] width 25 height 18
click at [1228, 393] on input "Select an option" at bounding box center [1220, 396] width 18 height 18
click at [618, 454] on span "Select an option" at bounding box center [623, 451] width 18 height 18
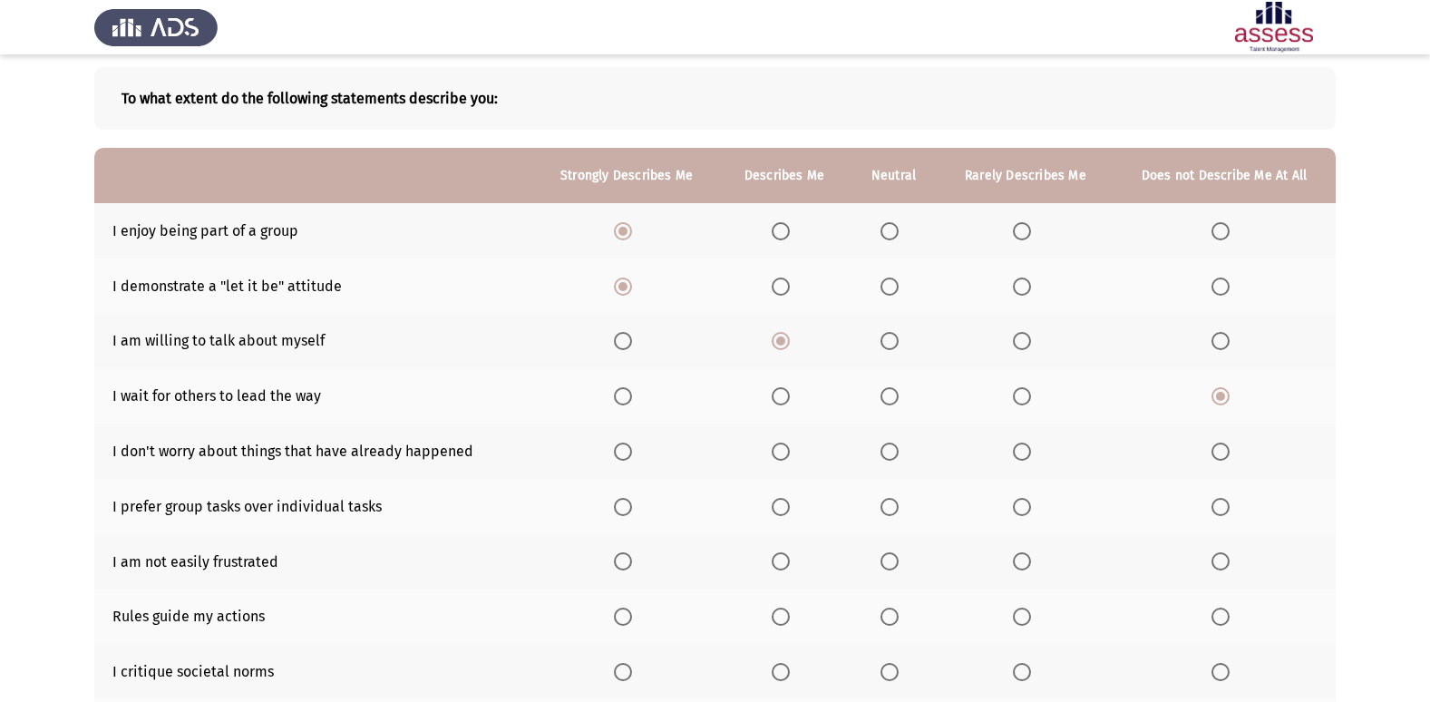
click at [618, 454] on input "Select an option" at bounding box center [623, 451] width 18 height 18
click at [626, 509] on span "Select an option" at bounding box center [623, 507] width 18 height 18
click at [626, 509] on input "Select an option" at bounding box center [623, 507] width 18 height 18
click at [608, 567] on th at bounding box center [626, 561] width 187 height 55
click at [630, 566] on span "Select an option" at bounding box center [623, 561] width 18 height 18
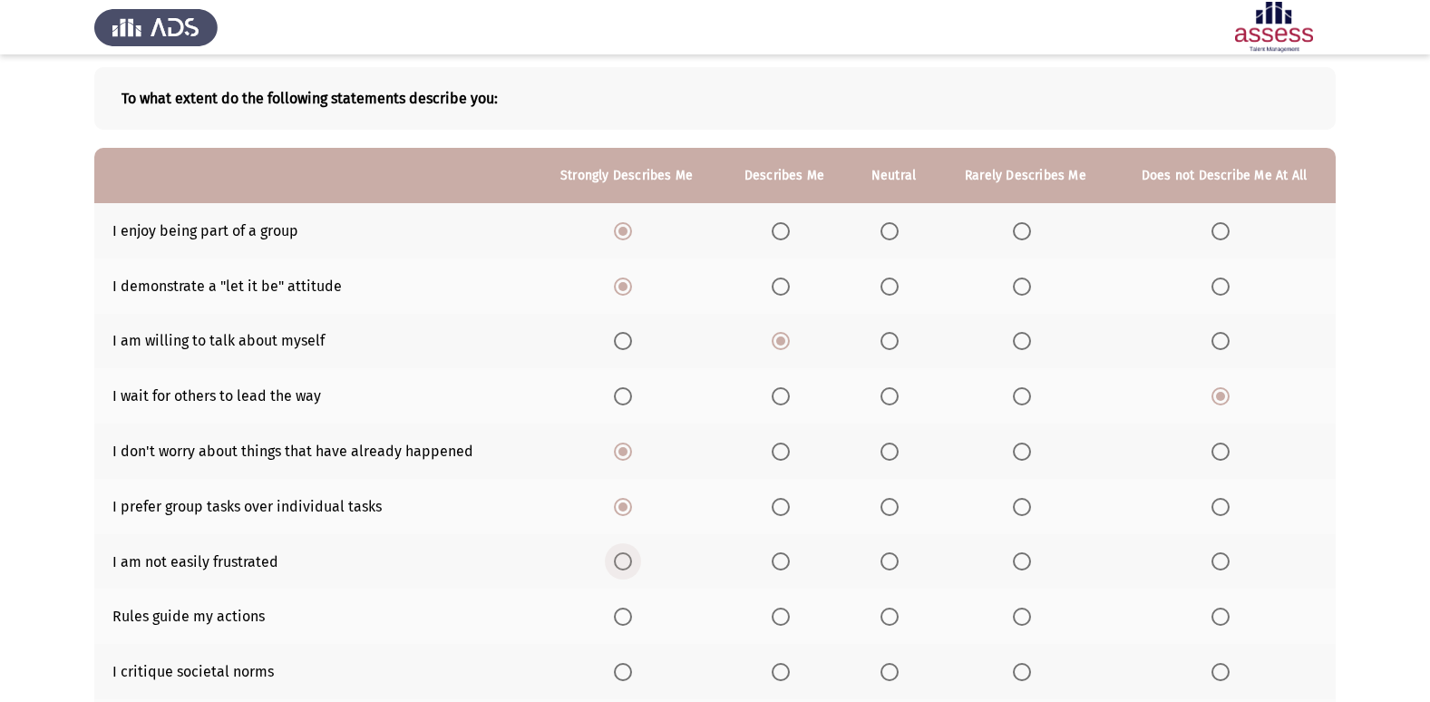
click at [630, 566] on input "Select an option" at bounding box center [623, 561] width 18 height 18
click at [1022, 606] on th at bounding box center [1025, 615] width 174 height 55
click at [1021, 622] on span "Select an option" at bounding box center [1022, 616] width 18 height 18
click at [1021, 622] on input "Select an option" at bounding box center [1022, 616] width 18 height 18
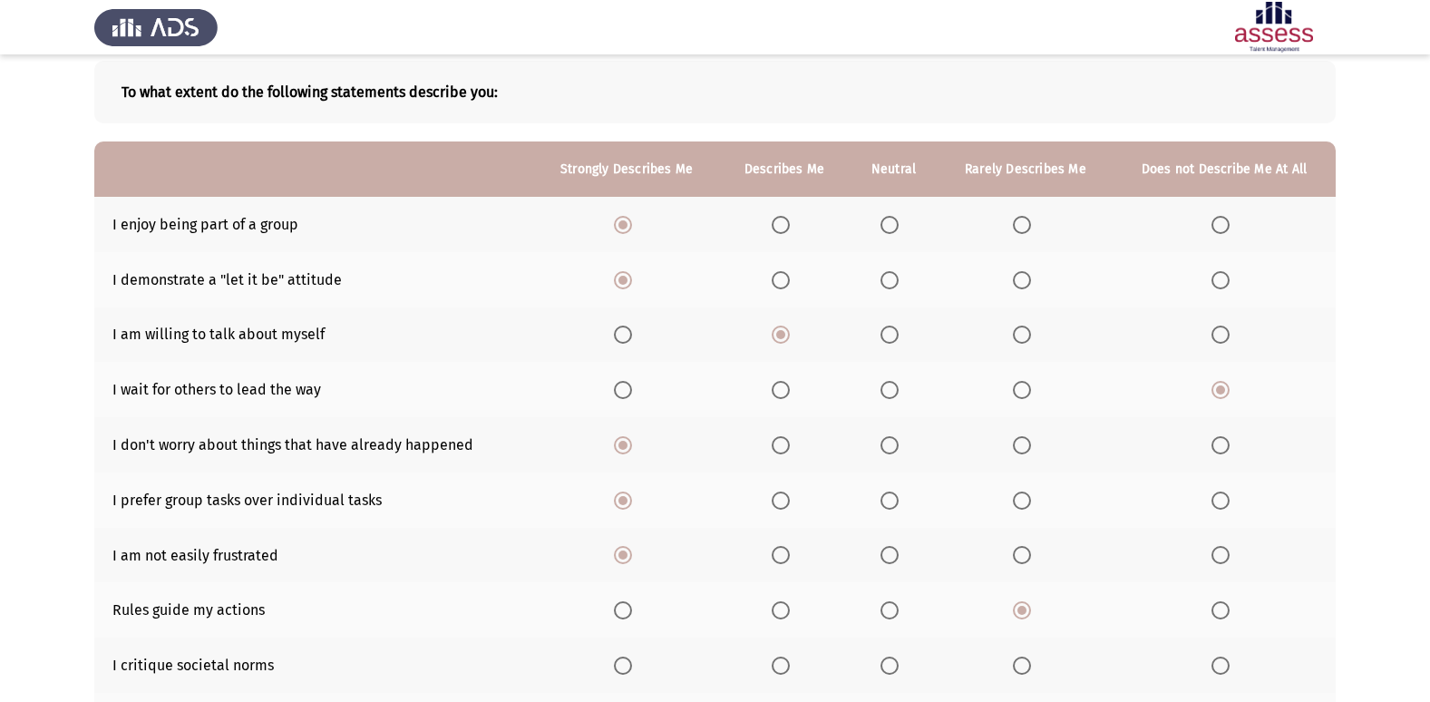
scroll to position [165, 0]
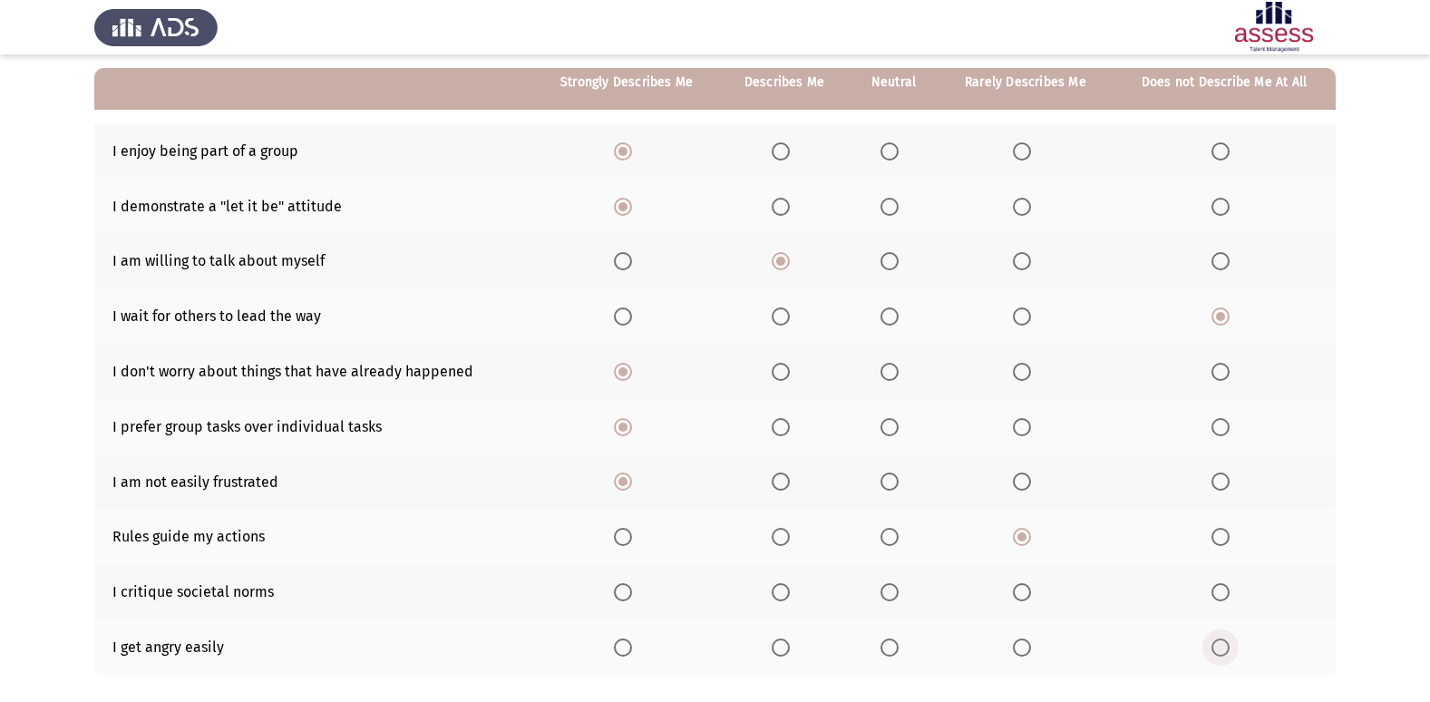
click at [1213, 649] on span "Select an option" at bounding box center [1220, 647] width 18 height 18
click at [1213, 649] on input "Select an option" at bounding box center [1220, 647] width 18 height 18
click at [889, 599] on span "Select an option" at bounding box center [889, 592] width 18 height 18
click at [889, 599] on input "Select an option" at bounding box center [889, 592] width 18 height 18
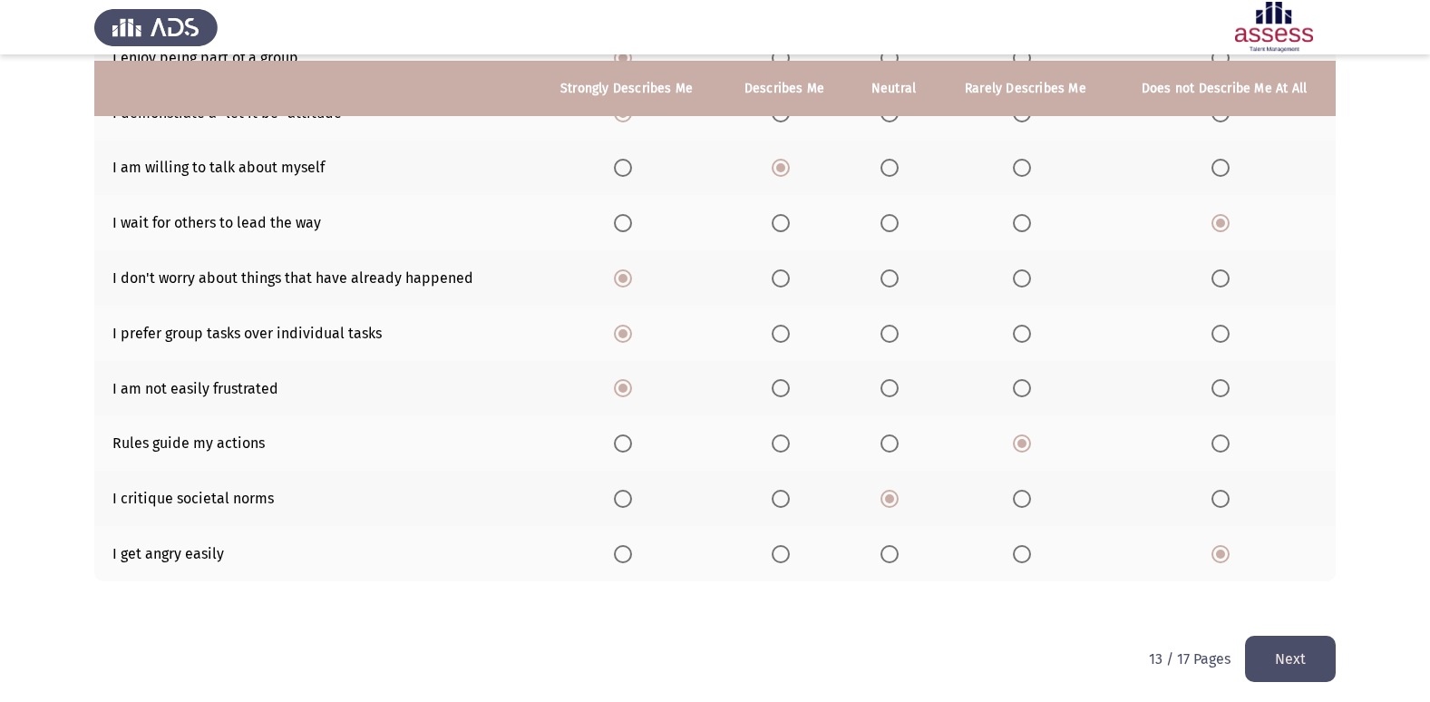
scroll to position [265, 0]
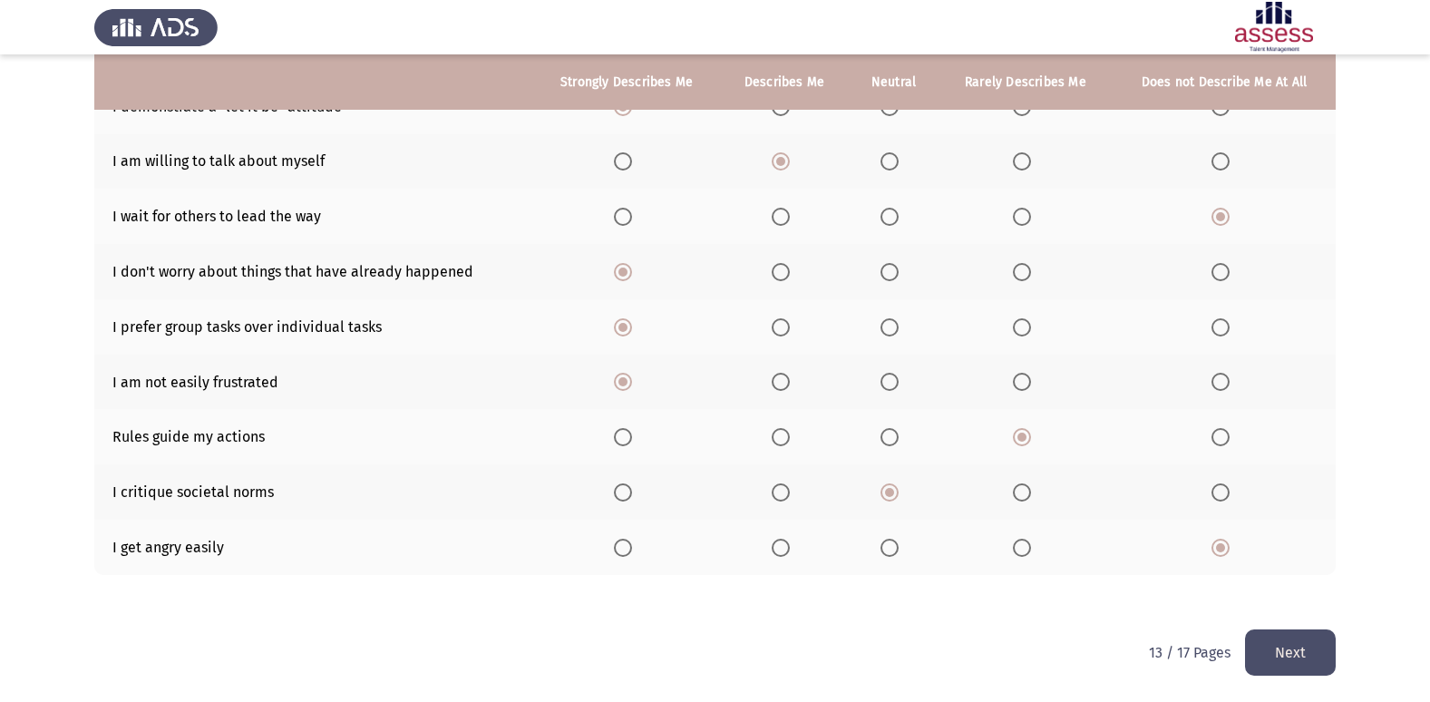
click at [1308, 652] on button "Next" at bounding box center [1290, 652] width 91 height 46
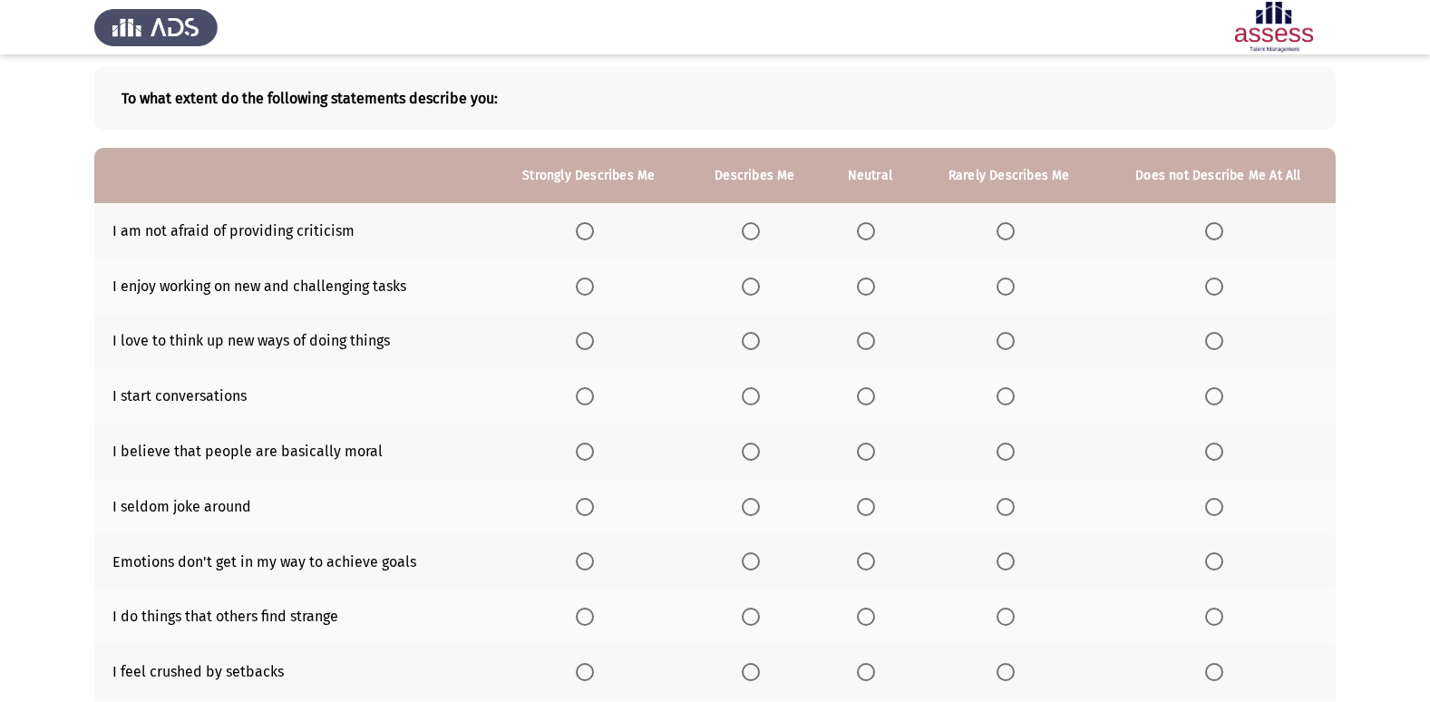
scroll to position [93, 0]
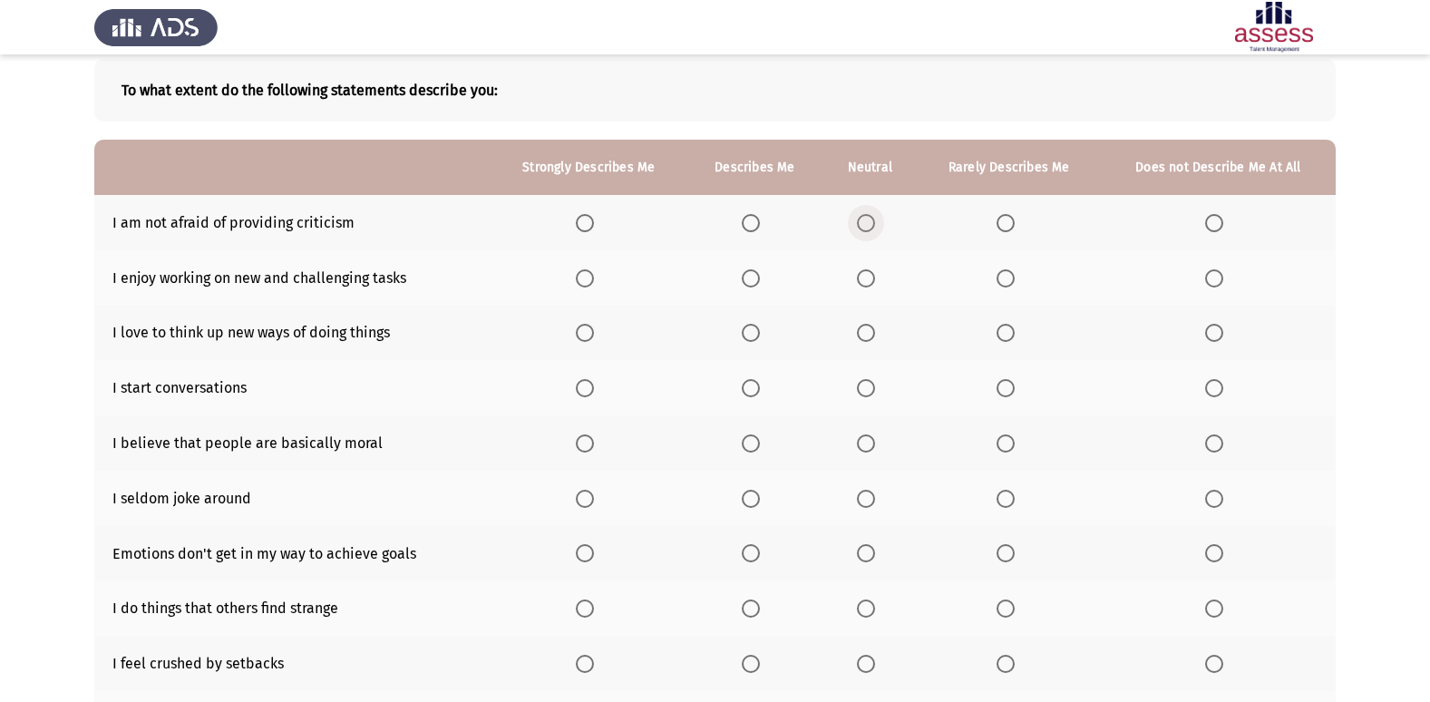
click at [867, 224] on span "Select an option" at bounding box center [866, 223] width 18 height 18
click at [867, 224] on input "Select an option" at bounding box center [866, 223] width 18 height 18
click at [587, 276] on span "Select an option" at bounding box center [585, 278] width 18 height 18
click at [587, 276] on input "Select an option" at bounding box center [585, 278] width 18 height 18
click at [589, 335] on span "Select an option" at bounding box center [585, 333] width 18 height 18
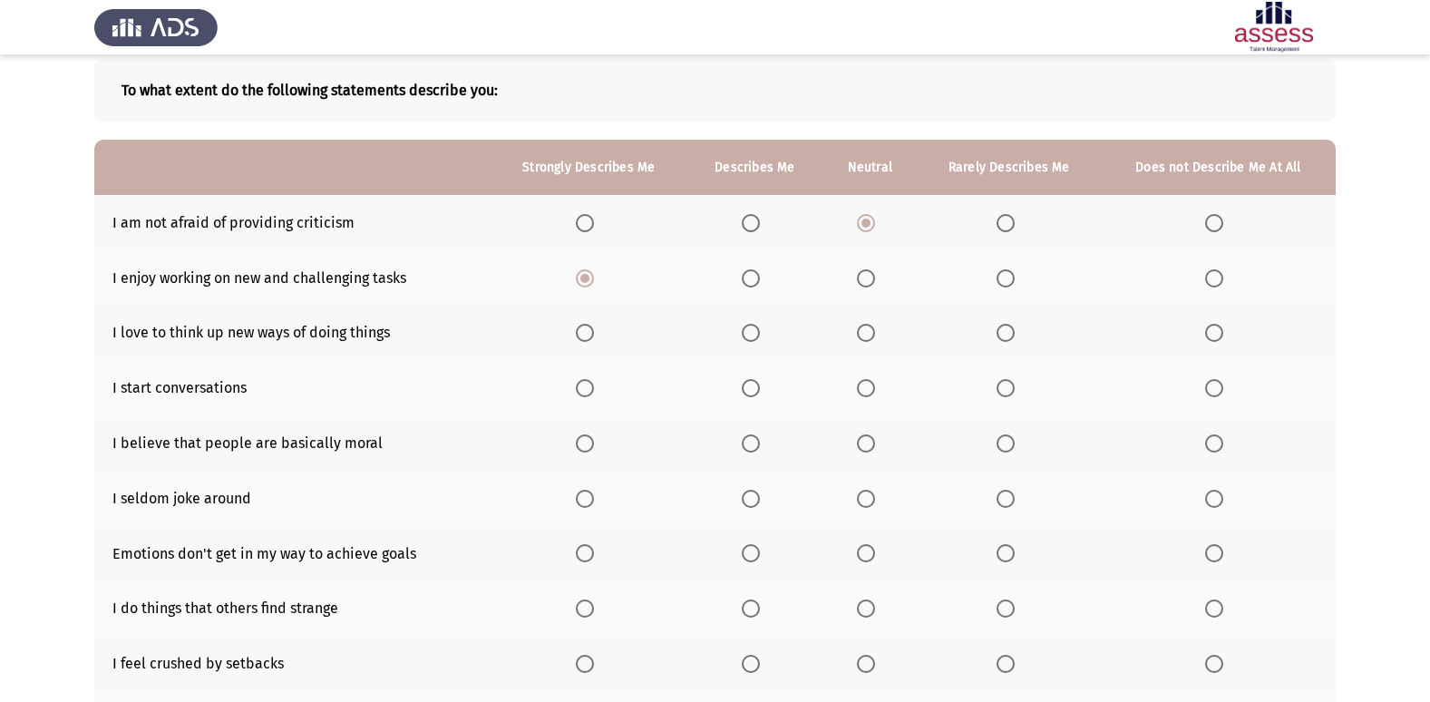
click at [589, 335] on input "Select an option" at bounding box center [585, 333] width 18 height 18
click at [592, 391] on span "Select an option" at bounding box center [585, 388] width 18 height 18
click at [592, 391] on input "Select an option" at bounding box center [585, 388] width 18 height 18
click at [580, 442] on span "Select an option" at bounding box center [585, 443] width 18 height 18
click at [580, 442] on input "Select an option" at bounding box center [585, 443] width 18 height 18
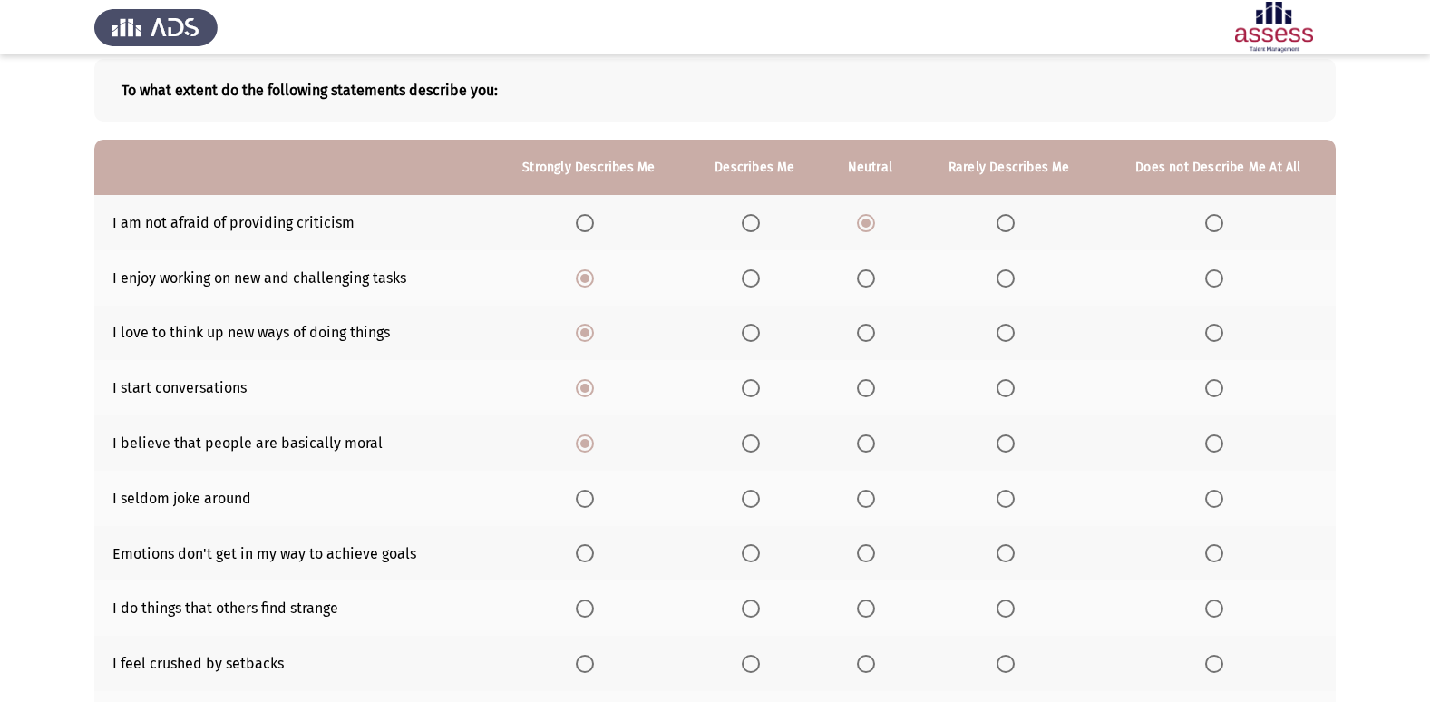
click at [868, 497] on span "Select an option" at bounding box center [866, 499] width 18 height 18
click at [868, 497] on input "Select an option" at bounding box center [866, 499] width 18 height 18
click at [752, 559] on span "Select an option" at bounding box center [751, 553] width 18 height 18
click at [752, 559] on input "Select an option" at bounding box center [751, 553] width 18 height 18
click at [760, 609] on span "Select an option" at bounding box center [751, 608] width 18 height 18
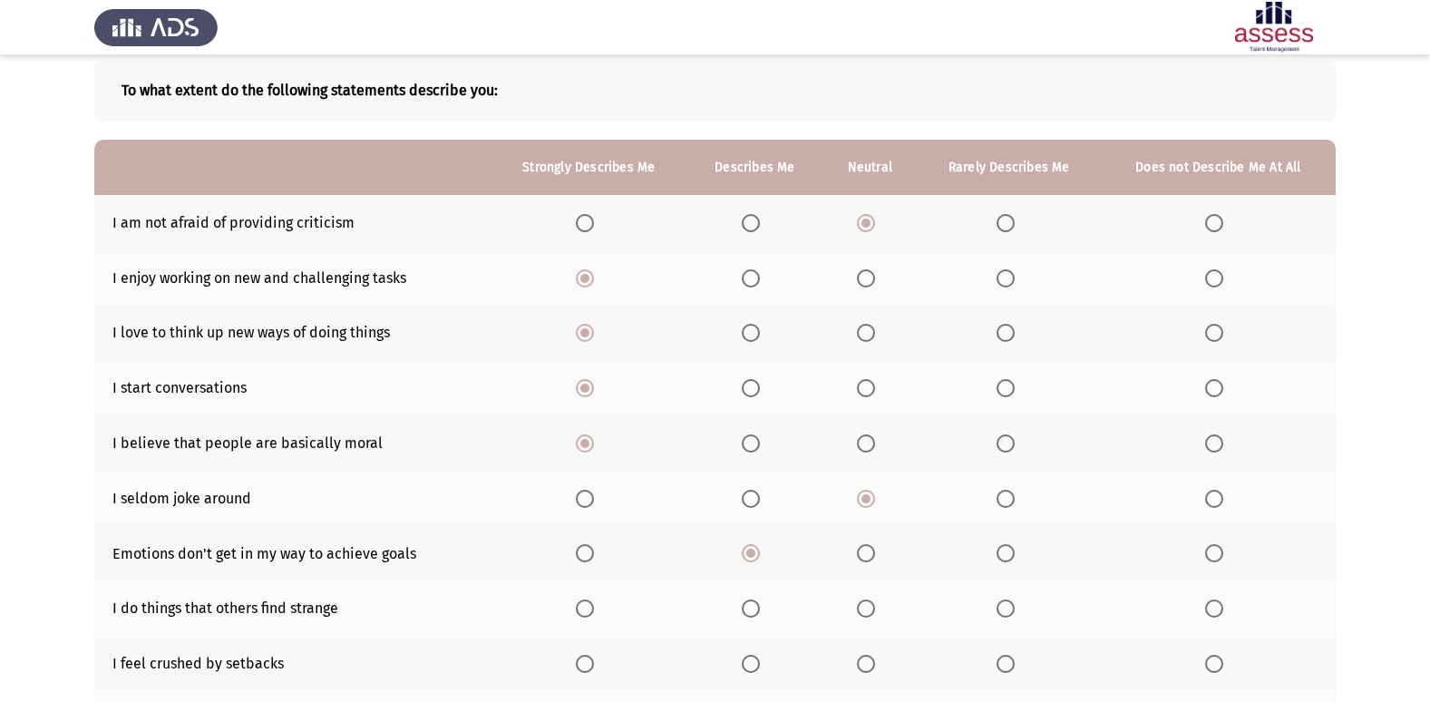
click at [760, 609] on input "Select an option" at bounding box center [751, 608] width 18 height 18
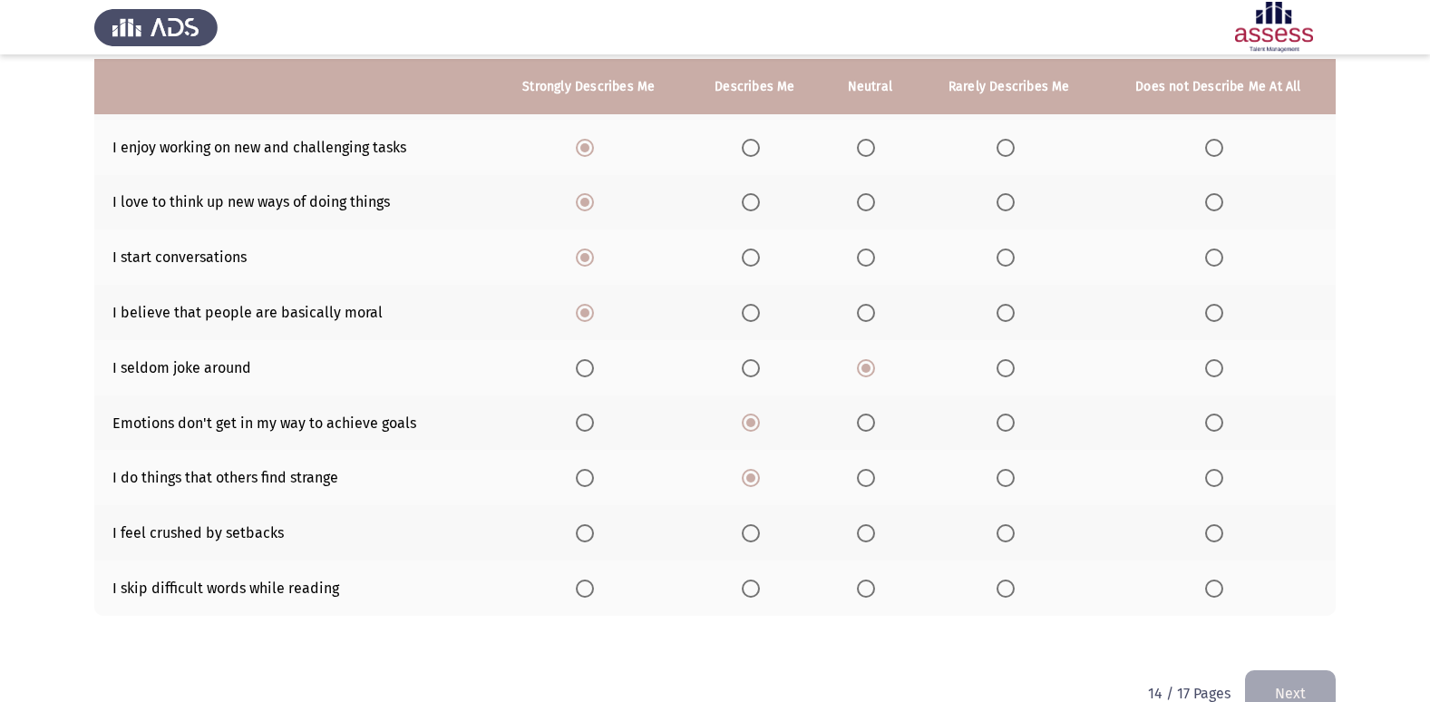
scroll to position [228, 0]
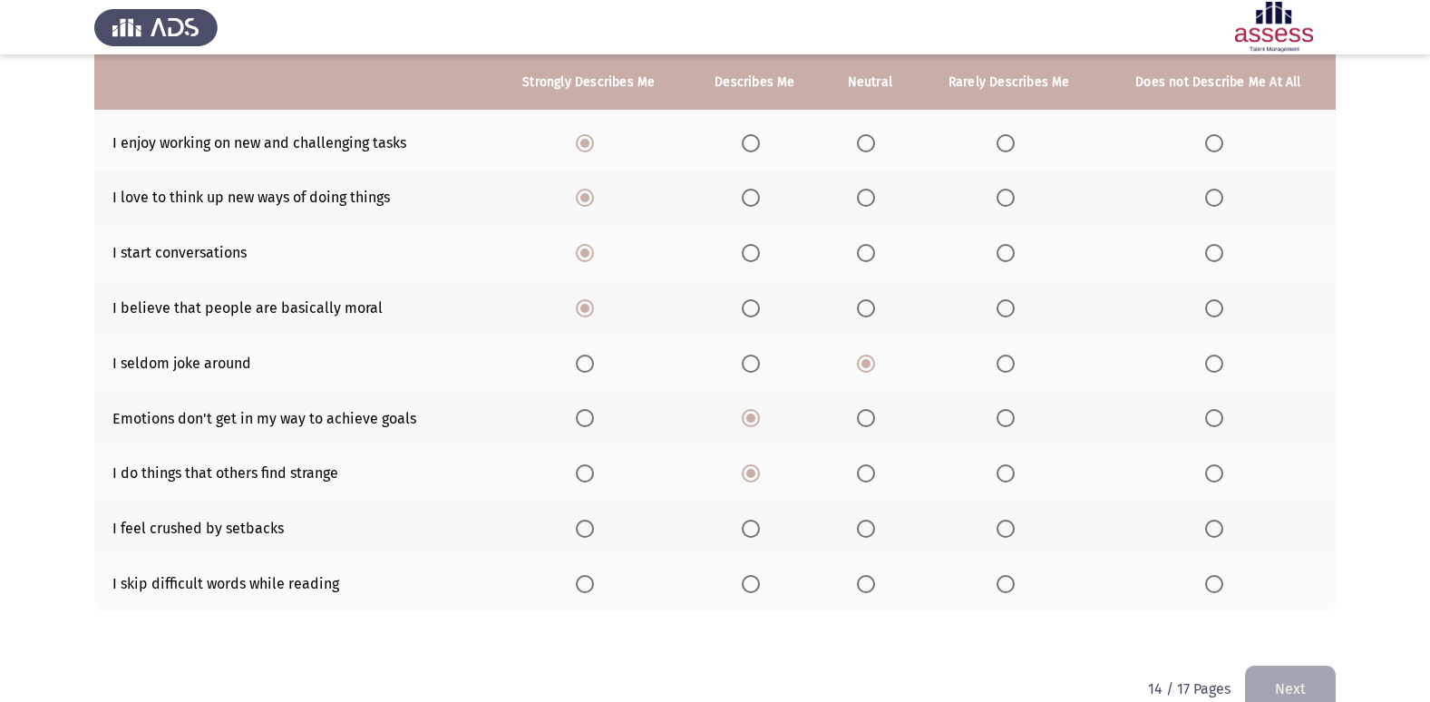
click at [873, 472] on span "Select an option" at bounding box center [866, 473] width 18 height 18
click at [873, 472] on input "Select an option" at bounding box center [866, 473] width 18 height 18
click at [1217, 585] on span "Select an option" at bounding box center [1214, 584] width 18 height 18
click at [1217, 585] on input "Select an option" at bounding box center [1214, 584] width 18 height 18
click at [873, 527] on span "Select an option" at bounding box center [866, 528] width 18 height 18
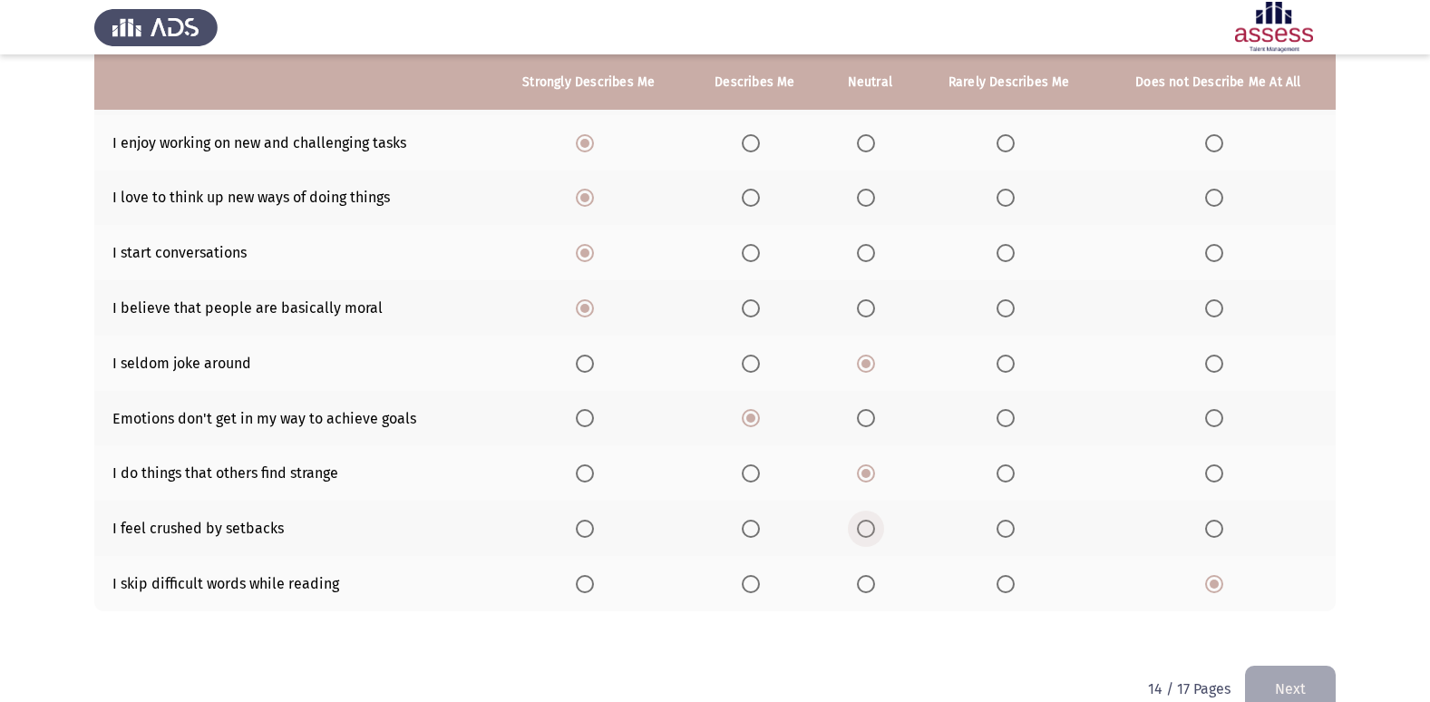
click at [873, 527] on input "Select an option" at bounding box center [866, 528] width 18 height 18
click at [1307, 674] on button "Next" at bounding box center [1290, 688] width 91 height 46
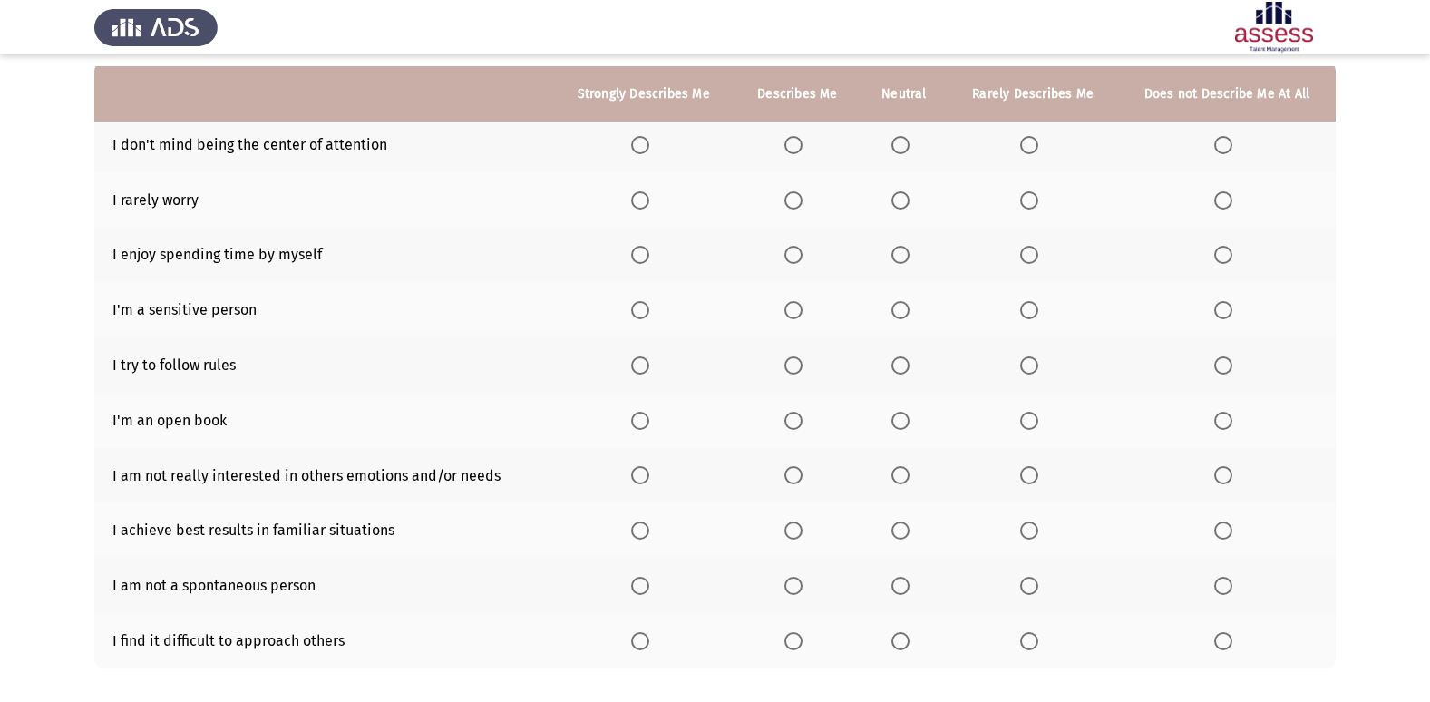
scroll to position [190, 0]
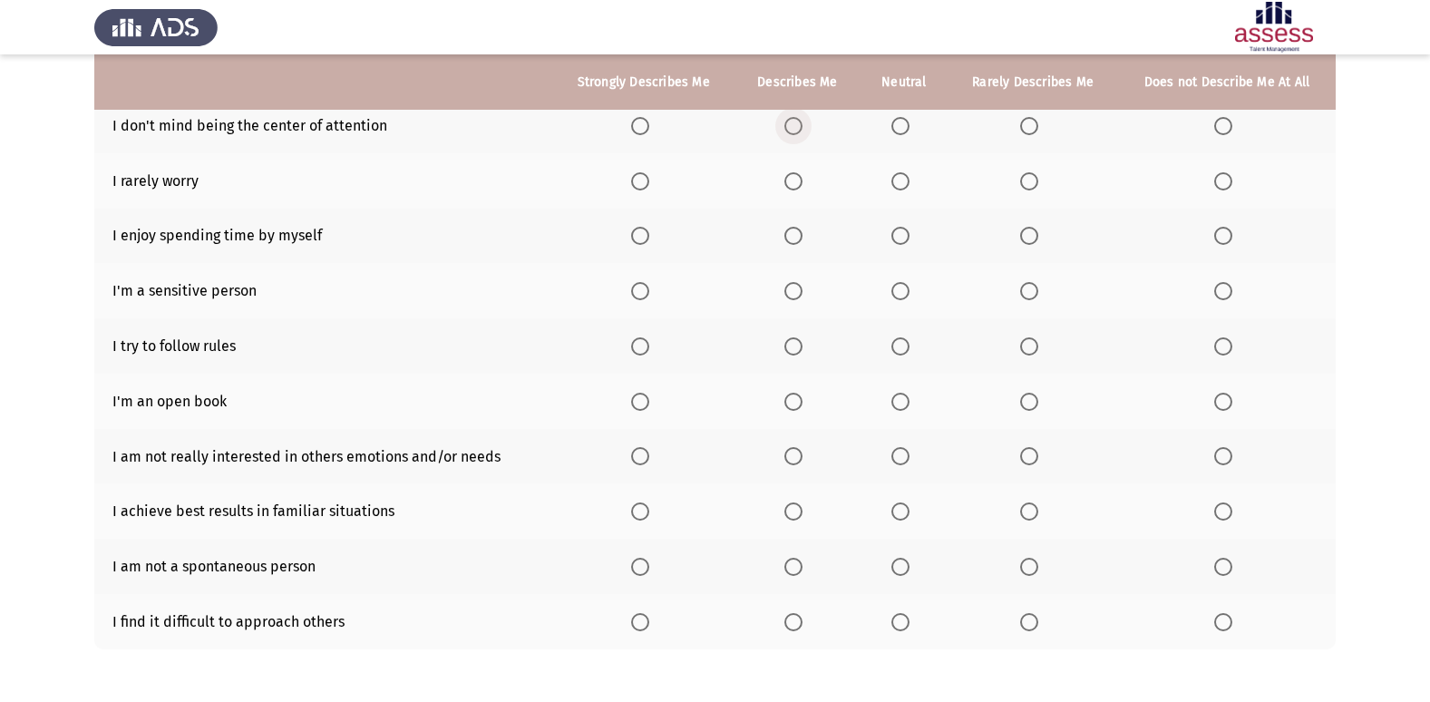
click at [797, 126] on span "Select an option" at bounding box center [793, 126] width 18 height 18
click at [797, 126] on input "Select an option" at bounding box center [793, 126] width 18 height 18
click at [789, 173] on span "Select an option" at bounding box center [793, 181] width 18 height 18
click at [789, 173] on input "Select an option" at bounding box center [793, 181] width 18 height 18
click at [645, 235] on span "Select an option" at bounding box center [640, 236] width 18 height 18
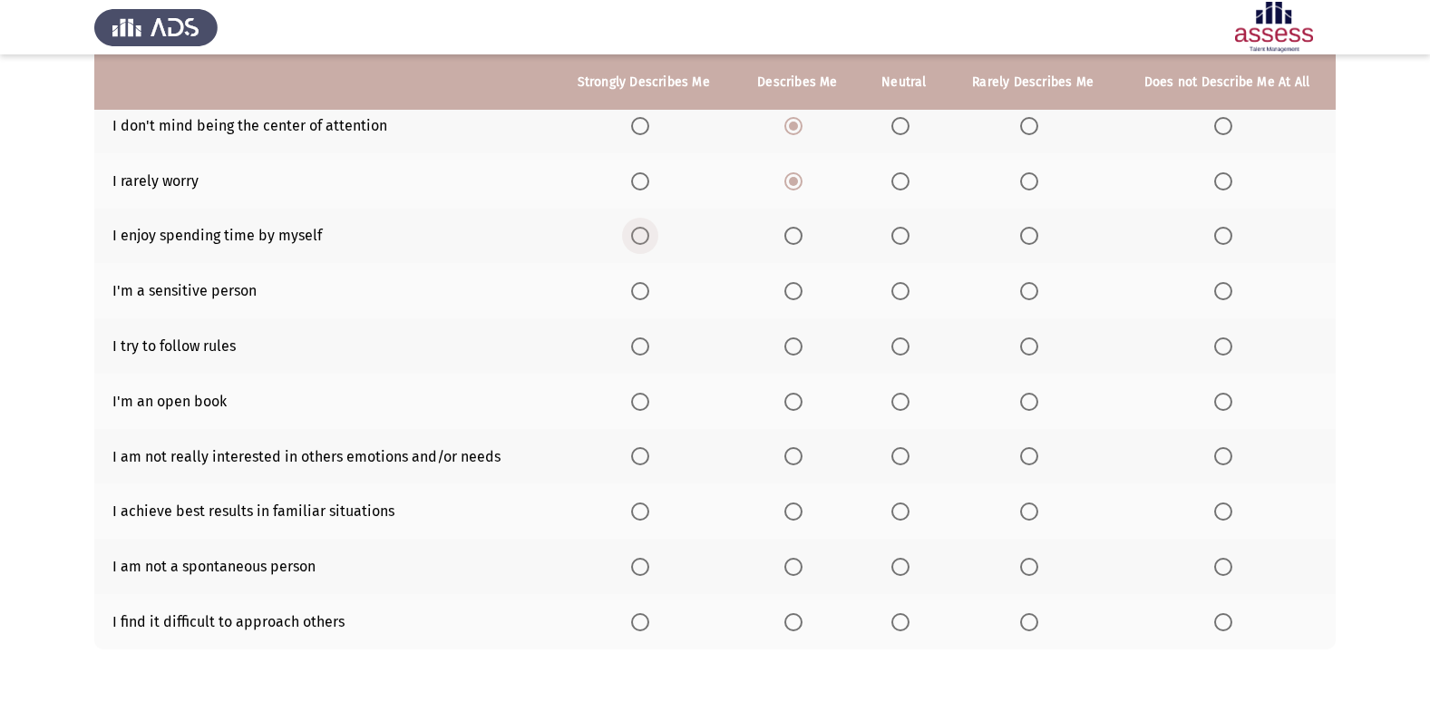
click at [645, 235] on input "Select an option" at bounding box center [640, 236] width 18 height 18
click at [791, 296] on span "Select an option" at bounding box center [793, 291] width 18 height 18
click at [791, 296] on input "Select an option" at bounding box center [793, 291] width 18 height 18
click at [808, 352] on label "Select an option" at bounding box center [796, 346] width 25 height 18
click at [802, 352] on input "Select an option" at bounding box center [793, 346] width 18 height 18
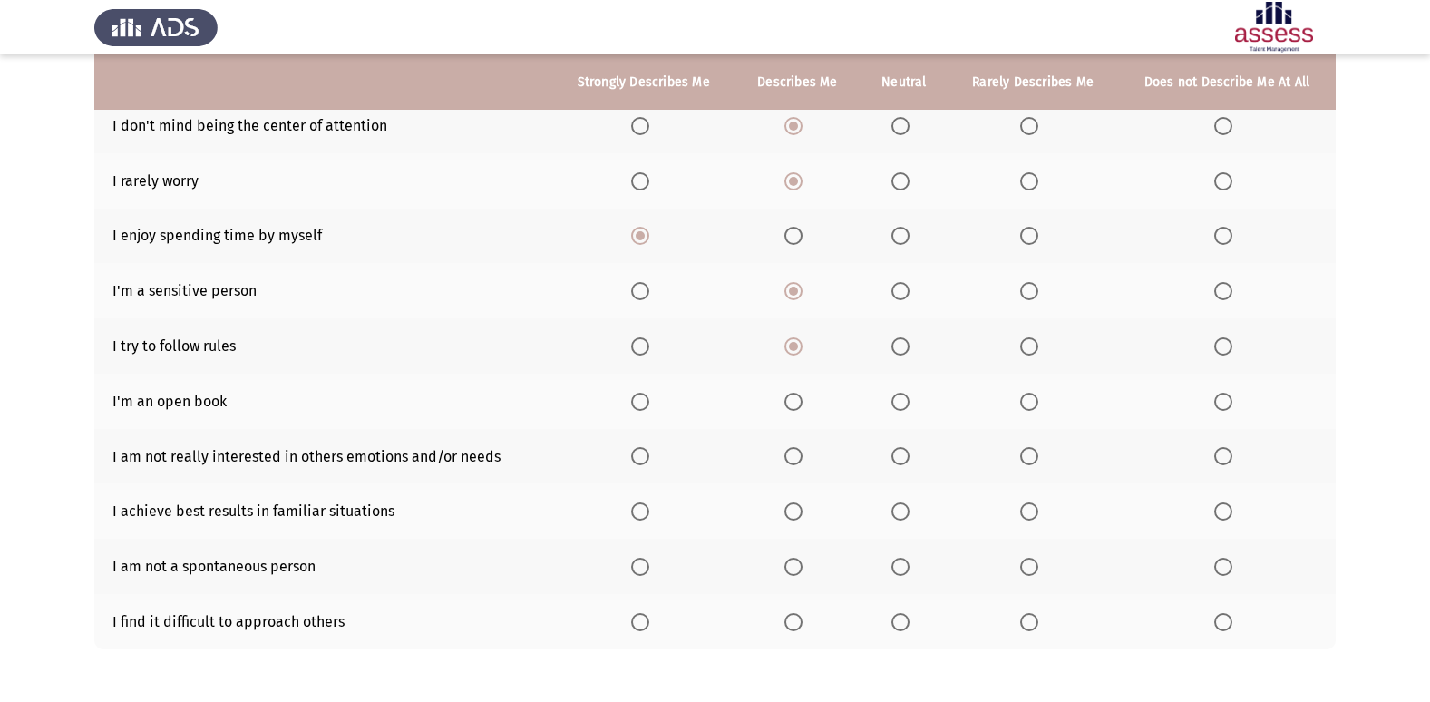
click at [1038, 403] on span "Select an option" at bounding box center [1029, 402] width 18 height 18
click at [1038, 403] on input "Select an option" at bounding box center [1029, 402] width 18 height 18
click at [904, 457] on span "Select an option" at bounding box center [900, 456] width 18 height 18
click at [904, 457] on input "Select an option" at bounding box center [900, 456] width 18 height 18
click at [640, 507] on span "Select an option" at bounding box center [640, 511] width 18 height 18
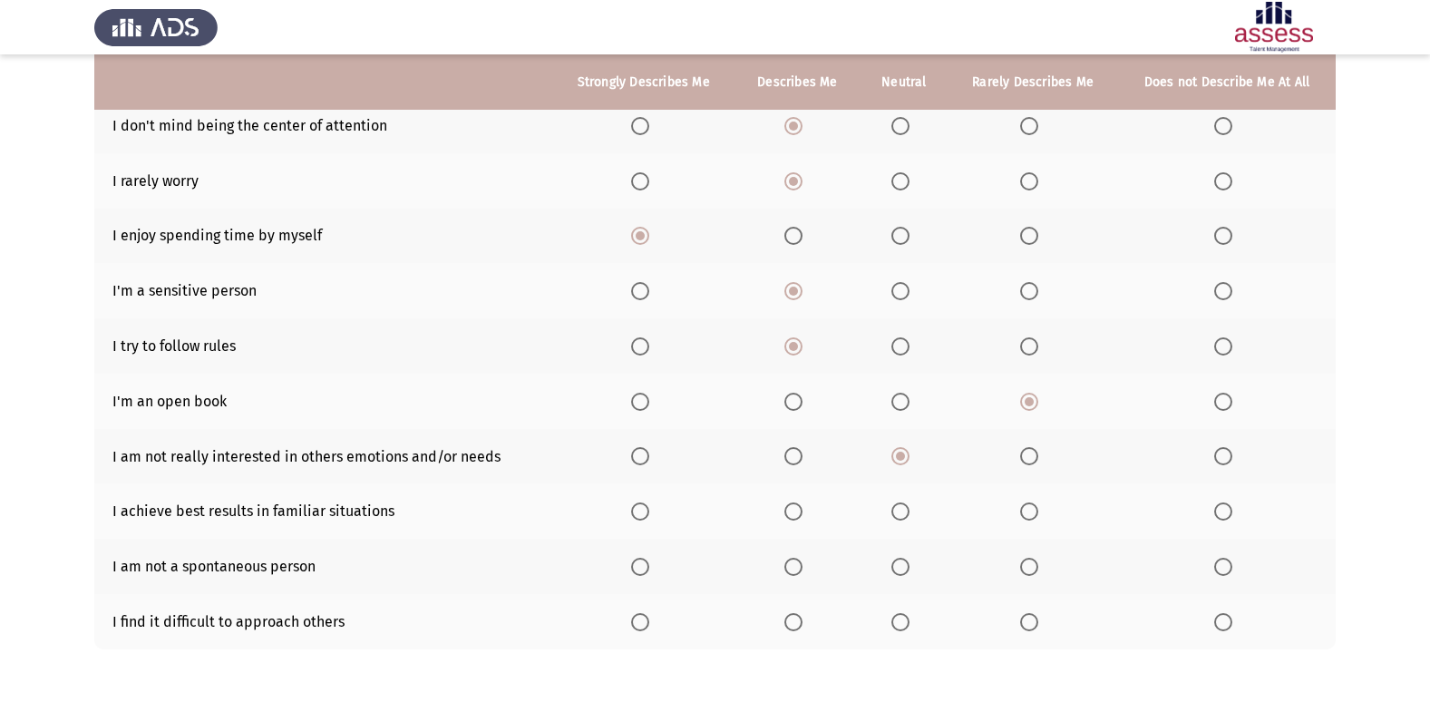
click at [640, 507] on input "Select an option" at bounding box center [640, 511] width 18 height 18
click at [639, 567] on span "Select an option" at bounding box center [640, 567] width 18 height 18
click at [639, 567] on input "Select an option" at bounding box center [640, 567] width 18 height 18
click at [1223, 622] on span "Select an option" at bounding box center [1223, 622] width 0 height 0
click at [1223, 621] on input "Select an option" at bounding box center [1223, 622] width 18 height 18
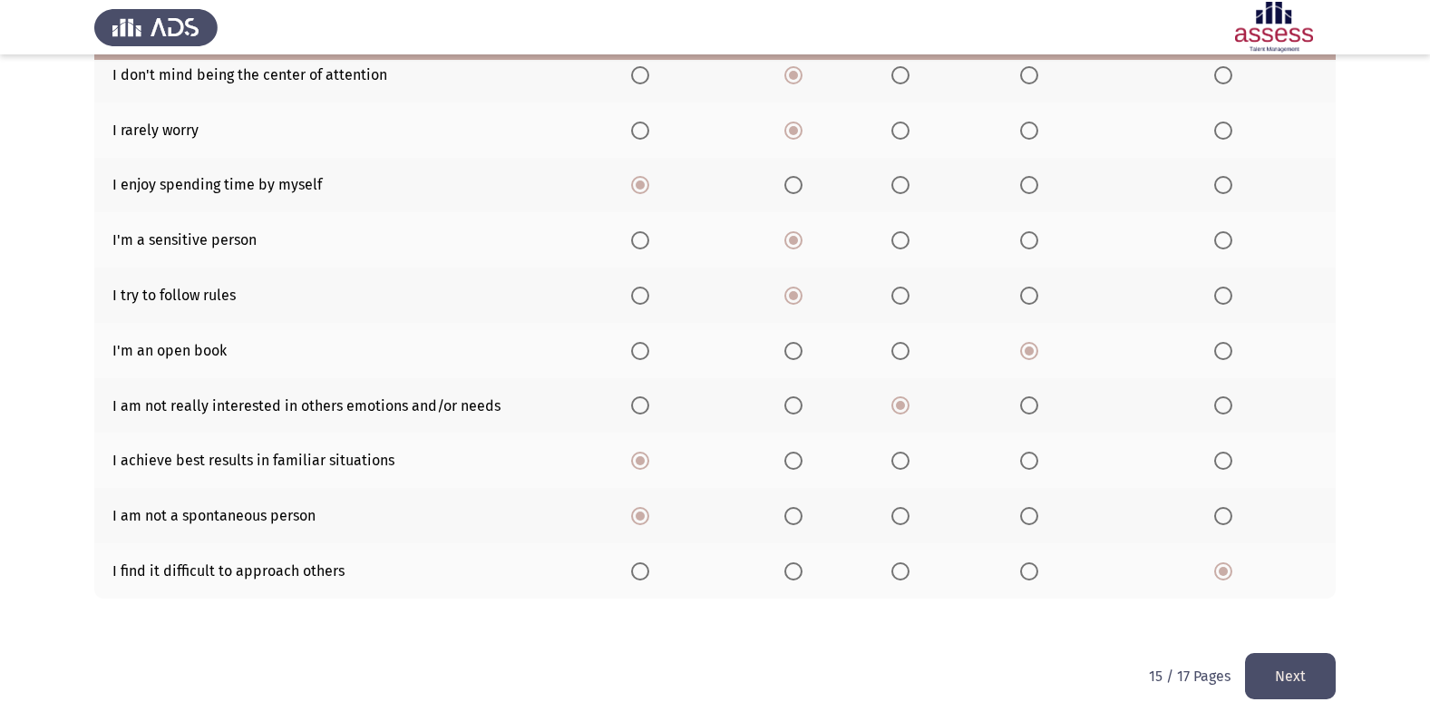
scroll to position [265, 0]
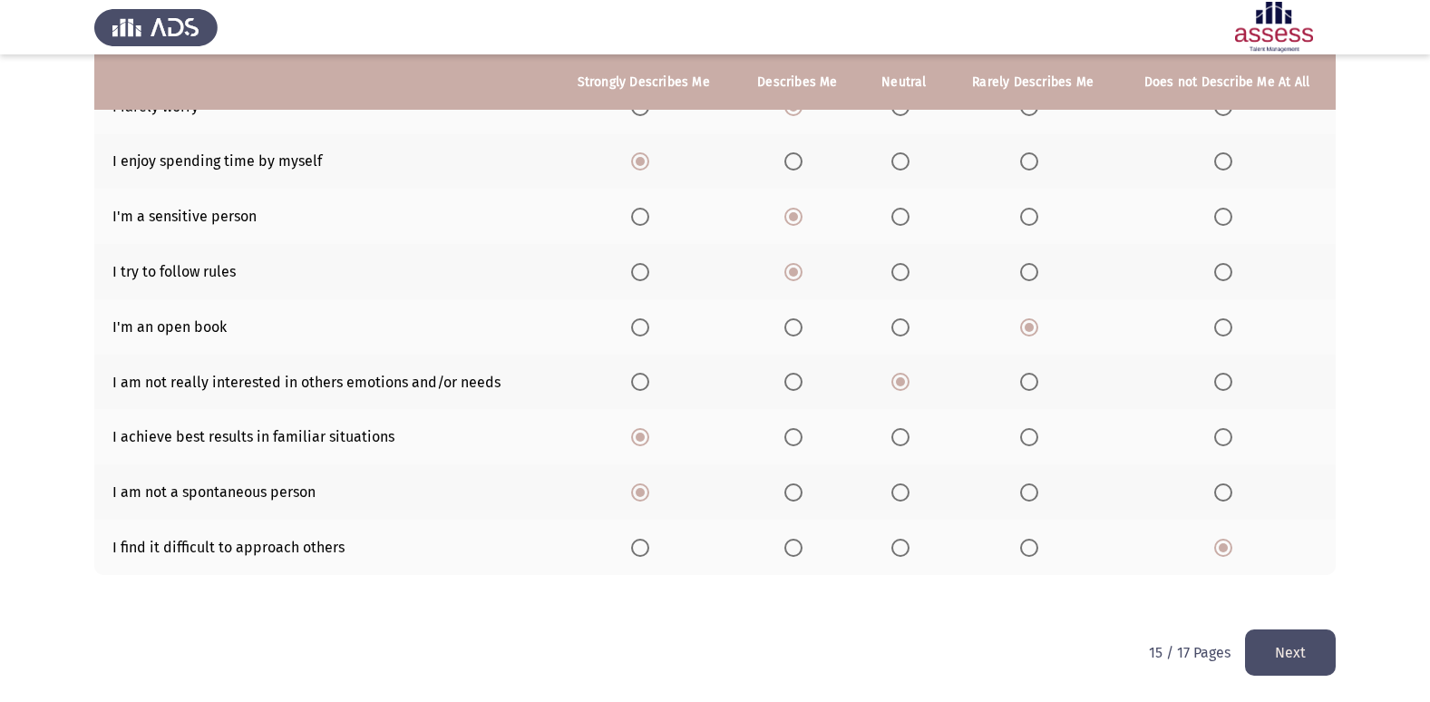
click at [1295, 654] on button "Next" at bounding box center [1290, 652] width 91 height 46
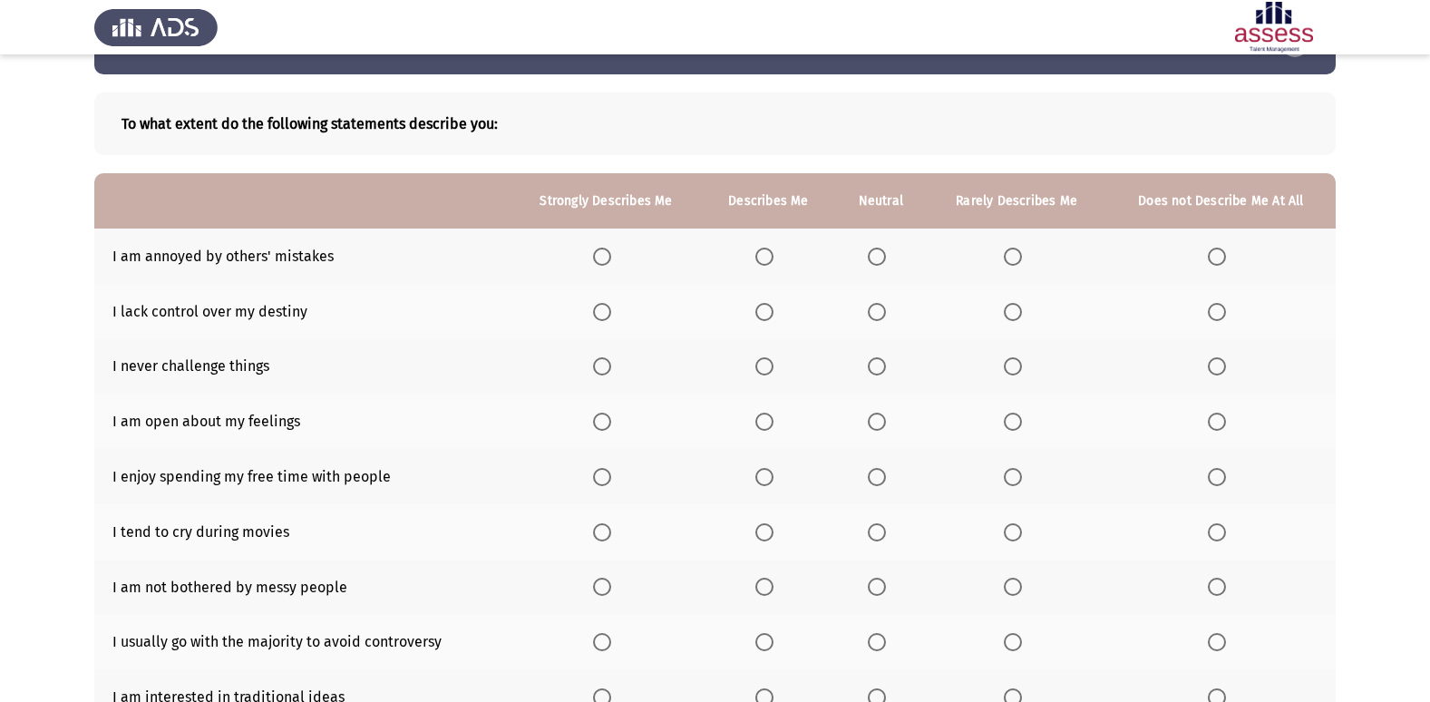
scroll to position [68, 0]
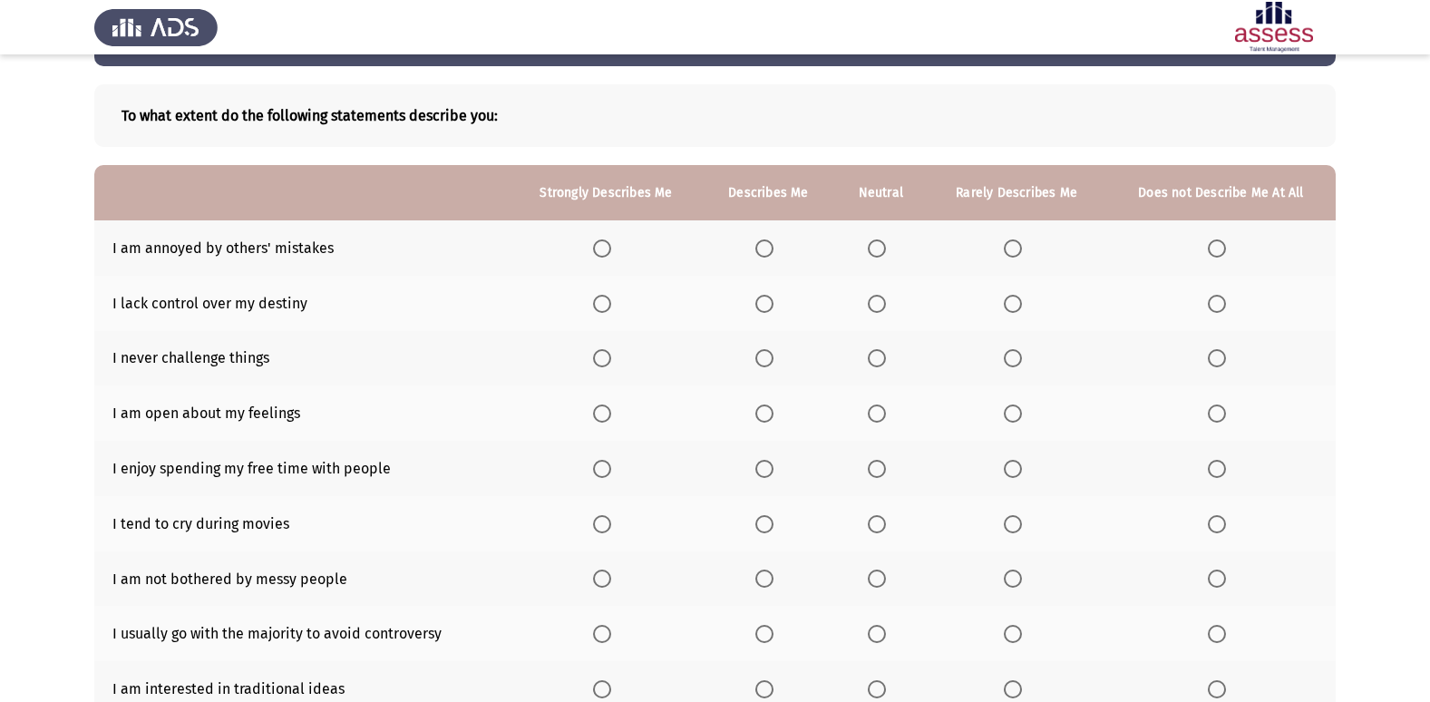
click at [773, 244] on span "Select an option" at bounding box center [764, 248] width 18 height 18
click at [773, 244] on input "Select an option" at bounding box center [764, 248] width 18 height 18
click at [1227, 362] on label "Select an option" at bounding box center [1219, 358] width 25 height 18
click at [1226, 362] on input "Select an option" at bounding box center [1216, 358] width 18 height 18
click at [1215, 306] on span "Select an option" at bounding box center [1216, 304] width 18 height 18
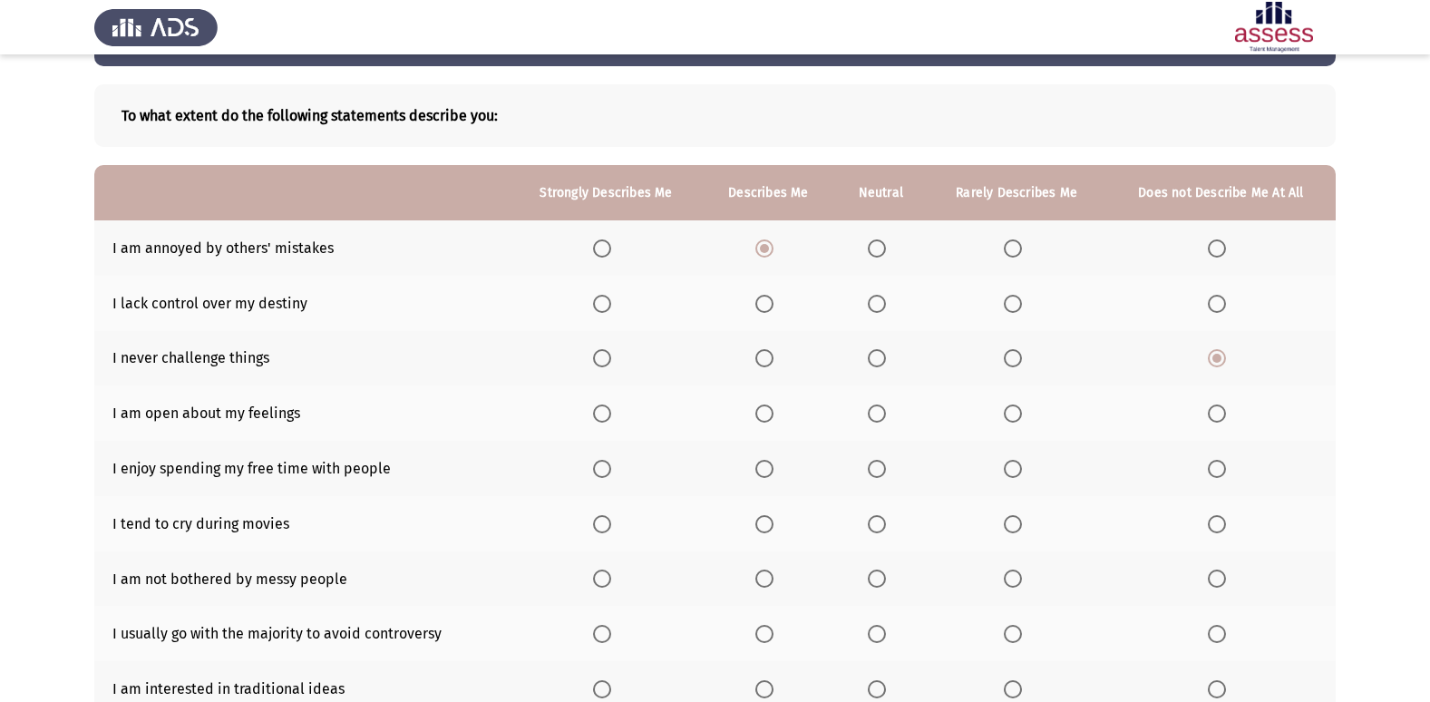
click at [1215, 306] on input "Select an option" at bounding box center [1216, 304] width 18 height 18
click at [761, 420] on span "Select an option" at bounding box center [764, 413] width 18 height 18
click at [761, 420] on input "Select an option" at bounding box center [764, 413] width 18 height 18
click at [600, 469] on span "Select an option" at bounding box center [602, 469] width 18 height 18
click at [600, 469] on input "Select an option" at bounding box center [602, 469] width 18 height 18
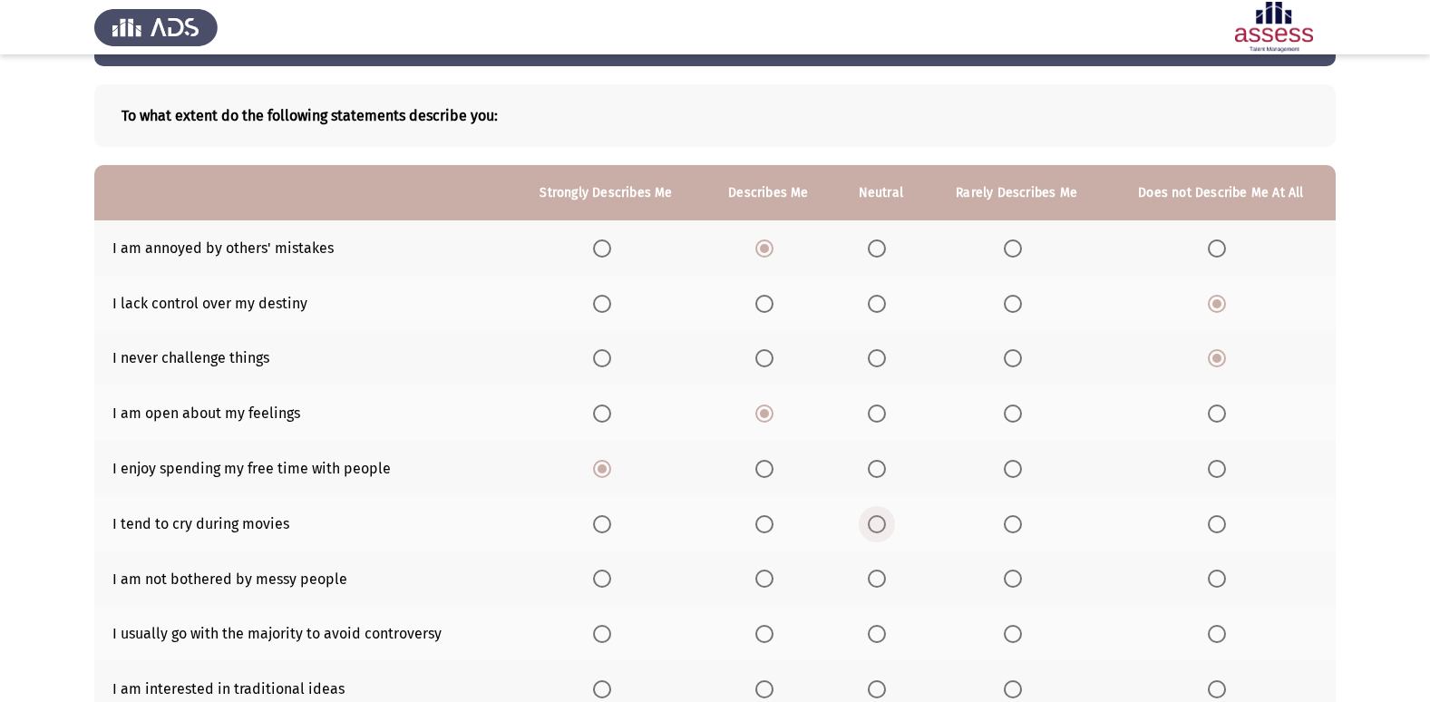
click at [883, 522] on span "Select an option" at bounding box center [877, 524] width 18 height 18
click at [883, 522] on input "Select an option" at bounding box center [877, 524] width 18 height 18
click at [868, 582] on th at bounding box center [880, 578] width 92 height 55
click at [875, 582] on span "Select an option" at bounding box center [877, 578] width 18 height 18
click at [875, 582] on input "Select an option" at bounding box center [877, 578] width 18 height 18
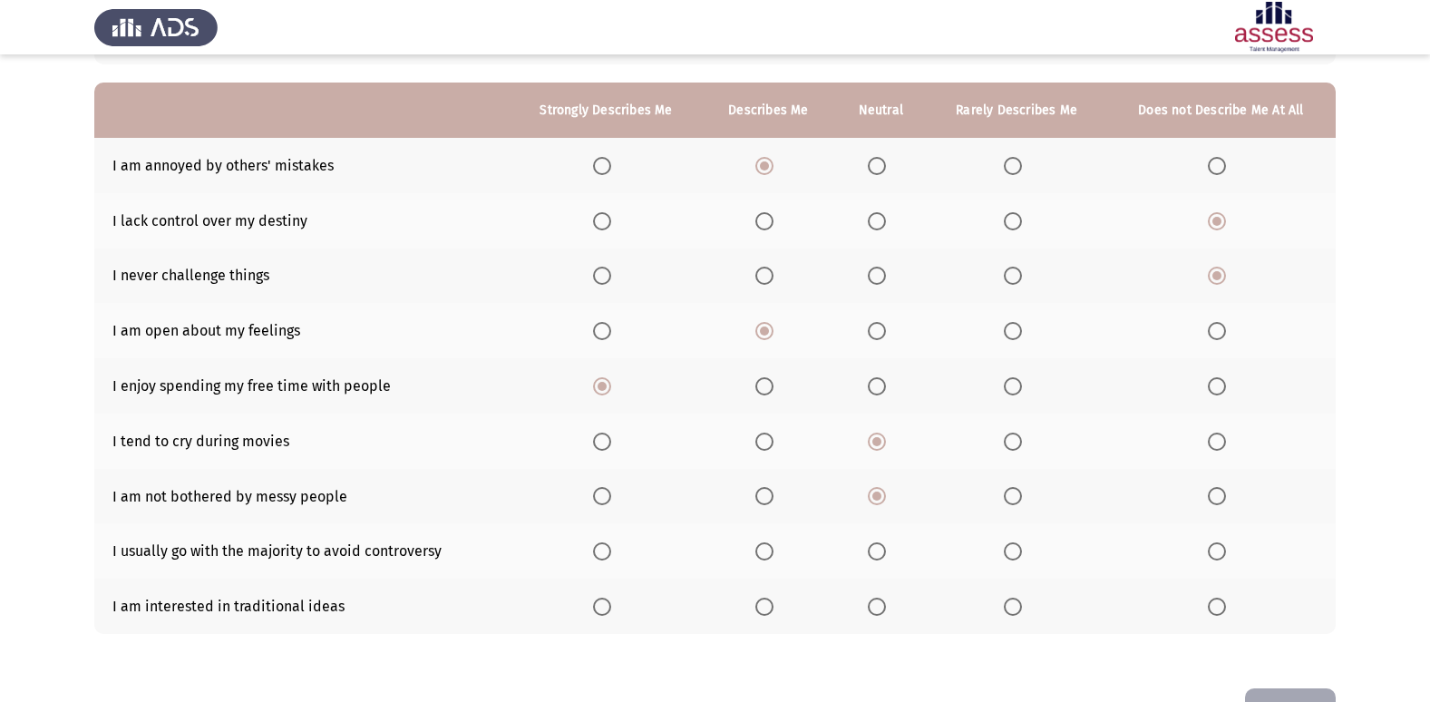
scroll to position [209, 0]
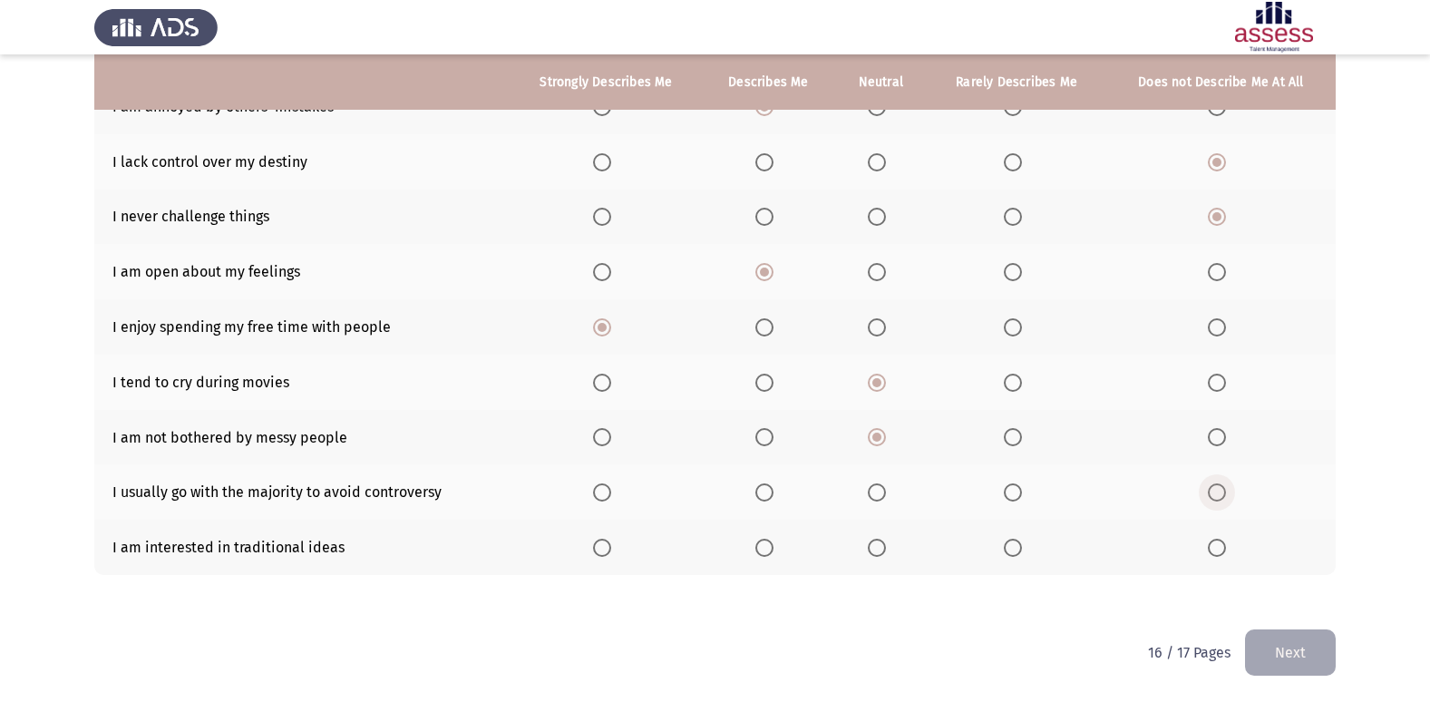
click at [1217, 498] on span "Select an option" at bounding box center [1216, 492] width 18 height 18
click at [1217, 498] on input "Select an option" at bounding box center [1216, 492] width 18 height 18
click at [772, 543] on span "Select an option" at bounding box center [764, 547] width 18 height 18
click at [772, 543] on input "Select an option" at bounding box center [764, 547] width 18 height 18
click at [1276, 630] on button "Next" at bounding box center [1290, 652] width 91 height 46
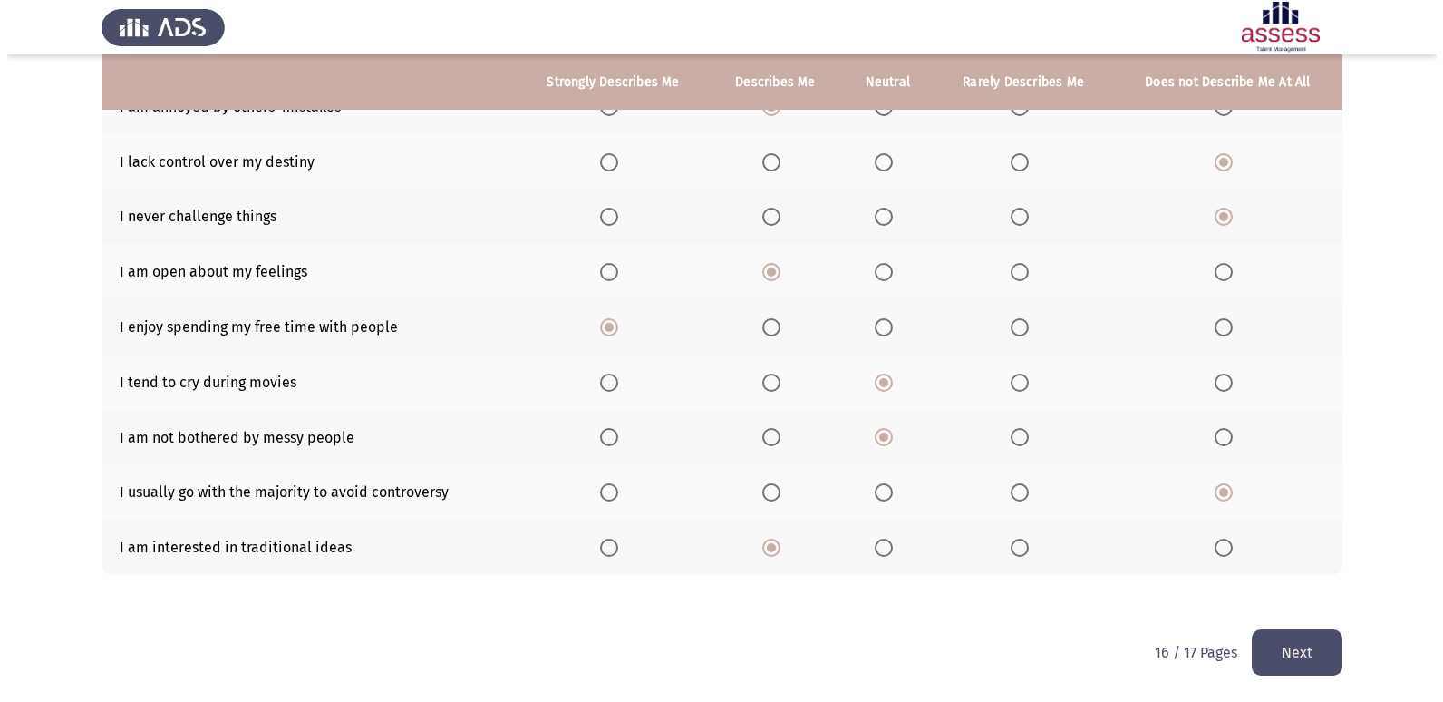
scroll to position [0, 0]
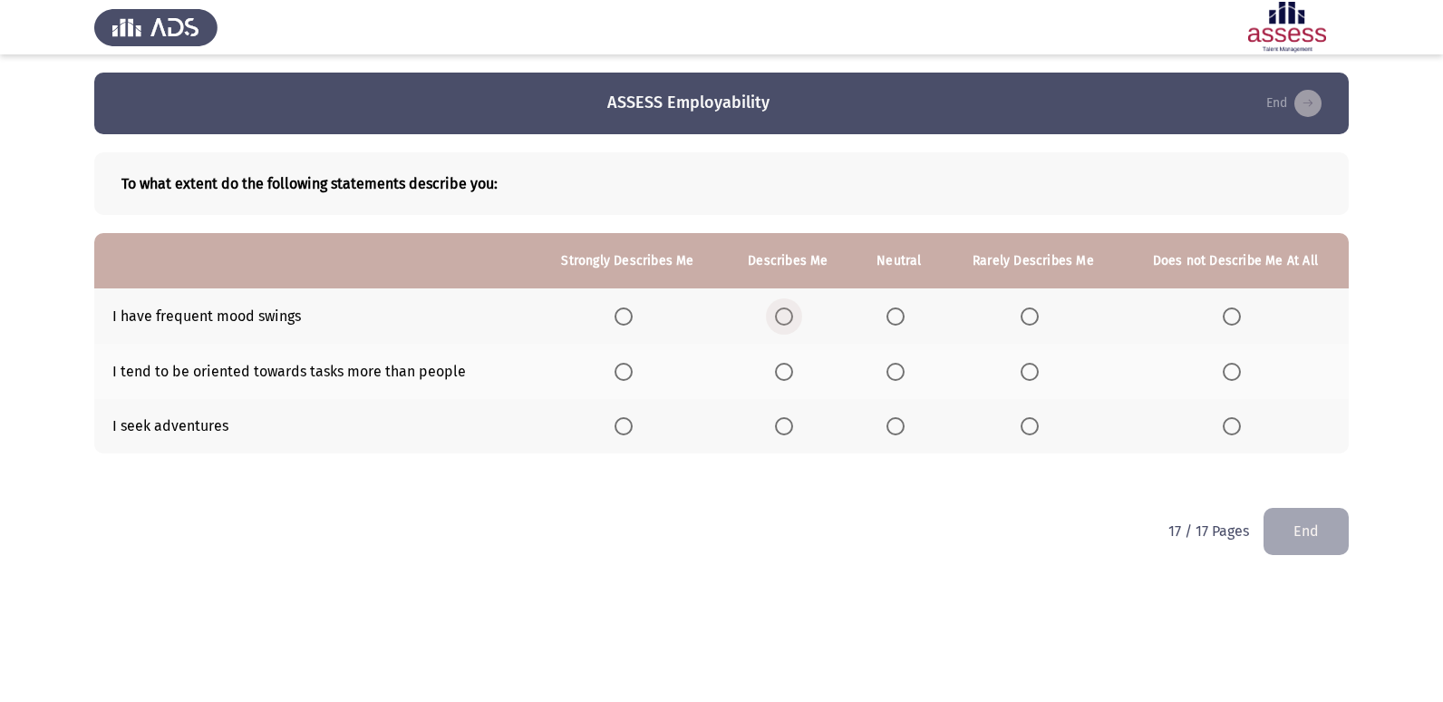
click at [789, 318] on span "Select an option" at bounding box center [784, 316] width 18 height 18
click at [789, 318] on input "Select an option" at bounding box center [784, 316] width 18 height 18
click at [1026, 324] on span "Select an option" at bounding box center [1030, 316] width 18 height 18
click at [1026, 324] on input "Select an option" at bounding box center [1030, 316] width 18 height 18
click at [623, 375] on span "Select an option" at bounding box center [624, 372] width 18 height 18
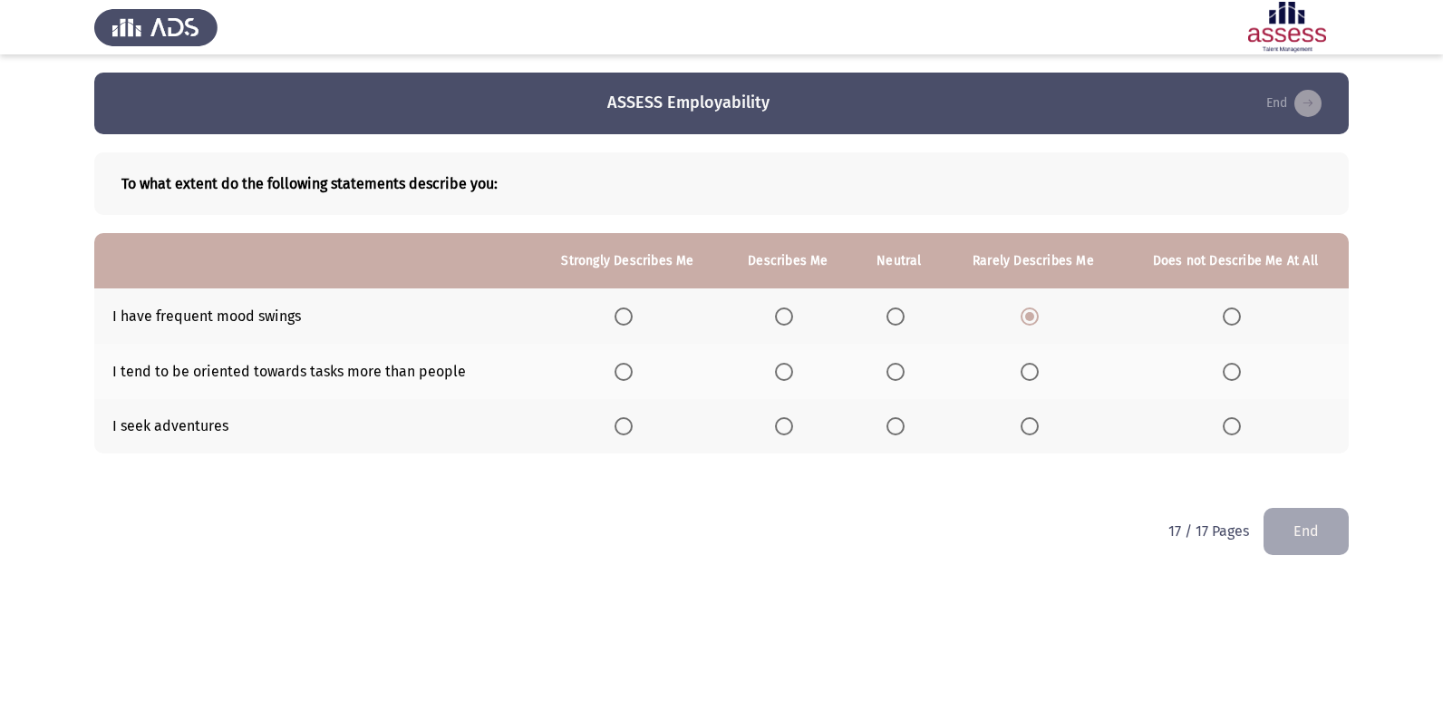
click at [623, 375] on input "Select an option" at bounding box center [624, 372] width 18 height 18
click at [890, 422] on span "Select an option" at bounding box center [896, 426] width 18 height 18
click at [890, 422] on input "Select an option" at bounding box center [896, 426] width 18 height 18
click at [1329, 526] on button "End" at bounding box center [1306, 531] width 85 height 46
